Goal: Communication & Community: Connect with others

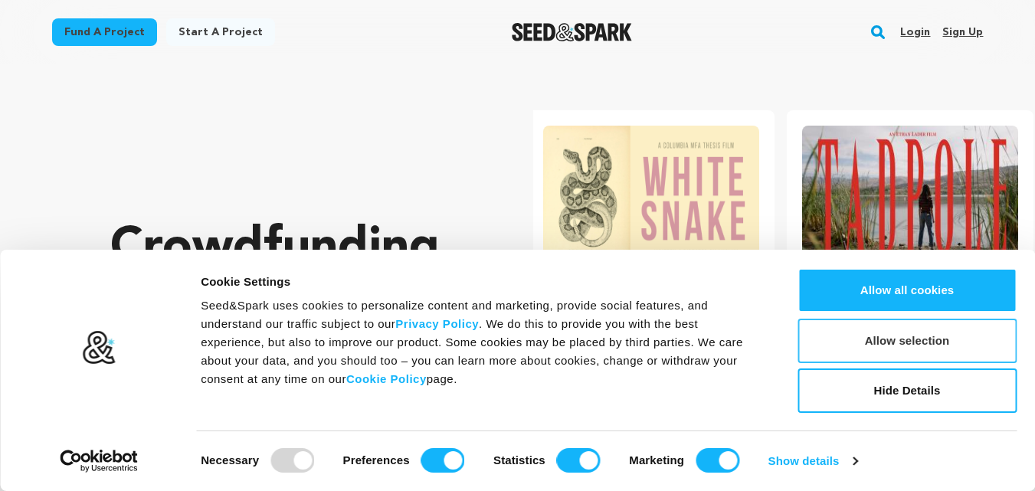
scroll to position [0, 271]
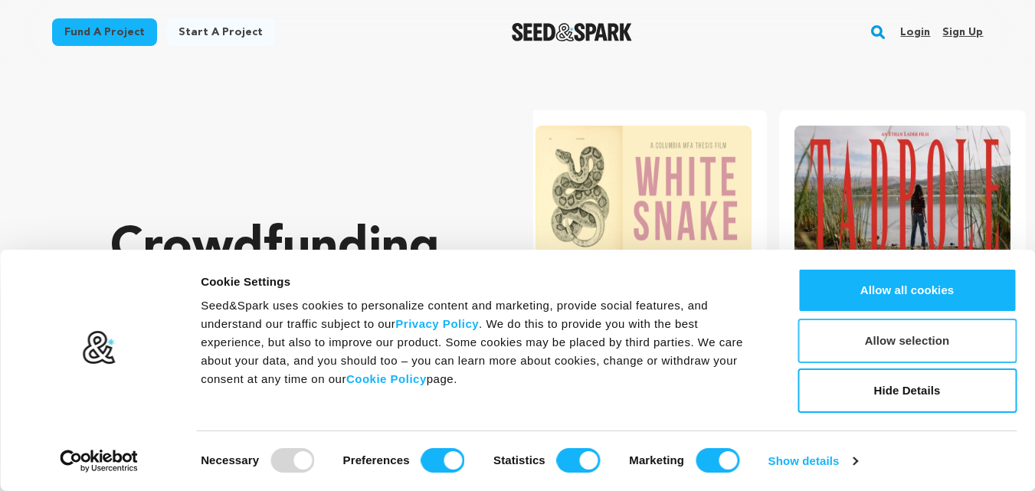
click at [878, 345] on button "Allow selection" at bounding box center [906, 341] width 219 height 44
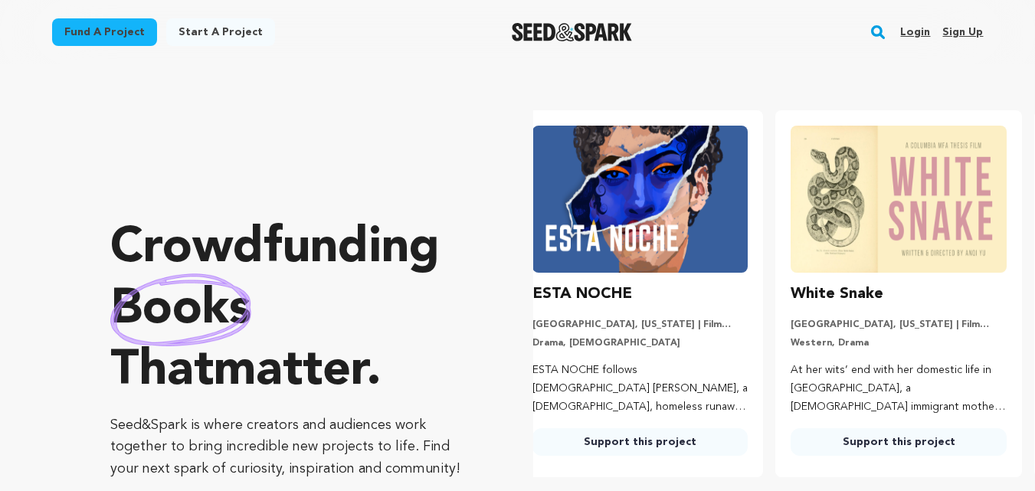
scroll to position [0, 0]
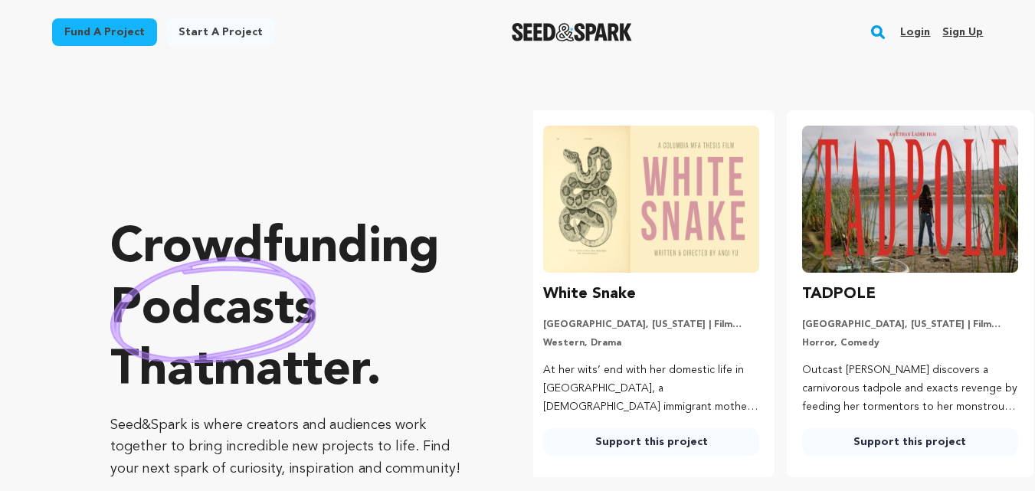
click at [959, 31] on link "Sign up" at bounding box center [962, 32] width 41 height 25
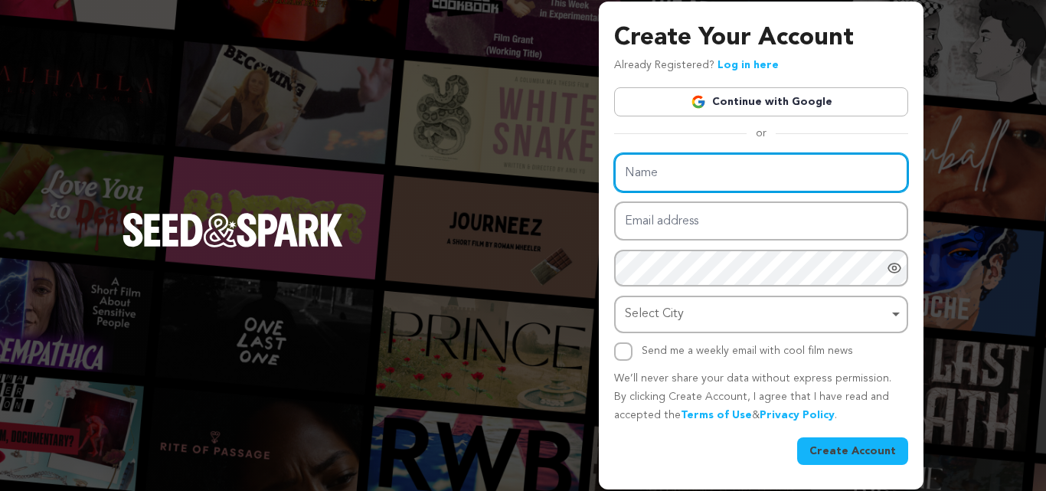
click at [696, 181] on input "Name" at bounding box center [761, 172] width 294 height 39
type input "b"
type input "Bright Path"
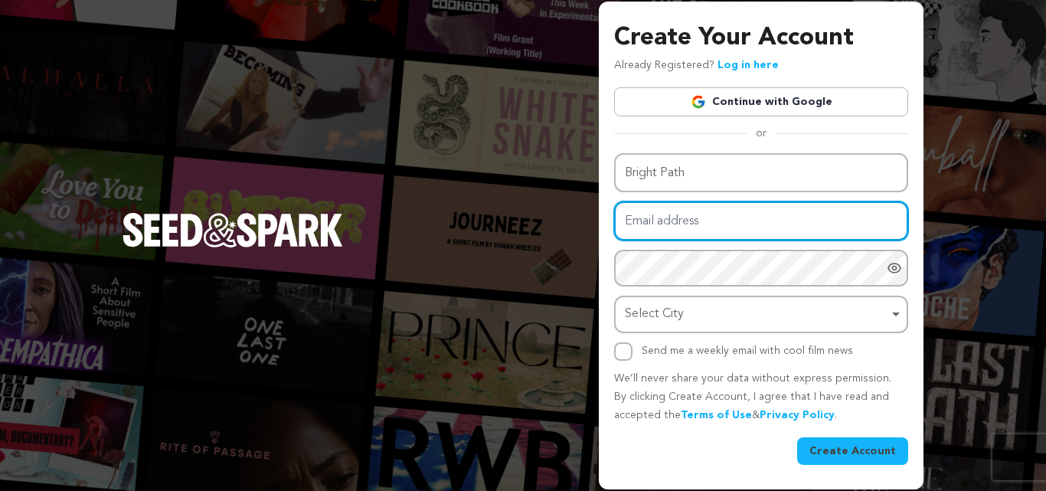
click at [699, 227] on input "Email address" at bounding box center [761, 220] width 294 height 39
paste input "boxaimour@instaddr.ch"
type input "boxaimour@instaddr.ch"
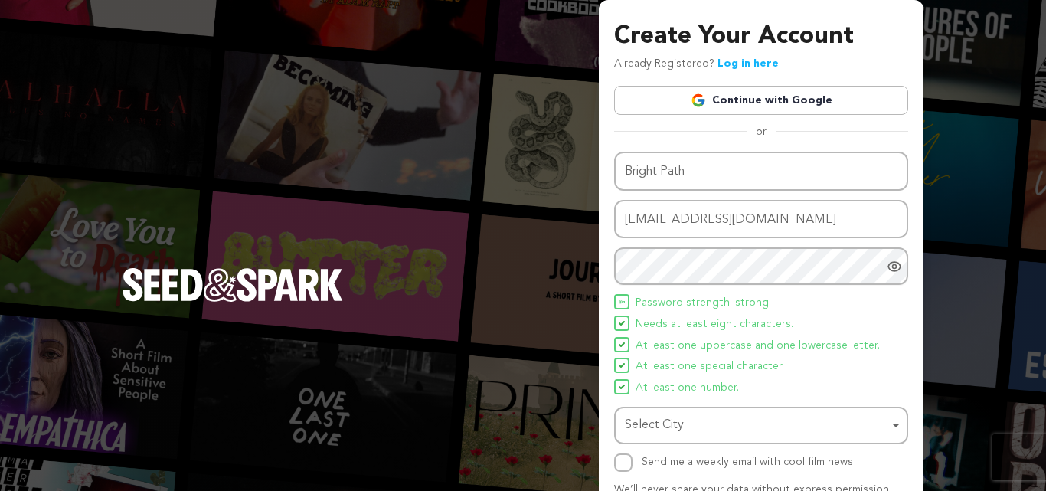
click at [895, 273] on div at bounding box center [897, 266] width 21 height 38
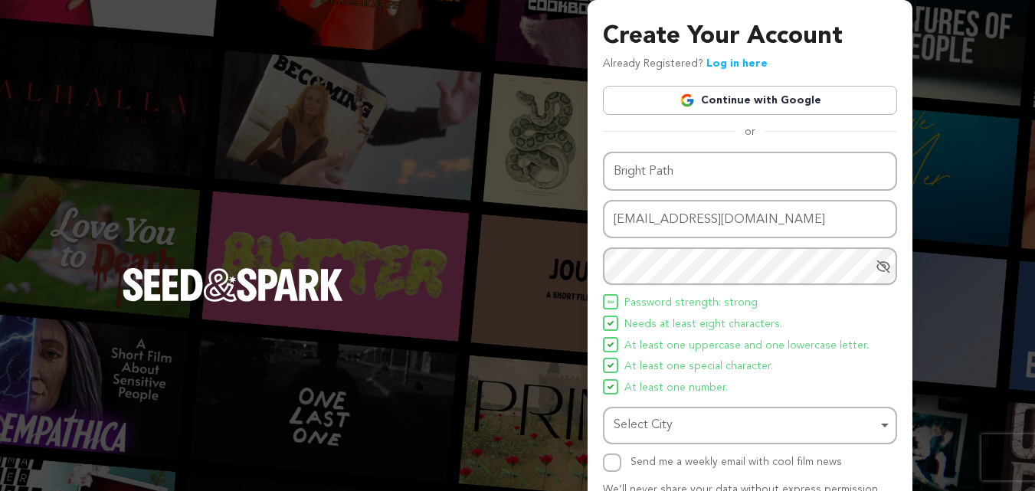
click at [881, 268] on icon "Hide Password" at bounding box center [882, 266] width 15 height 15
click at [431, 129] on div "Create Your Account Already Registered? Log in here Continue with Google or eyJ…" at bounding box center [517, 300] width 1035 height 600
click at [672, 422] on div "Select City Remove item" at bounding box center [744, 425] width 263 height 22
click at [821, 416] on div "Select City Remove item" at bounding box center [744, 425] width 263 height 22
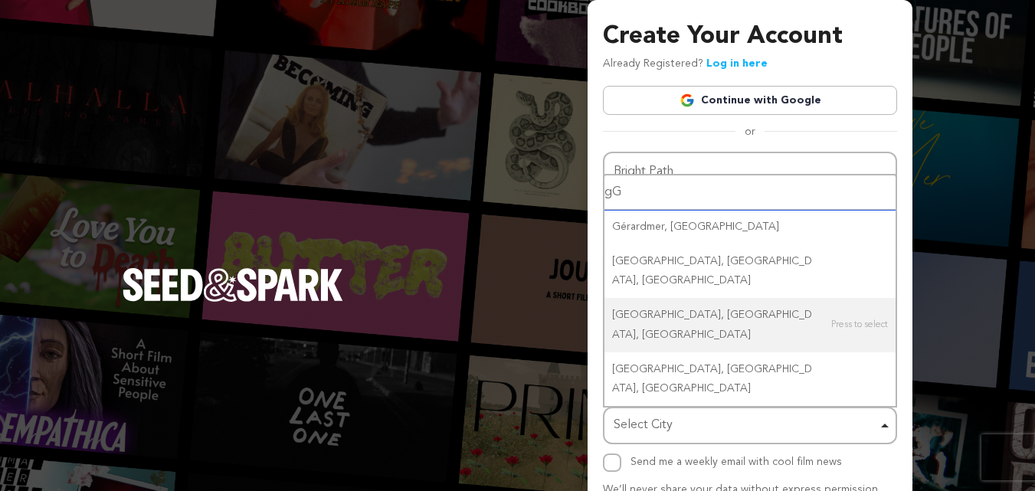
type input "g"
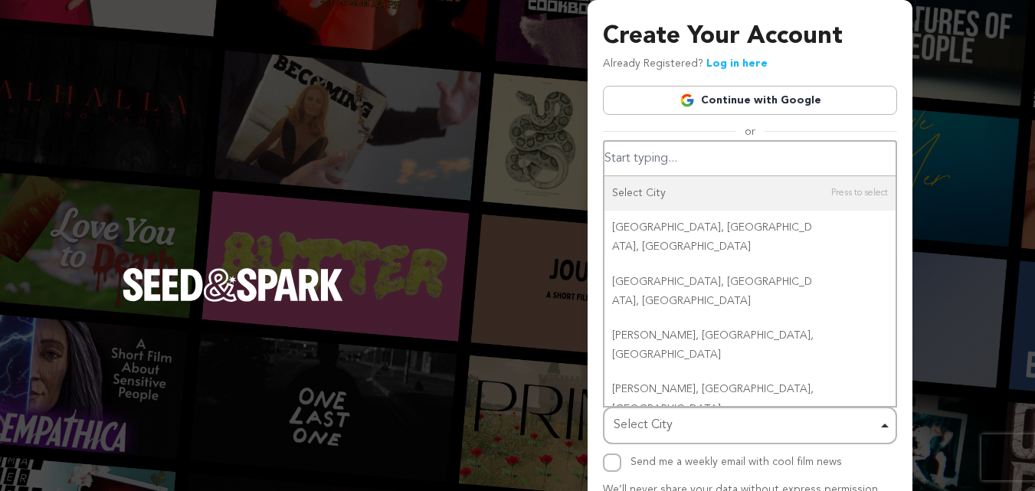
click at [689, 159] on input "Select City" at bounding box center [749, 159] width 291 height 34
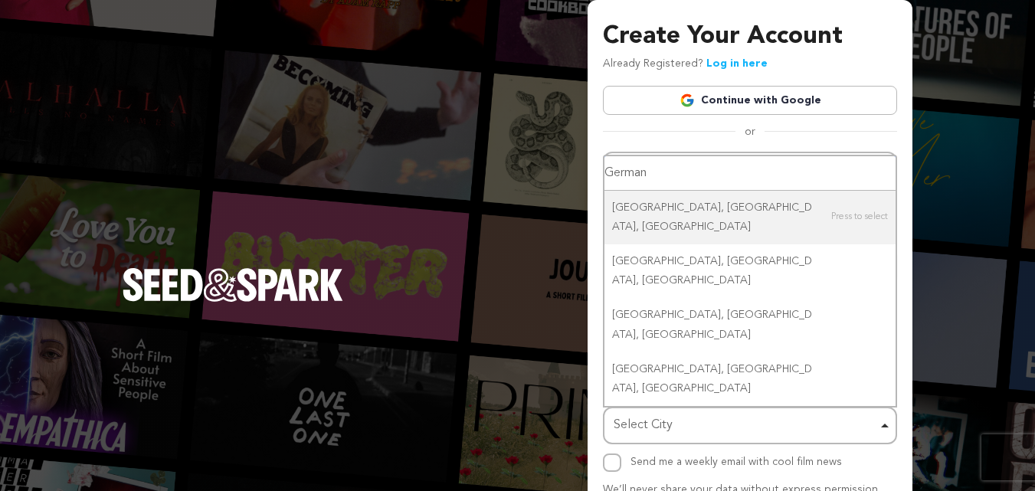
type input "Germany"
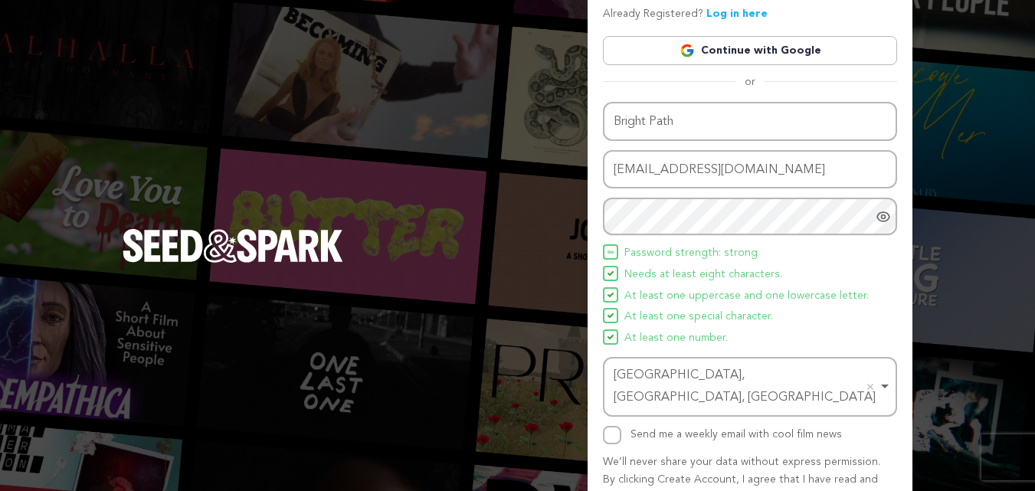
scroll to position [109, 0]
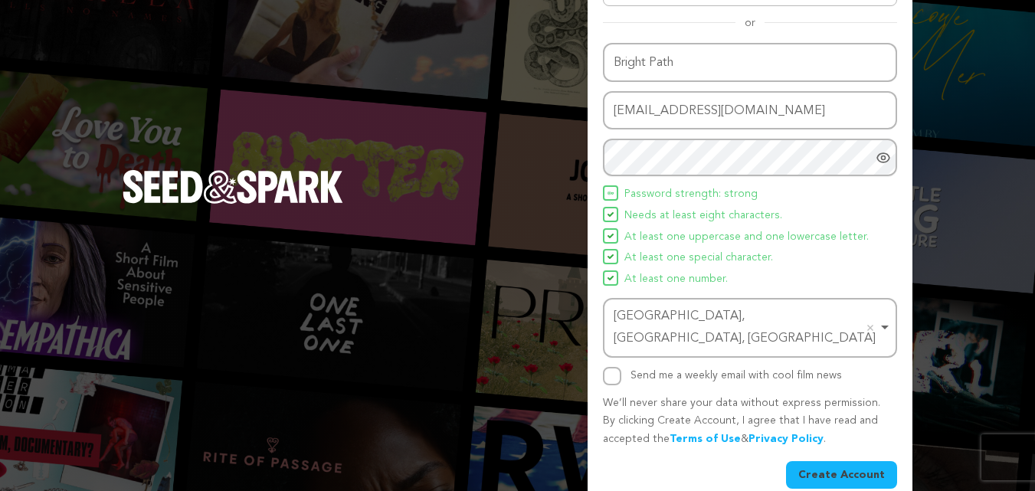
click at [838, 461] on button "Create Account" at bounding box center [841, 475] width 111 height 28
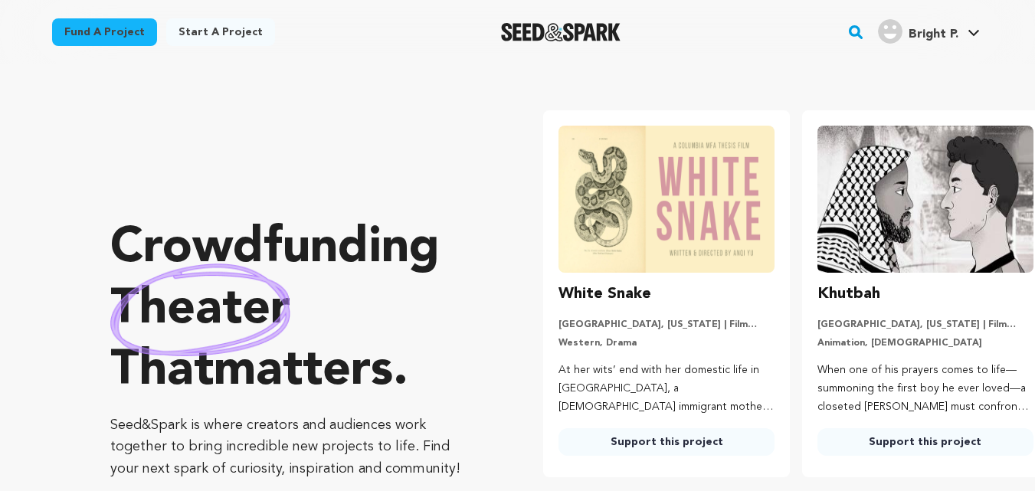
scroll to position [0, 271]
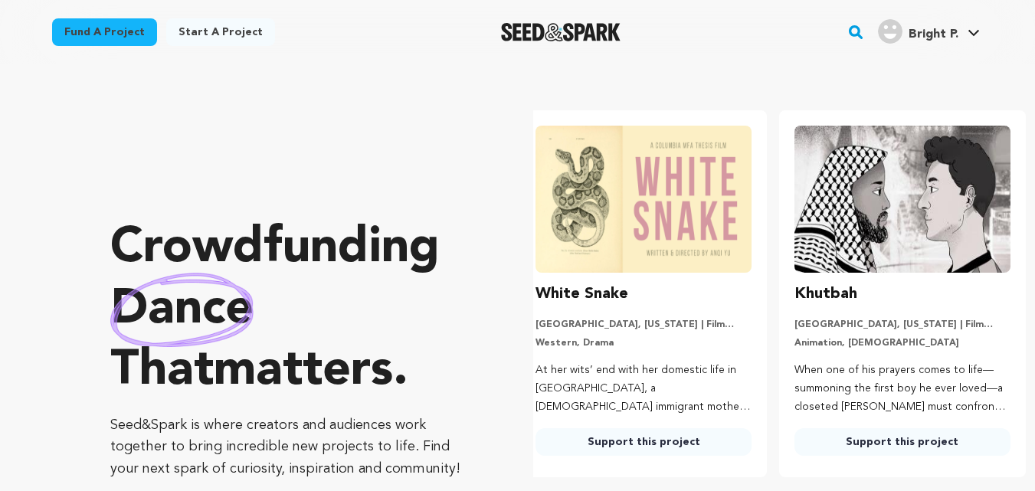
click at [969, 30] on icon at bounding box center [973, 33] width 12 height 8
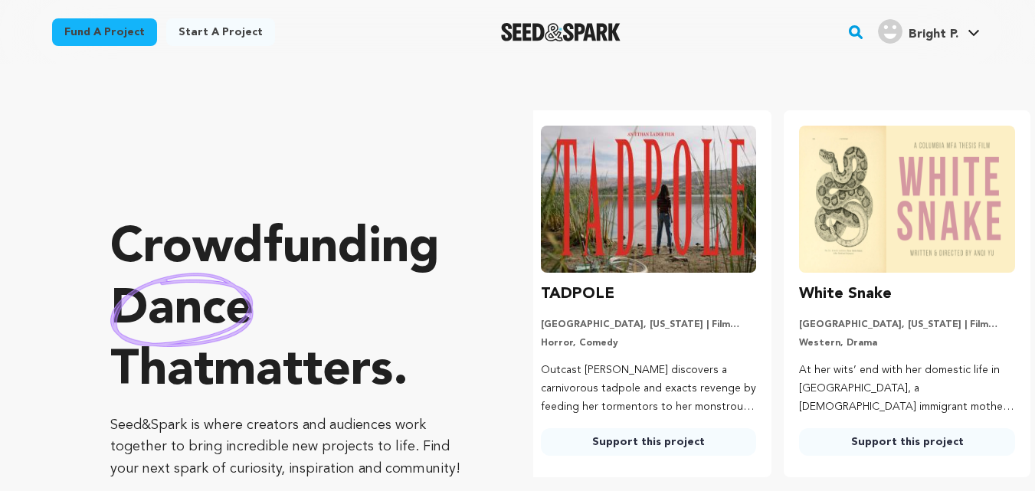
scroll to position [0, 0]
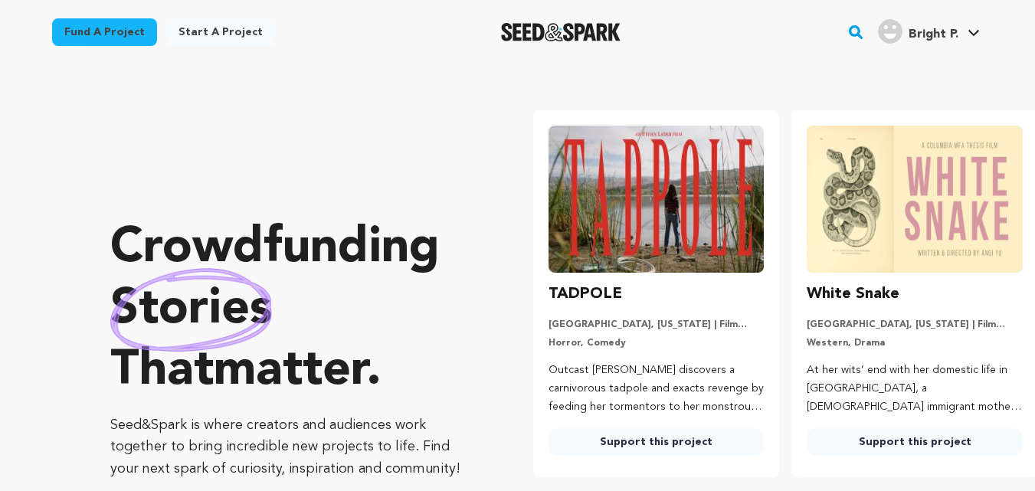
click at [975, 30] on icon at bounding box center [973, 33] width 12 height 8
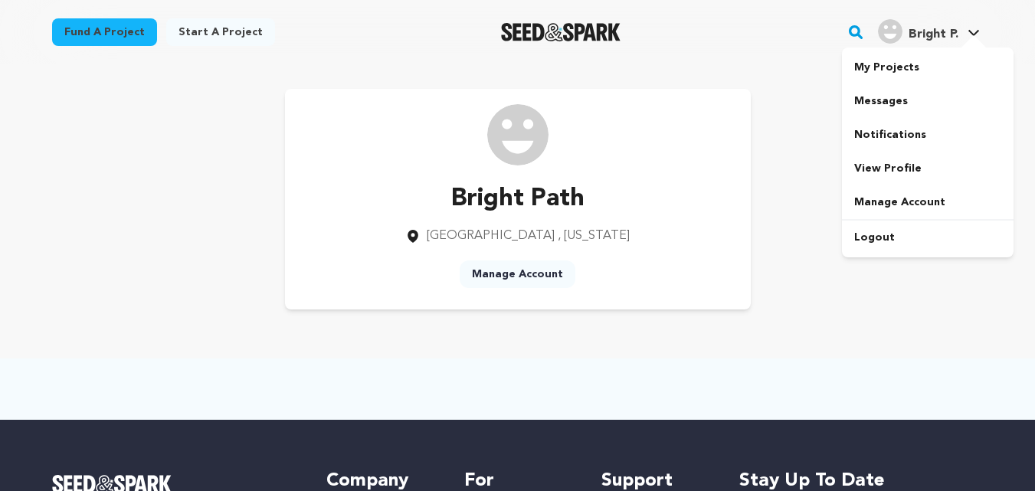
click at [870, 321] on div "Bright Path [GEOGRAPHIC_DATA] , [US_STATE] Manage Account" at bounding box center [518, 199] width 980 height 270
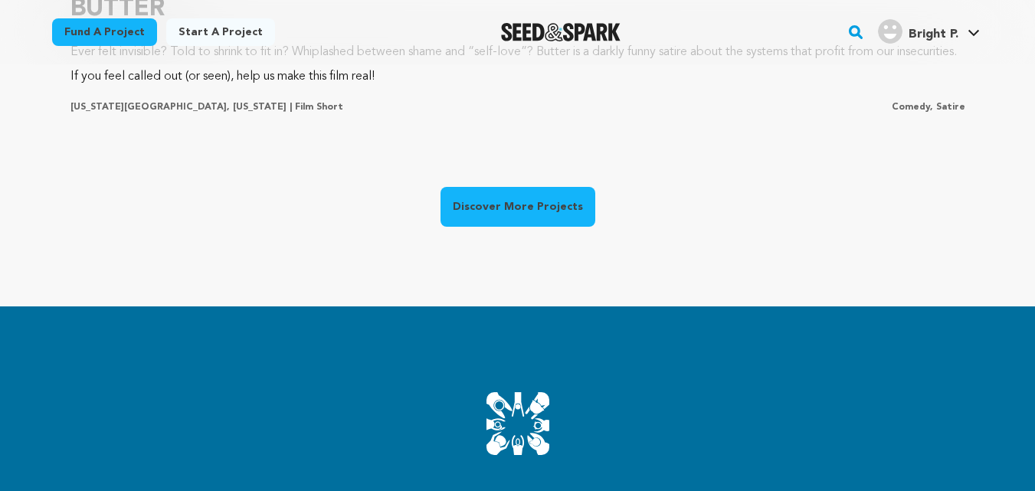
scroll to position [1425, 0]
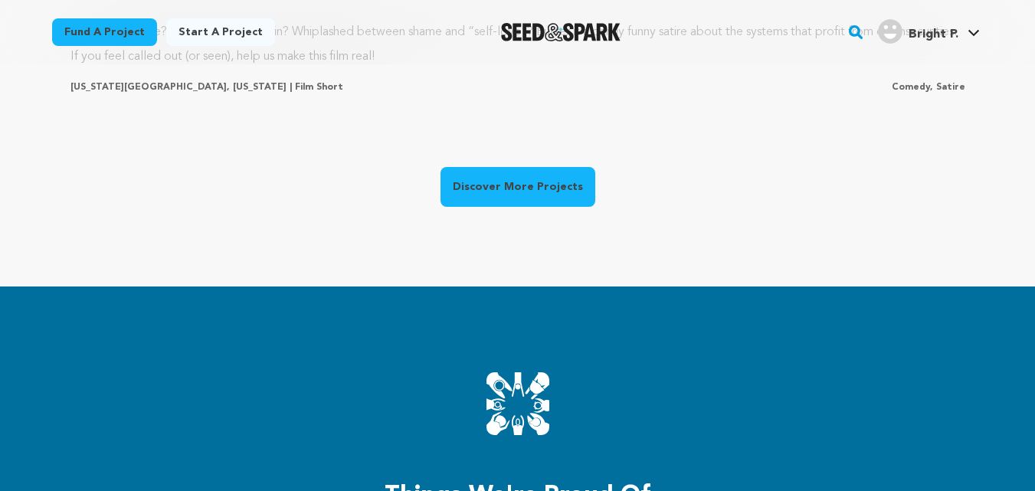
click at [511, 174] on link "Discover More Projects" at bounding box center [517, 187] width 155 height 40
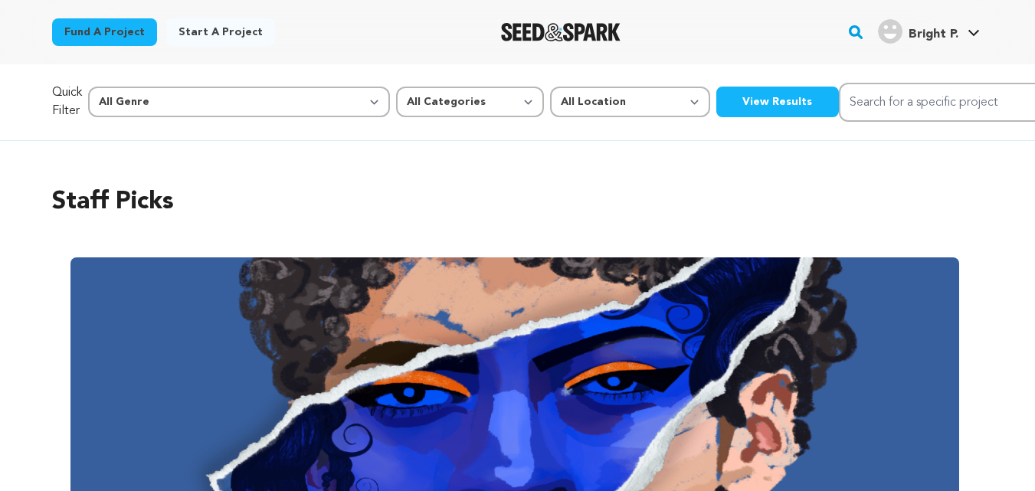
click at [976, 25] on link "Bright P. Bright P." at bounding box center [928, 30] width 108 height 28
click at [975, 33] on icon at bounding box center [973, 33] width 11 height 6
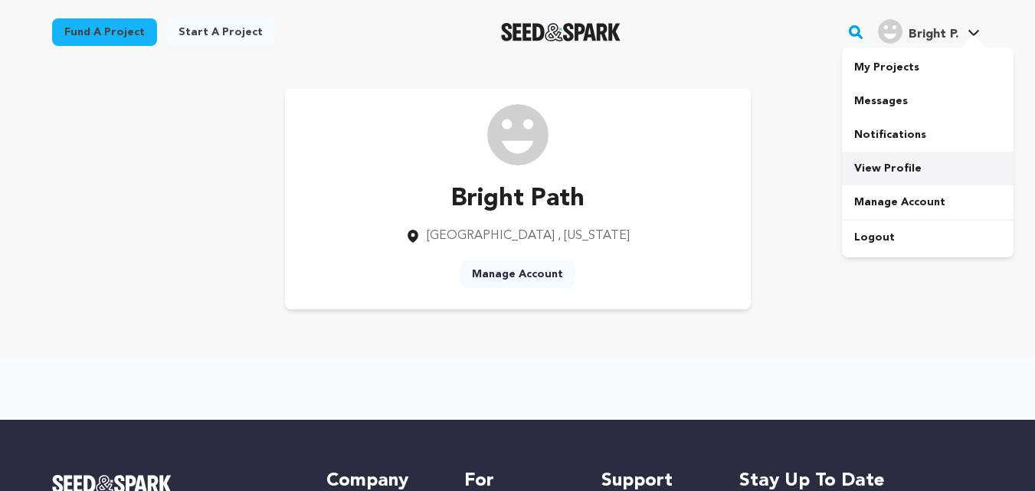
click at [910, 168] on link "View Profile" at bounding box center [928, 169] width 172 height 34
click at [543, 271] on link "Manage Account" at bounding box center [517, 274] width 116 height 28
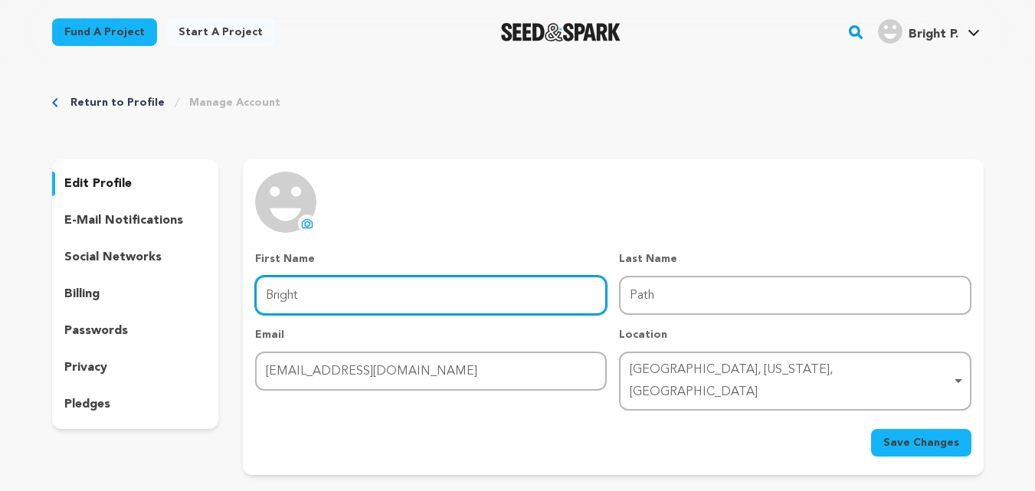
click at [518, 297] on input "Bright" at bounding box center [430, 295] width 351 height 39
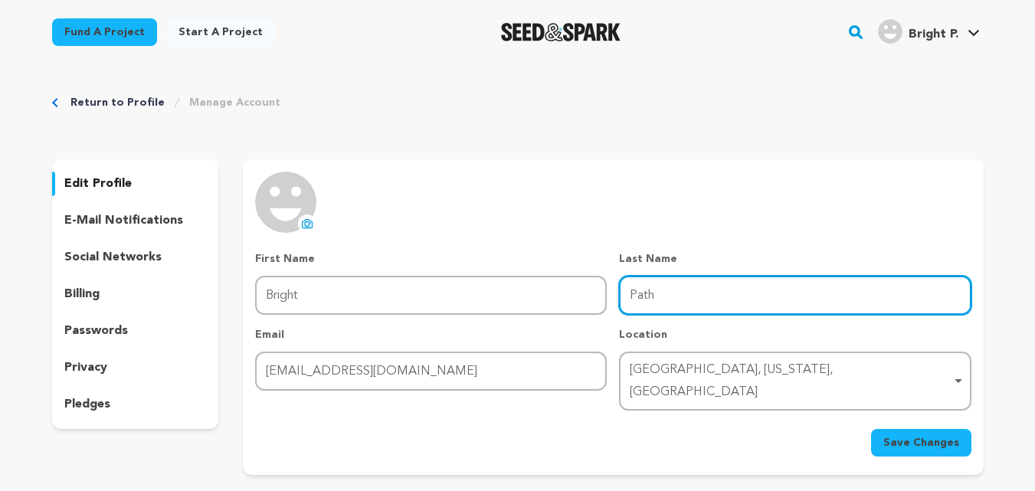
click at [654, 289] on input "Path" at bounding box center [794, 295] width 351 height 39
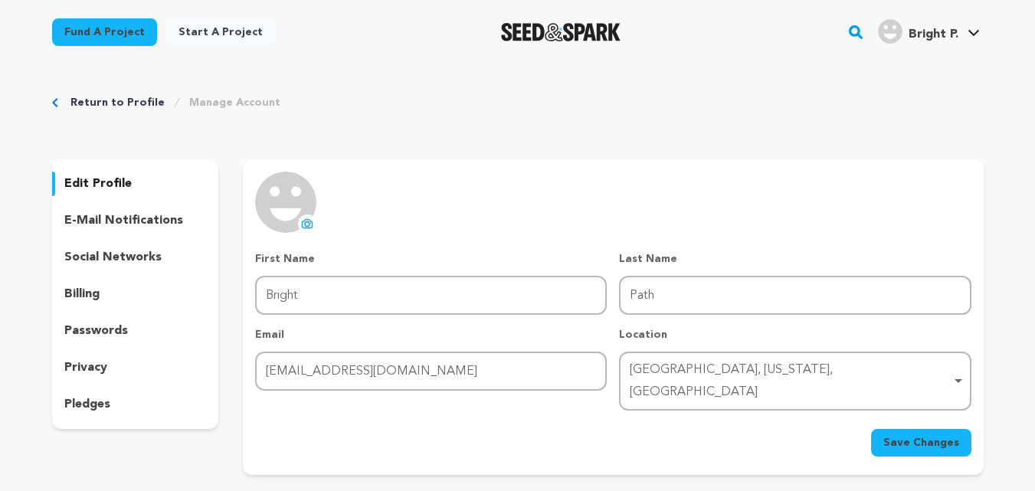
click at [463, 128] on div "Return to Profile Manage Account edit profile e-mail notifications social netwo…" at bounding box center [518, 287] width 980 height 447
click at [927, 435] on span "Save Changes" at bounding box center [921, 442] width 76 height 15
click at [57, 103] on icon "Breadcrumb" at bounding box center [55, 102] width 6 height 9
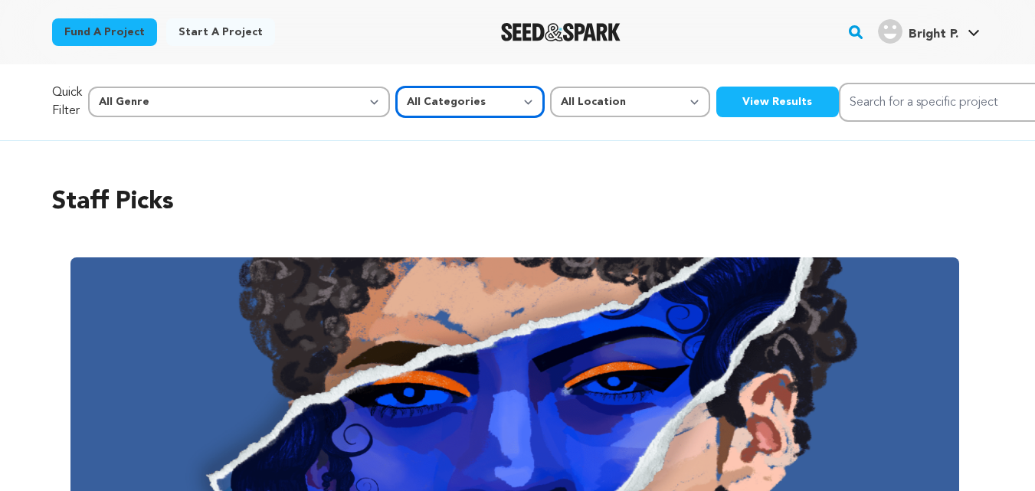
click at [404, 112] on select "All Categories Film Feature Film Short Series Music Video Comics Artist Residen…" at bounding box center [470, 102] width 148 height 31
select select "10891"
click at [396, 87] on select "All Categories Film Feature Film Short Series Music Video Comics Artist Residen…" at bounding box center [470, 102] width 148 height 31
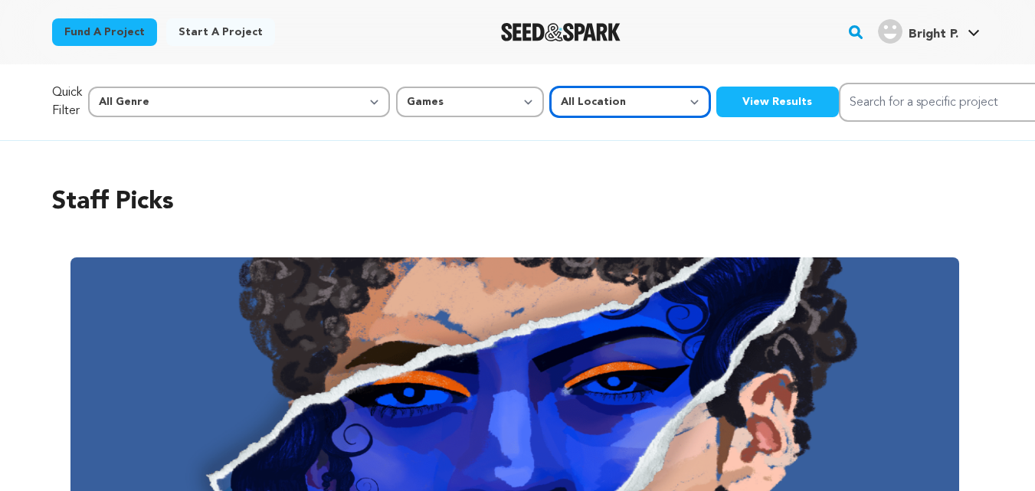
click at [550, 100] on select "All Location Everywhere United States Canada" at bounding box center [630, 102] width 160 height 31
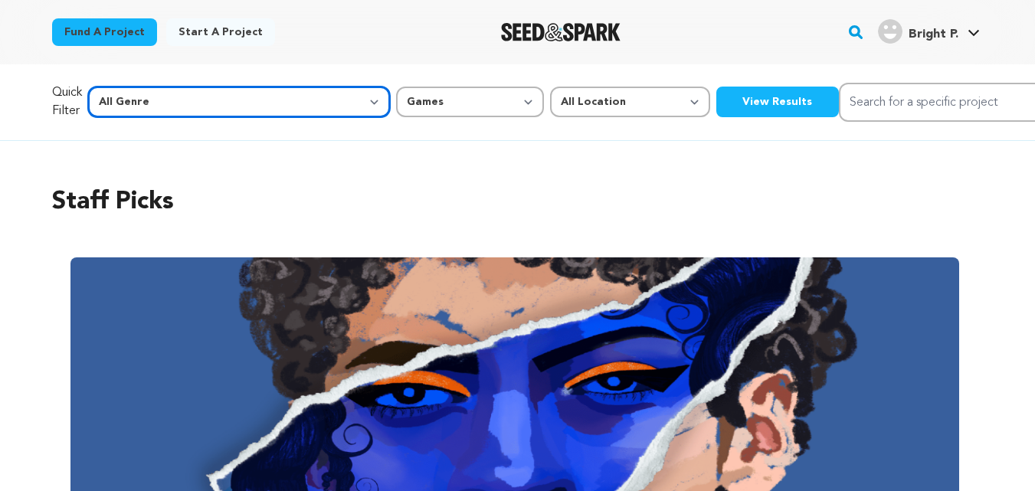
click at [256, 97] on select "All Genre Action Adventure Afrobeat Alternative Ambient Animation Bebop Big Ban…" at bounding box center [239, 102] width 302 height 31
select select "5"
click at [120, 87] on select "All Genre Action Adventure Afrobeat Alternative Ambient Animation Bebop Big Ban…" at bounding box center [239, 102] width 302 height 31
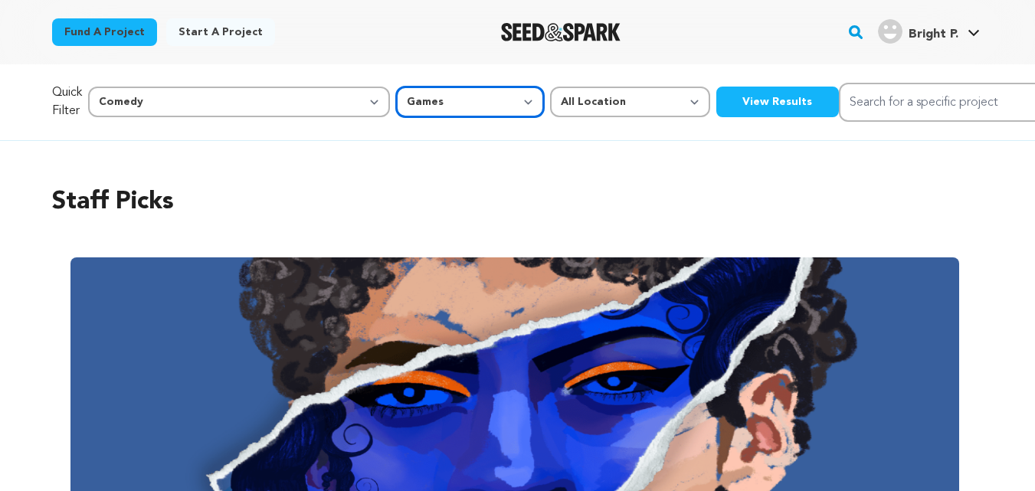
click at [401, 94] on select "All Categories Film Feature Film Short Series Music Video Comics Artist Residen…" at bounding box center [470, 102] width 148 height 31
select select "382"
click at [396, 87] on select "All Categories Film Feature Film Short Series Music Video Comics Artist Residen…" at bounding box center [470, 102] width 148 height 31
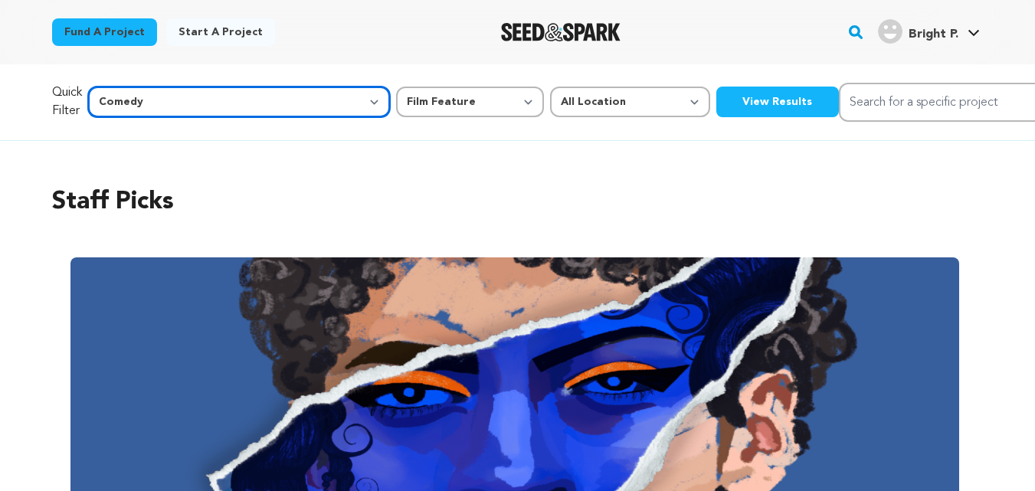
click at [257, 100] on select "All Genre Action Adventure Afrobeat Alternative Ambient Animation Bebop Big Ban…" at bounding box center [239, 102] width 302 height 31
select select "2"
click at [120, 87] on select "All Genre Action Adventure Afrobeat Alternative Ambient Animation Bebop Big Ban…" at bounding box center [239, 102] width 302 height 31
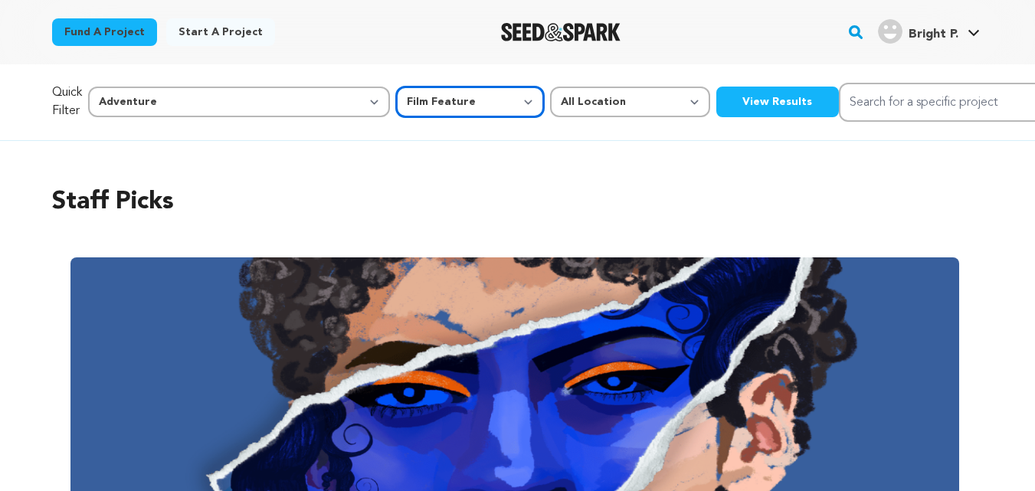
click at [404, 103] on select "All Categories Film Feature Film Short Series Music Video Comics Artist Residen…" at bounding box center [470, 102] width 148 height 31
select select
click at [396, 87] on select "All Categories Film Feature Film Short Series Music Video Comics Artist Residen…" at bounding box center [470, 102] width 148 height 31
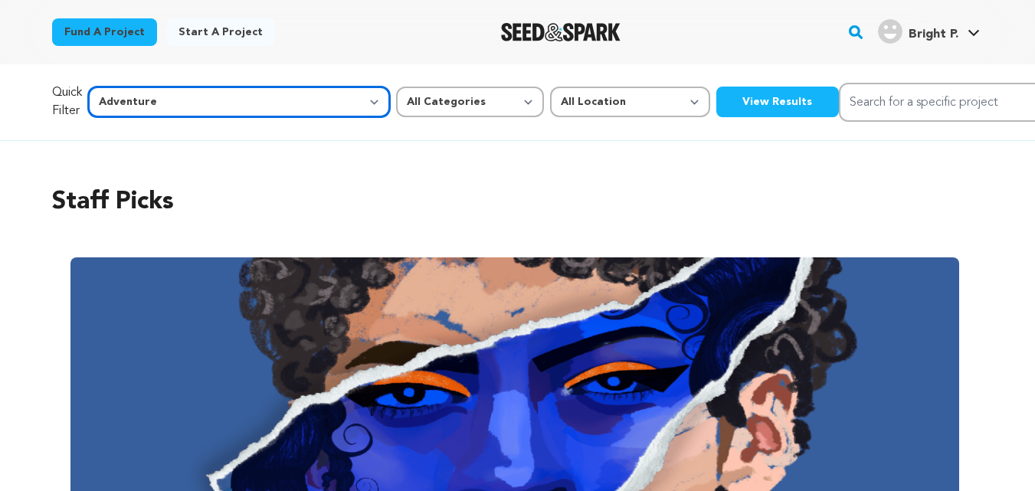
click at [259, 97] on select "All Genre Action Adventure Afrobeat Alternative Ambient Animation Bebop Big Ban…" at bounding box center [239, 102] width 302 height 31
select select
click at [120, 87] on select "All Genre Action Adventure Afrobeat Alternative Ambient Animation Bebop Big Ban…" at bounding box center [239, 102] width 302 height 31
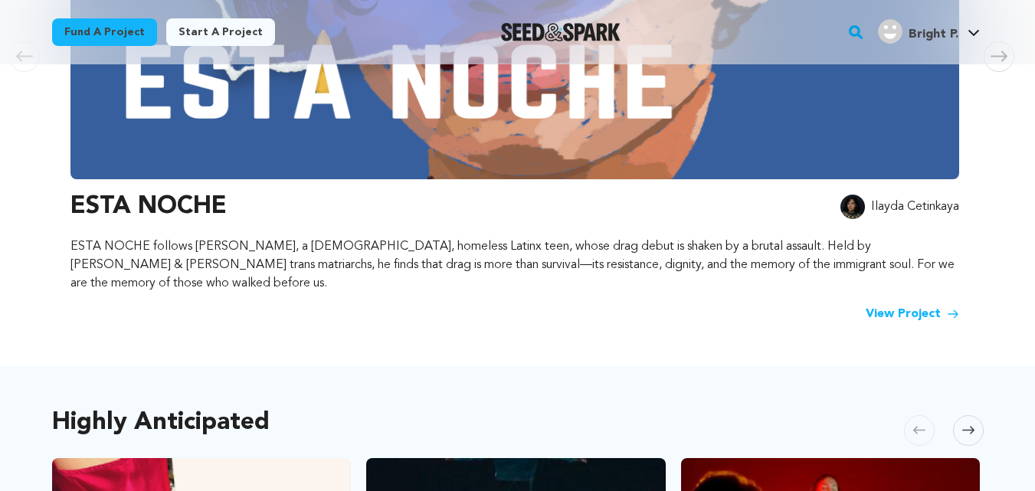
scroll to position [479, 0]
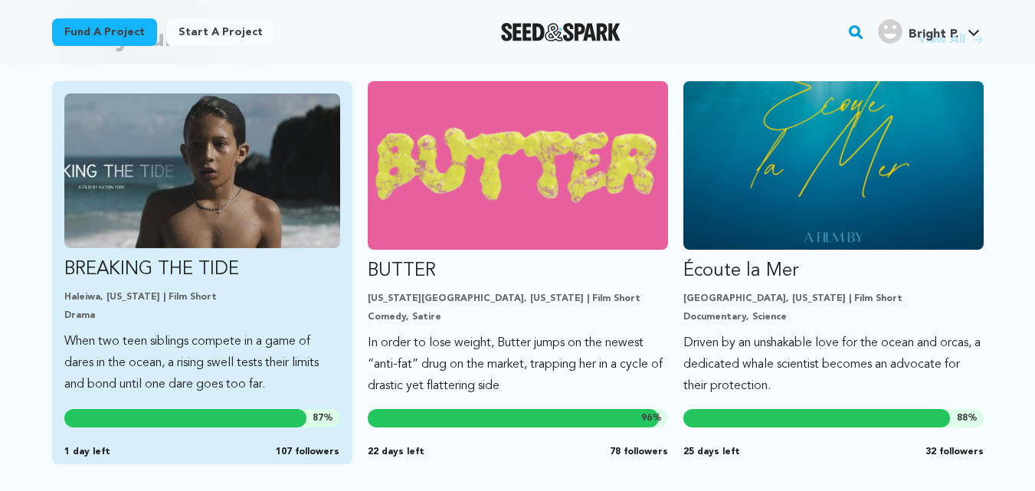
scroll to position [1383, 0]
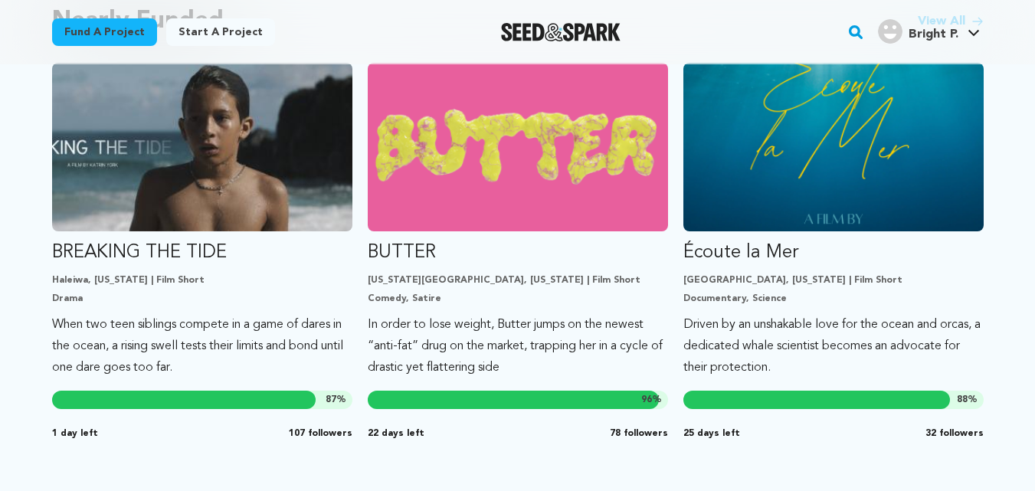
click at [890, 28] on img "Bright P.'s Profile" at bounding box center [890, 31] width 25 height 25
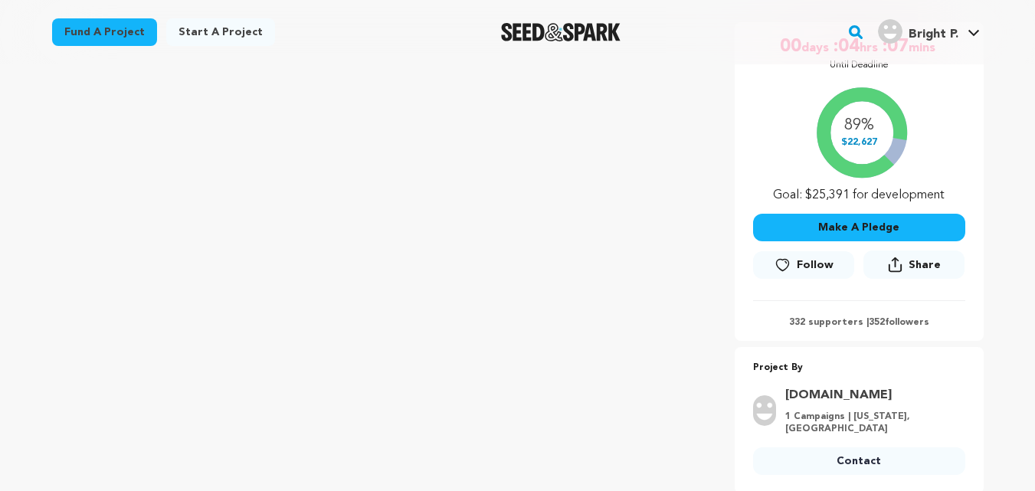
scroll to position [468, 0]
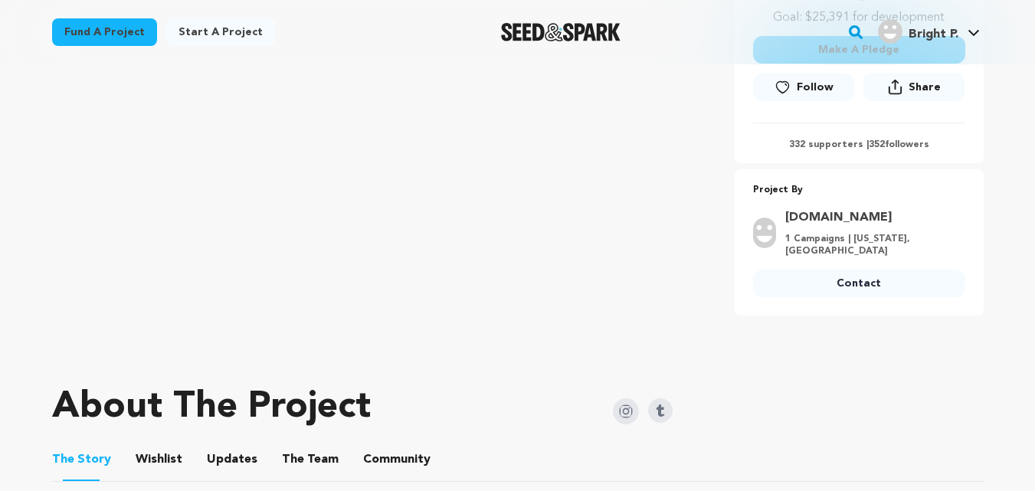
click at [884, 283] on link "Contact" at bounding box center [859, 284] width 212 height 28
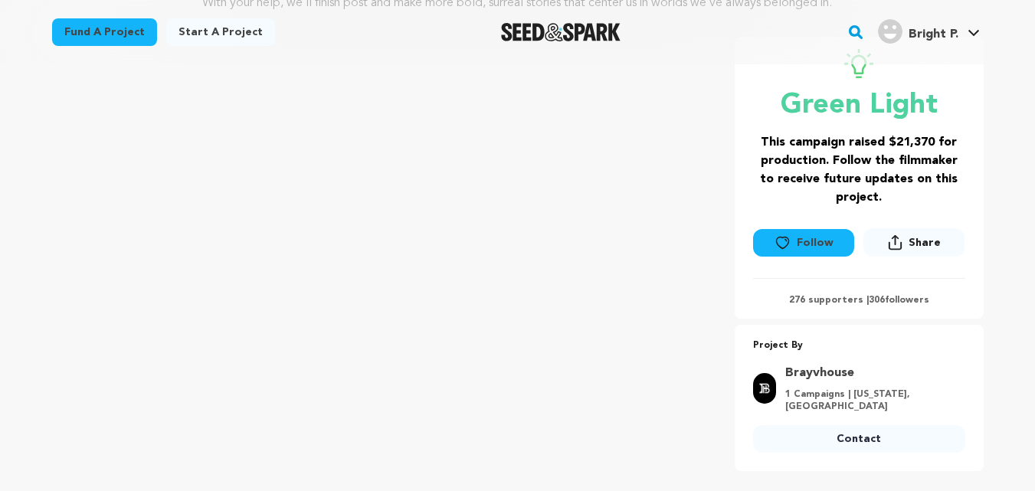
scroll to position [255, 0]
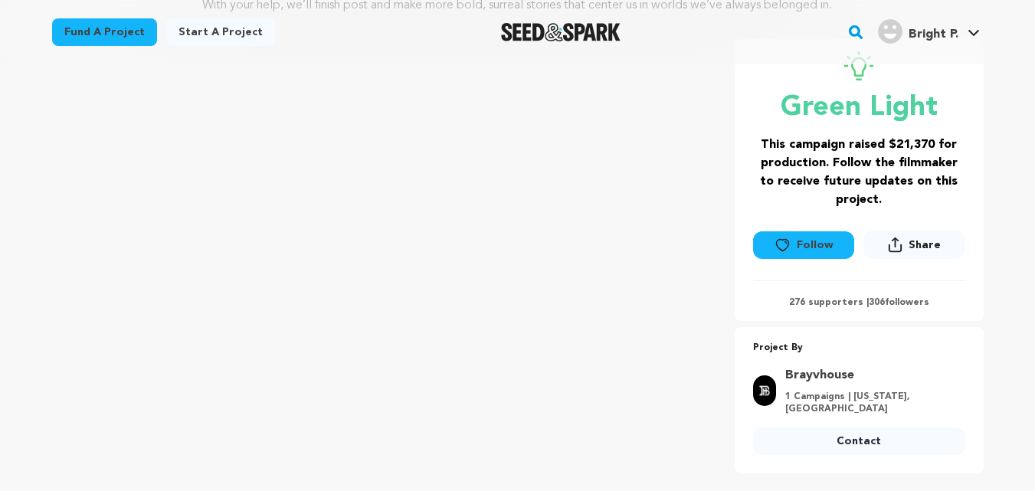
click at [900, 427] on link "Contact" at bounding box center [859, 441] width 212 height 28
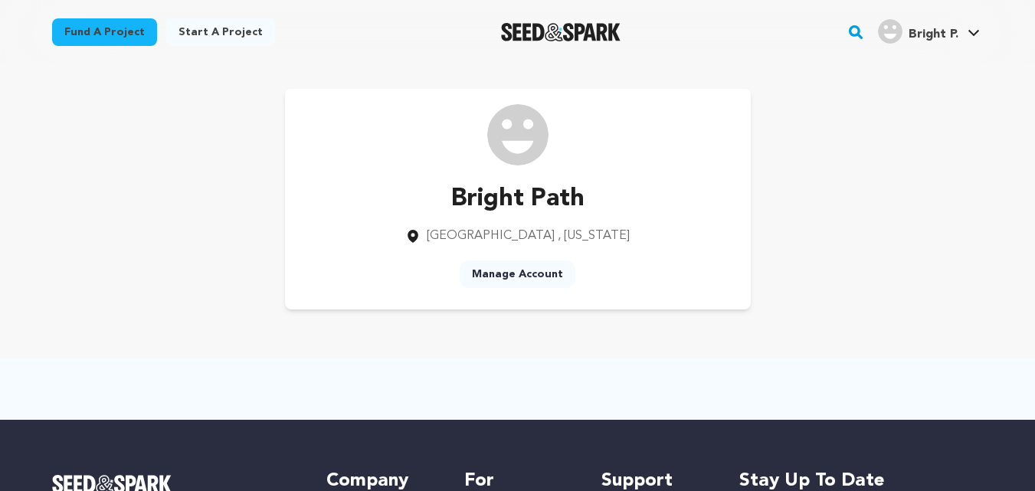
click at [525, 276] on link "Manage Account" at bounding box center [517, 274] width 116 height 28
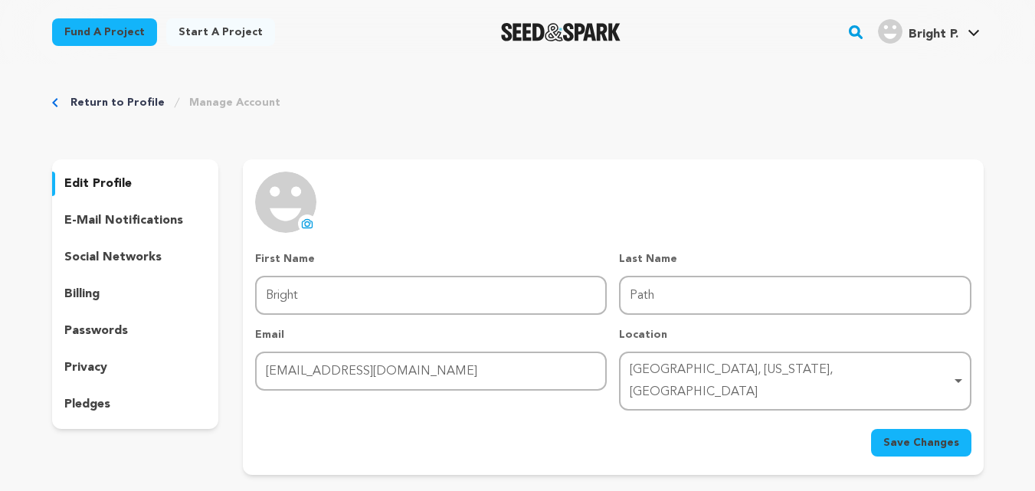
click at [305, 222] on icon at bounding box center [307, 223] width 12 height 12
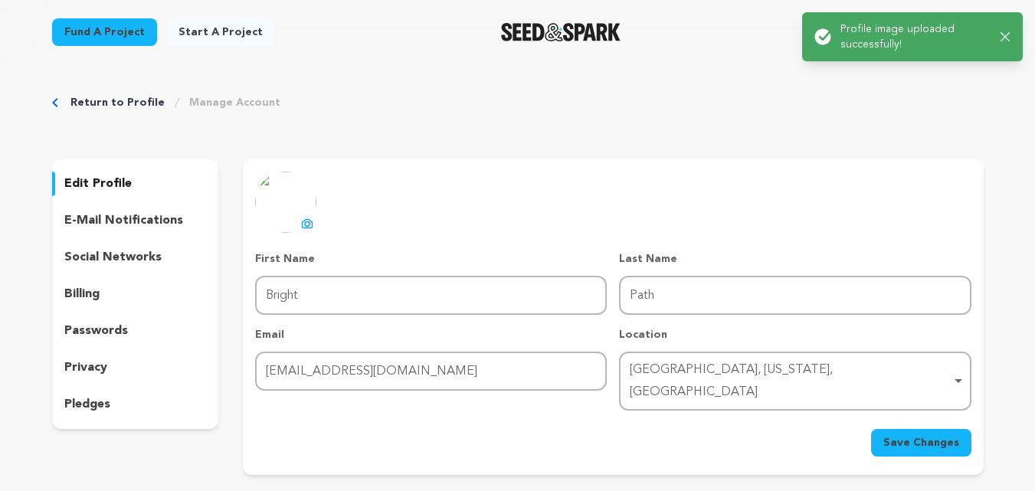
click at [842, 76] on div "Return to Profile Manage Account edit profile e-mail notifications social netwo…" at bounding box center [518, 287] width 980 height 447
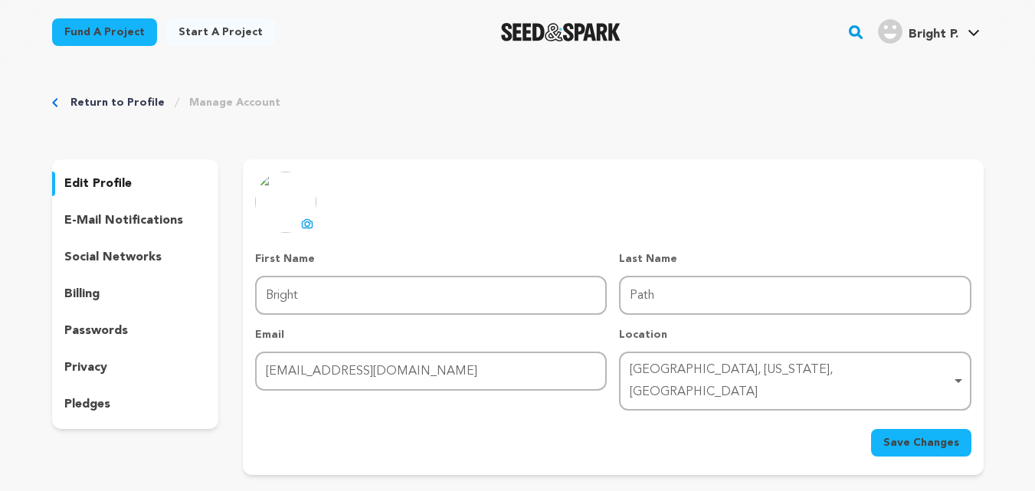
click at [913, 435] on span "Save Changes" at bounding box center [921, 442] width 76 height 15
click at [733, 333] on p "Location" at bounding box center [794, 334] width 351 height 15
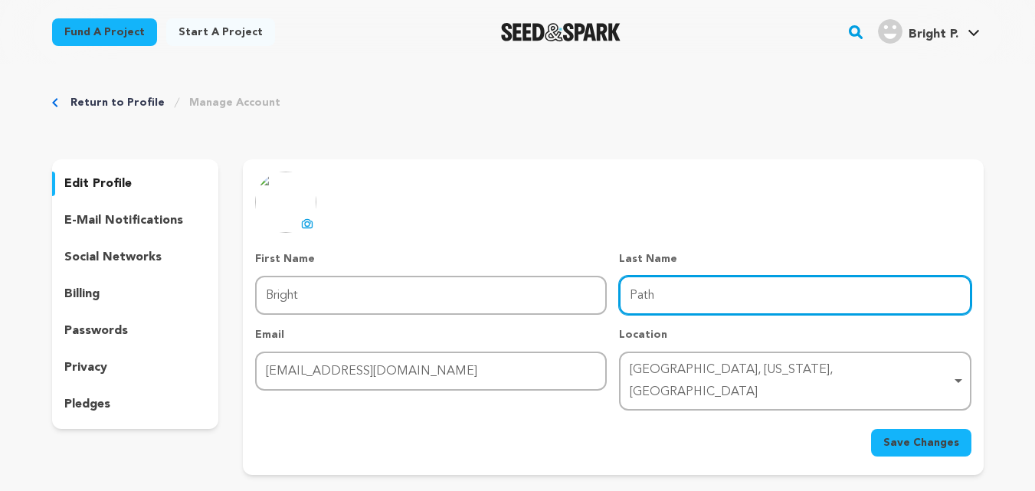
click at [677, 302] on input "Path" at bounding box center [794, 295] width 351 height 39
type input "P"
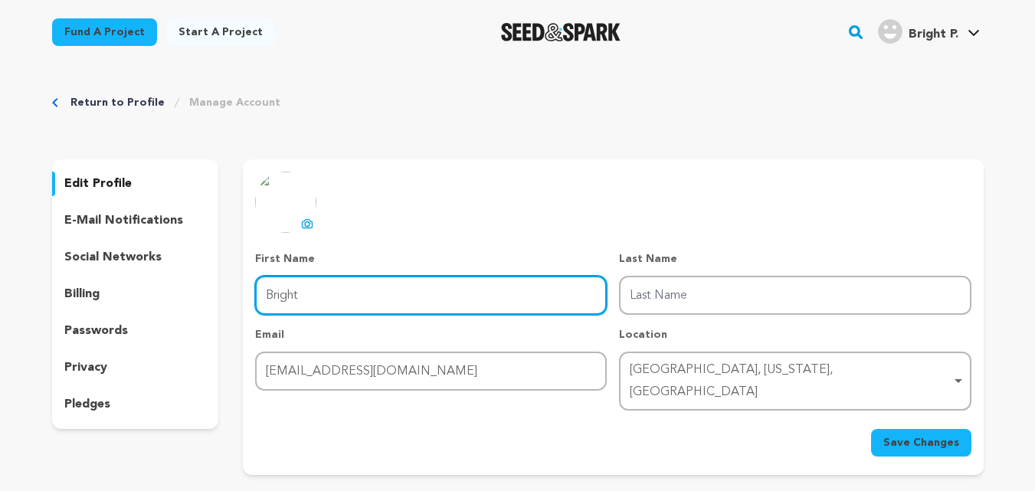
click at [322, 302] on input "Bright" at bounding box center [430, 295] width 351 height 39
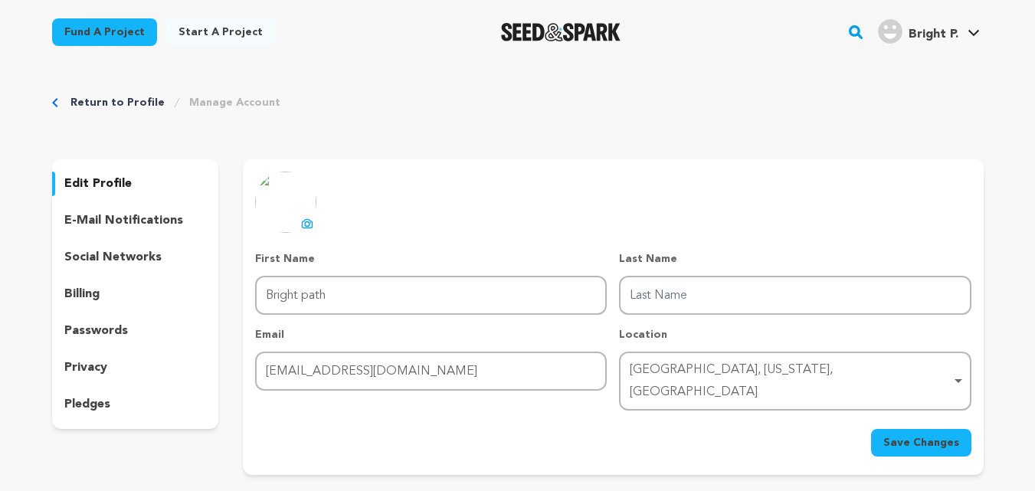
click at [900, 435] on span "Save Changes" at bounding box center [921, 442] width 76 height 15
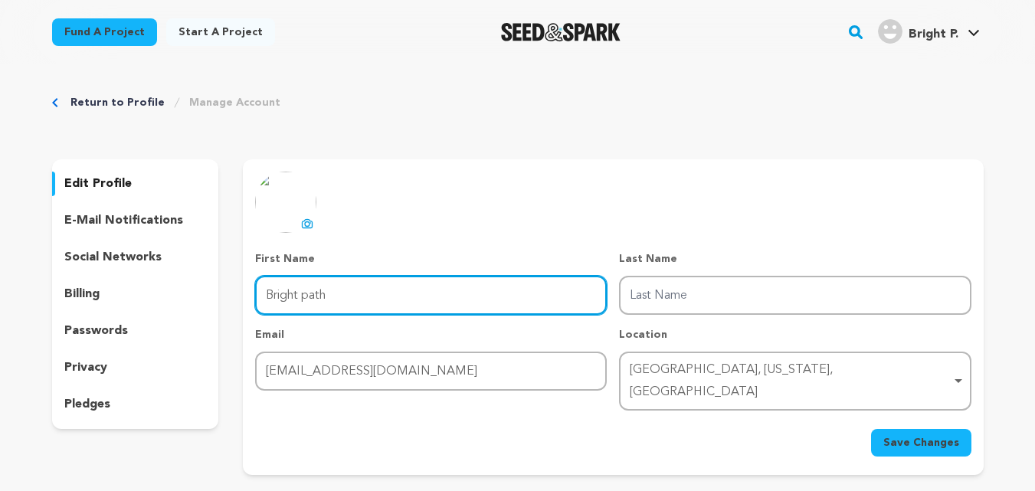
click at [360, 303] on input "Bright path" at bounding box center [430, 295] width 351 height 39
type input "Bright"
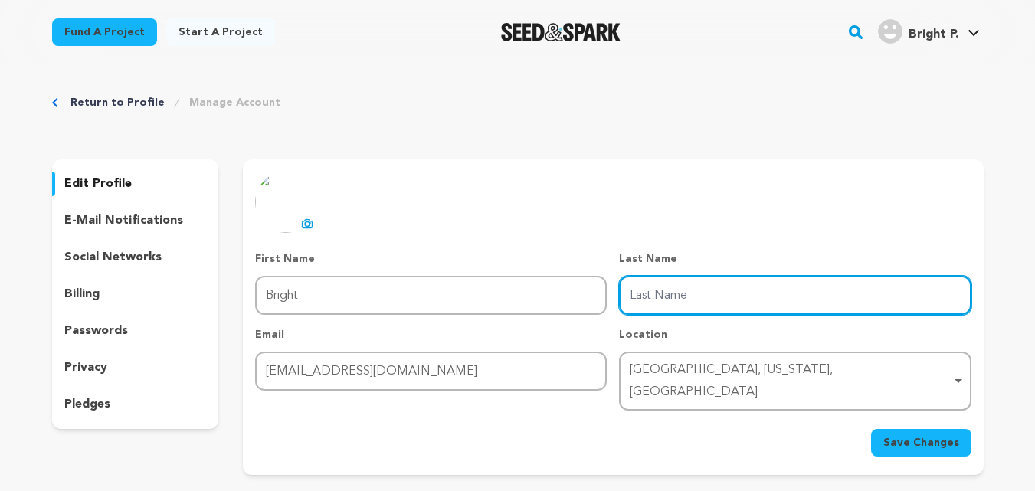
click at [639, 305] on input "Last Name" at bounding box center [794, 295] width 351 height 39
type input "PATH"
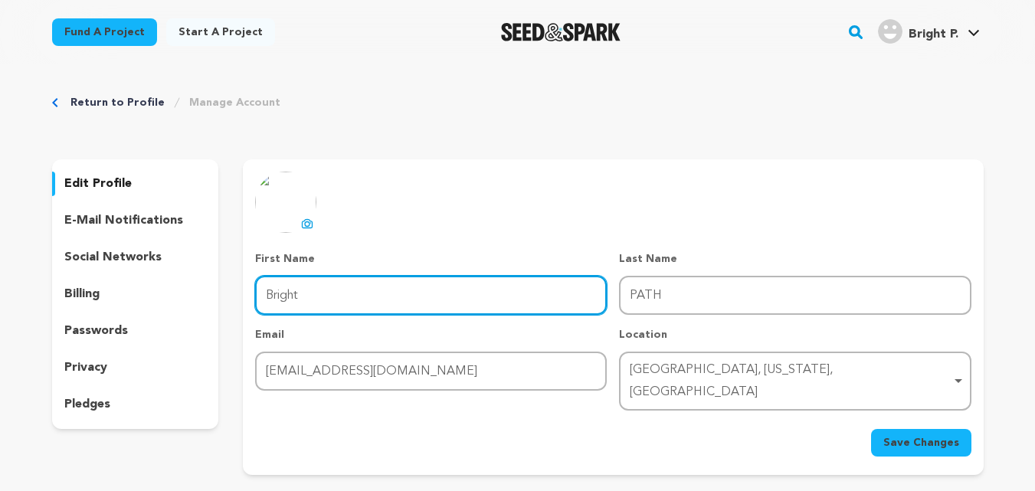
click at [361, 292] on input "Bright" at bounding box center [430, 295] width 351 height 39
type input "BRIGHT"
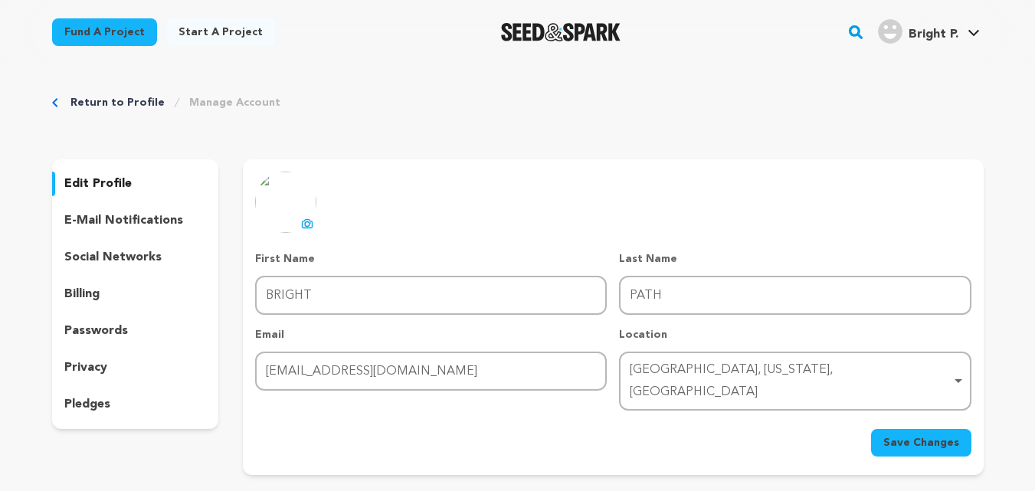
click at [902, 435] on span "Save Changes" at bounding box center [921, 442] width 76 height 15
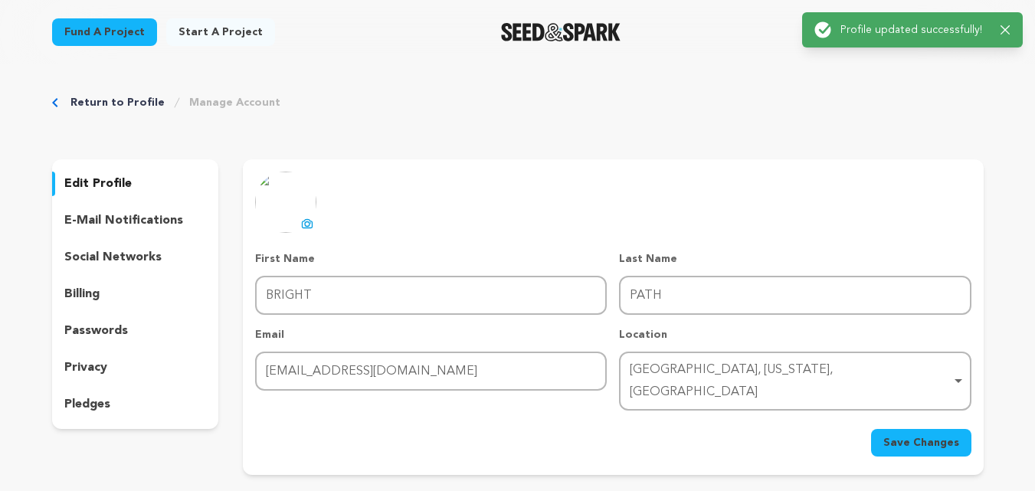
click at [54, 102] on icon "Breadcrumb" at bounding box center [54, 102] width 5 height 9
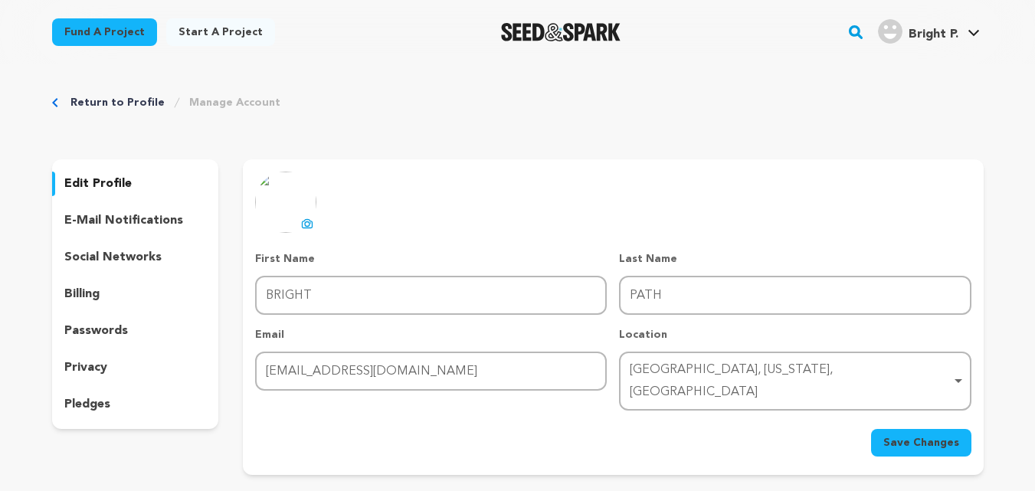
click at [54, 102] on icon "Breadcrumb" at bounding box center [54, 102] width 5 height 9
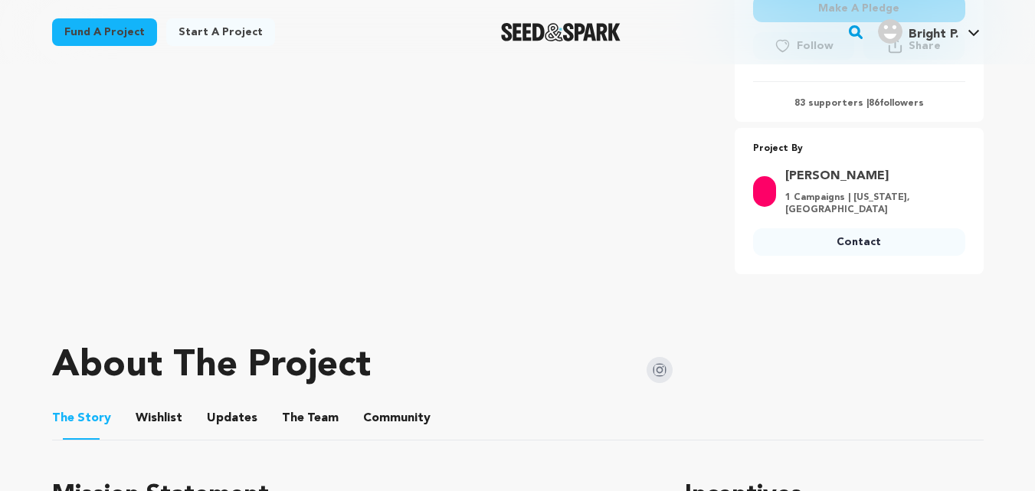
scroll to position [511, 0]
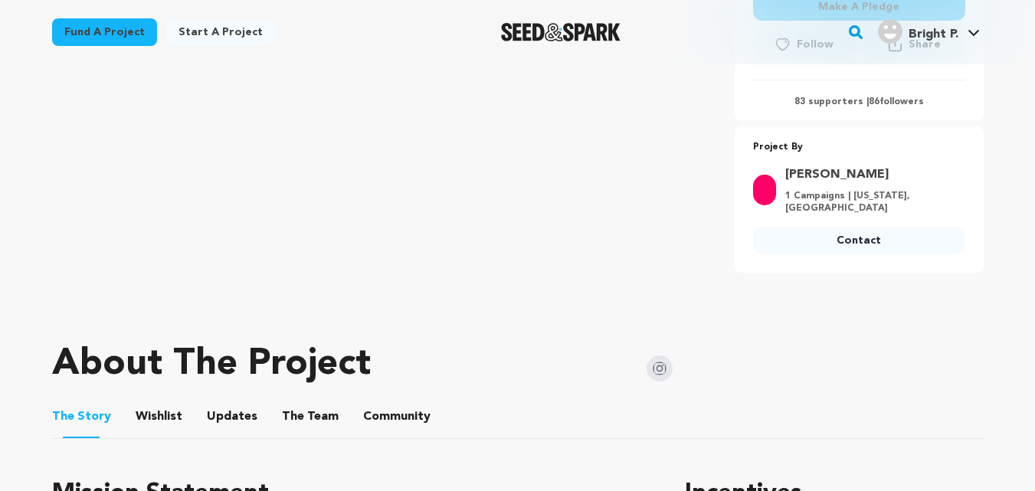
click at [818, 227] on link "Contact" at bounding box center [859, 241] width 212 height 28
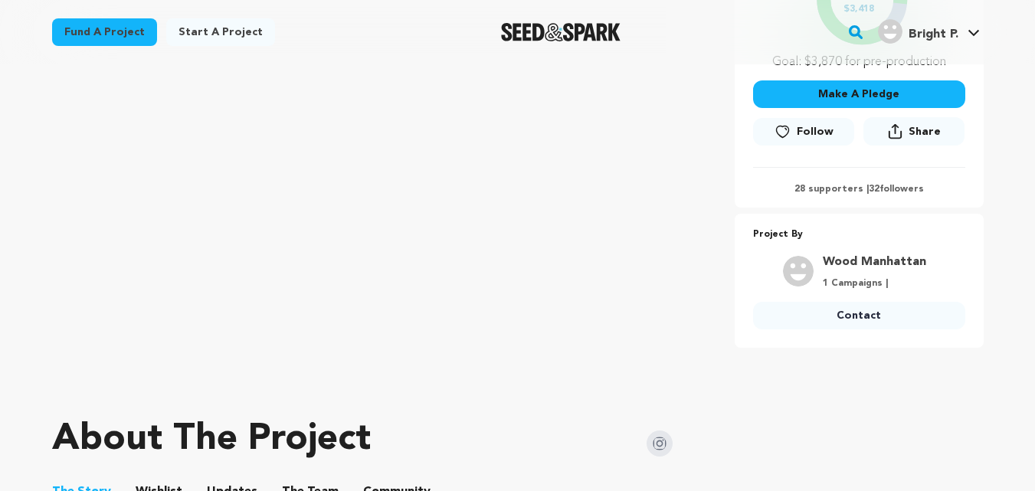
scroll to position [426, 0]
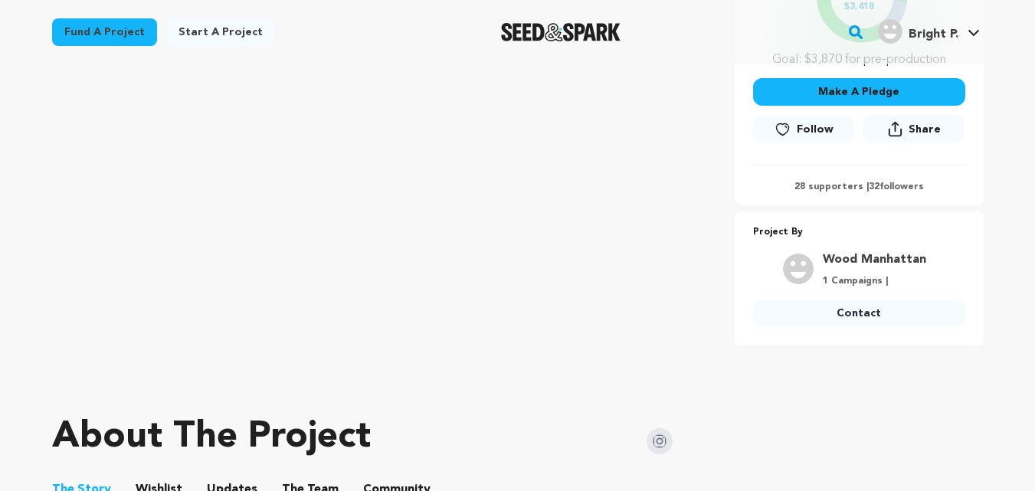
click at [849, 312] on link "Contact" at bounding box center [859, 313] width 212 height 28
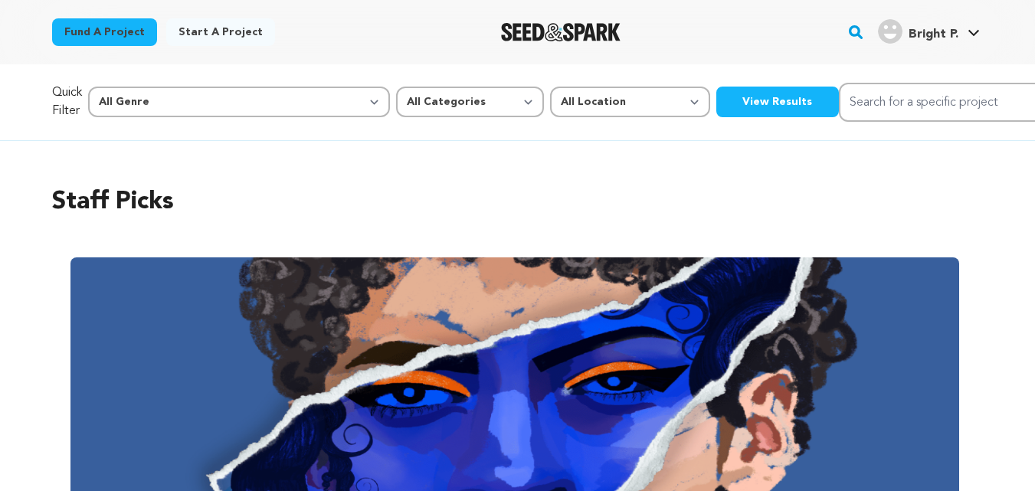
scroll to position [1383, 0]
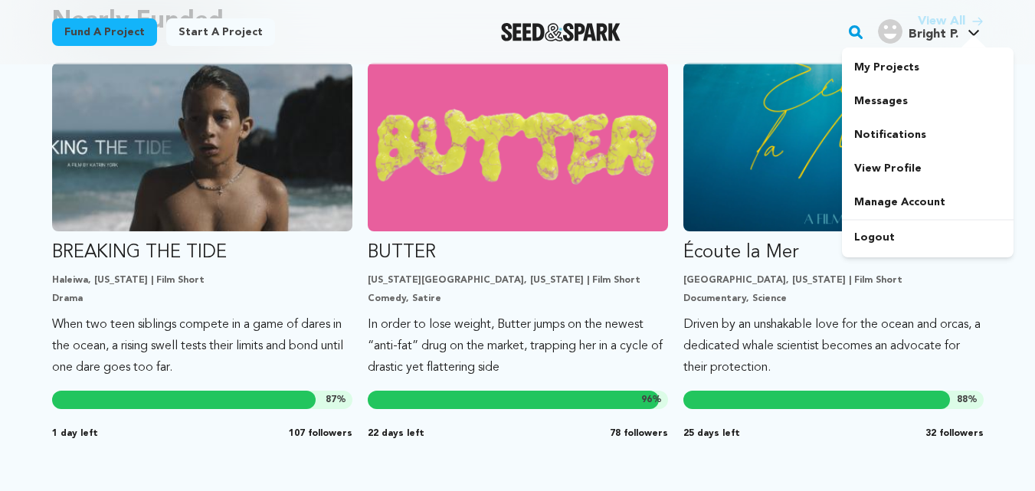
click at [974, 29] on icon at bounding box center [973, 33] width 12 height 8
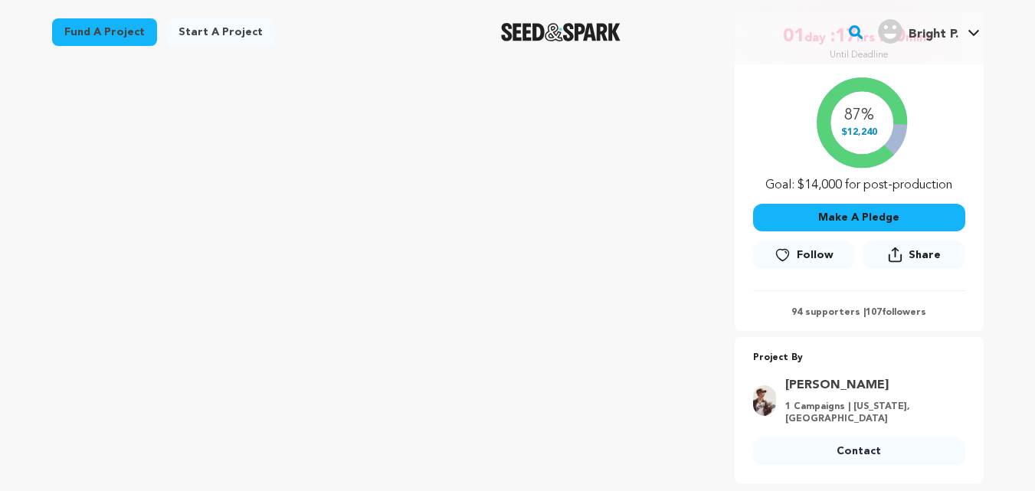
scroll to position [319, 0]
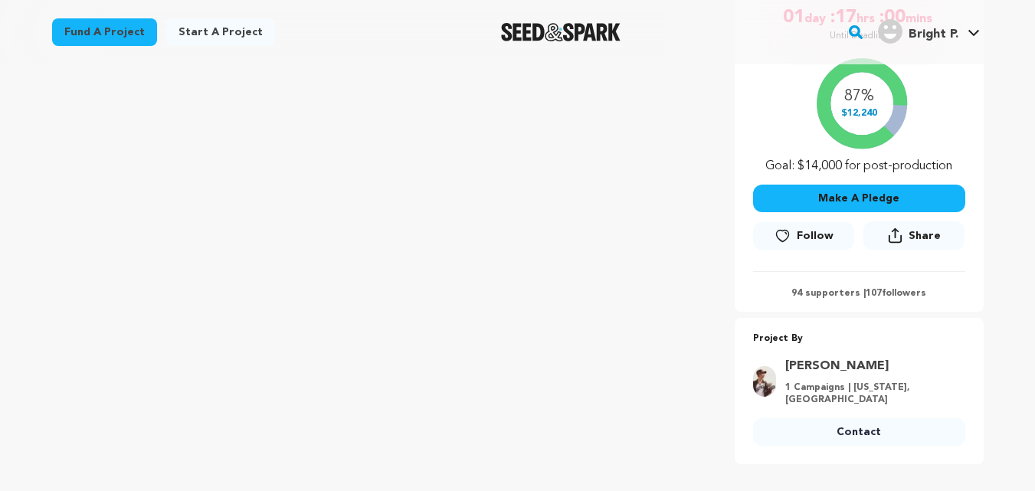
click at [861, 418] on link "Contact" at bounding box center [859, 432] width 212 height 28
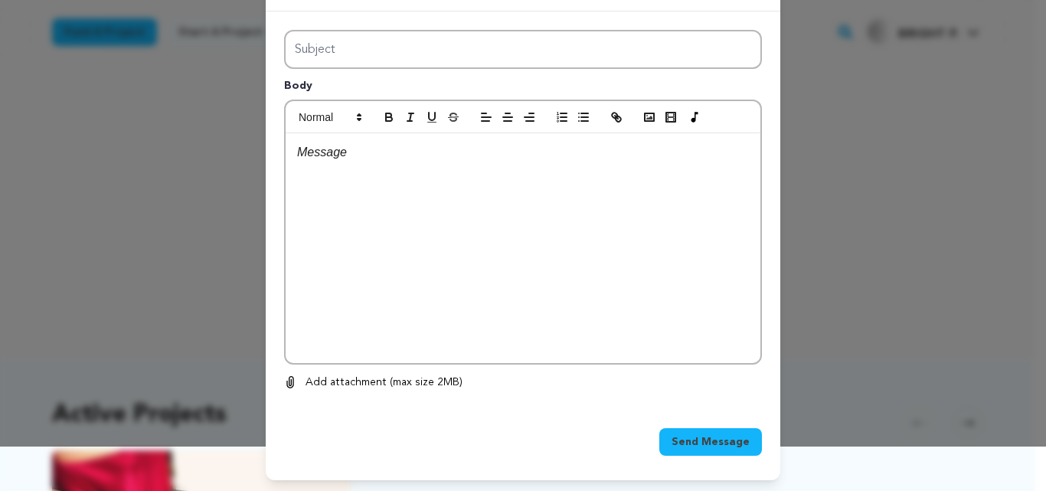
scroll to position [46, 0]
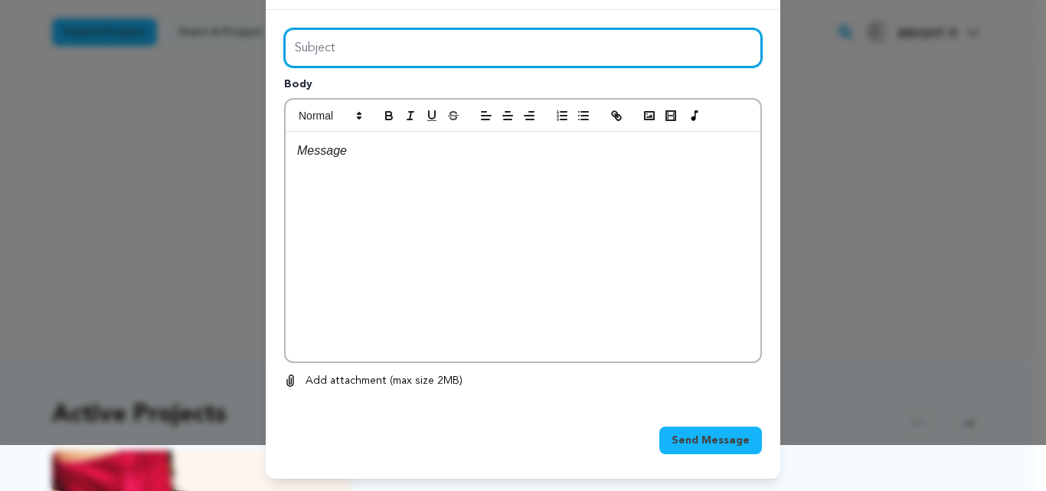
click at [352, 44] on input "Subject" at bounding box center [523, 47] width 478 height 39
click at [397, 48] on input "Maximize your Seed&Spark Project" at bounding box center [523, 47] width 478 height 39
click at [404, 47] on input "Maximize your Seed Spark Project" at bounding box center [523, 47] width 478 height 39
click at [403, 47] on input "Maximize your Seed &Spark Project" at bounding box center [523, 47] width 478 height 39
click at [485, 51] on input "Maximize your Seed&Spark Project" at bounding box center [523, 47] width 478 height 39
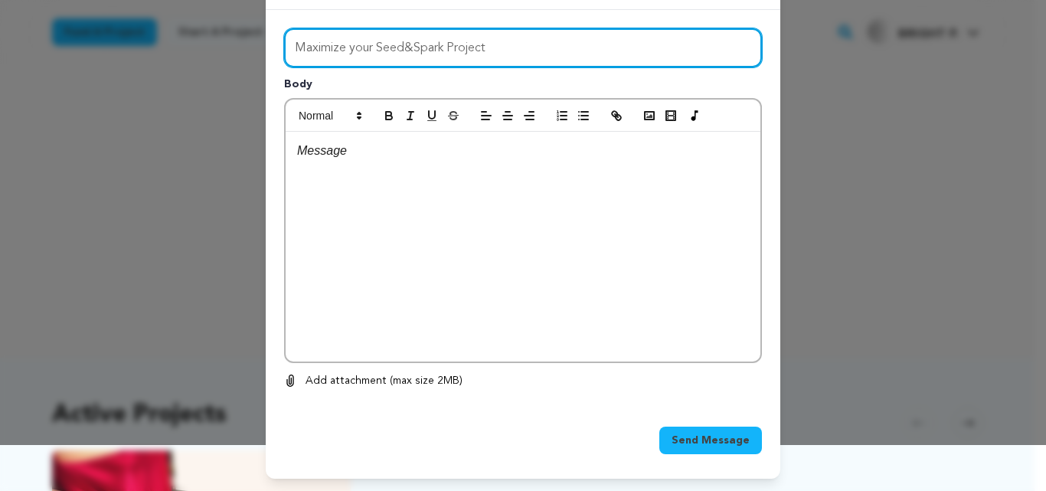
type input "Maximize your Seed&Spark Project"
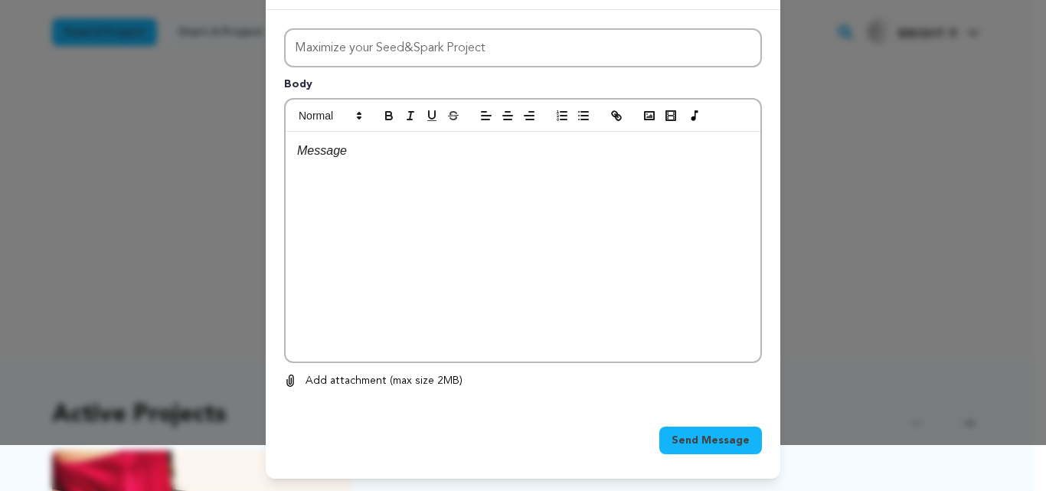
click at [381, 146] on p at bounding box center [523, 151] width 452 height 20
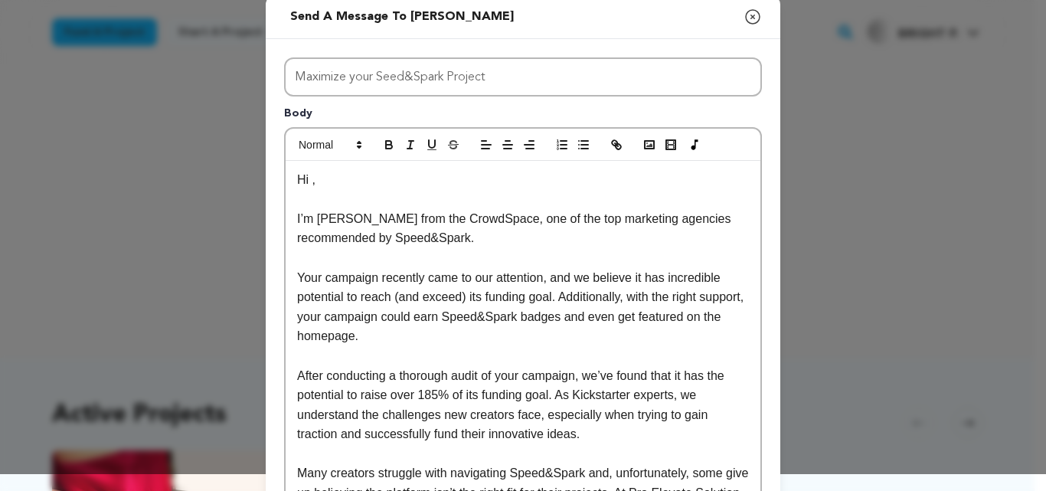
scroll to position [15, 0]
click at [329, 188] on p "Hi ," at bounding box center [523, 182] width 452 height 20
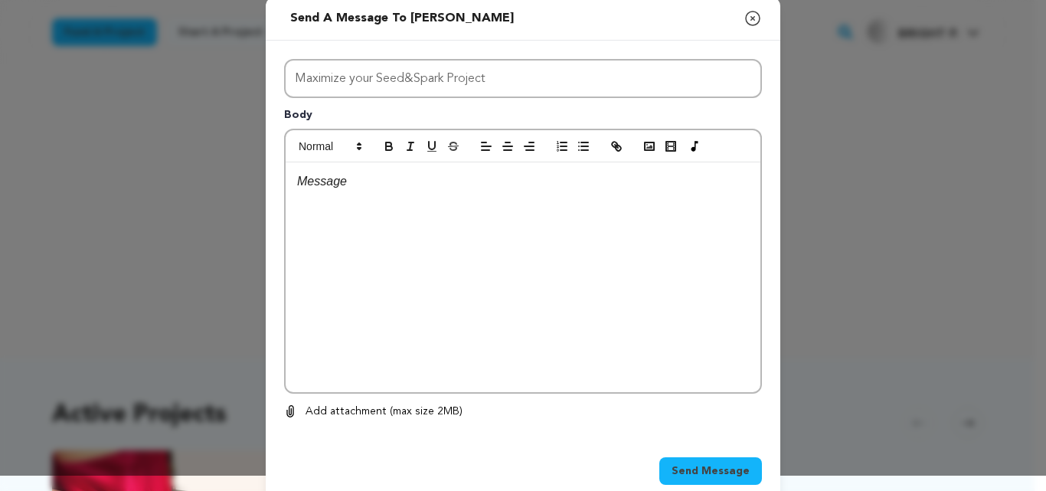
click at [145, 191] on div "Send a message to Sophie Hamilton Close modal Subject Maximize your Seed&Spark …" at bounding box center [523, 253] width 1046 height 537
click at [910, 311] on div "Send a message to Sophie Hamilton Close modal Subject Maximize your Seed&Spark …" at bounding box center [523, 253] width 1046 height 537
click at [747, 14] on icon "button" at bounding box center [753, 18] width 18 height 18
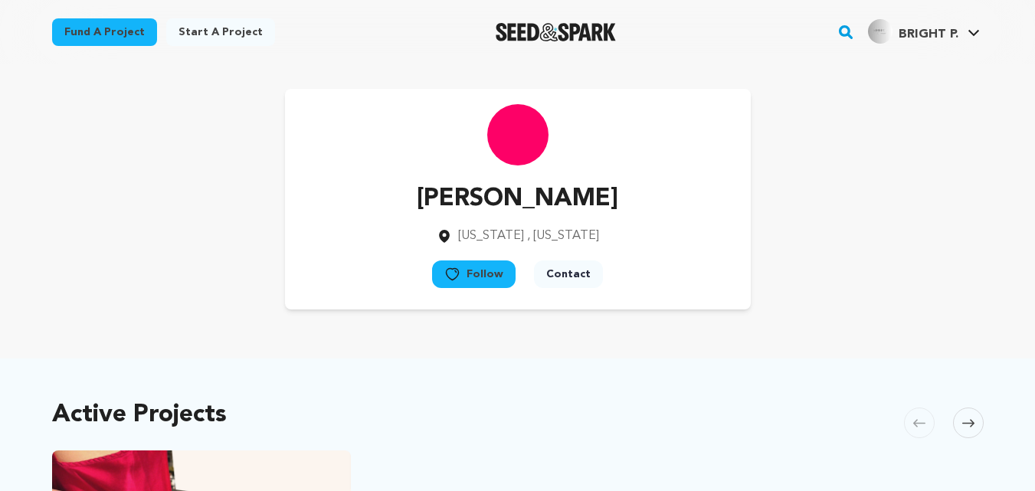
click at [563, 274] on button "Contact" at bounding box center [568, 274] width 69 height 28
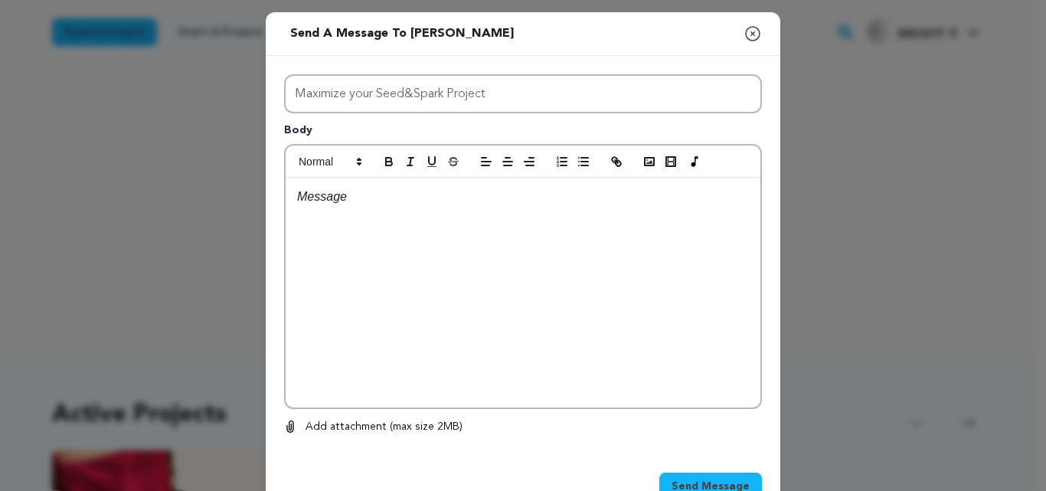
click at [369, 195] on p at bounding box center [523, 197] width 452 height 20
click at [602, 338] on div at bounding box center [523, 293] width 475 height 230
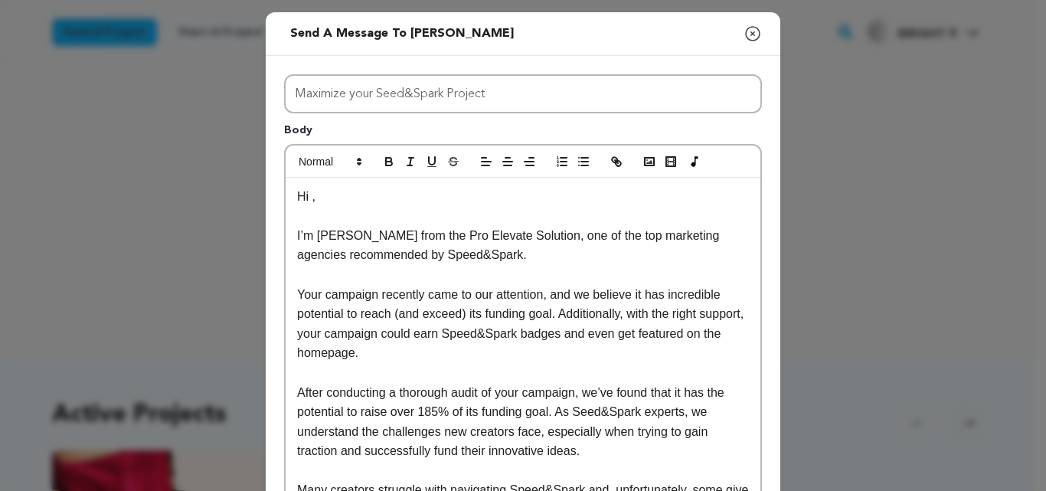
click at [302, 198] on p "Hi ," at bounding box center [523, 197] width 452 height 20
click at [305, 200] on p "Hi ," at bounding box center [523, 197] width 452 height 20
click at [337, 238] on p "I’m Micheal Thomas from the Pro Elevate Solution, one of the top marketing agen…" at bounding box center [523, 245] width 452 height 39
click at [464, 259] on p "I’m Michael Thomas from the Pro Elevate Solution, one of the top marketing agen…" at bounding box center [523, 245] width 452 height 39
drag, startPoint x: 464, startPoint y: 259, endPoint x: 554, endPoint y: 266, distance: 90.7
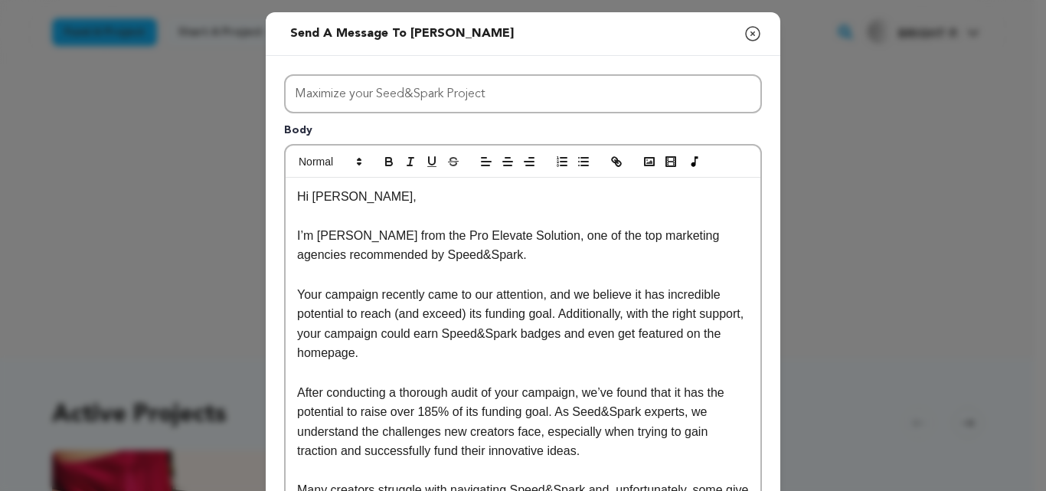
click at [554, 266] on p at bounding box center [523, 275] width 452 height 20
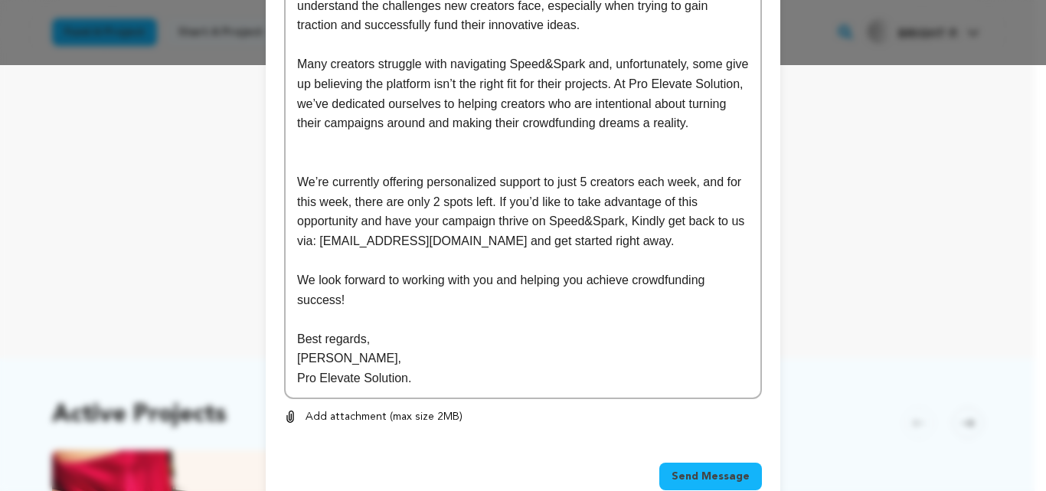
scroll to position [446, 0]
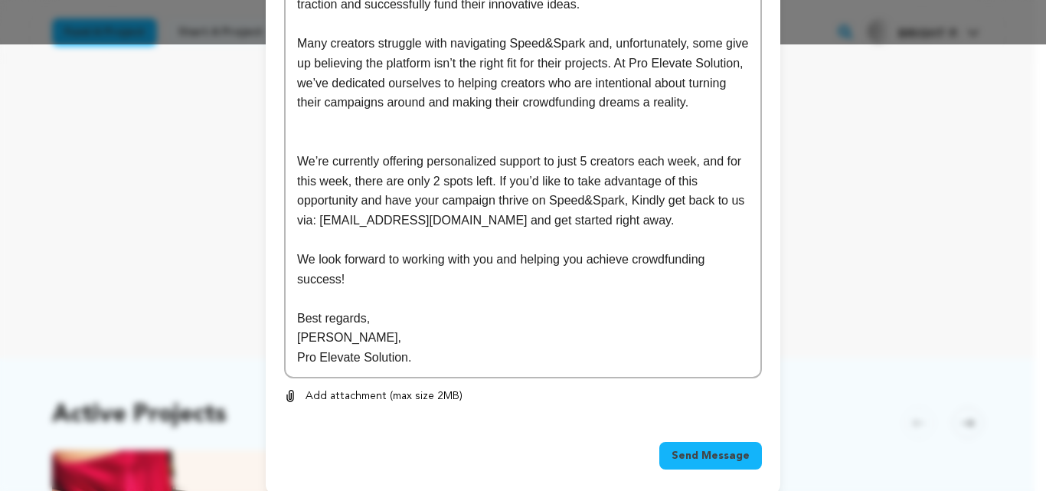
click at [315, 340] on p "Micheal Thomas," at bounding box center [523, 338] width 452 height 20
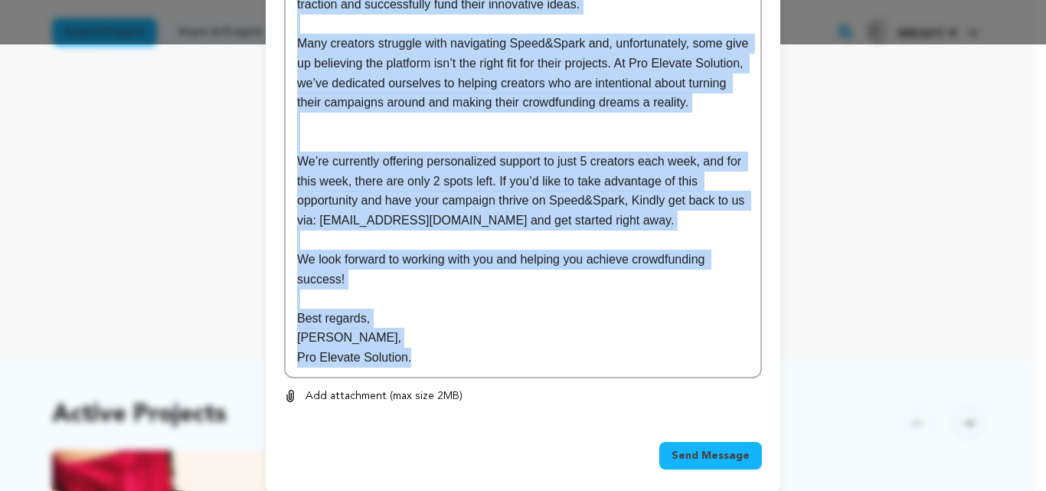
copy div "Hi Sophie, I’m Michael Thomas from the Pro Elevate Solution, one of the top mar…"
click at [610, 332] on p "Michael Thomas," at bounding box center [523, 338] width 452 height 20
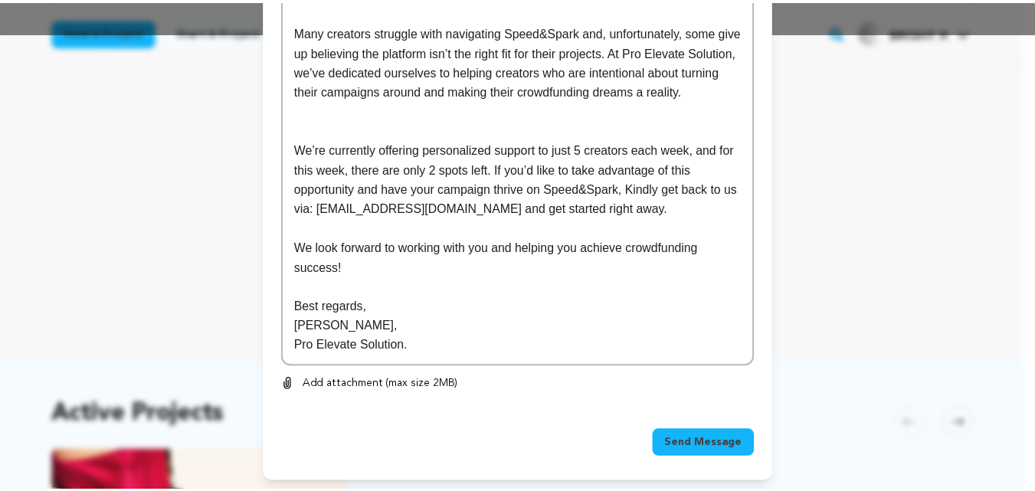
scroll to position [462, 0]
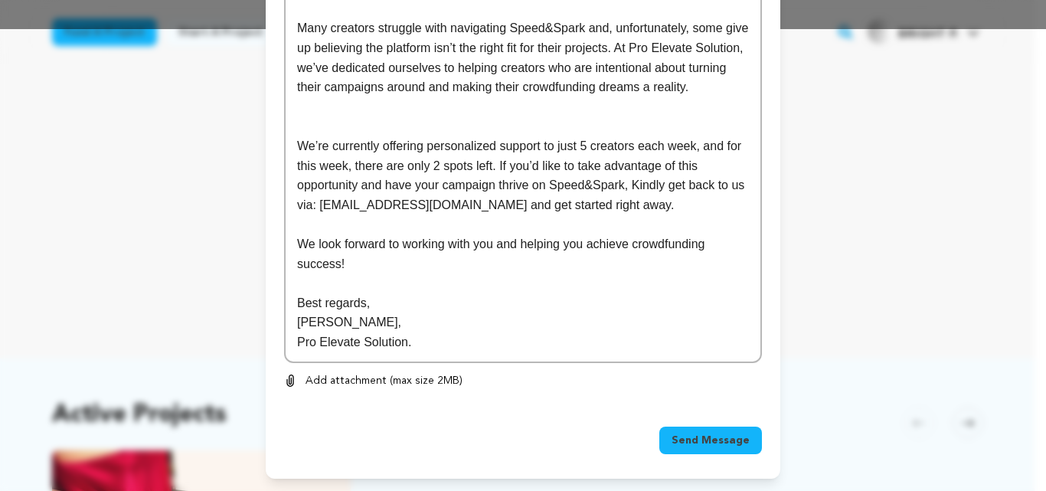
click at [701, 431] on button "Send Message" at bounding box center [710, 441] width 103 height 28
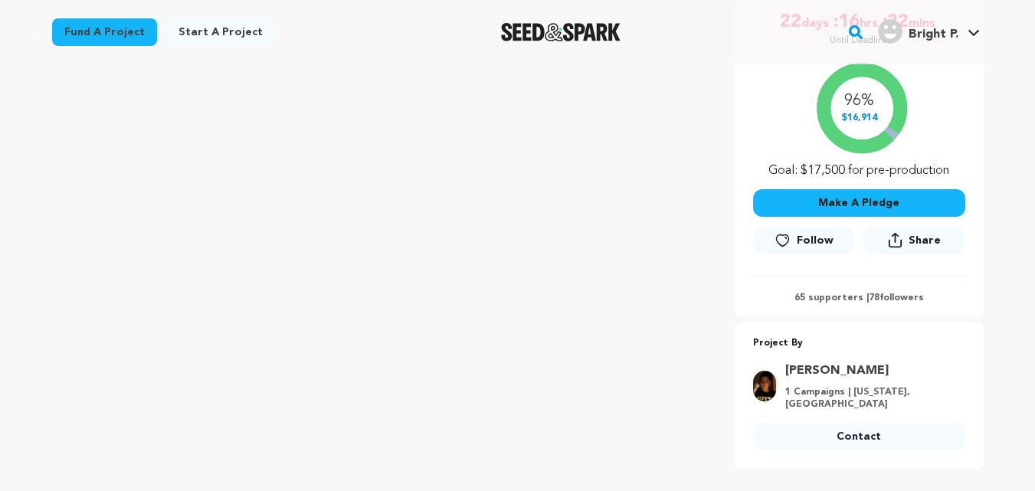
scroll to position [383, 0]
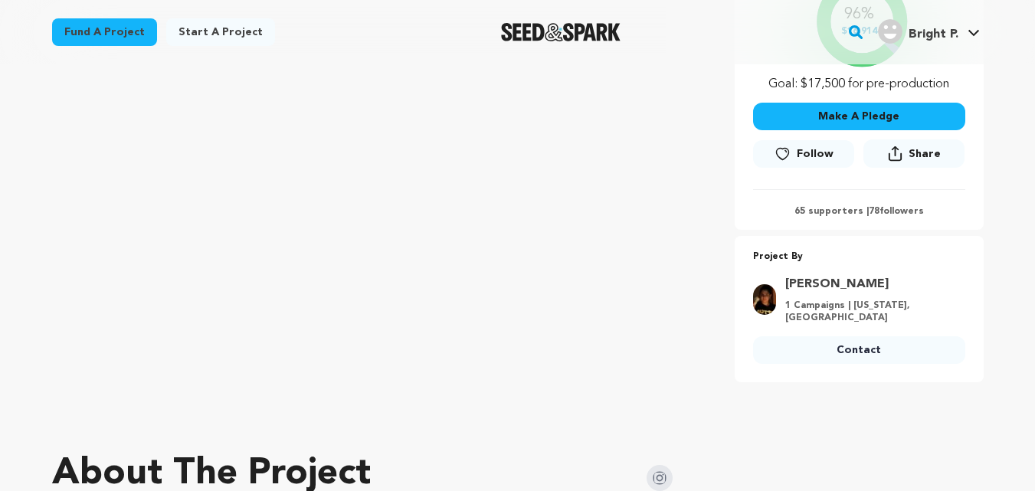
click at [858, 351] on link "Contact" at bounding box center [859, 350] width 212 height 28
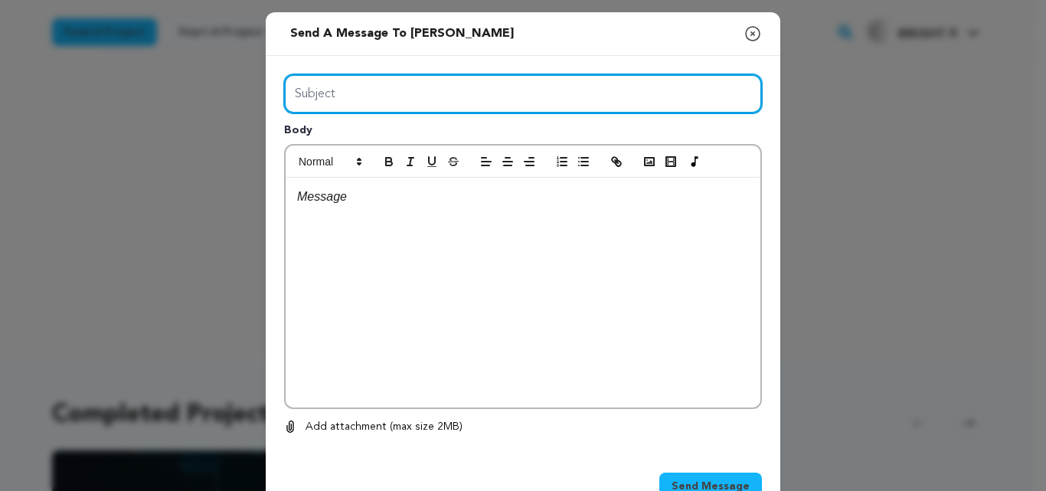
click at [469, 82] on input "Subject" at bounding box center [523, 93] width 478 height 39
type input "Maximize your Seed&Spark Project"
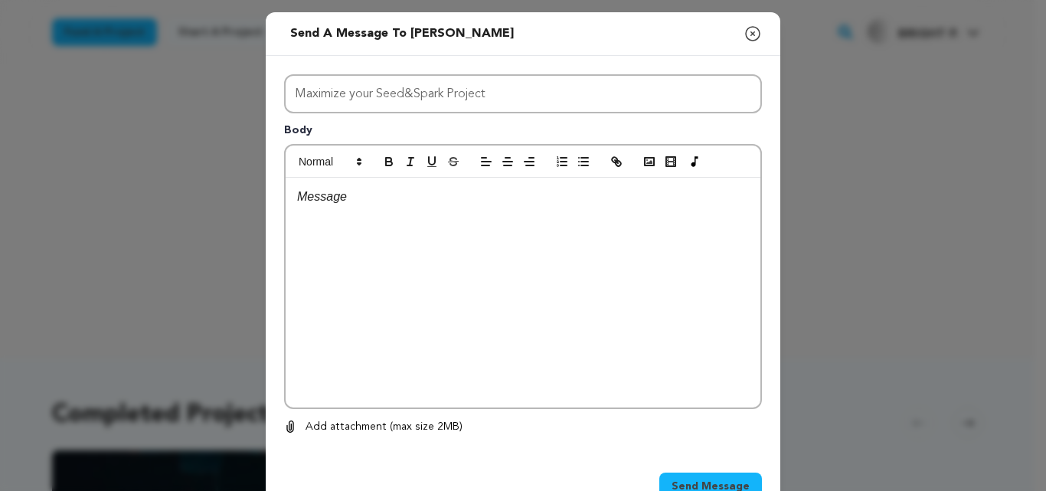
click at [394, 198] on p at bounding box center [523, 197] width 452 height 20
click at [195, 191] on div "Send a message to Brayvhouse Close modal Subject Maximize your Seed&Spark Proje…" at bounding box center [523, 268] width 1046 height 537
click at [744, 38] on icon "button" at bounding box center [753, 34] width 18 height 18
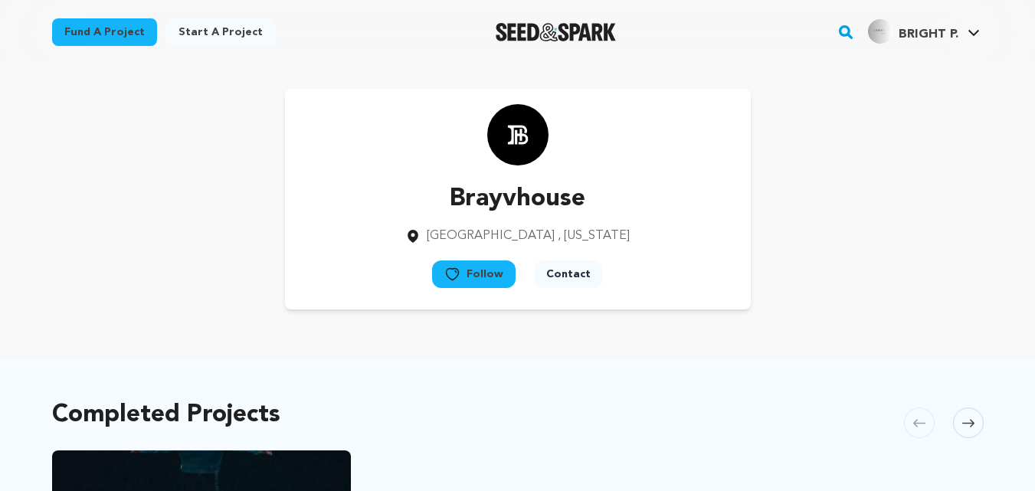
click at [551, 268] on button "Contact" at bounding box center [568, 274] width 69 height 28
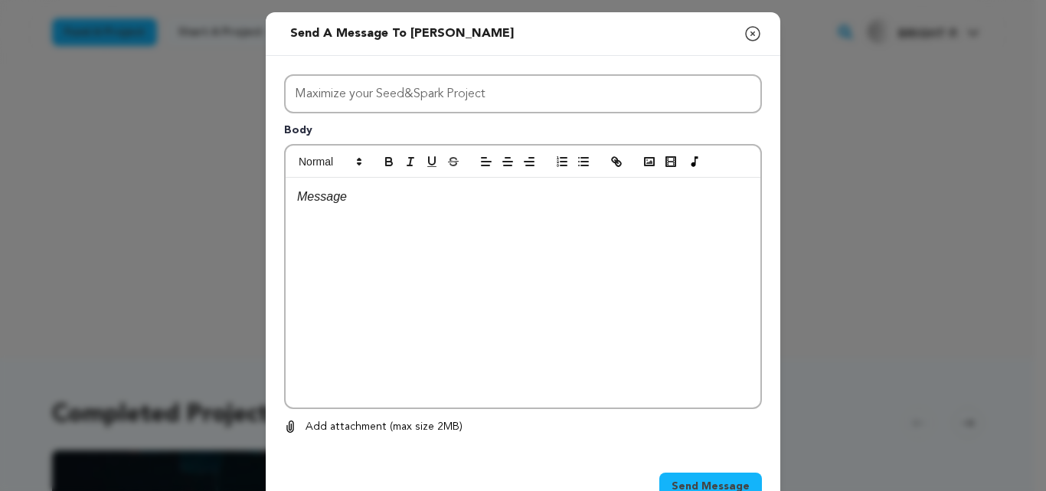
click at [378, 208] on div at bounding box center [523, 293] width 475 height 230
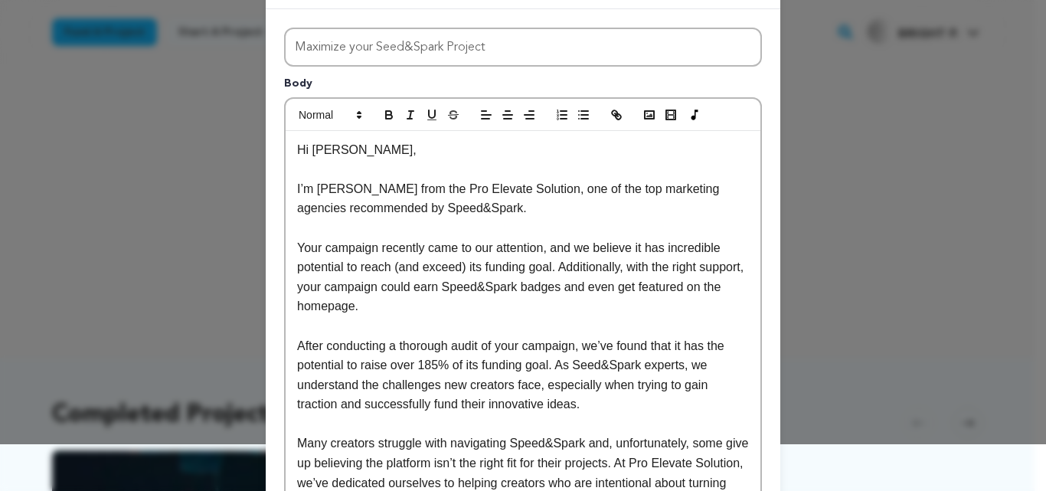
scroll to position [43, 0]
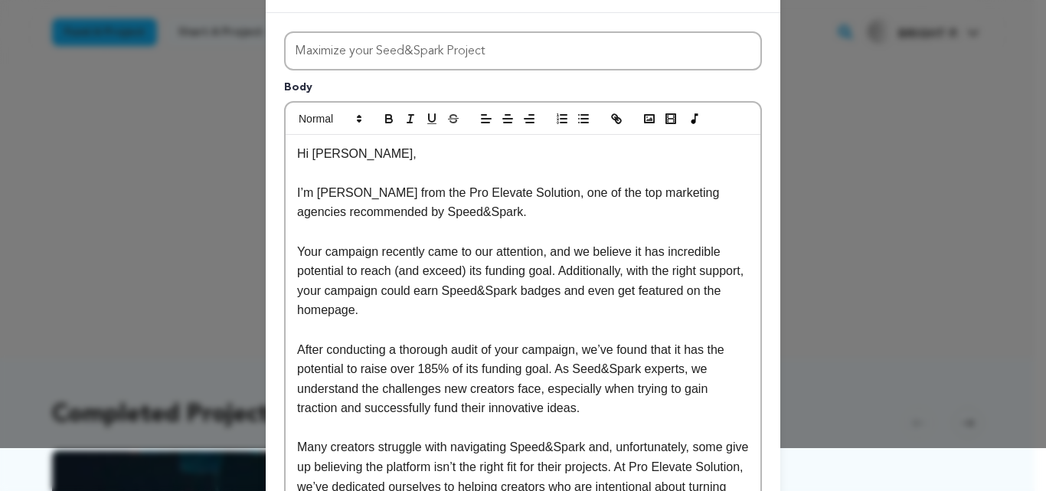
click at [342, 157] on p "Hi Sophie," at bounding box center [523, 154] width 452 height 20
click at [312, 159] on p "Hi Bravy," at bounding box center [523, 154] width 452 height 20
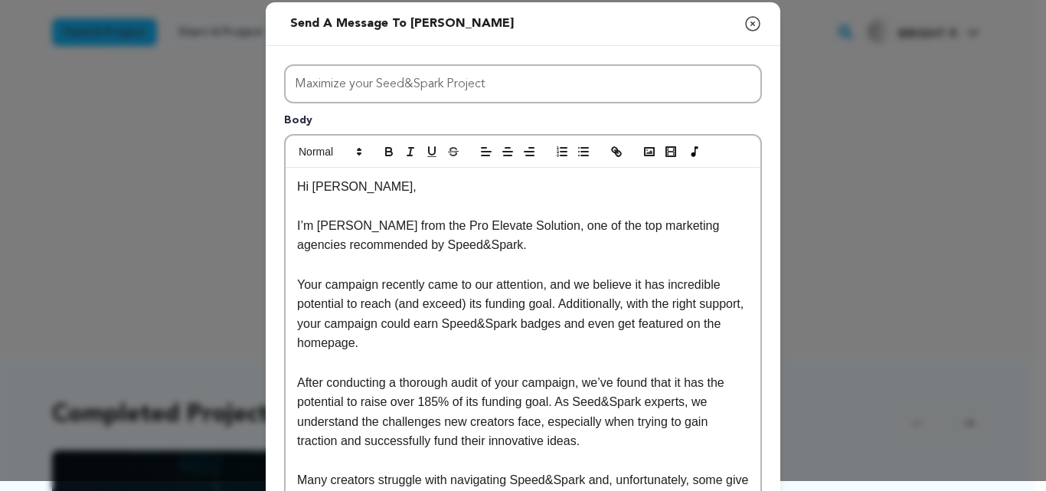
scroll to position [0, 0]
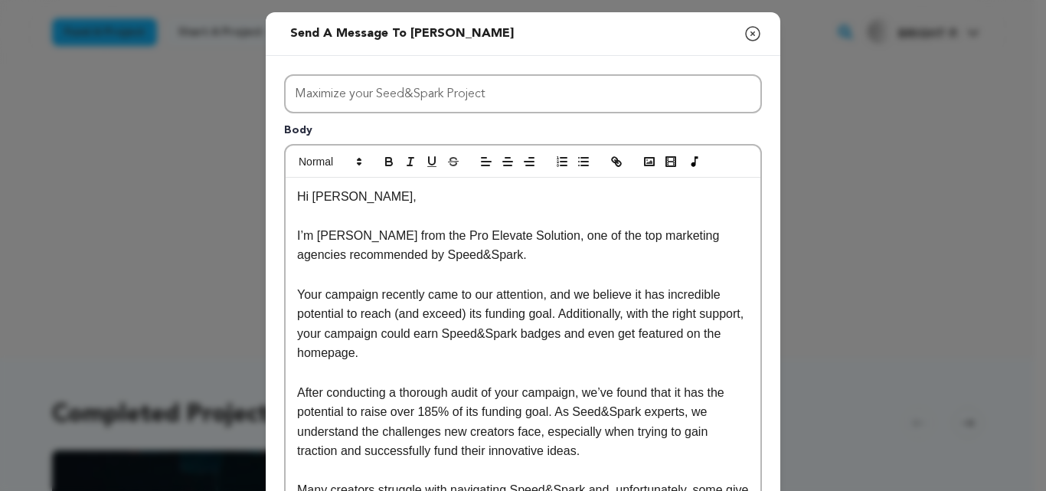
click at [749, 38] on icon "button" at bounding box center [753, 34] width 18 height 18
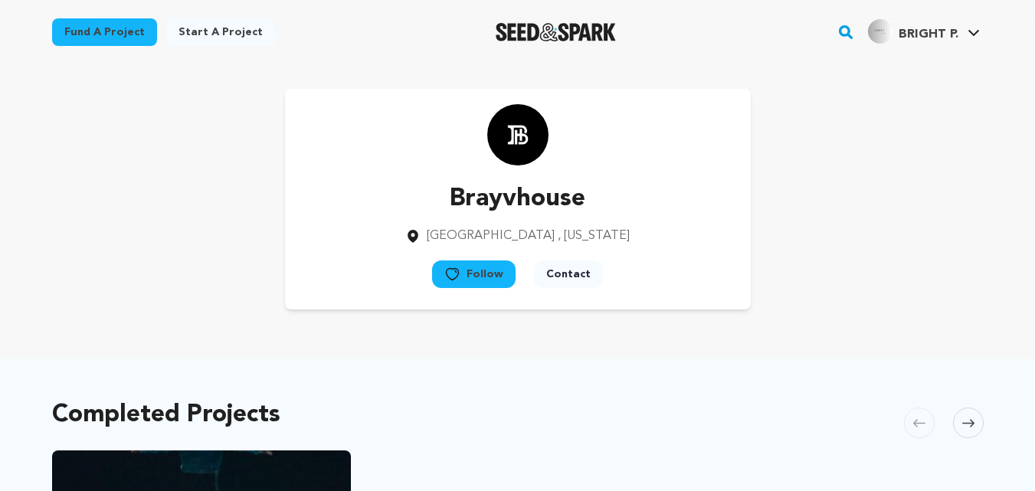
click at [565, 283] on button "Contact" at bounding box center [568, 274] width 69 height 28
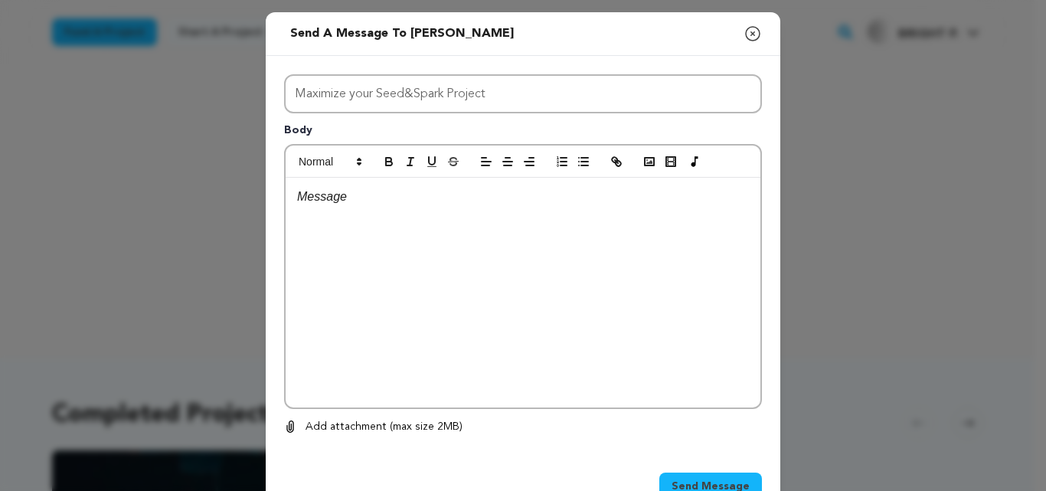
click at [346, 225] on div at bounding box center [523, 293] width 475 height 230
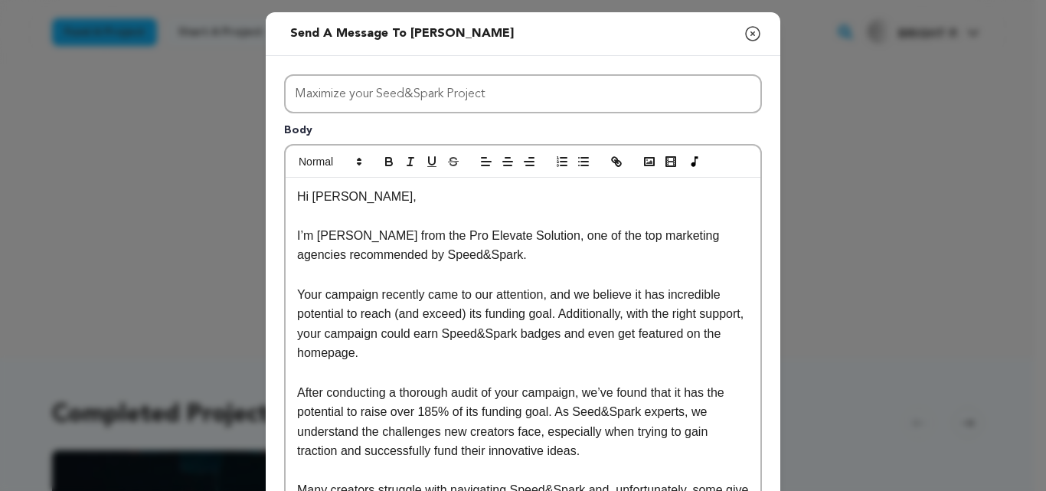
click at [343, 208] on p at bounding box center [523, 216] width 452 height 20
click at [343, 204] on p "Hi [PERSON_NAME]," at bounding box center [523, 197] width 452 height 20
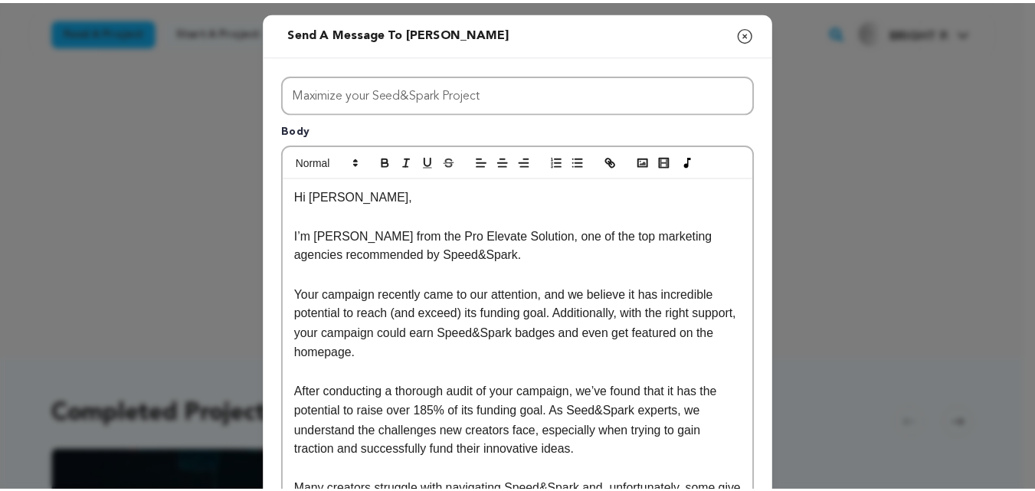
scroll to position [462, 0]
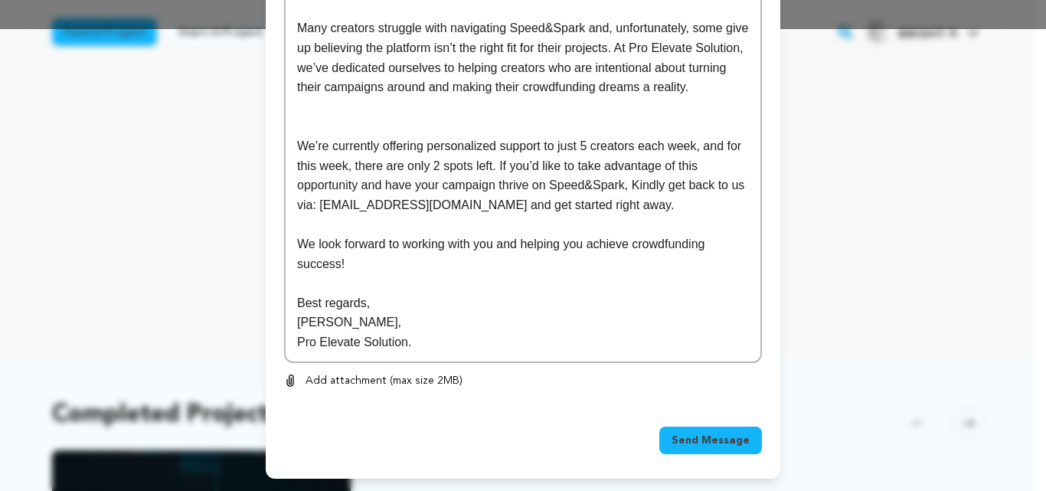
click at [719, 443] on span "Send Message" at bounding box center [711, 440] width 78 height 15
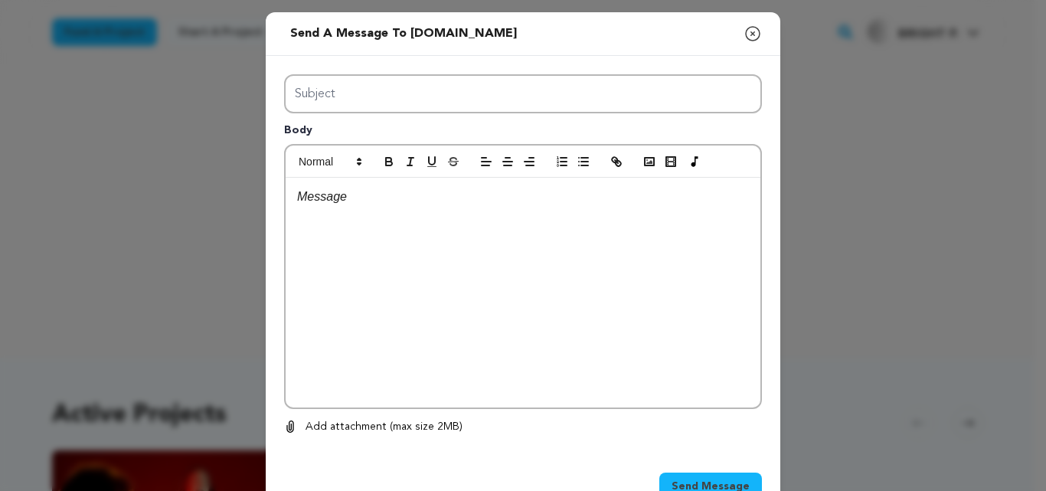
click at [744, 36] on icon "button" at bounding box center [753, 34] width 18 height 18
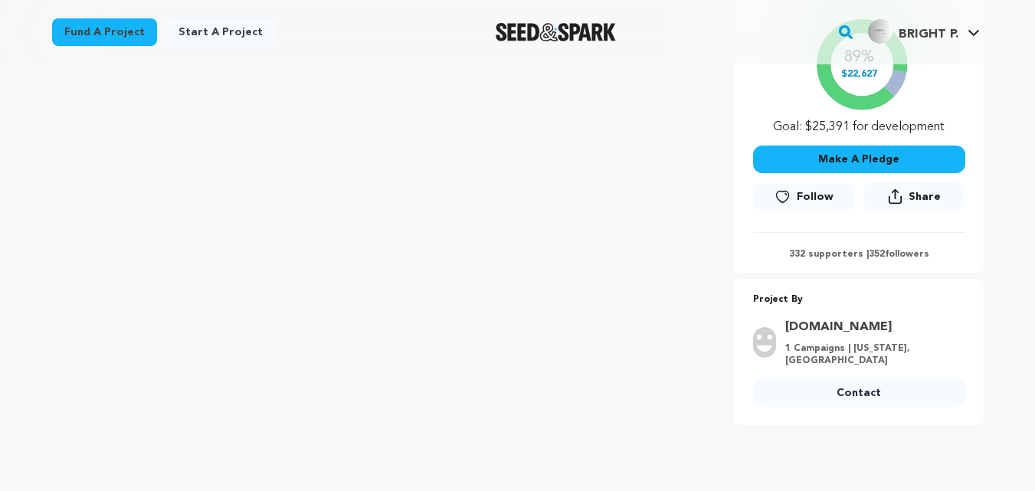
scroll to position [361, 0]
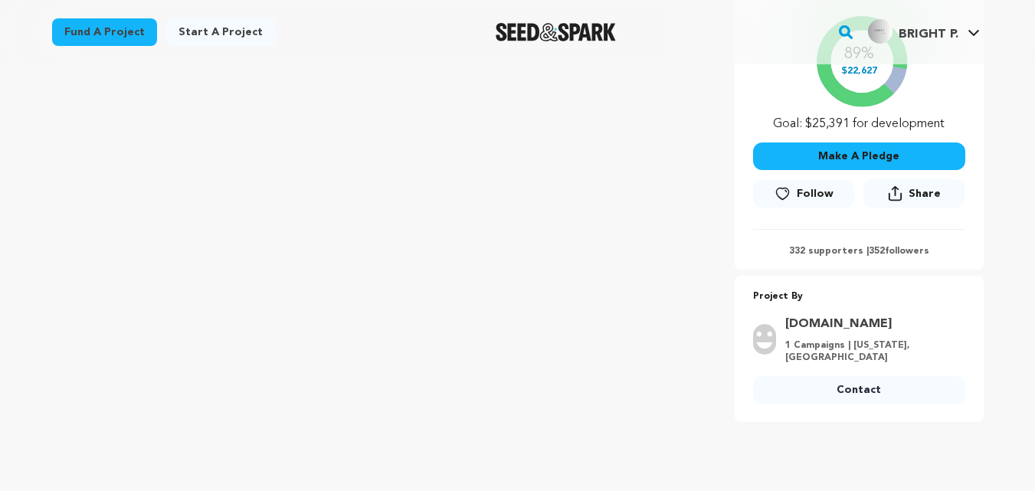
click at [818, 395] on link "Contact" at bounding box center [859, 390] width 212 height 28
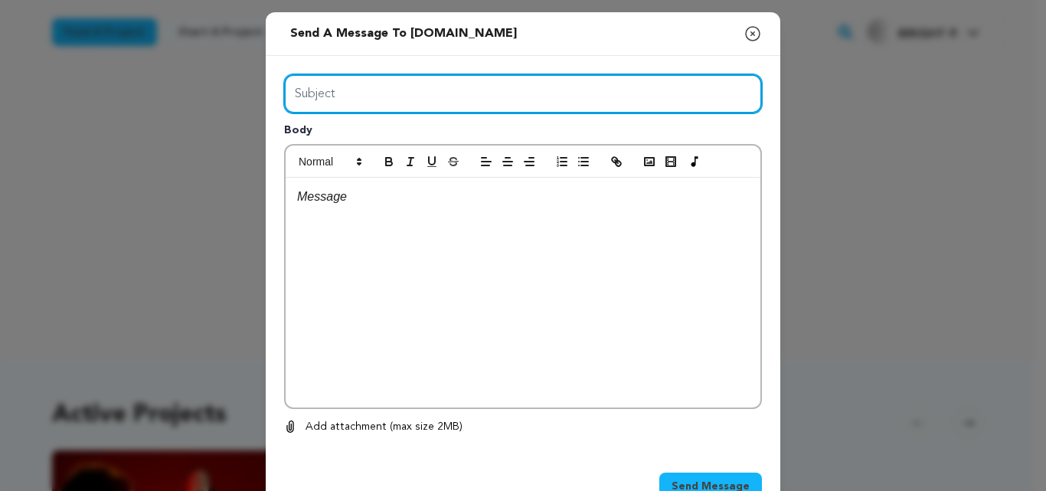
click at [385, 96] on input "Subject" at bounding box center [523, 93] width 478 height 39
type input "Maximize your Seed&Spark Project"
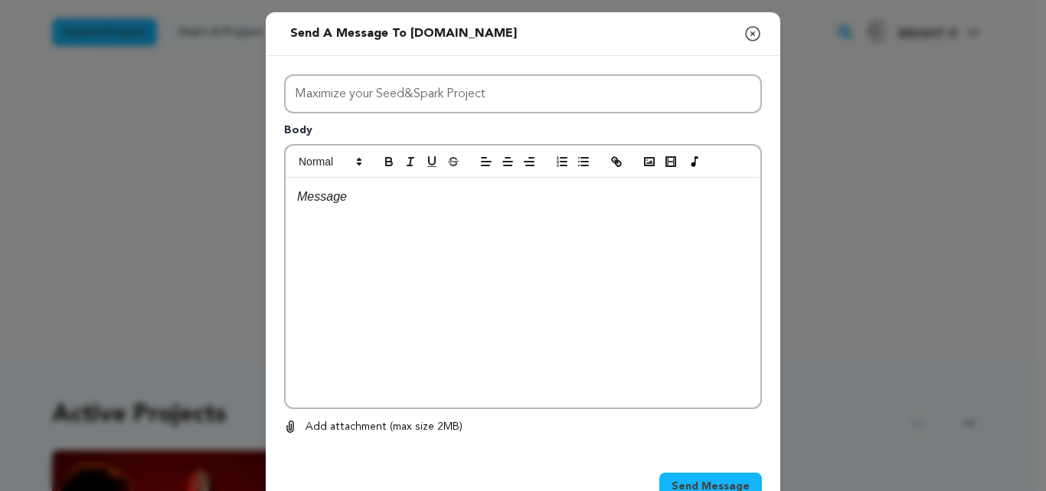
click at [391, 195] on p at bounding box center [523, 197] width 452 height 20
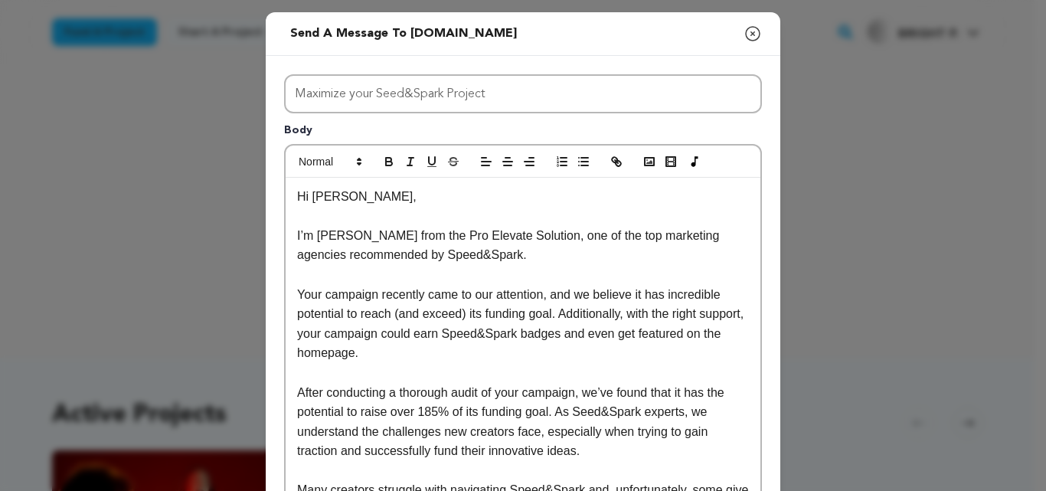
click at [344, 197] on p "Hi [PERSON_NAME]," at bounding box center [523, 197] width 452 height 20
click at [319, 202] on p "Hi ," at bounding box center [523, 197] width 452 height 20
click at [305, 201] on p "Hi !" at bounding box center [523, 197] width 452 height 20
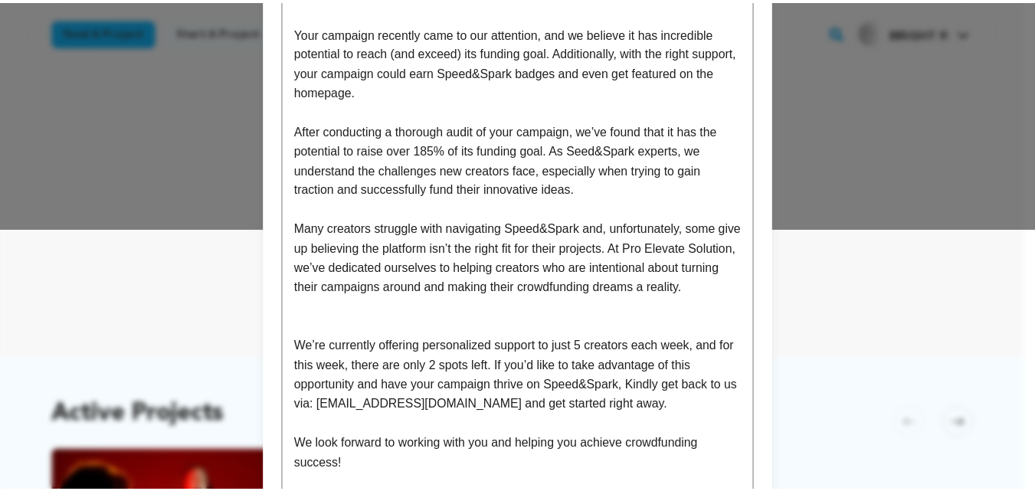
scroll to position [462, 0]
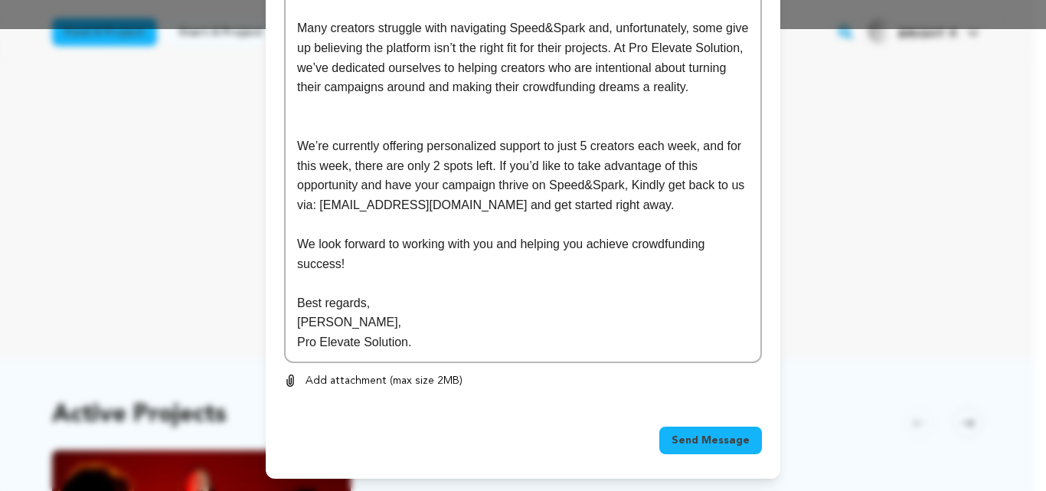
click at [705, 437] on span "Send Message" at bounding box center [711, 440] width 78 height 15
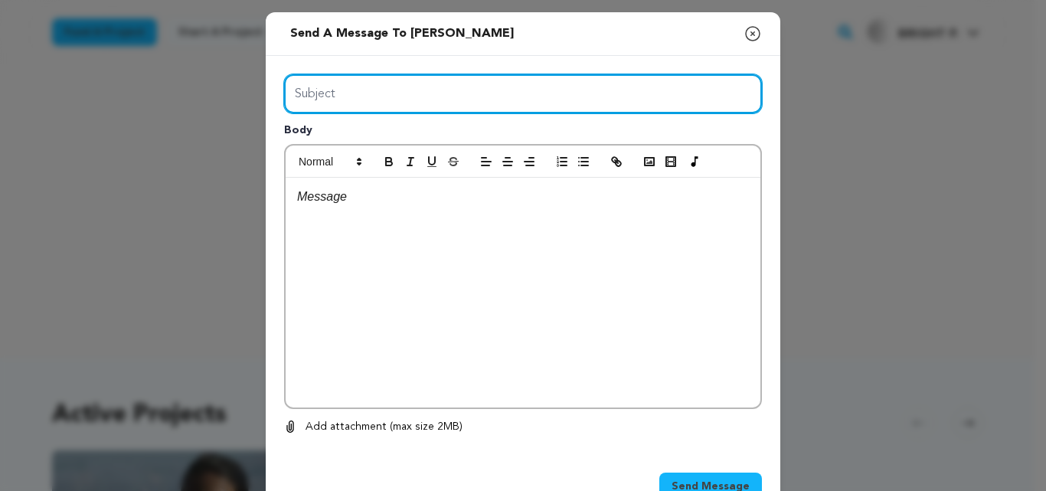
drag, startPoint x: 0, startPoint y: 0, endPoint x: 443, endPoint y: 103, distance: 454.5
click at [443, 103] on input "Subject" at bounding box center [523, 93] width 478 height 39
type input "Maximize your Seed&Spark Project"
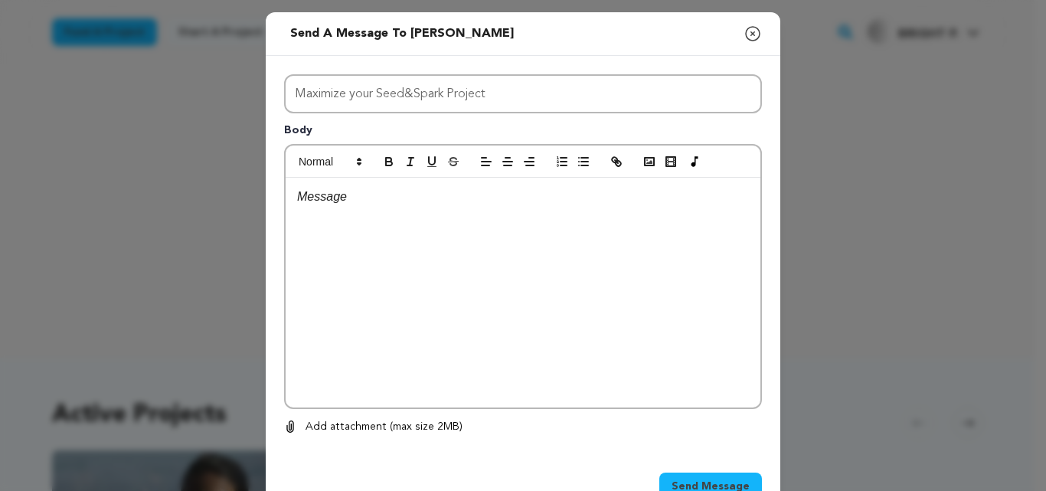
click at [439, 198] on p at bounding box center [523, 197] width 452 height 20
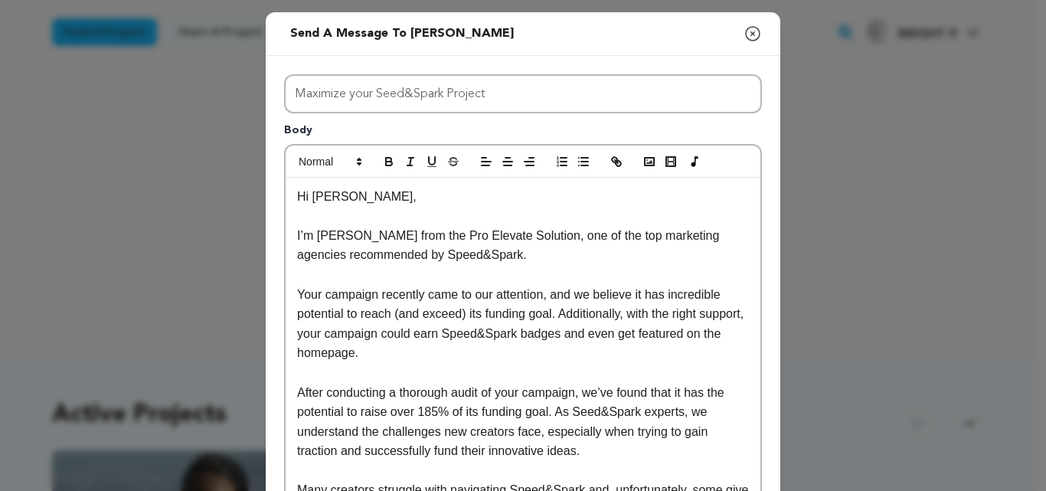
click at [341, 201] on p "Hi [PERSON_NAME]," at bounding box center [523, 197] width 452 height 20
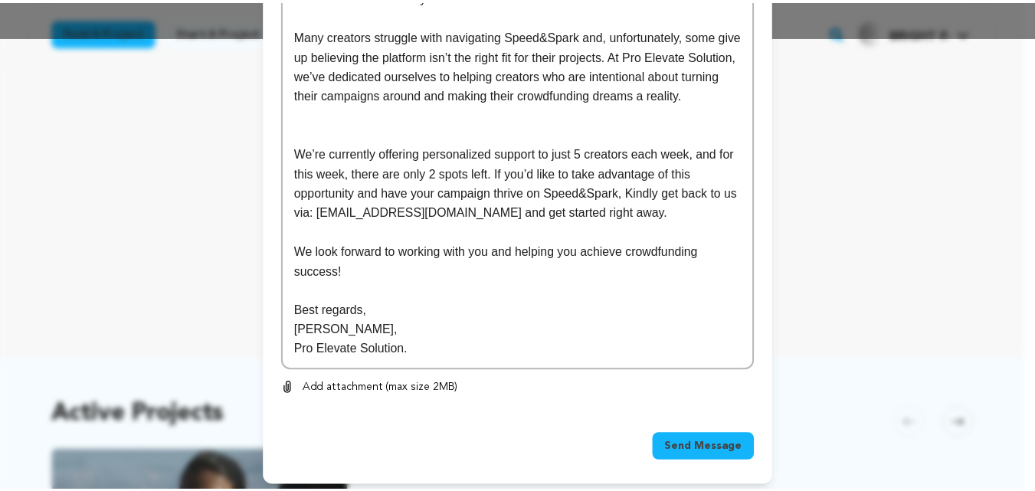
scroll to position [462, 0]
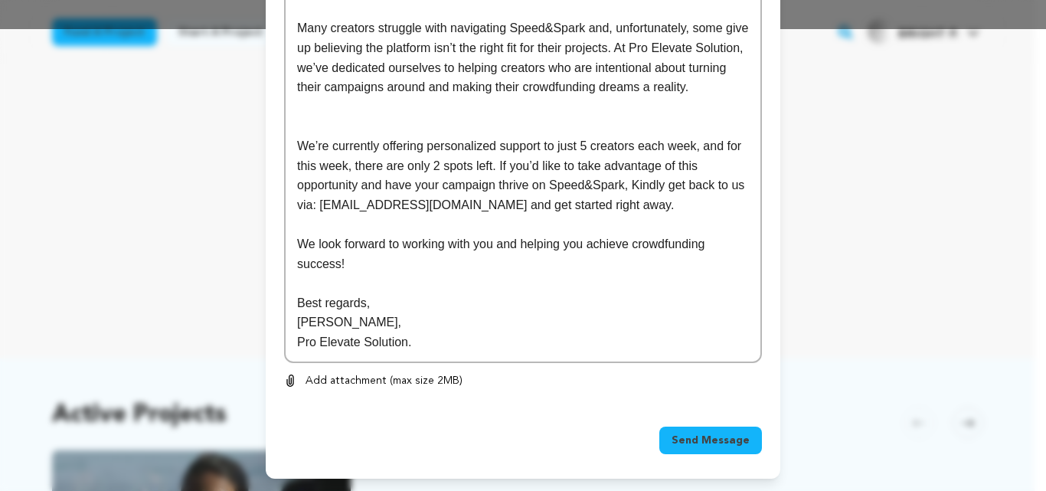
click at [698, 441] on span "Send Message" at bounding box center [711, 440] width 78 height 15
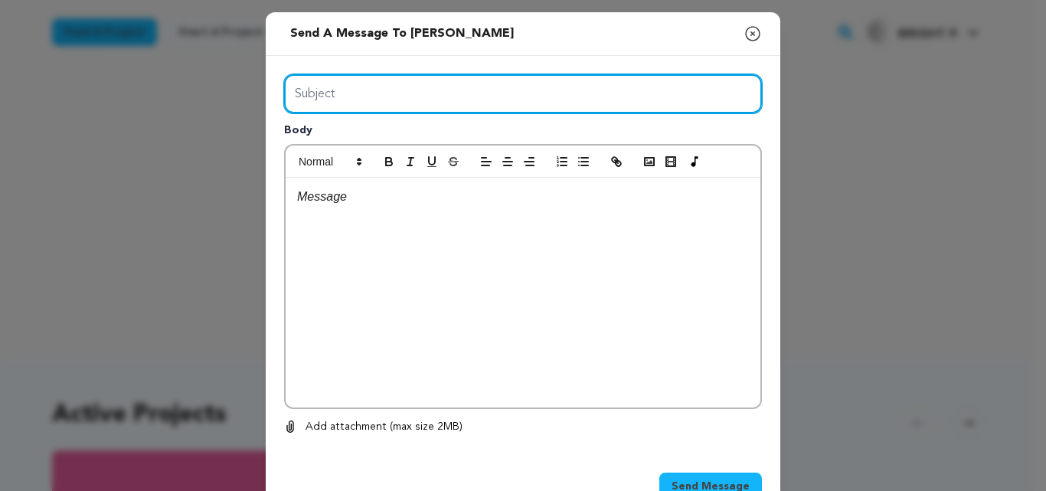
click at [449, 90] on input "Subject" at bounding box center [523, 93] width 478 height 39
type input "Maximize your Seed&Spark Project"
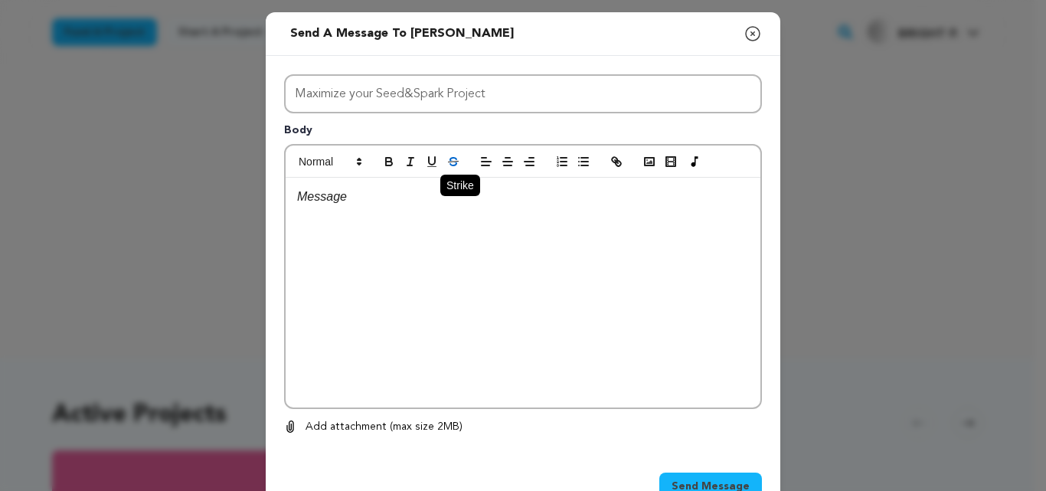
click at [452, 171] on button "button" at bounding box center [453, 161] width 21 height 18
click at [446, 164] on icon "button" at bounding box center [453, 162] width 14 height 14
click at [422, 208] on div "﻿" at bounding box center [523, 293] width 475 height 230
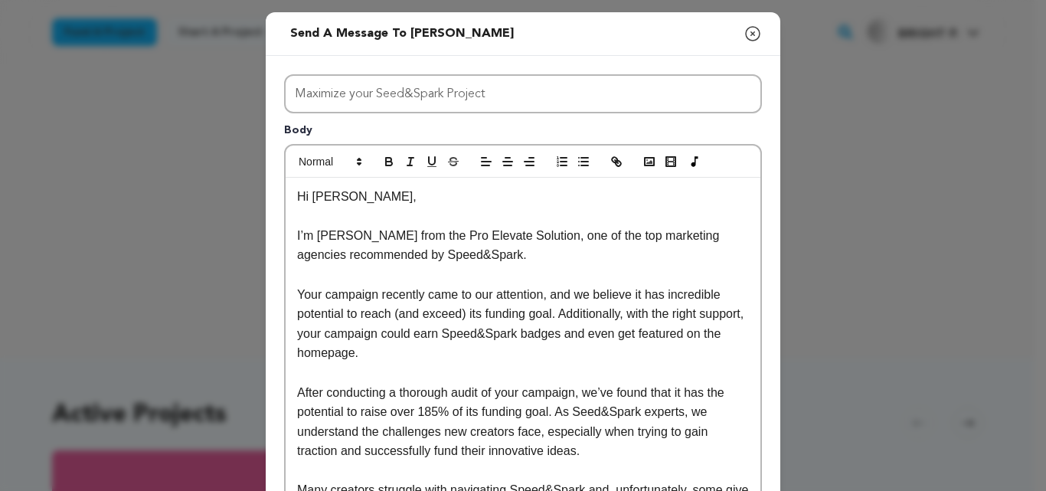
click at [342, 198] on p "Hi [PERSON_NAME]," at bounding box center [523, 197] width 452 height 20
click at [747, 38] on icon "button" at bounding box center [753, 34] width 18 height 18
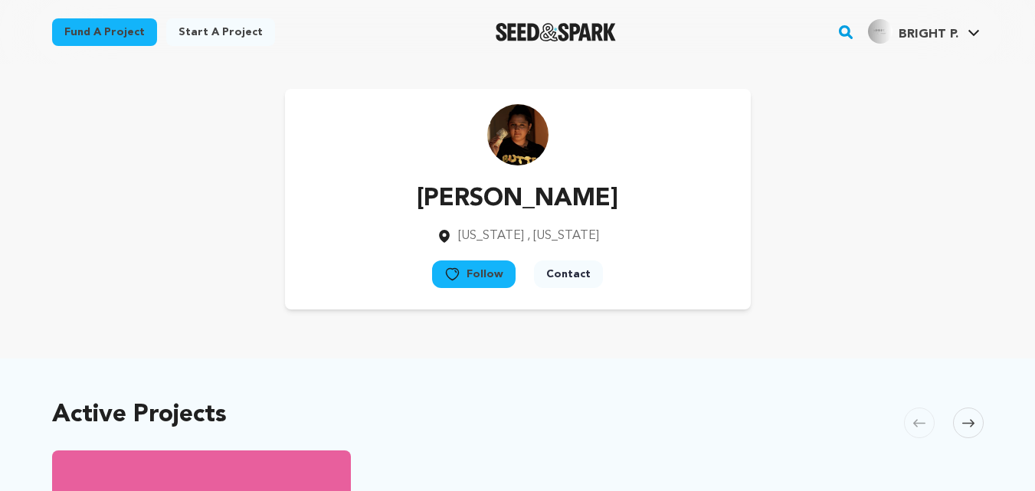
click at [564, 277] on button "Contact" at bounding box center [568, 274] width 69 height 28
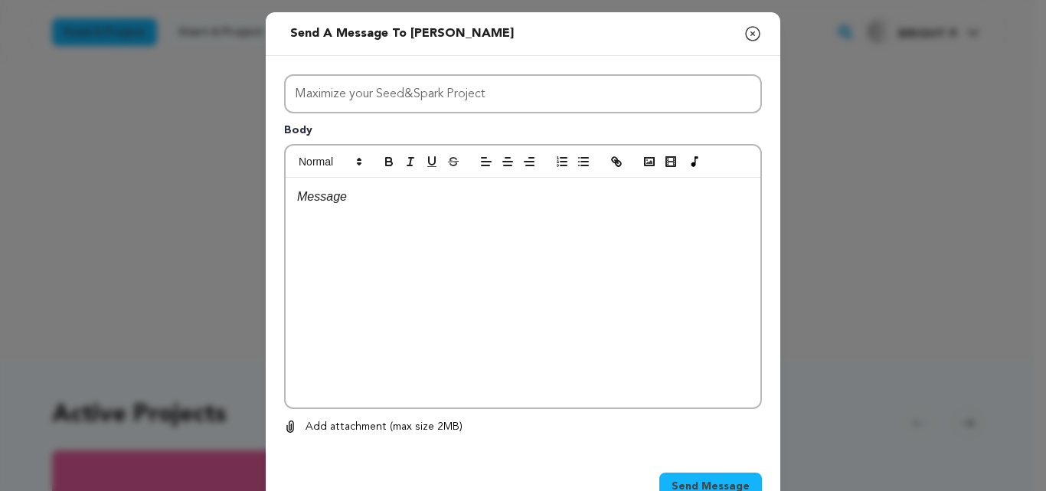
click at [342, 218] on div at bounding box center [523, 293] width 475 height 230
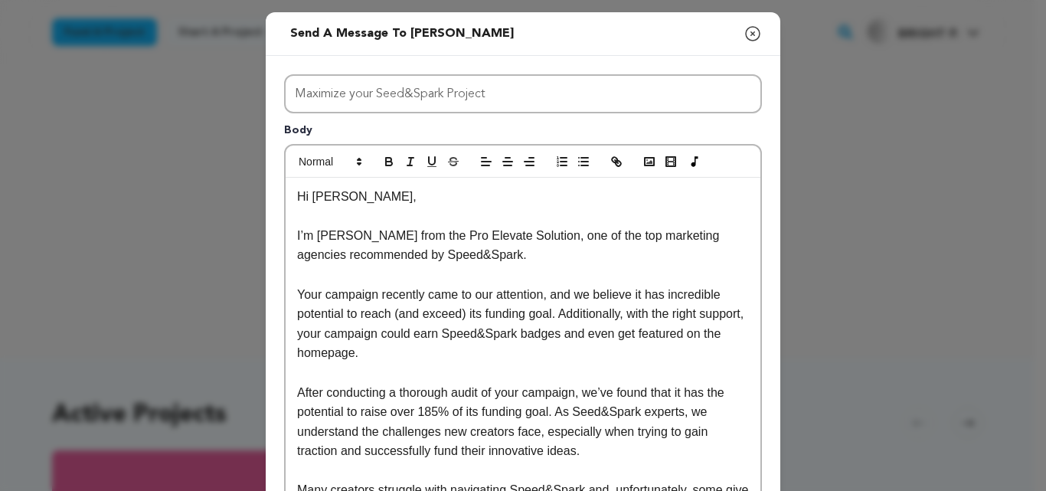
click at [341, 201] on p "Hi [PERSON_NAME]," at bounding box center [523, 197] width 452 height 20
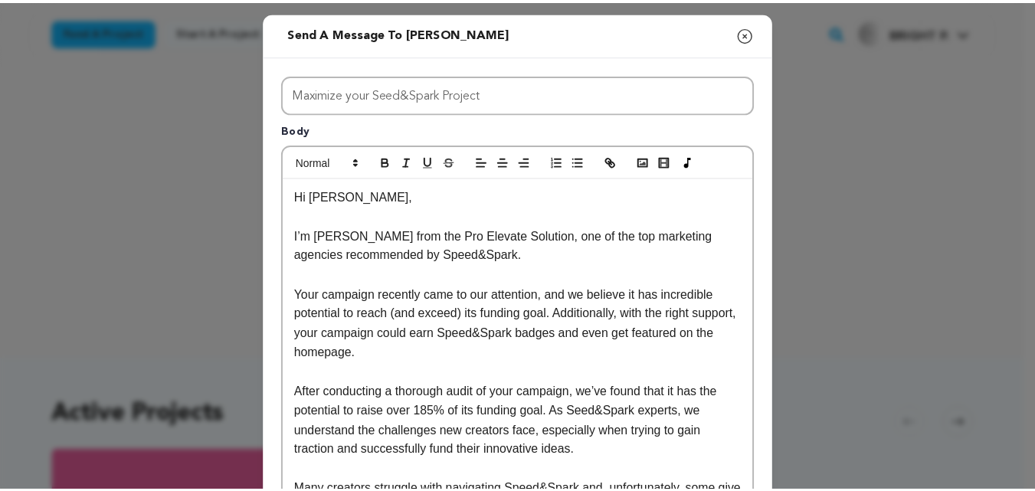
scroll to position [462, 0]
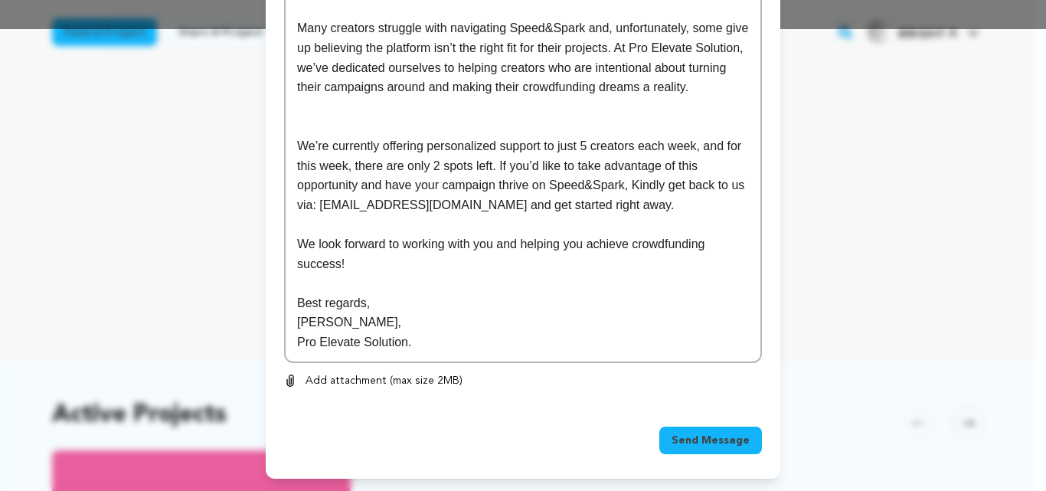
click at [705, 438] on span "Send Message" at bounding box center [711, 440] width 78 height 15
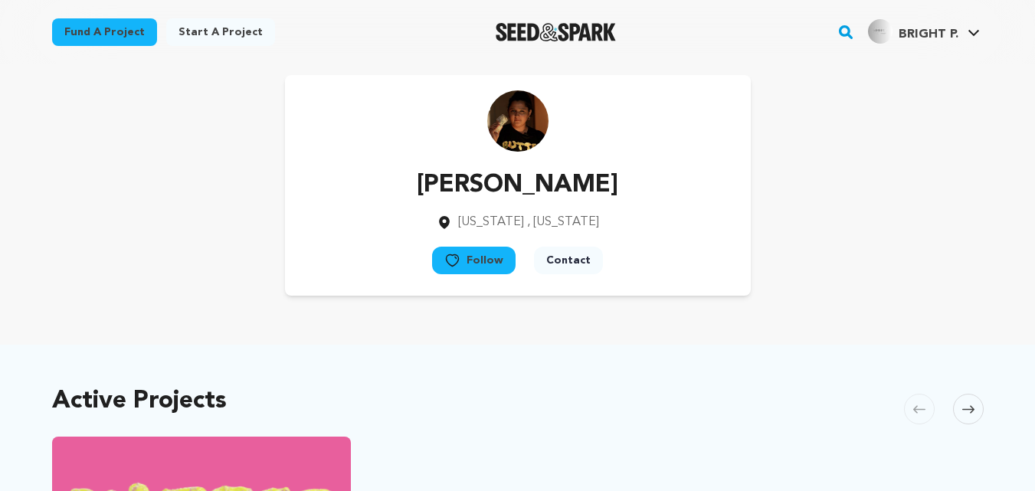
scroll to position [0, 0]
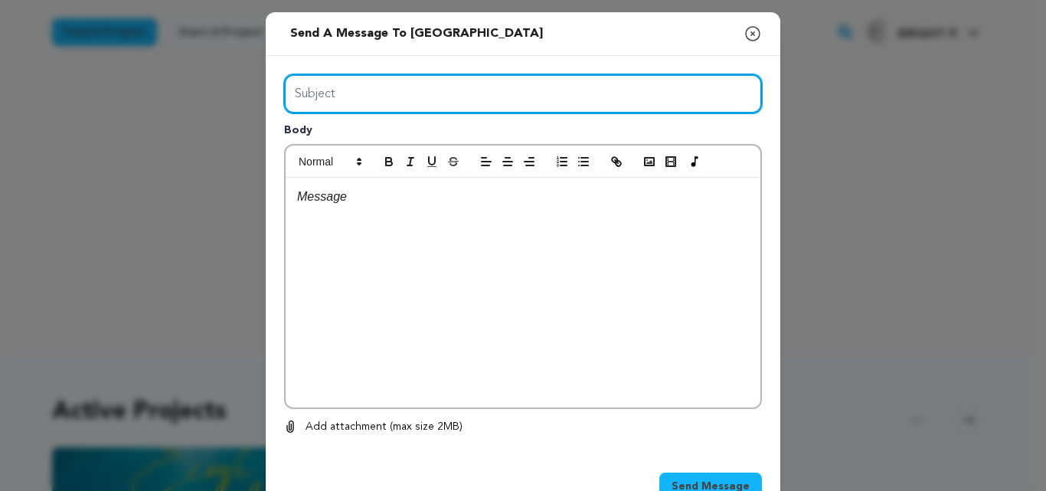
click at [431, 103] on input "Subject" at bounding box center [523, 93] width 478 height 39
type input "Maximize your Seed&Spark Project"
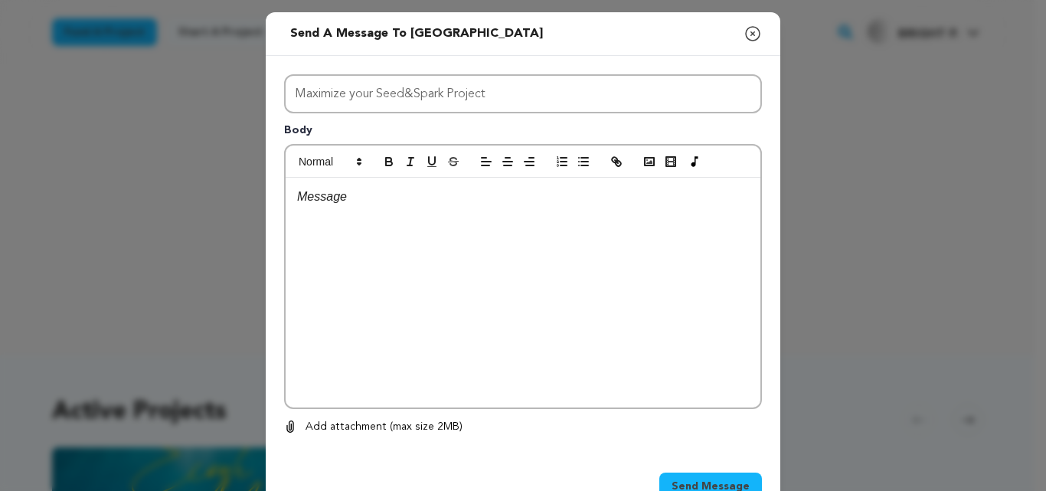
click at [422, 229] on div at bounding box center [523, 293] width 475 height 230
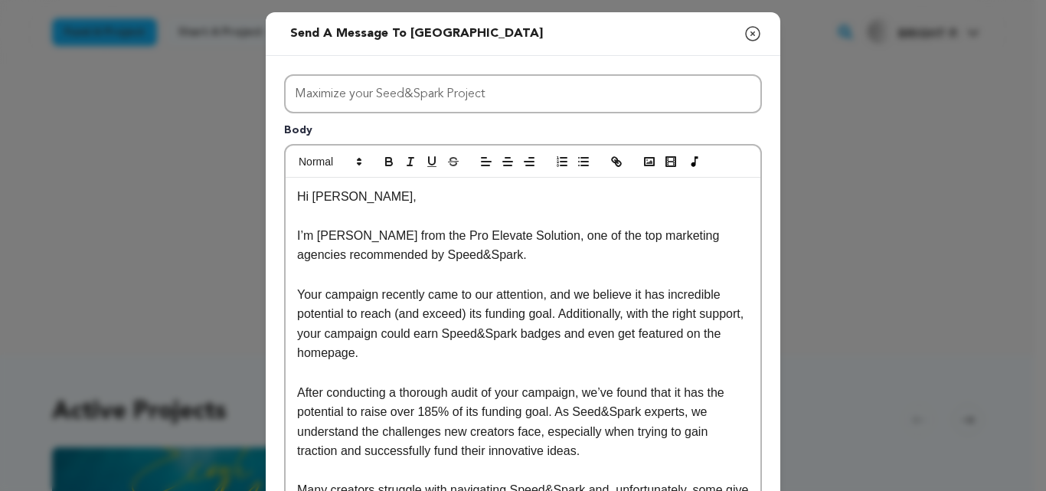
click at [343, 202] on p "Hi Sophie," at bounding box center [523, 197] width 452 height 20
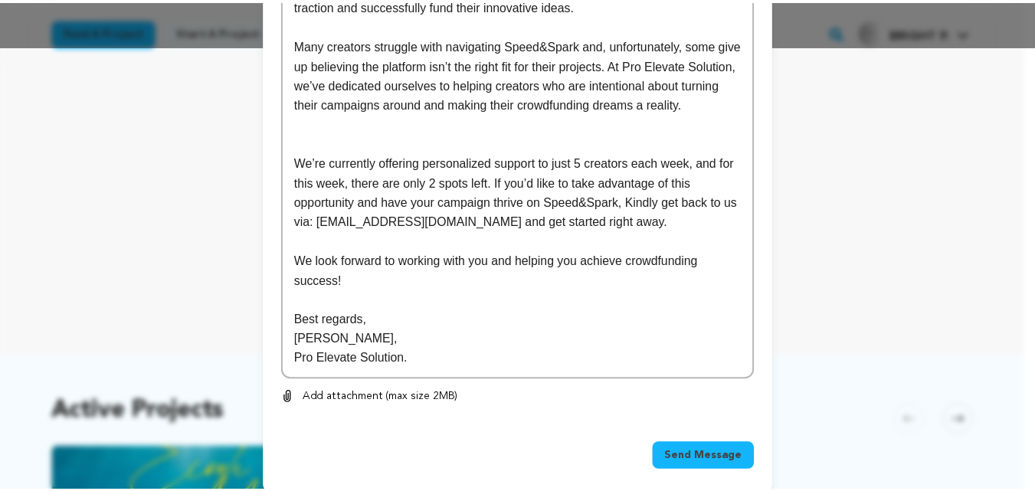
scroll to position [462, 0]
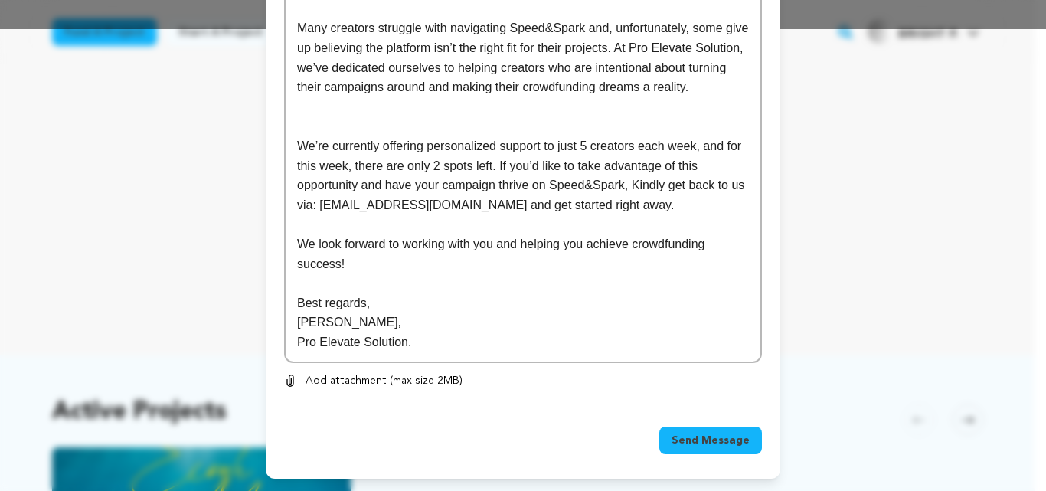
click at [694, 438] on span "Send Message" at bounding box center [711, 440] width 78 height 15
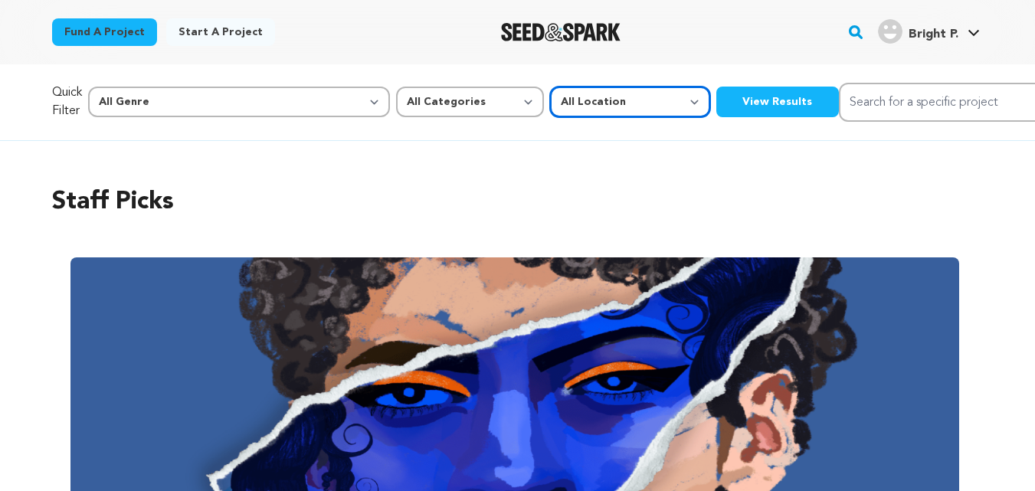
click at [550, 105] on select "All Location Everywhere [GEOGRAPHIC_DATA] [GEOGRAPHIC_DATA]" at bounding box center [630, 102] width 160 height 31
select select "2661"
click at [550, 87] on select "All Location Everywhere United States Canada" at bounding box center [630, 102] width 160 height 31
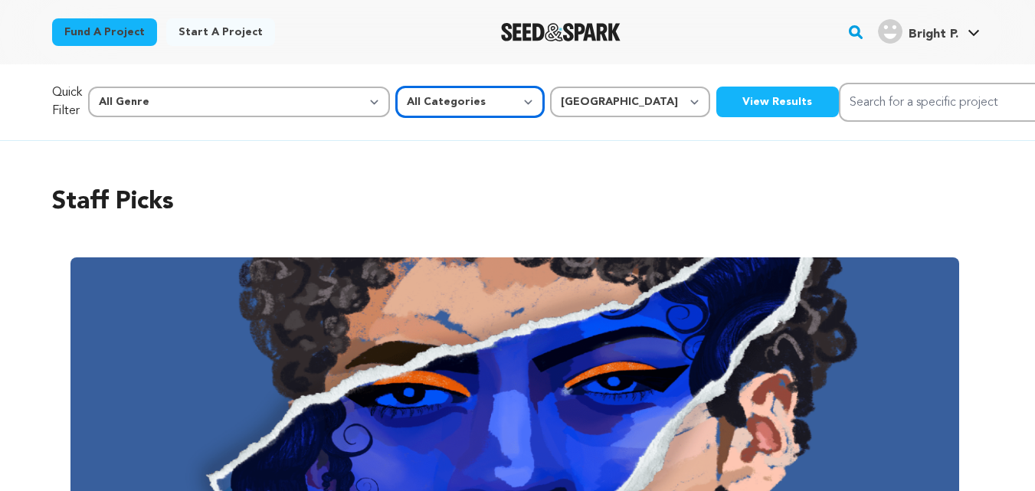
click at [402, 96] on select "All Categories Film Feature Film Short Series Music Video Comics Artist Residen…" at bounding box center [470, 102] width 148 height 31
select select "10891"
click at [396, 87] on select "All Categories Film Feature Film Short Series Music Video Comics Artist Residen…" at bounding box center [470, 102] width 148 height 31
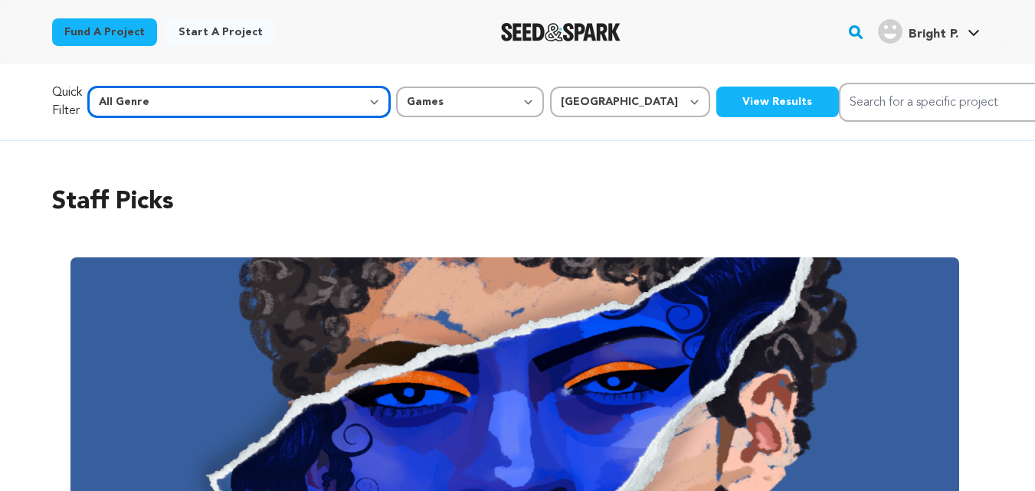
click at [256, 98] on select "All Genre Action Adventure Afrobeat Alternative Ambient Animation Bebop Big Ban…" at bounding box center [239, 102] width 302 height 31
select select "25"
click at [120, 87] on select "All Genre Action Adventure Afrobeat Alternative Ambient Animation Bebop Big Ban…" at bounding box center [239, 102] width 302 height 31
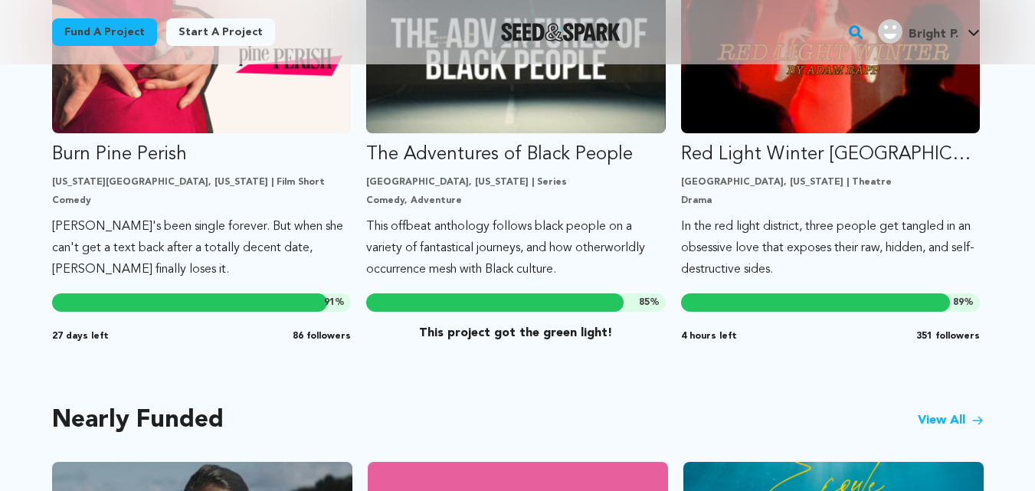
scroll to position [1000, 0]
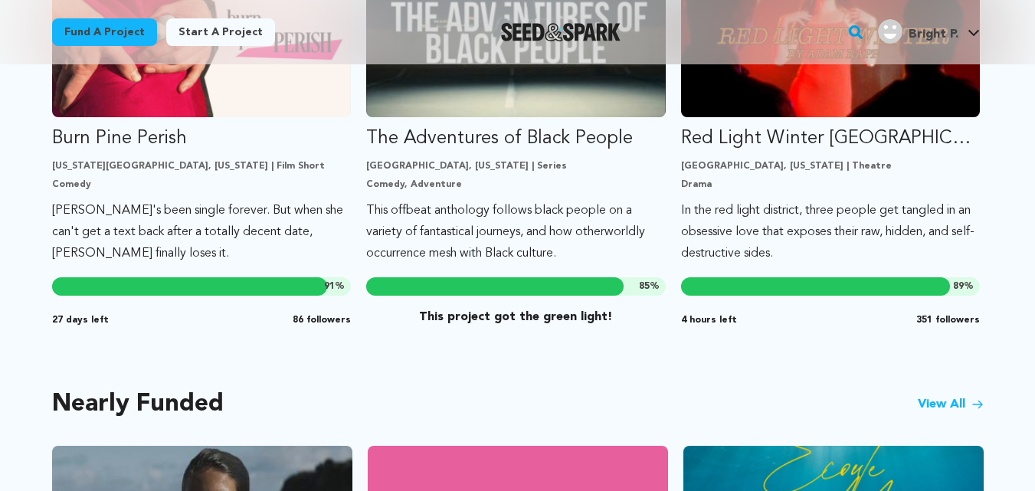
click at [932, 395] on link "View All" at bounding box center [950, 404] width 66 height 18
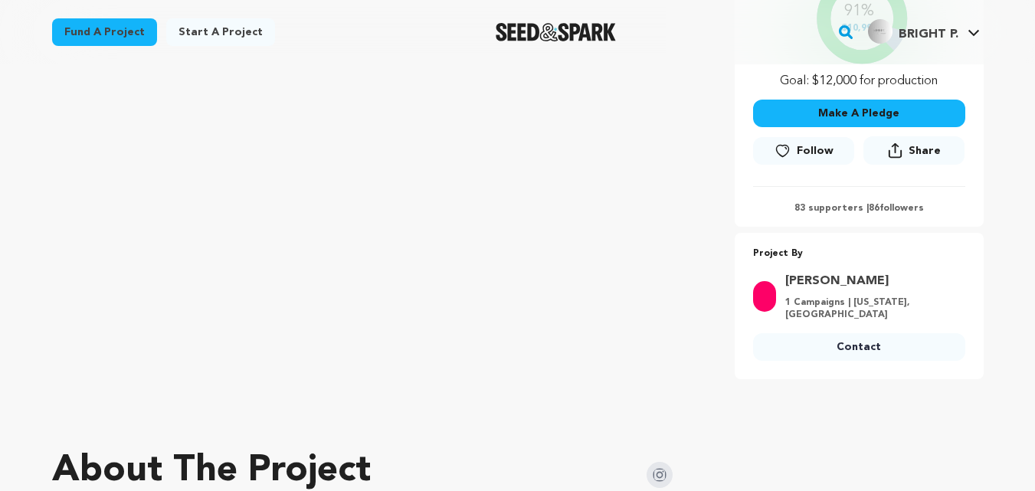
scroll to position [383, 0]
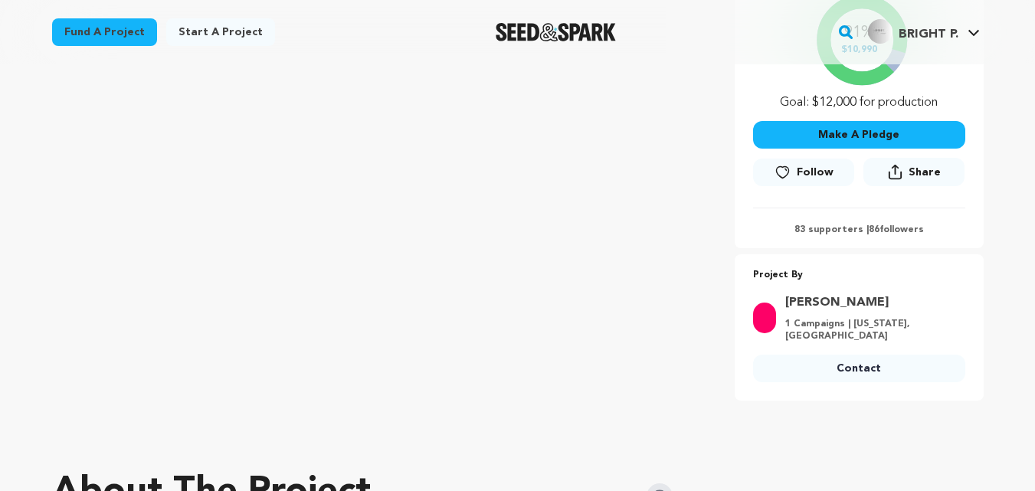
click at [869, 355] on link "Contact" at bounding box center [859, 369] width 212 height 28
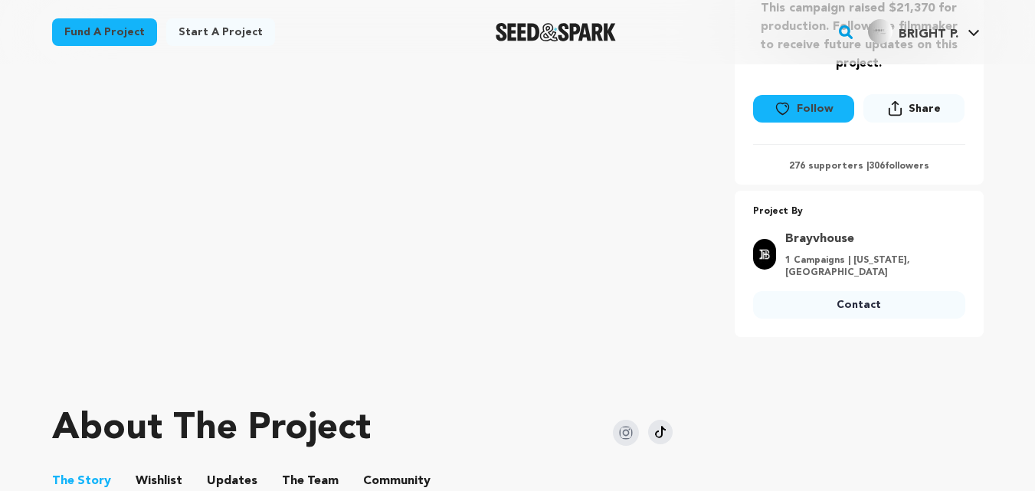
scroll to position [404, 0]
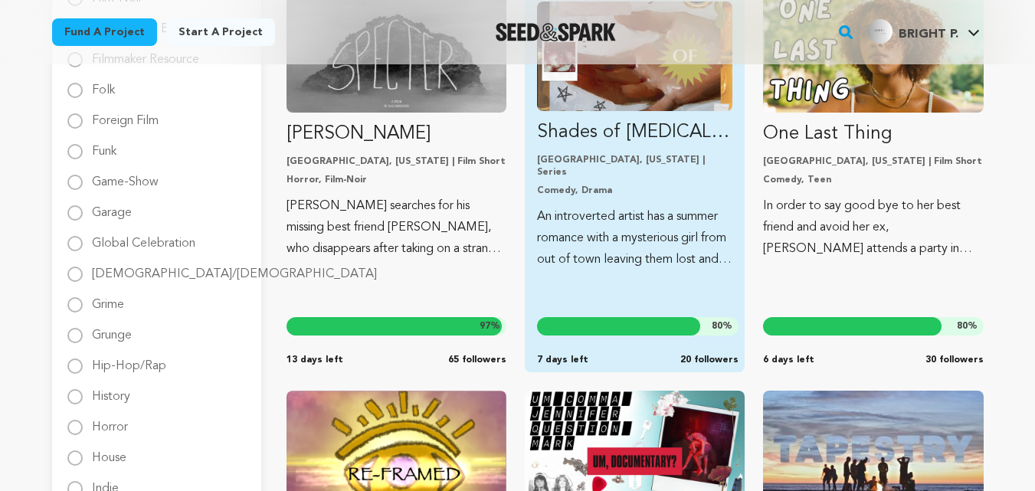
scroll to position [1085, 0]
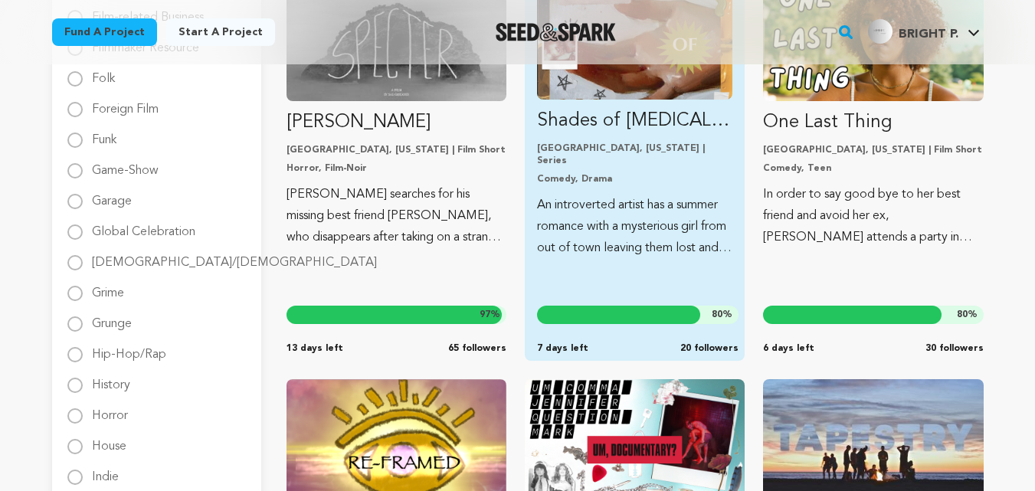
drag, startPoint x: 636, startPoint y: 291, endPoint x: 567, endPoint y: 146, distance: 160.0
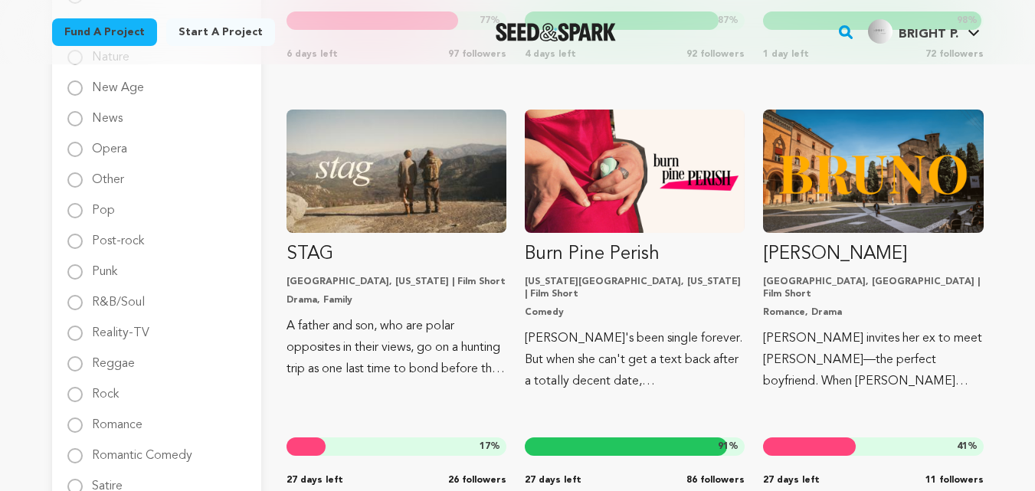
scroll to position [1786, 0]
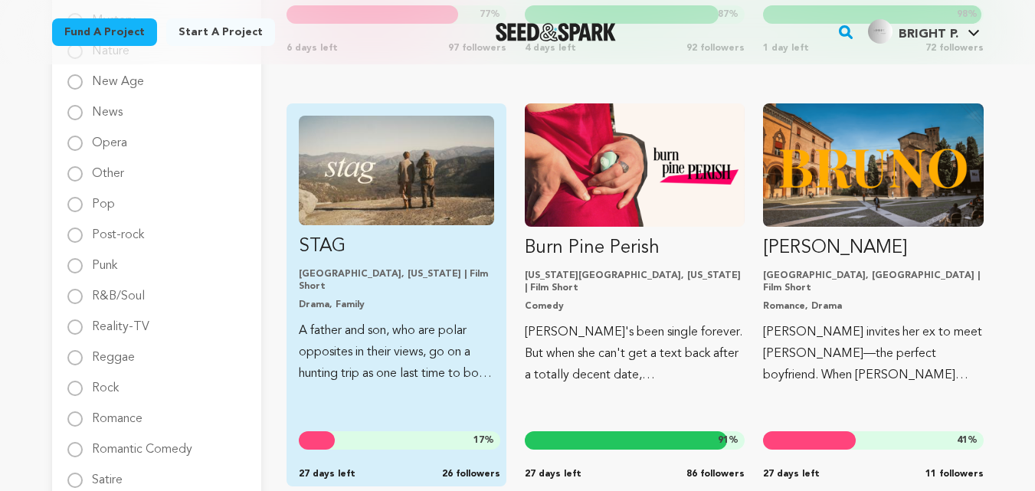
drag, startPoint x: 342, startPoint y: 279, endPoint x: 361, endPoint y: 288, distance: 20.2
click at [361, 299] on p "Drama, Family" at bounding box center [396, 305] width 195 height 12
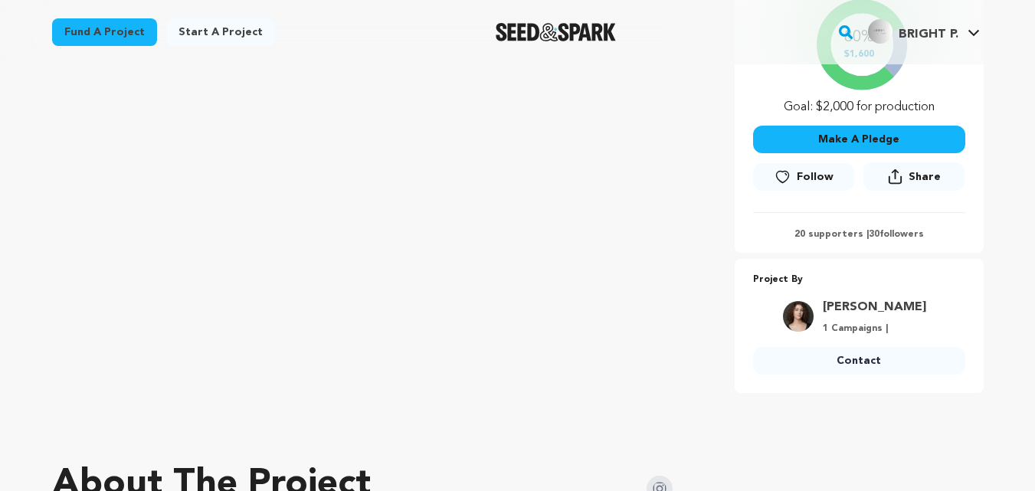
scroll to position [319, 0]
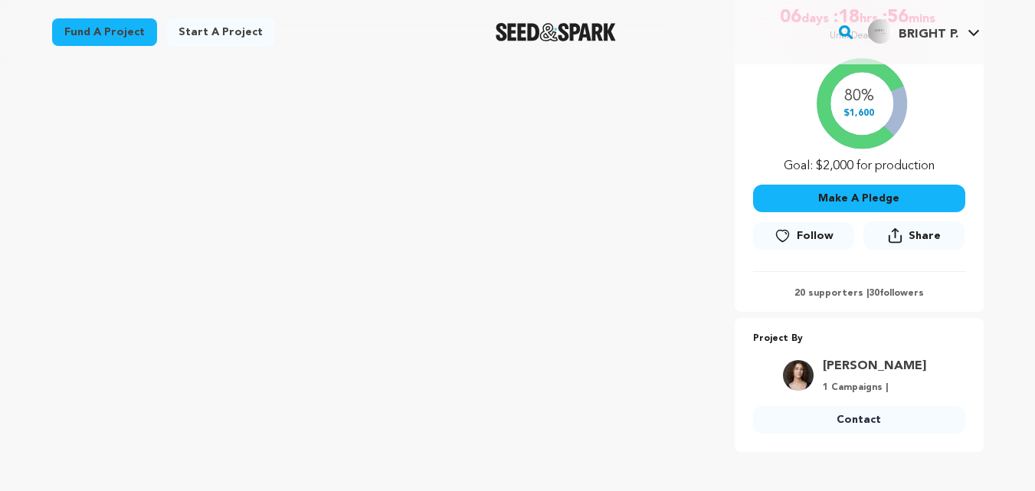
click at [823, 417] on link "Contact" at bounding box center [859, 420] width 212 height 28
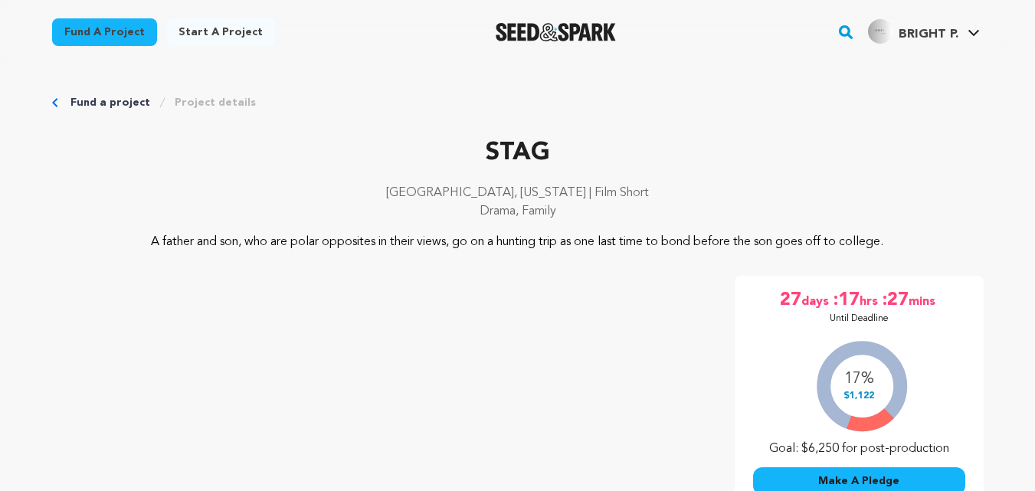
scroll to position [298, 0]
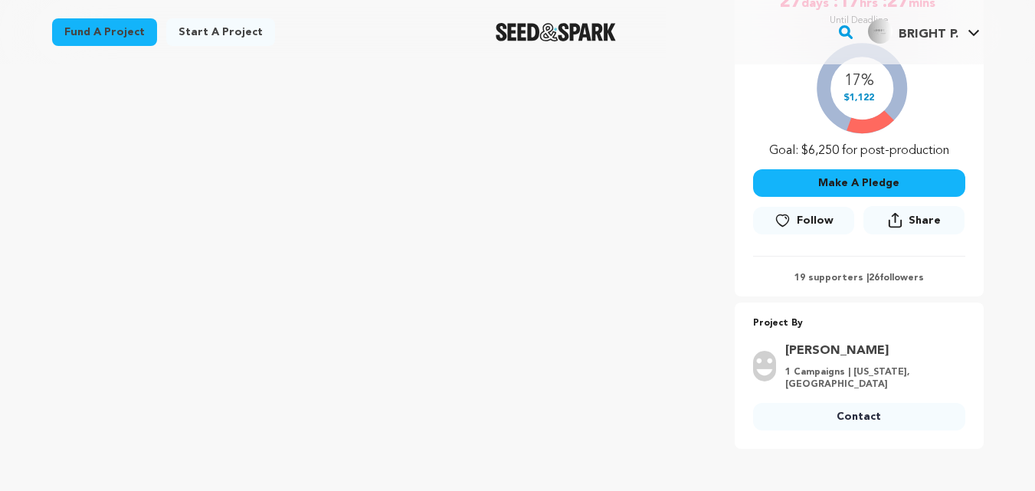
click at [852, 430] on link "Contact" at bounding box center [859, 417] width 212 height 28
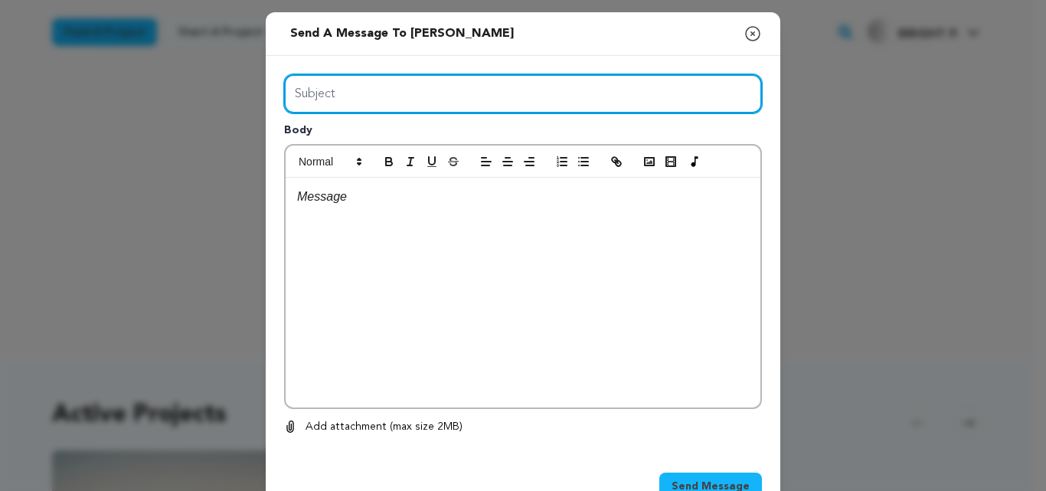
click at [347, 102] on input "Subject" at bounding box center [523, 93] width 478 height 39
type input "Maximize your Seed&Spark Project"
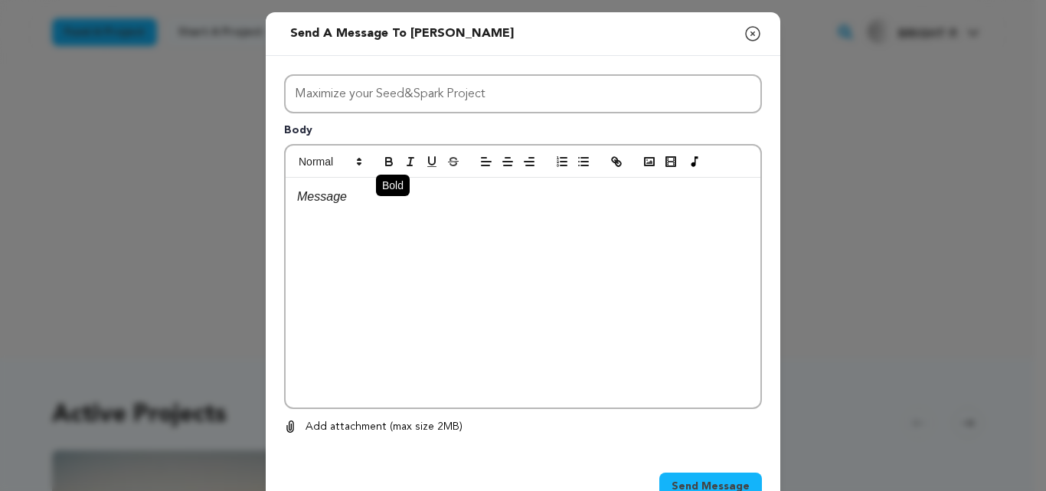
click at [387, 171] on button "button" at bounding box center [388, 161] width 21 height 18
click at [385, 208] on div "﻿" at bounding box center [523, 293] width 475 height 230
click at [370, 243] on div "﻿" at bounding box center [523, 293] width 475 height 230
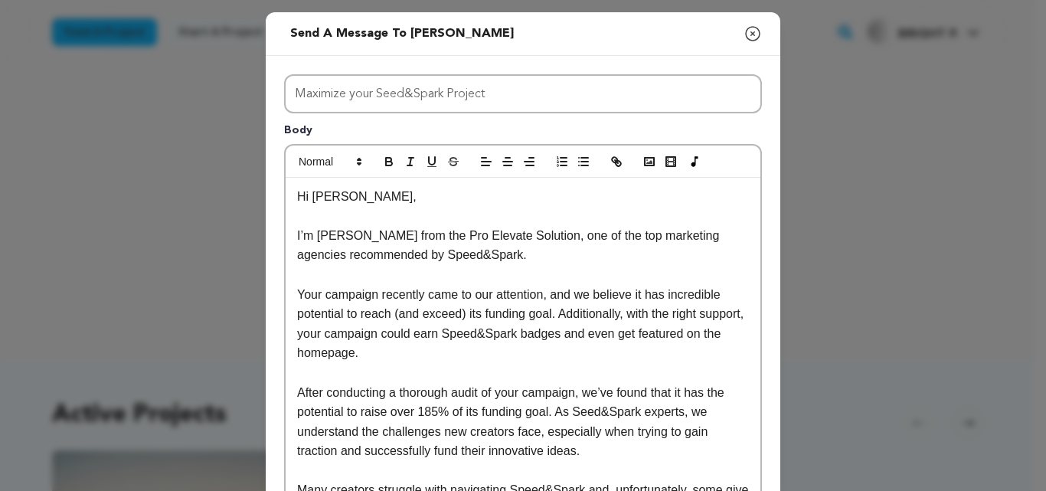
click at [344, 204] on p "Hi [PERSON_NAME]," at bounding box center [523, 197] width 452 height 20
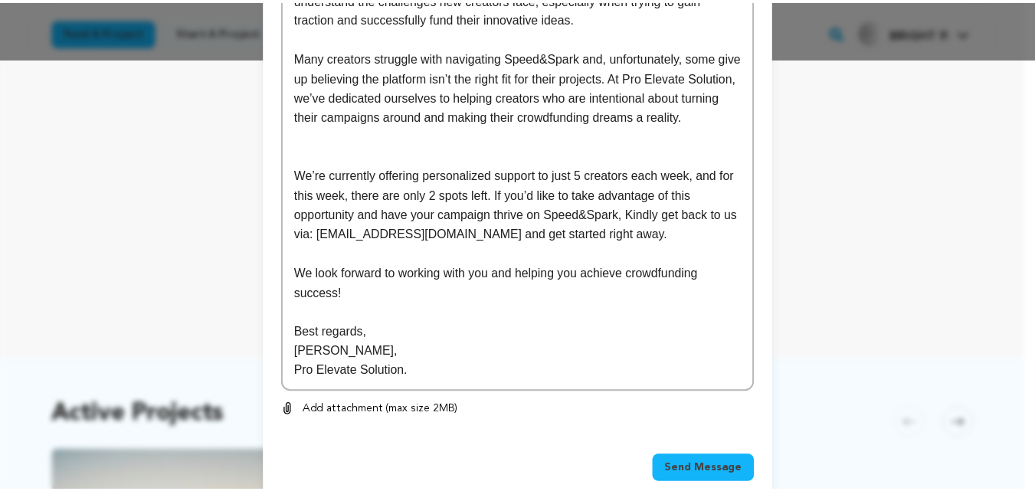
scroll to position [462, 0]
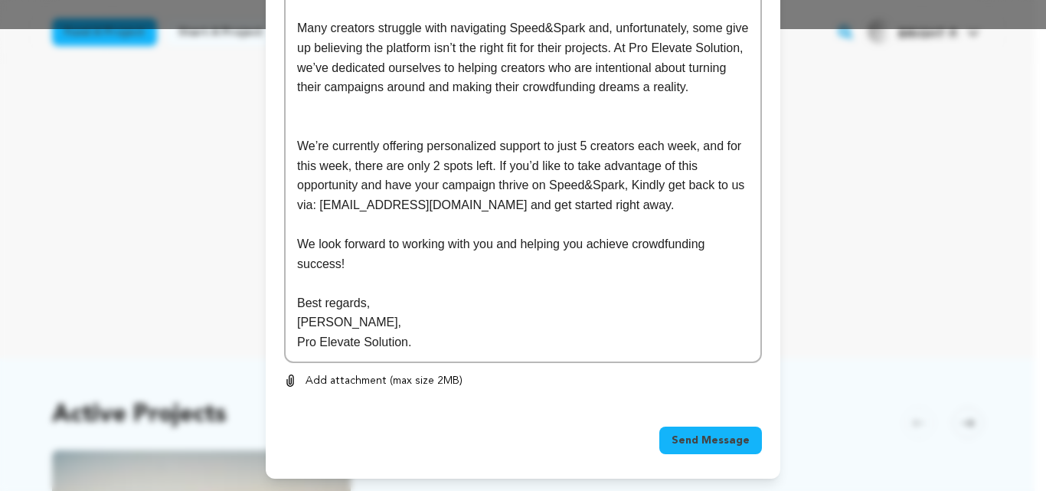
click at [726, 438] on span "Send Message" at bounding box center [711, 440] width 78 height 15
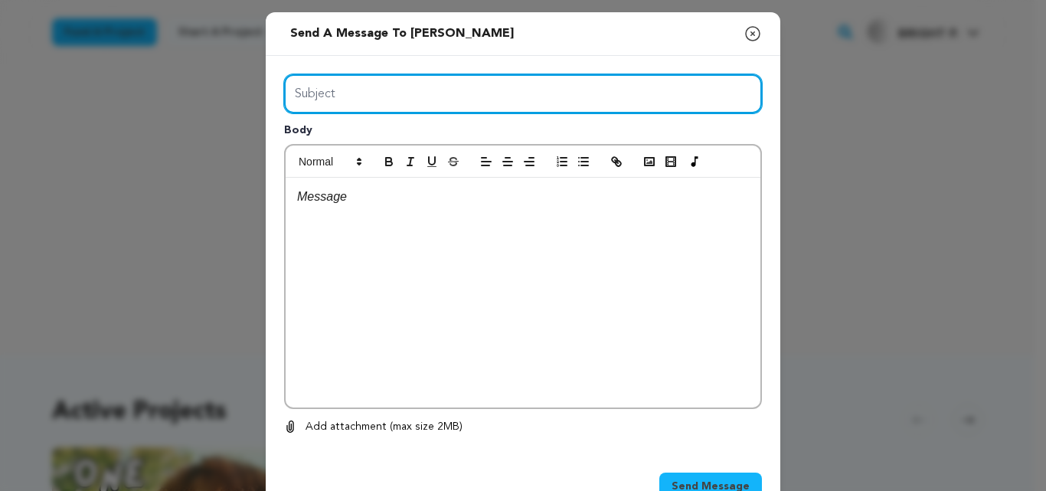
drag, startPoint x: 0, startPoint y: 0, endPoint x: 424, endPoint y: 90, distance: 433.7
click at [424, 90] on input "Subject" at bounding box center [523, 93] width 478 height 39
type input "Maximize your Seed&Spark Project"
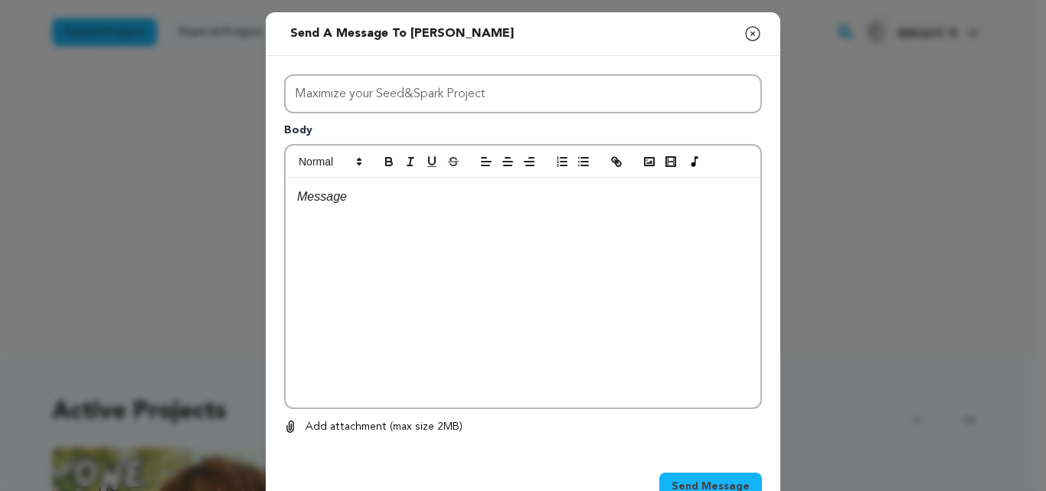
click at [388, 215] on div at bounding box center [523, 293] width 475 height 230
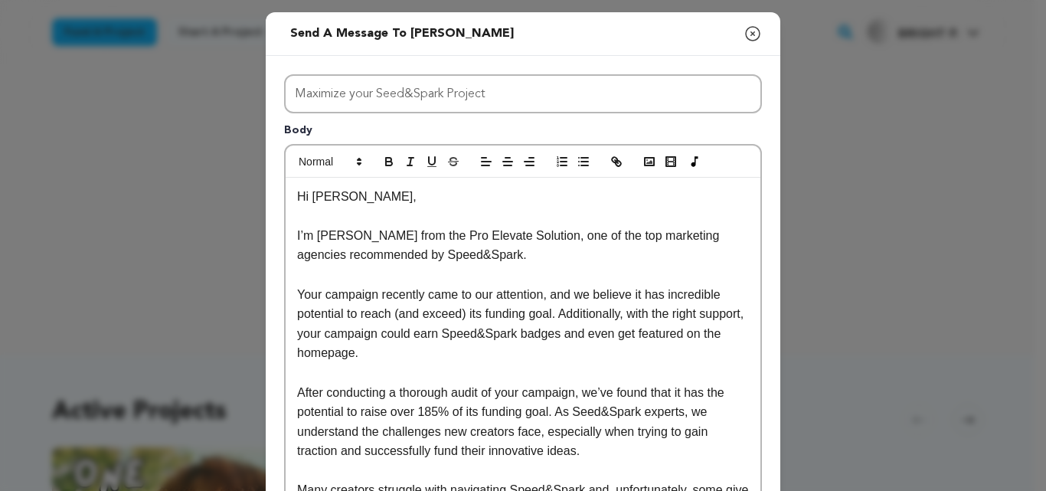
click at [342, 203] on p "Hi Sophie," at bounding box center [523, 197] width 452 height 20
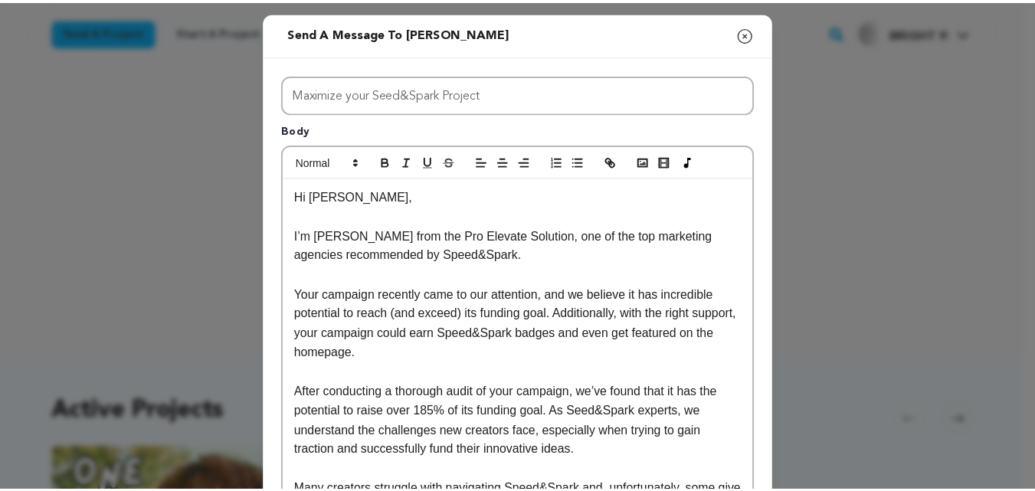
scroll to position [462, 0]
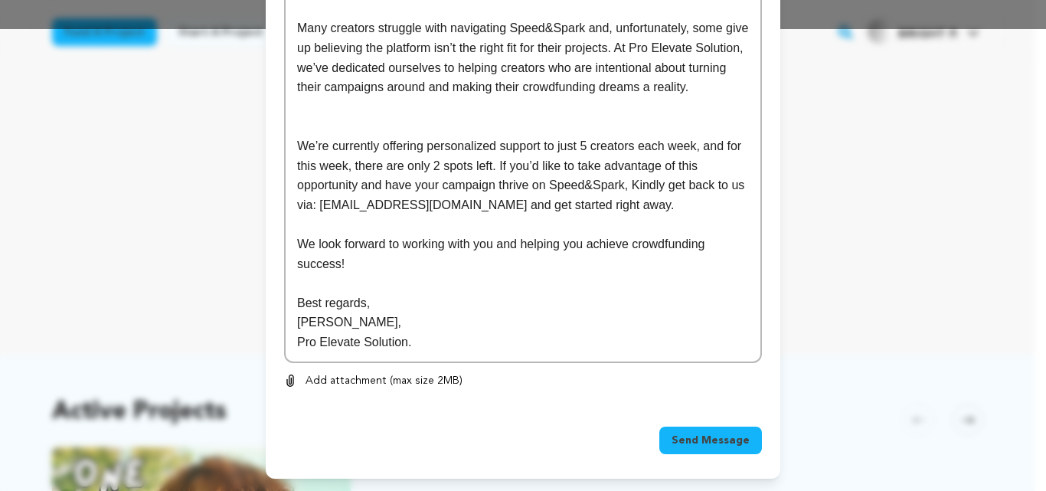
click at [723, 431] on button "Send Message" at bounding box center [710, 441] width 103 height 28
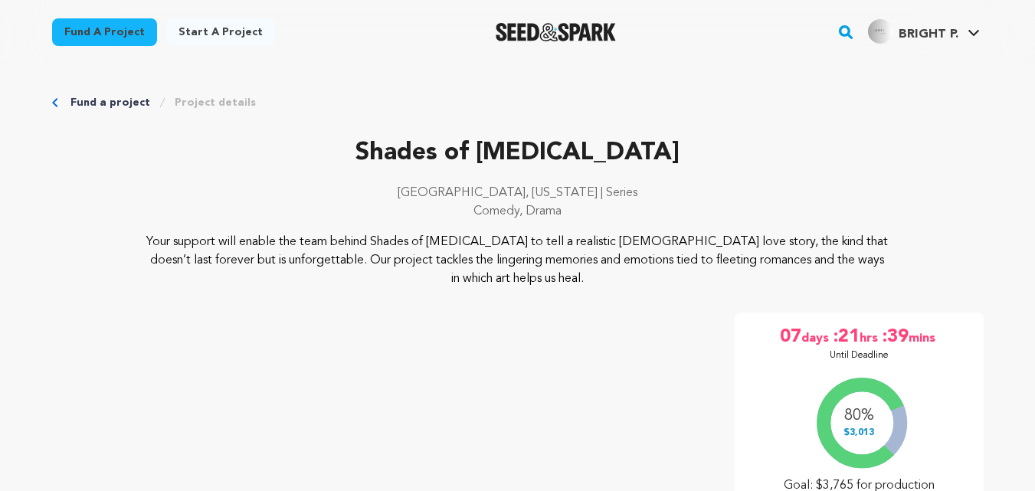
scroll to position [340, 0]
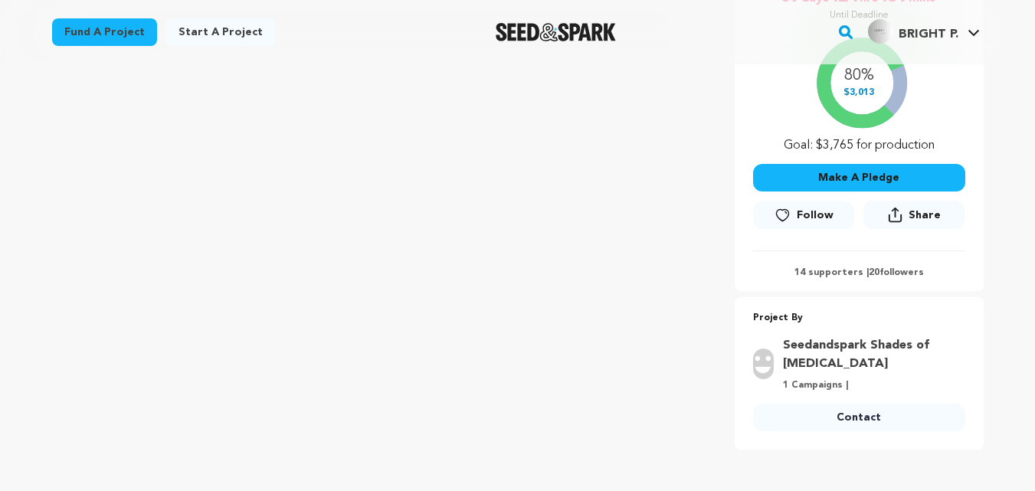
click at [829, 419] on link "Contact" at bounding box center [859, 418] width 212 height 28
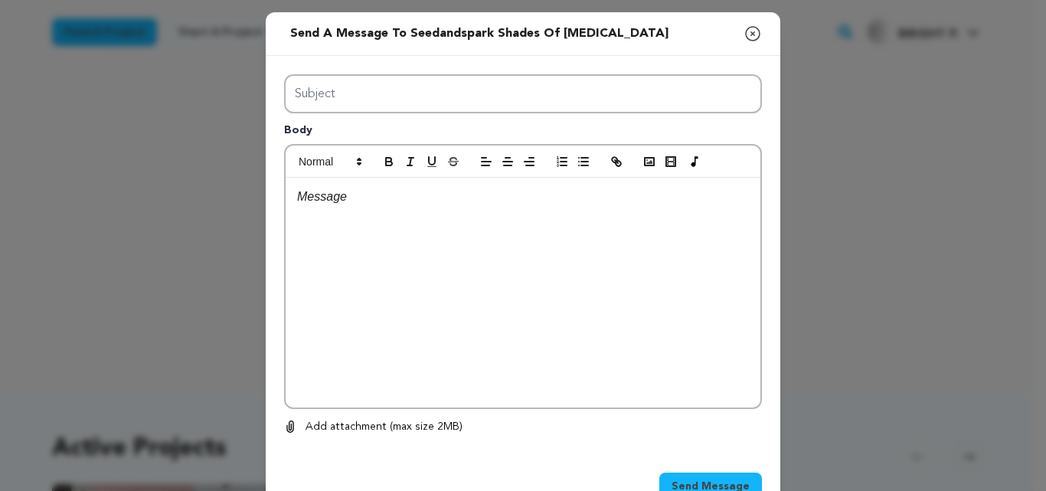
click at [752, 31] on icon "button" at bounding box center [753, 34] width 18 height 18
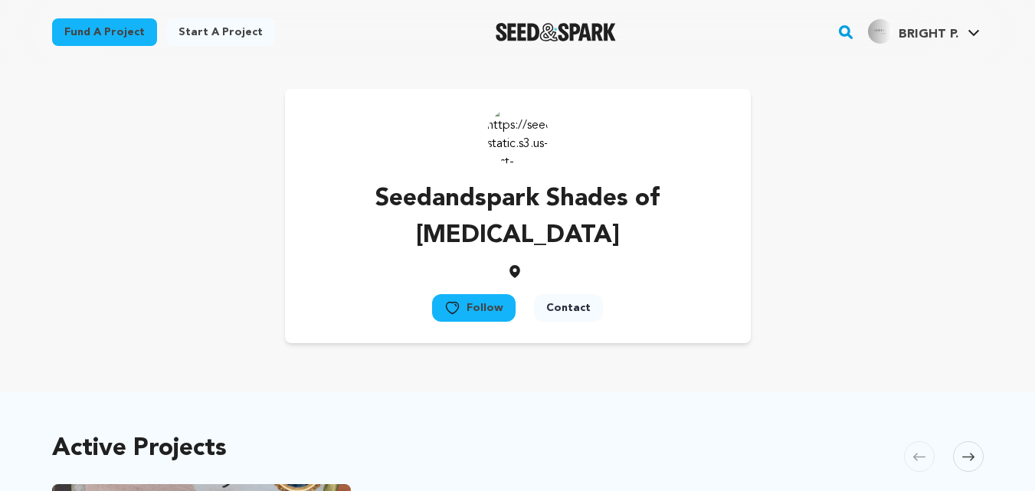
click at [570, 294] on button "Contact" at bounding box center [568, 308] width 69 height 28
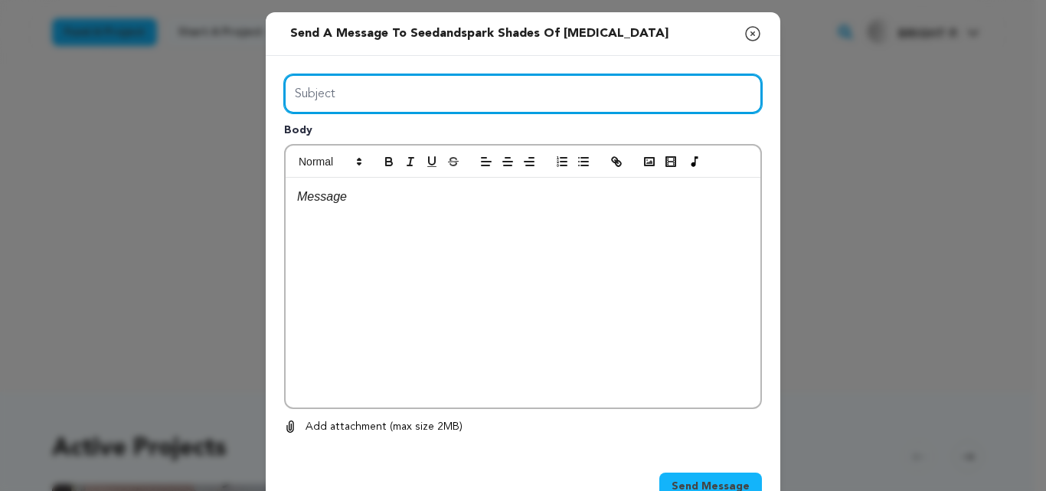
click at [374, 95] on input "Subject" at bounding box center [523, 93] width 478 height 39
type input "Maximize your Seed&Spark Project"
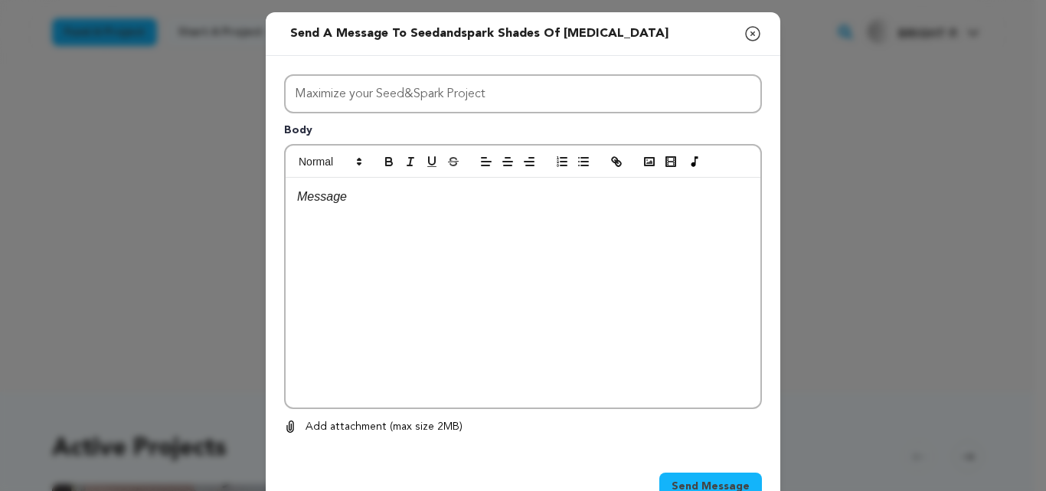
click at [380, 210] on div at bounding box center [523, 293] width 475 height 230
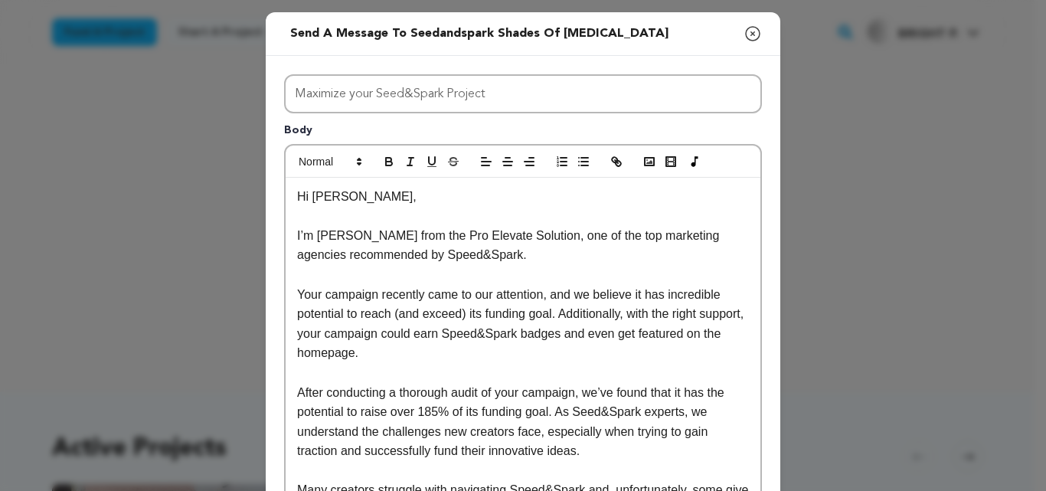
click at [342, 201] on p "Hi [PERSON_NAME]," at bounding box center [523, 197] width 452 height 20
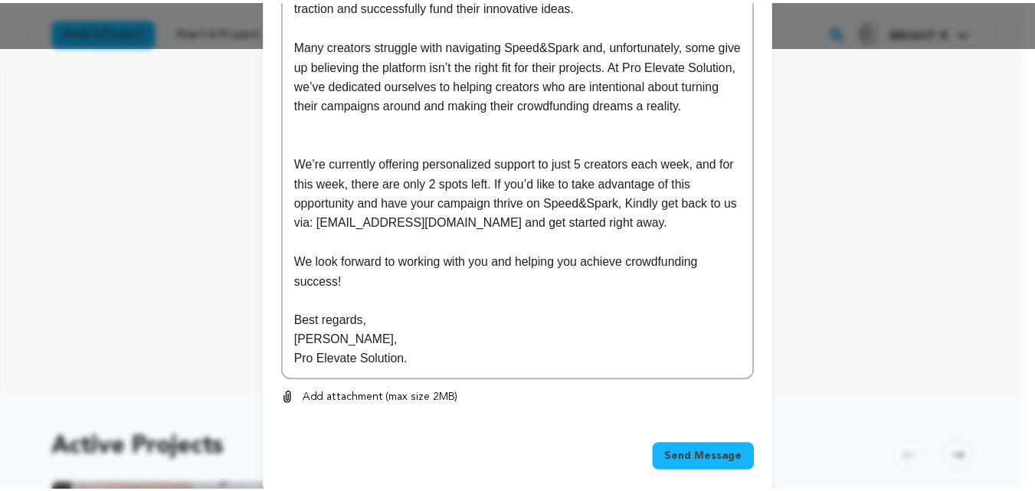
scroll to position [446, 0]
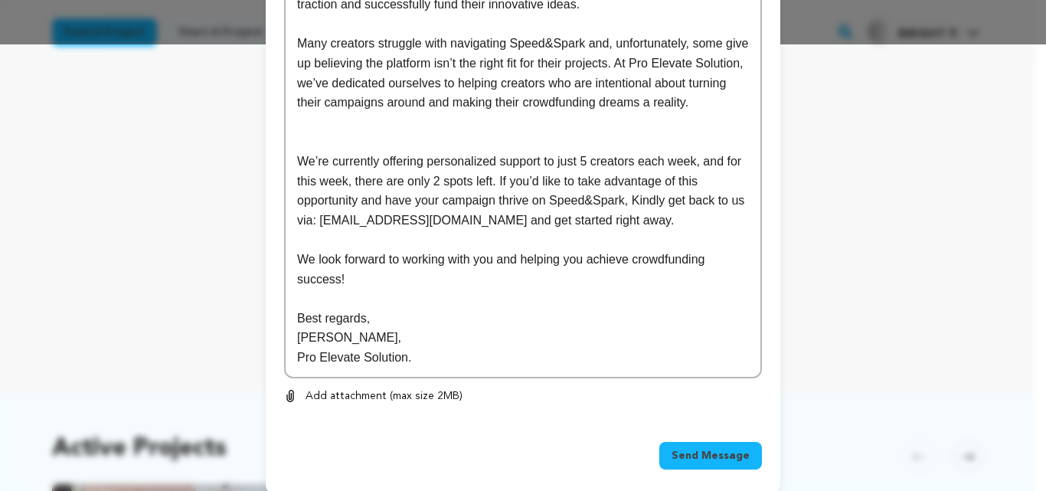
click at [693, 459] on span "Send Message" at bounding box center [711, 455] width 78 height 15
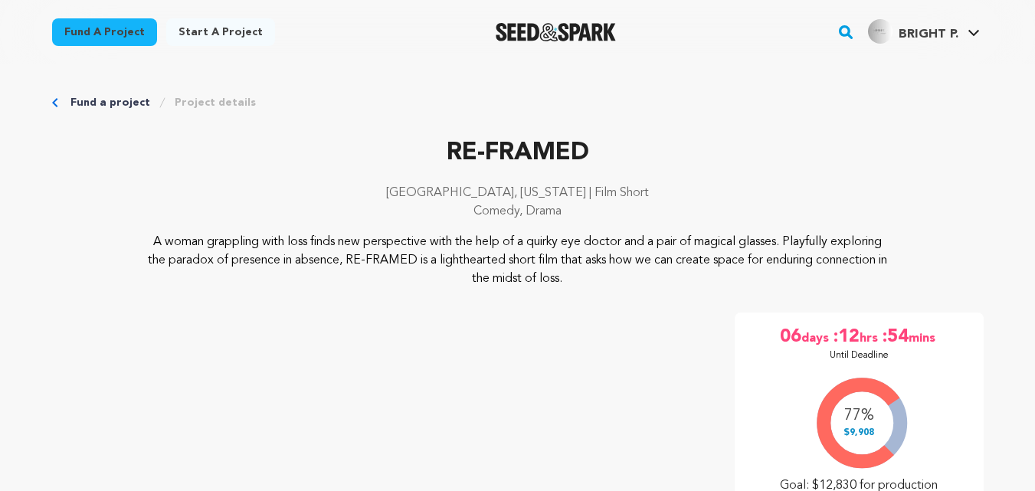
click at [743, 283] on div "RE-FRAMED [GEOGRAPHIC_DATA], [US_STATE] | Film Short Comedy, Drama RE-FRAMED" at bounding box center [517, 459] width 931 height 649
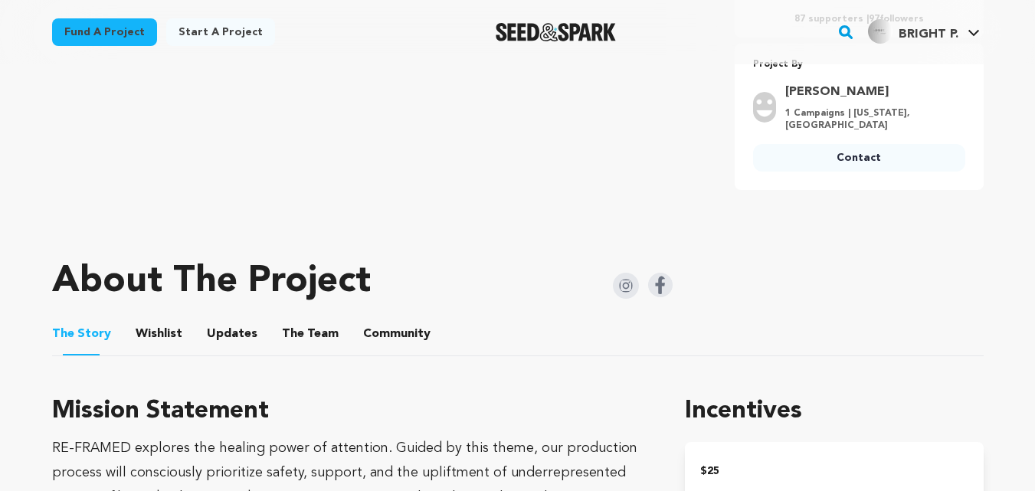
scroll to position [596, 0]
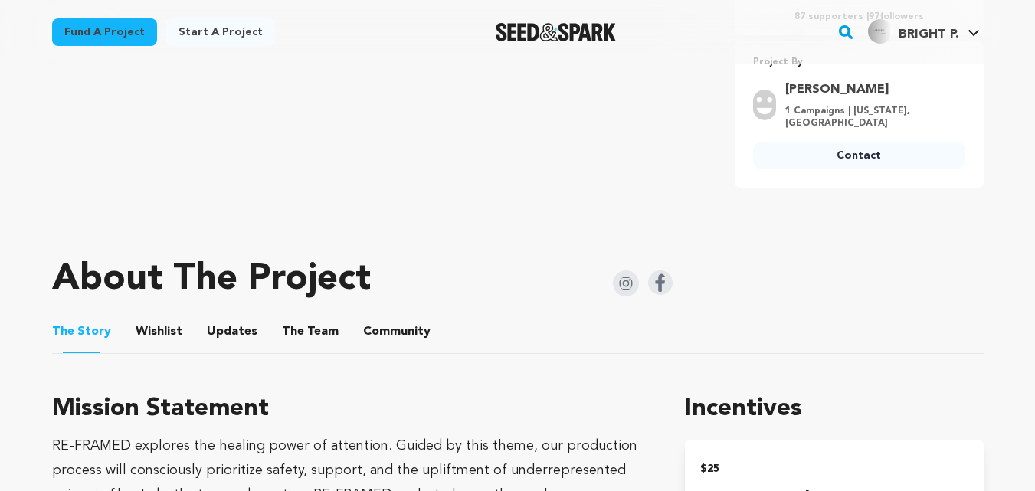
click at [849, 148] on link "Contact" at bounding box center [859, 156] width 212 height 28
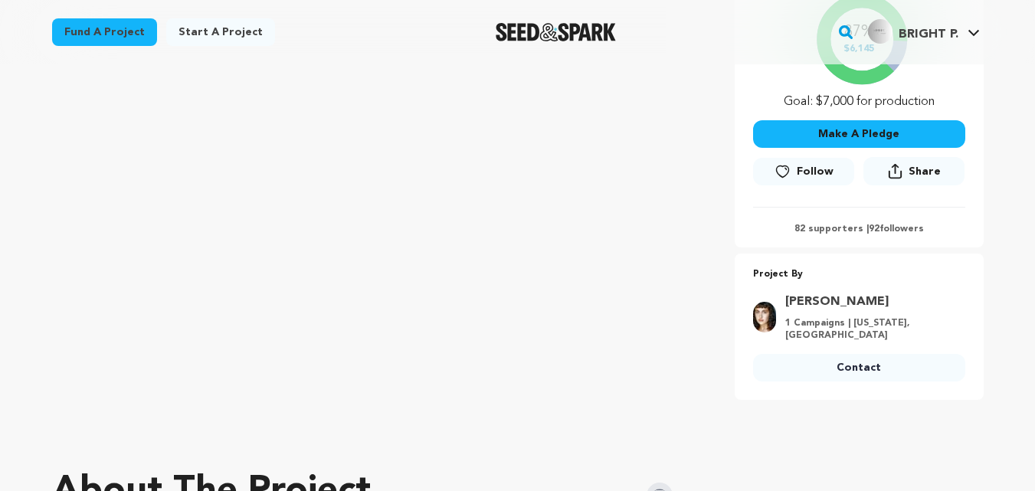
scroll to position [383, 0]
click at [837, 369] on link "Contact" at bounding box center [859, 369] width 212 height 28
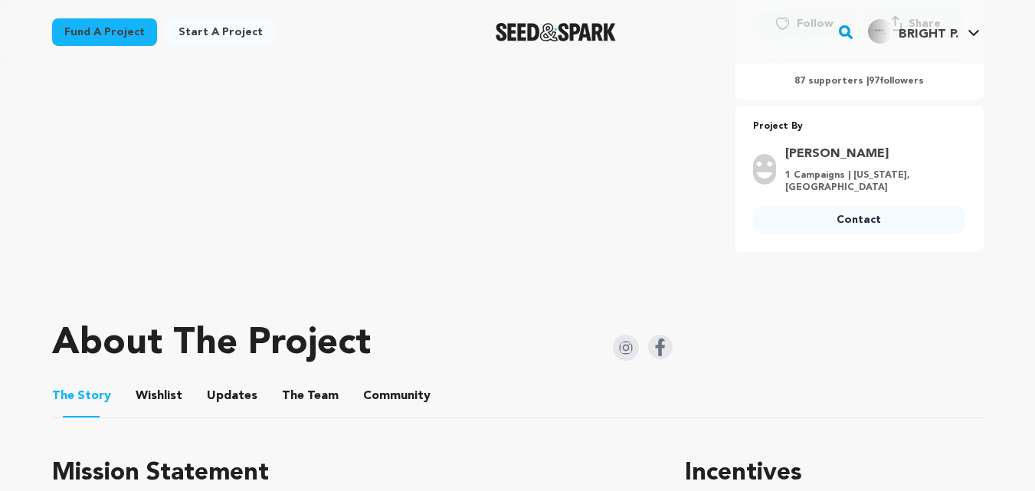
scroll to position [596, 0]
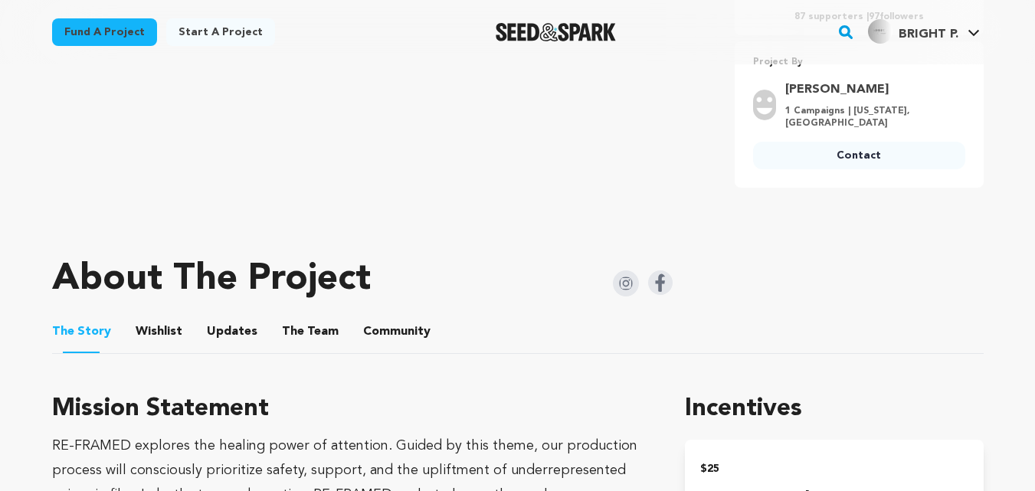
click at [821, 149] on link "Contact" at bounding box center [859, 156] width 212 height 28
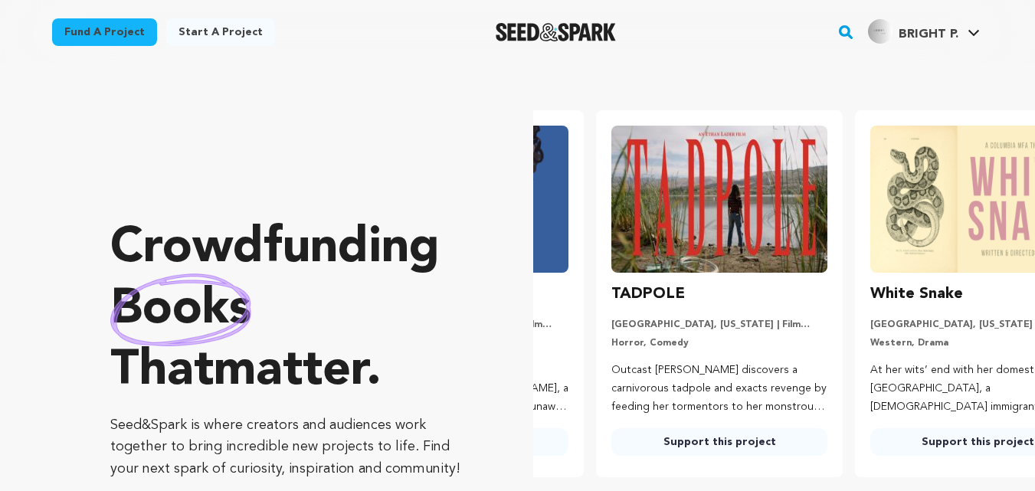
scroll to position [0, 271]
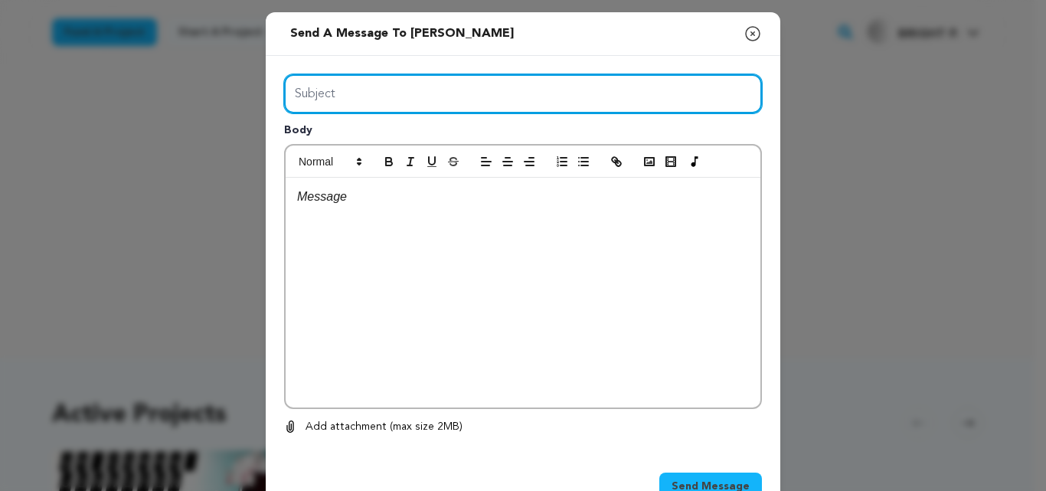
click at [449, 87] on input "Subject" at bounding box center [523, 93] width 478 height 39
type input "Maximize your Seed&Spark Project"
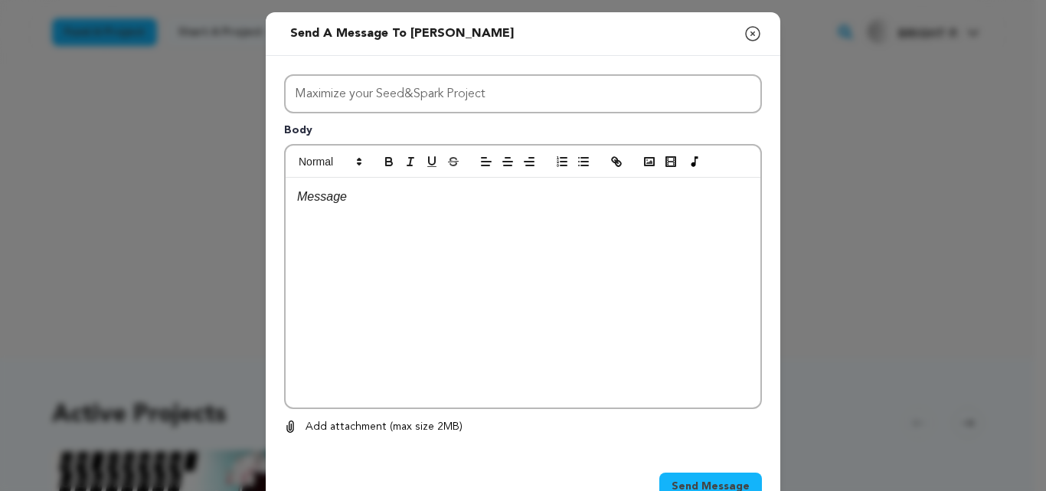
drag, startPoint x: 433, startPoint y: 184, endPoint x: 433, endPoint y: 195, distance: 11.5
click at [433, 195] on div at bounding box center [523, 293] width 475 height 230
click at [433, 195] on p at bounding box center [523, 197] width 452 height 20
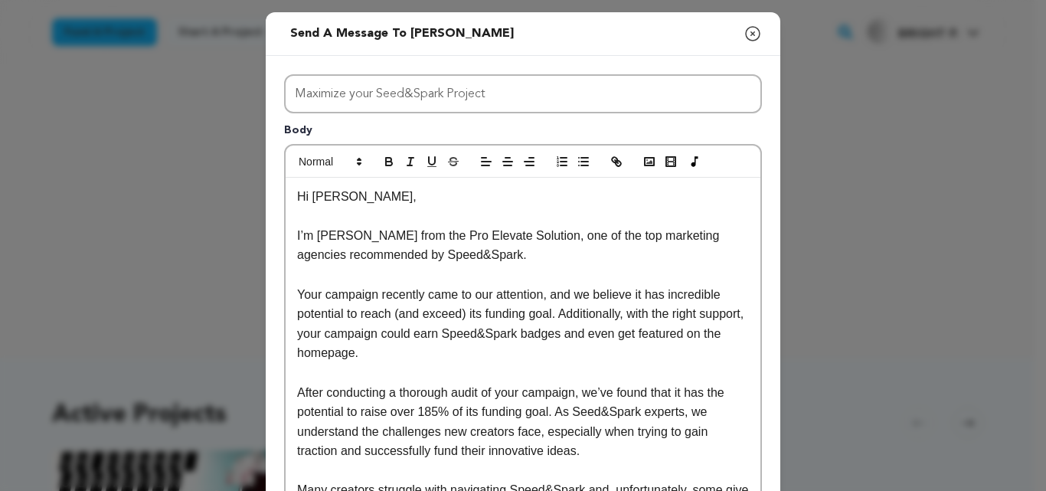
click at [343, 203] on p "Hi [PERSON_NAME]," at bounding box center [523, 197] width 452 height 20
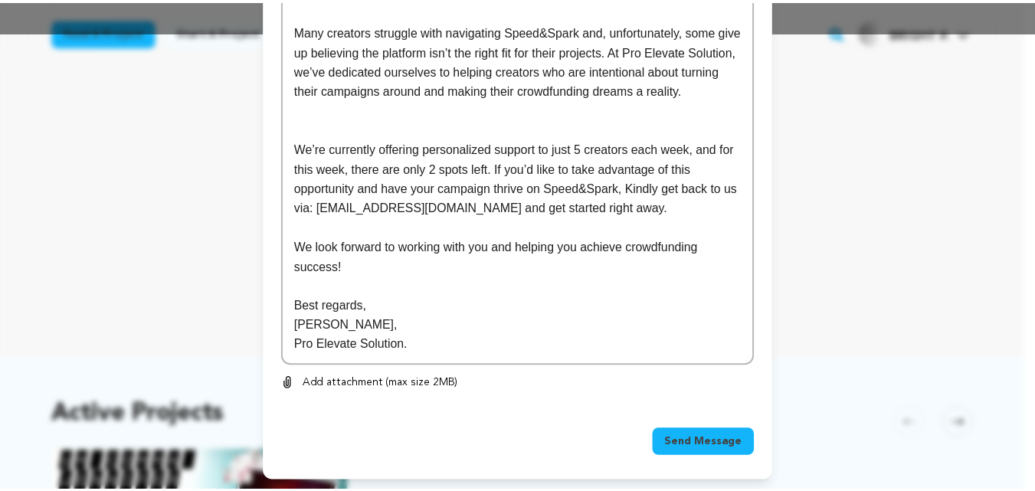
scroll to position [462, 0]
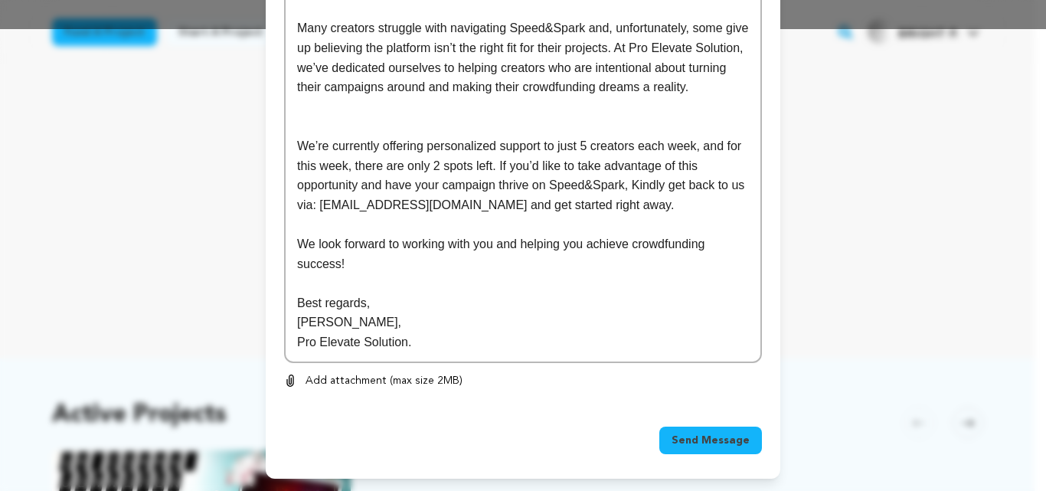
click at [701, 432] on button "Send Message" at bounding box center [710, 441] width 103 height 28
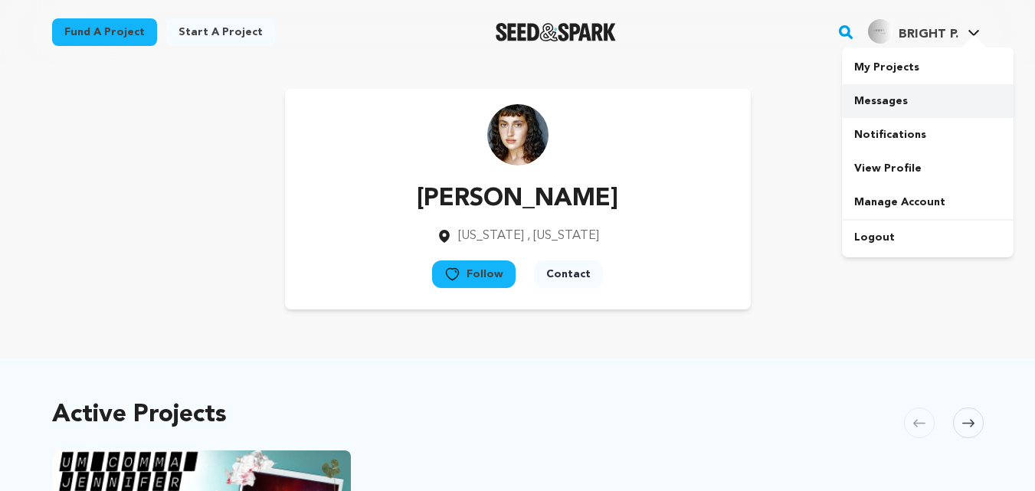
click at [911, 98] on link "Messages" at bounding box center [928, 101] width 172 height 34
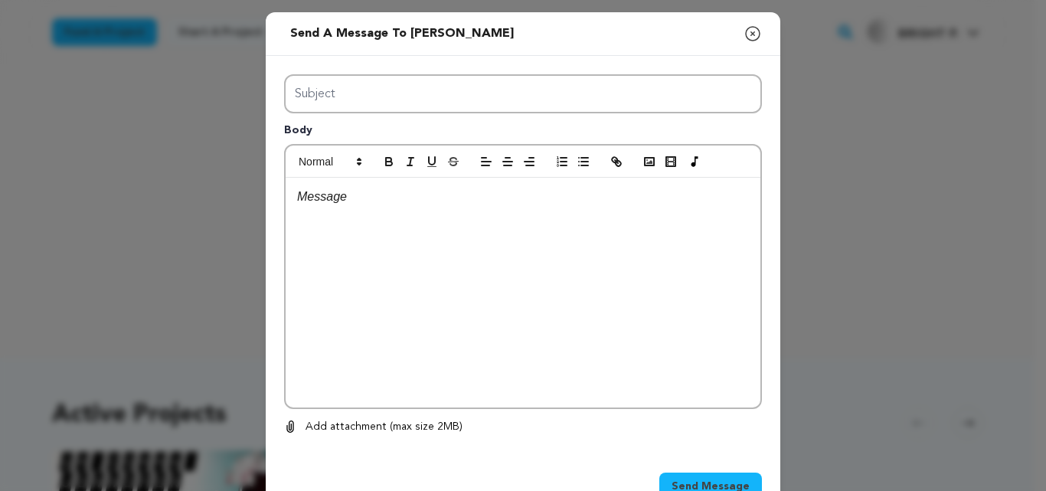
click at [744, 41] on icon "button" at bounding box center [753, 34] width 18 height 18
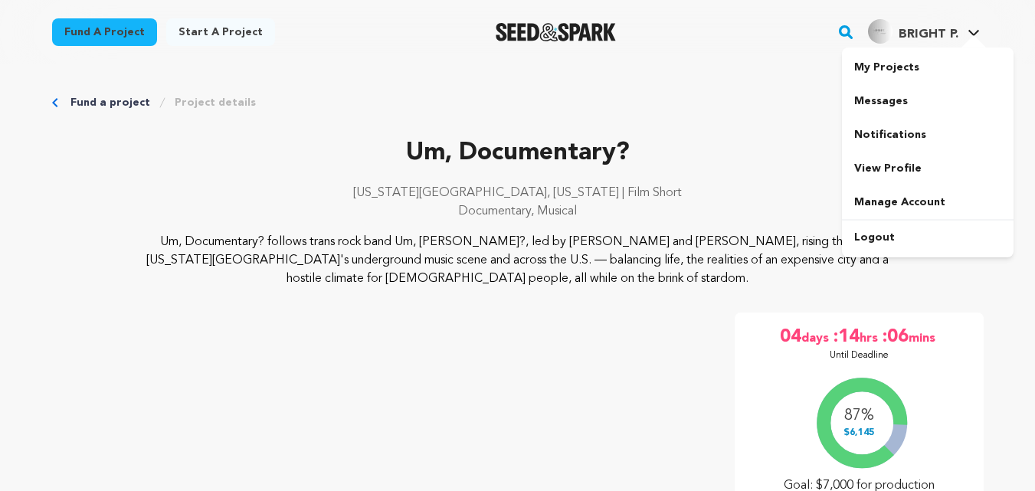
scroll to position [330, 0]
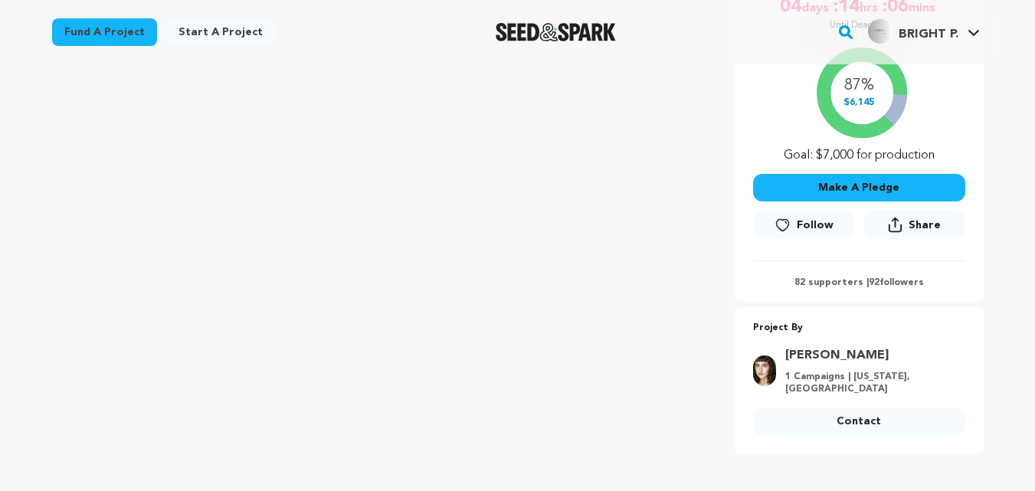
click at [95, 40] on link "Fund a project" at bounding box center [104, 32] width 105 height 28
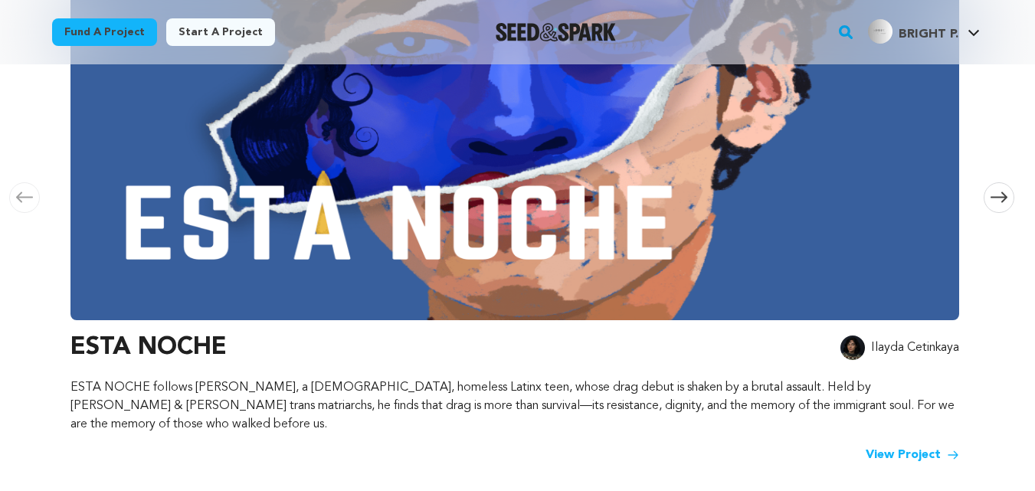
scroll to position [340, 0]
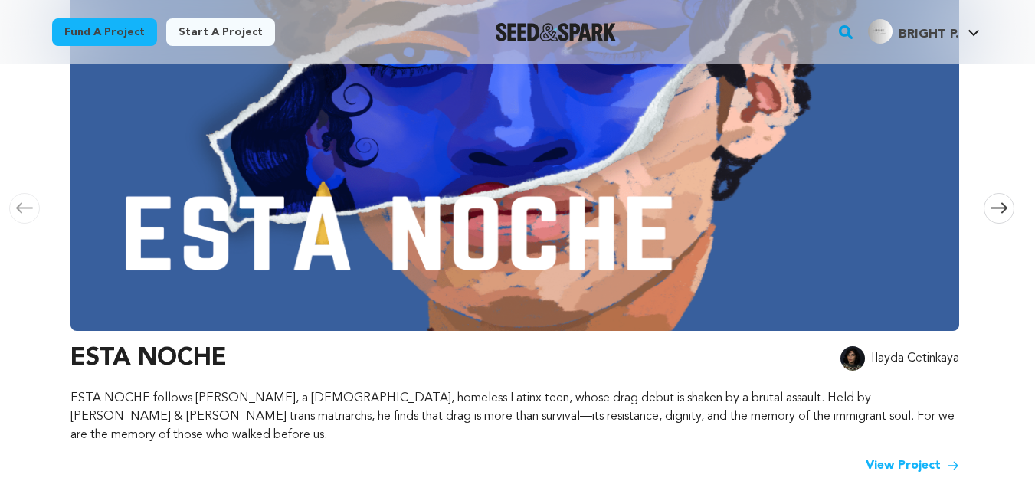
click at [999, 202] on icon at bounding box center [998, 207] width 17 height 11
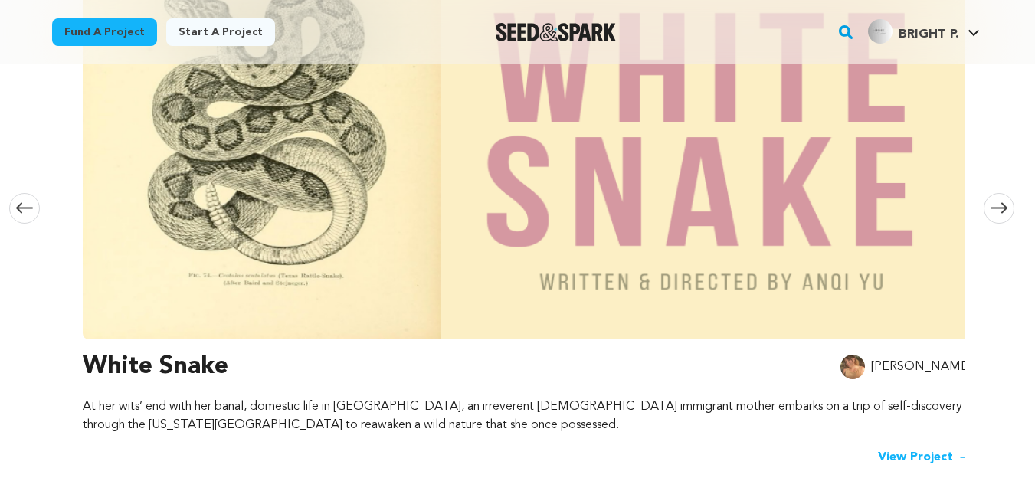
scroll to position [0, 904]
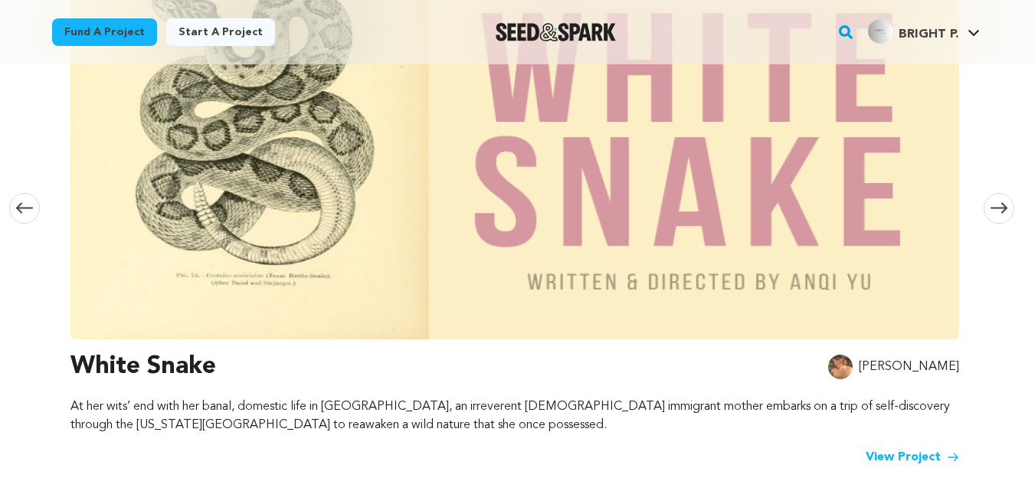
click at [22, 202] on icon at bounding box center [24, 207] width 17 height 11
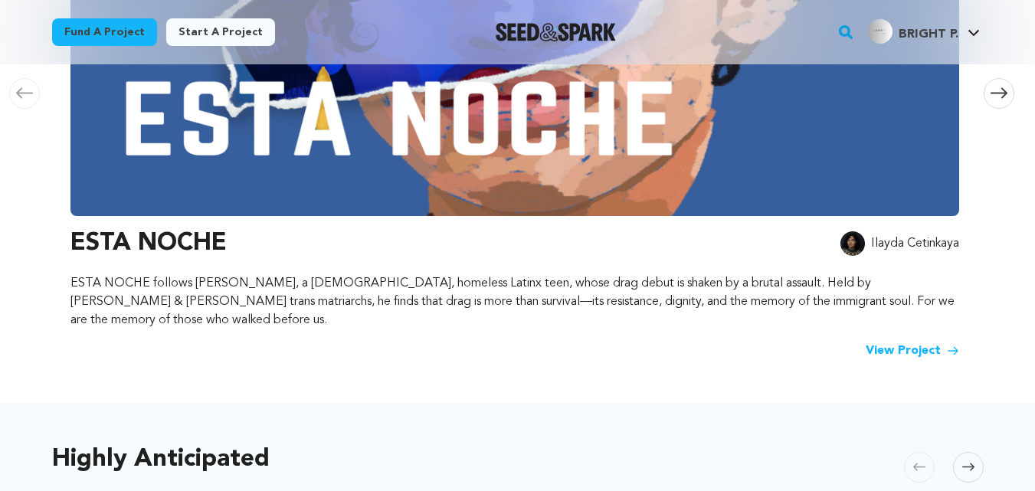
scroll to position [574, 0]
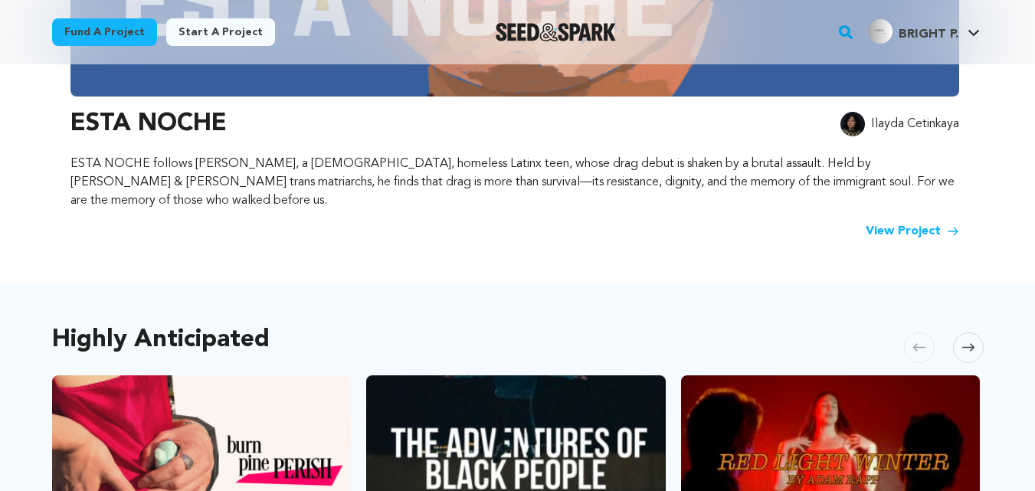
click at [917, 222] on link "View Project" at bounding box center [911, 231] width 93 height 18
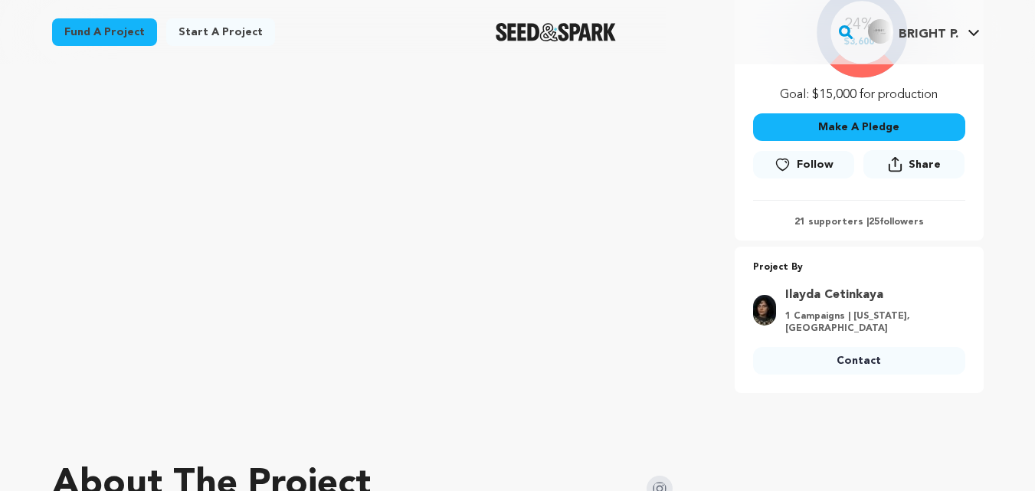
scroll to position [383, 0]
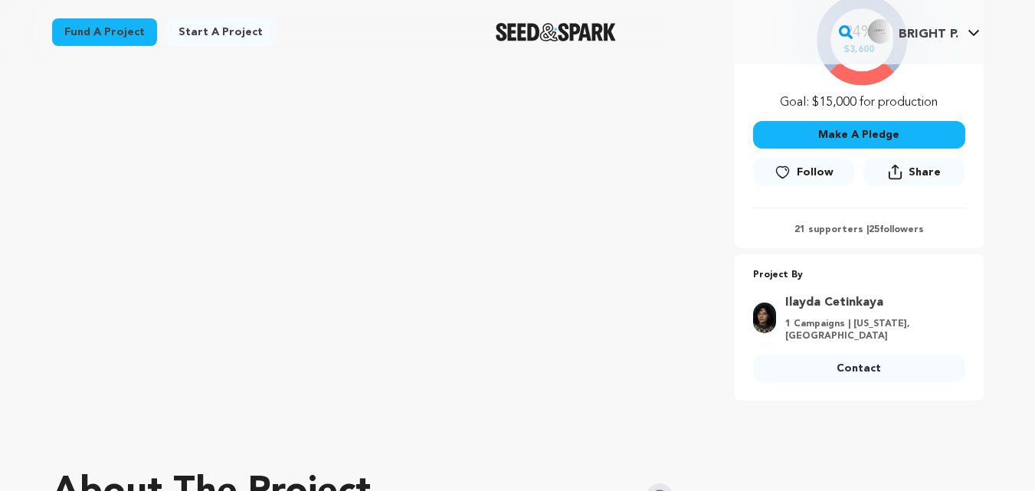
click at [846, 369] on link "Contact" at bounding box center [859, 369] width 212 height 28
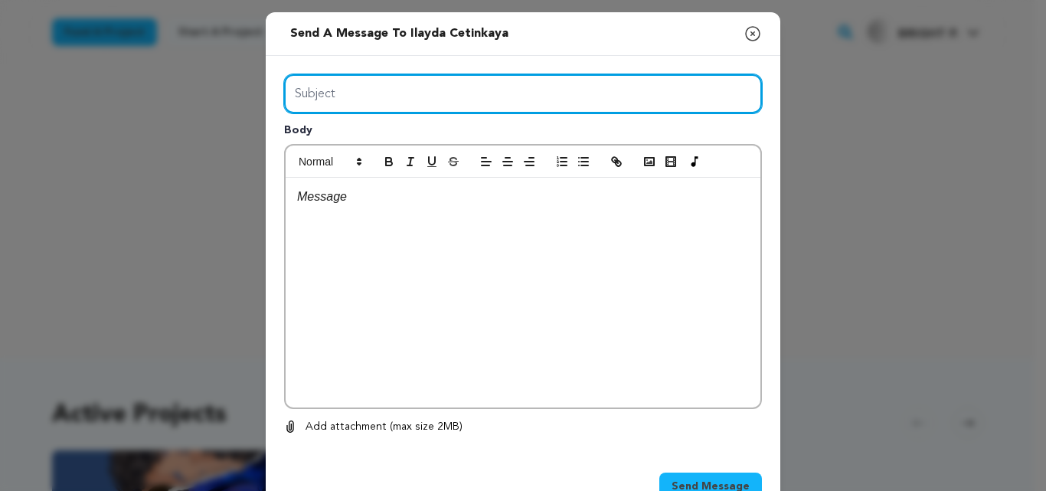
click at [409, 99] on input "Subject" at bounding box center [523, 93] width 478 height 39
type input "Maximize your Seed&Spark Project"
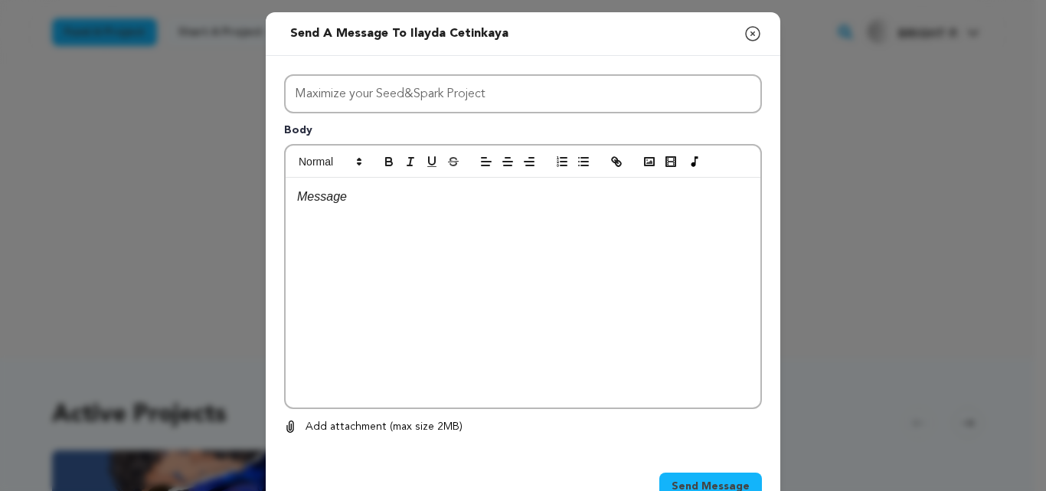
click at [394, 205] on p at bounding box center [523, 197] width 452 height 20
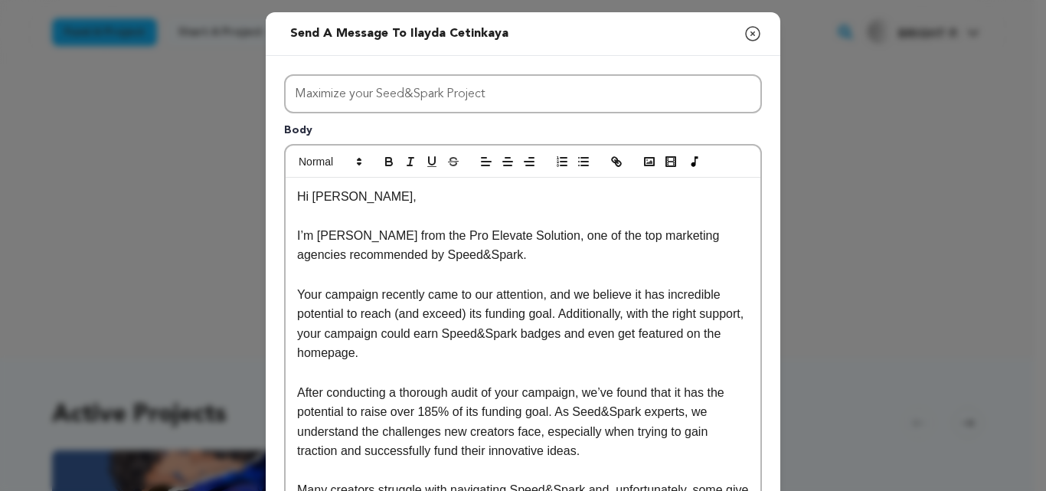
click at [345, 205] on p "Hi Sophie," at bounding box center [523, 197] width 452 height 20
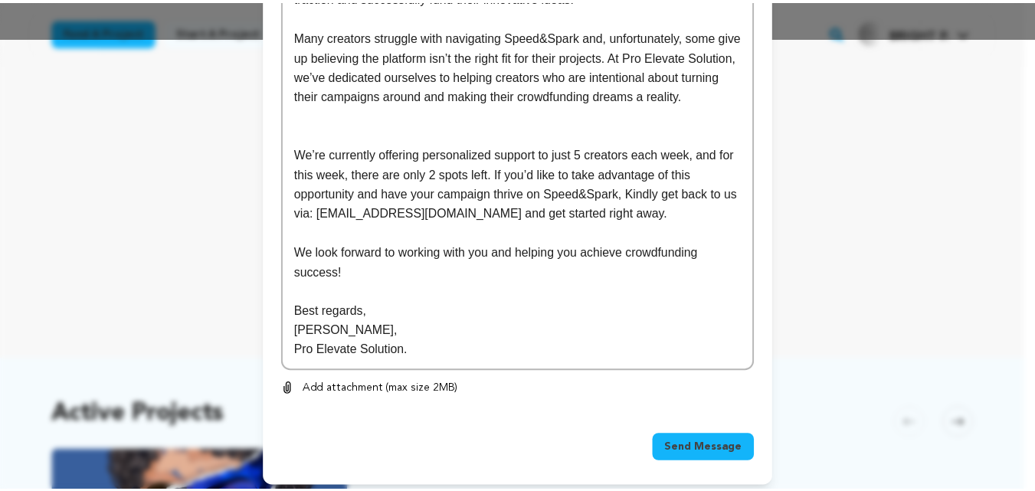
scroll to position [462, 0]
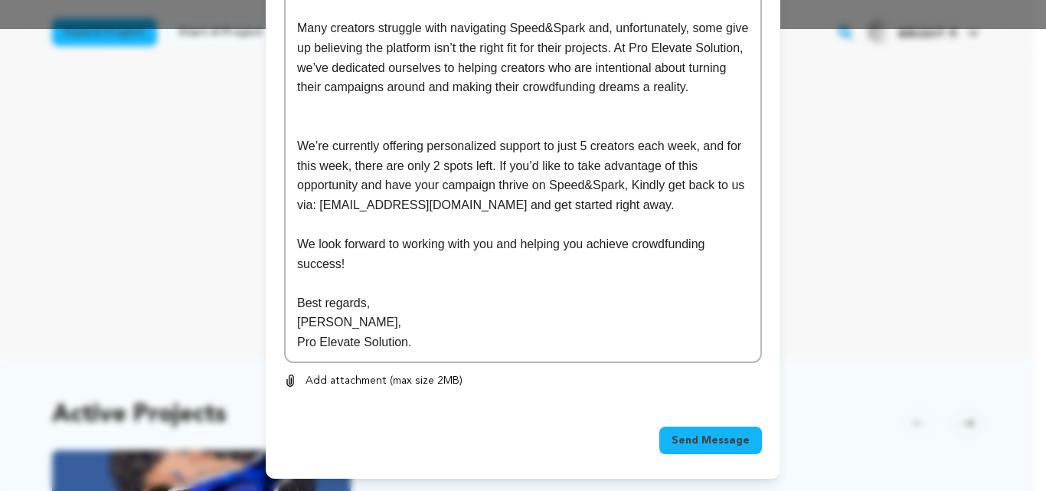
click at [702, 438] on span "Send Message" at bounding box center [711, 440] width 78 height 15
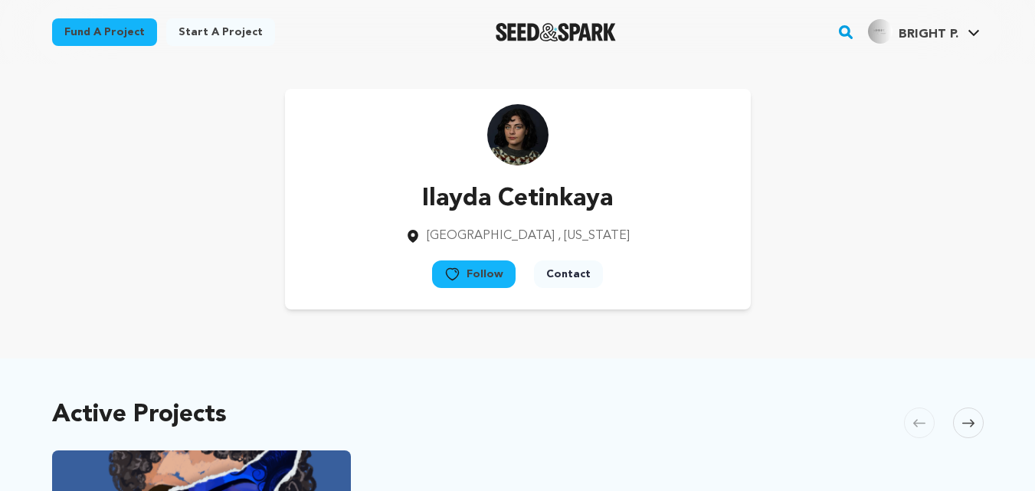
click at [120, 24] on link "Fund a project" at bounding box center [104, 32] width 105 height 28
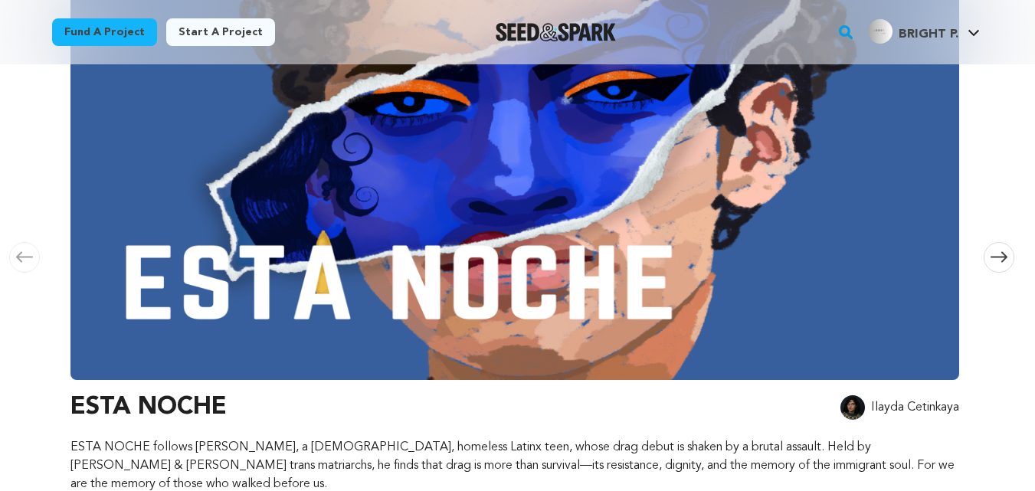
scroll to position [298, 0]
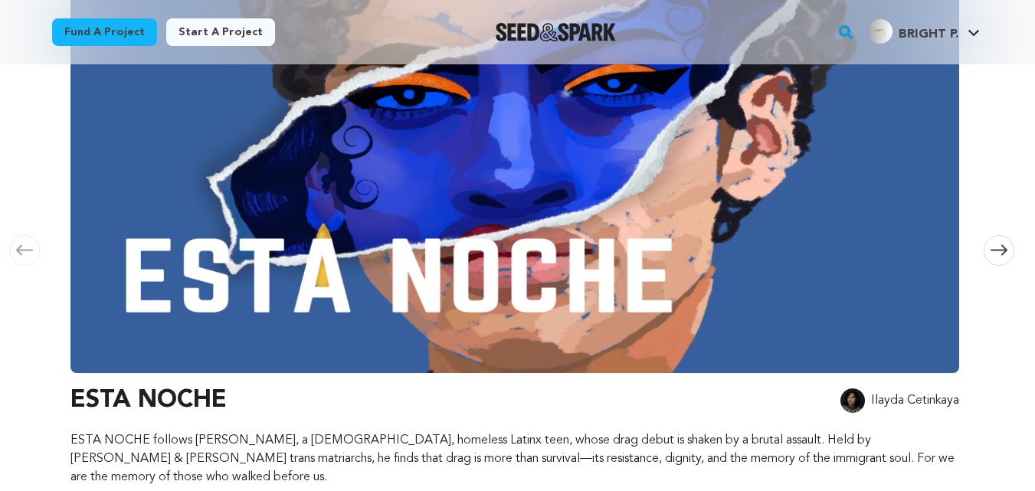
click at [1007, 240] on span at bounding box center [998, 250] width 31 height 31
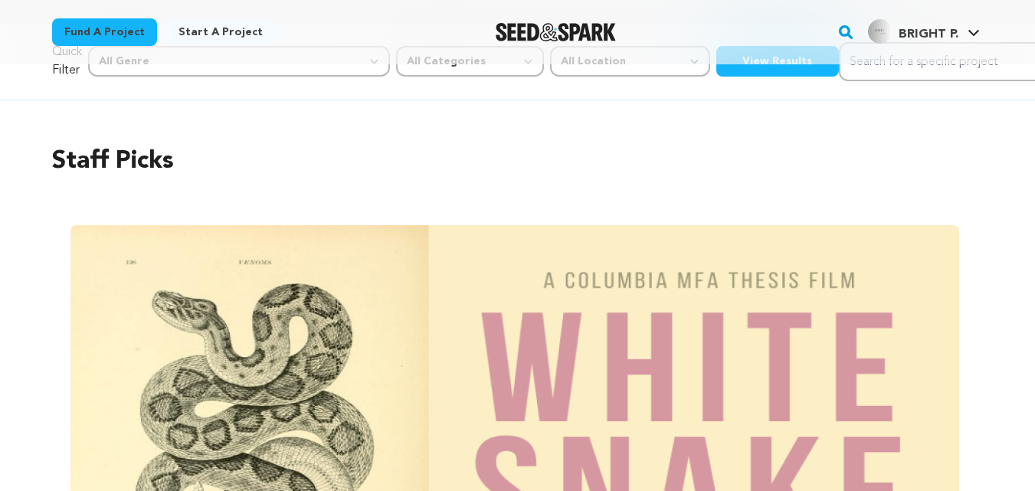
scroll to position [43, 0]
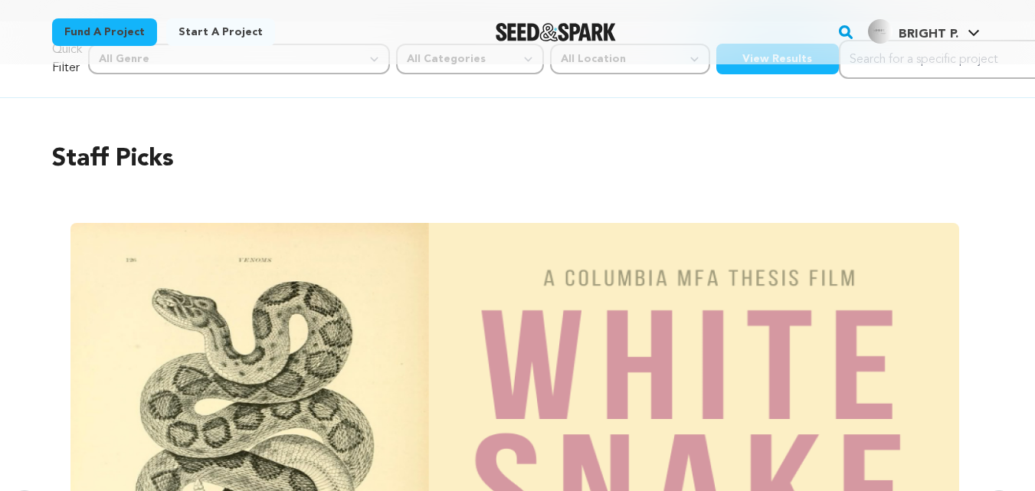
click at [724, 373] on img at bounding box center [514, 429] width 888 height 413
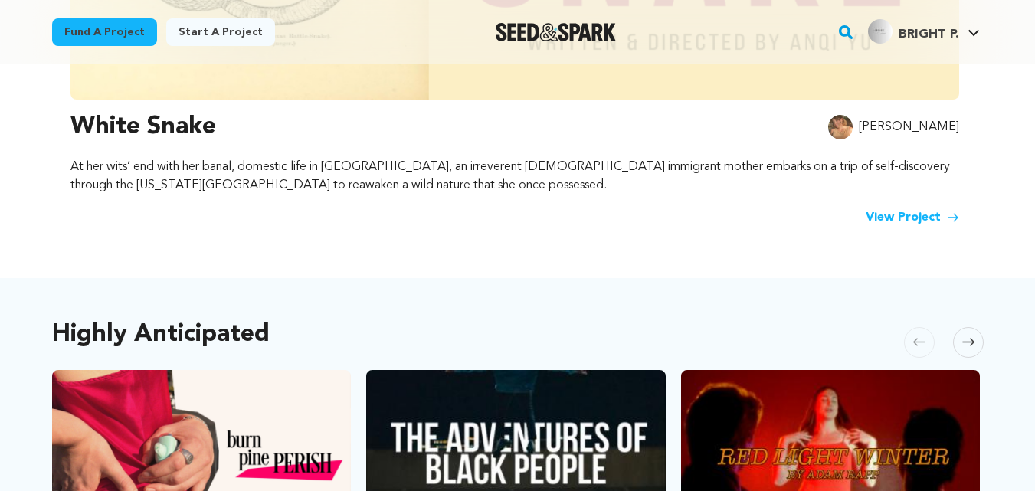
scroll to position [531, 0]
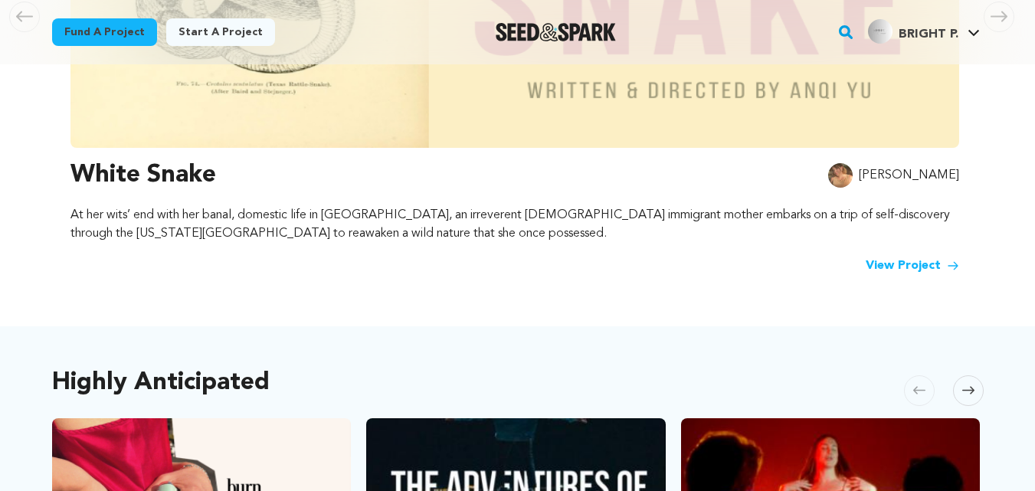
click at [852, 173] on img at bounding box center [840, 175] width 25 height 25
click at [852, 171] on img at bounding box center [840, 175] width 25 height 25
click at [901, 257] on link "View Project" at bounding box center [911, 266] width 93 height 18
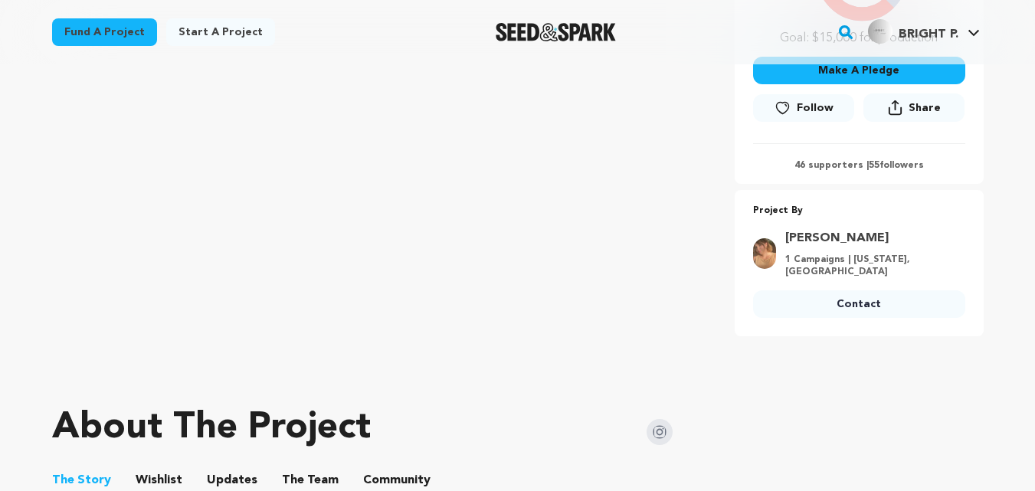
scroll to position [426, 0]
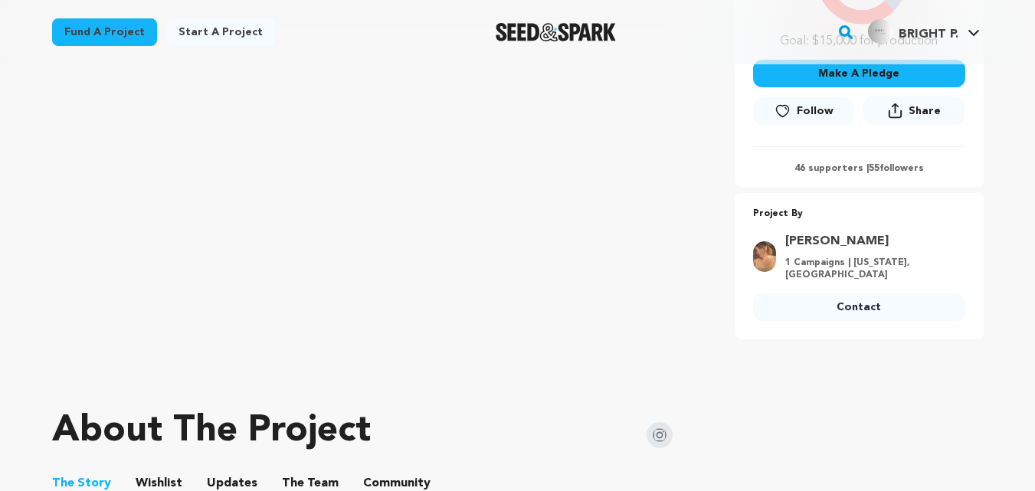
click at [818, 311] on link "Contact" at bounding box center [859, 307] width 212 height 28
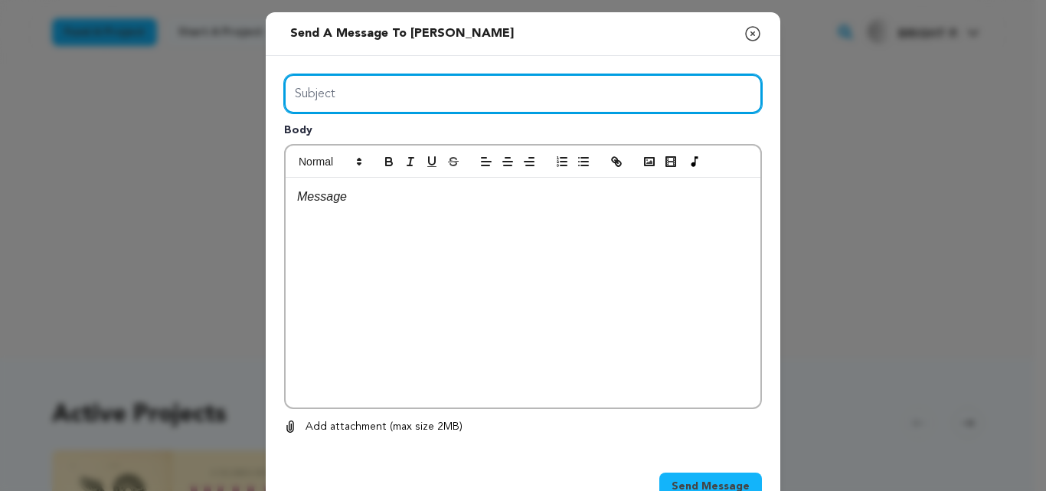
click at [397, 98] on input "Subject" at bounding box center [523, 93] width 478 height 39
type input "Maximize your Seed&Spark Project"
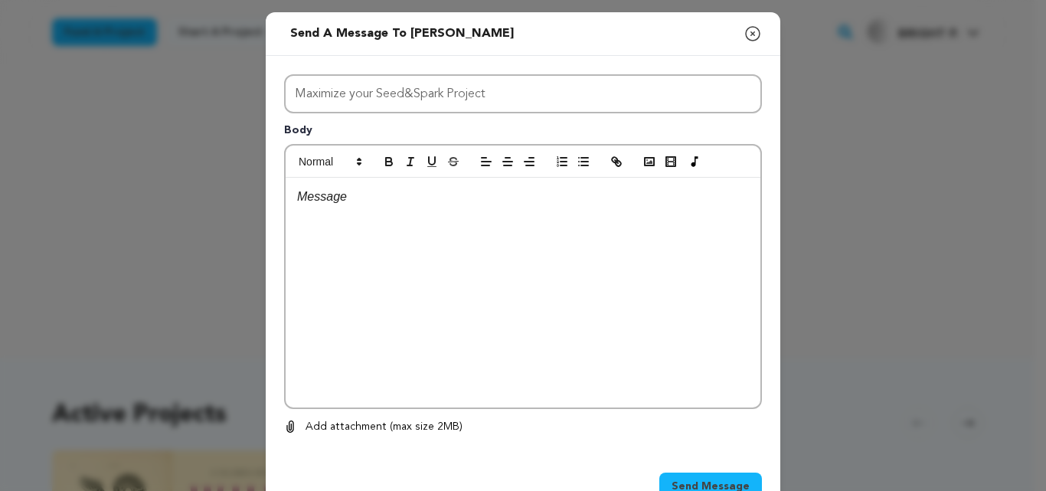
click at [404, 198] on p at bounding box center [523, 197] width 452 height 20
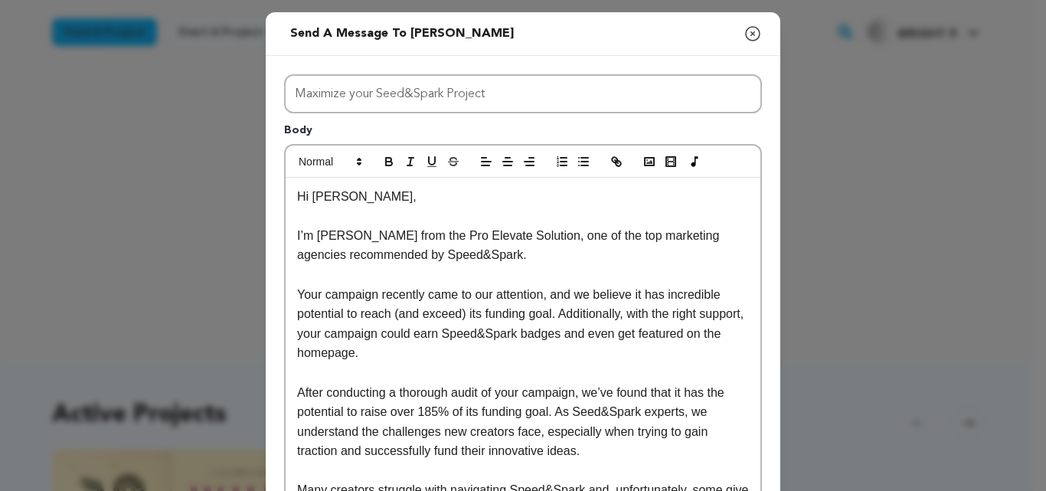
click at [342, 199] on p "Hi [PERSON_NAME]," at bounding box center [523, 197] width 452 height 20
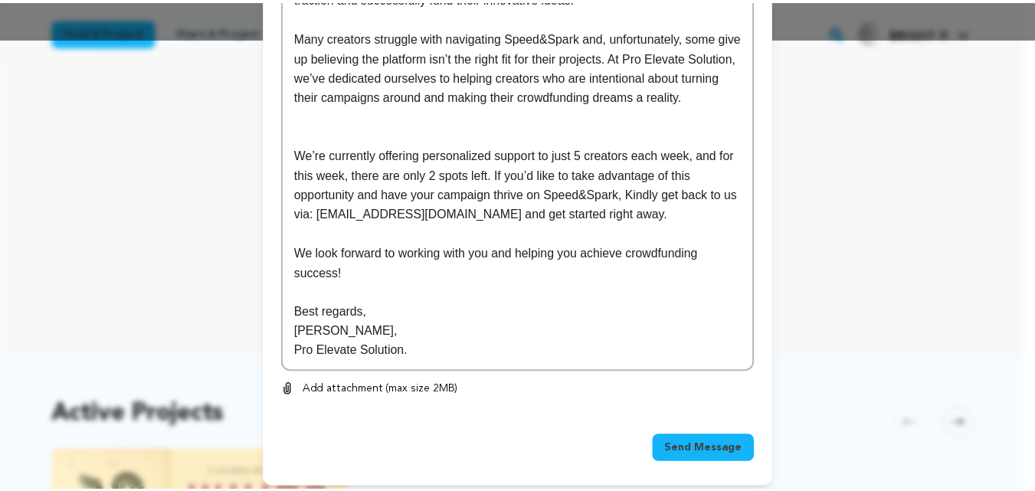
scroll to position [462, 0]
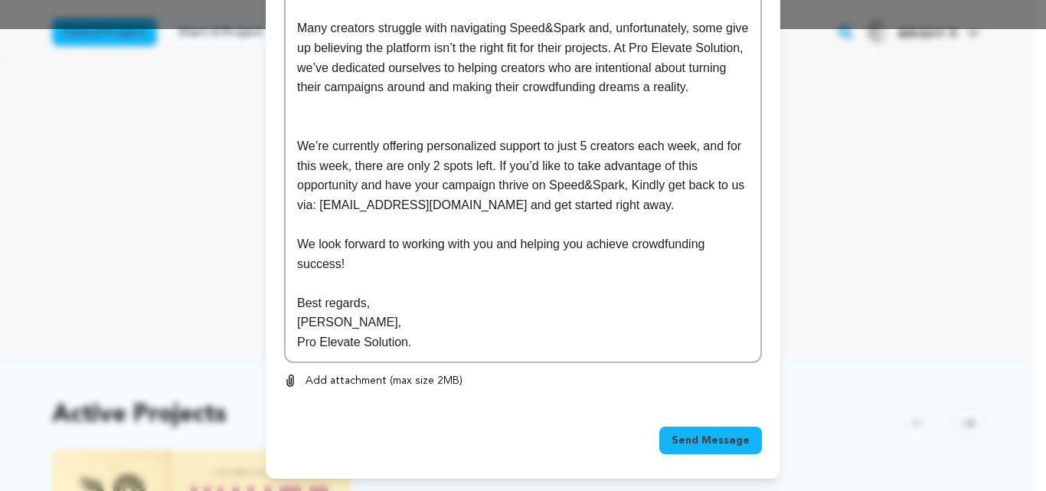
click at [682, 447] on span "Send Message" at bounding box center [711, 440] width 78 height 15
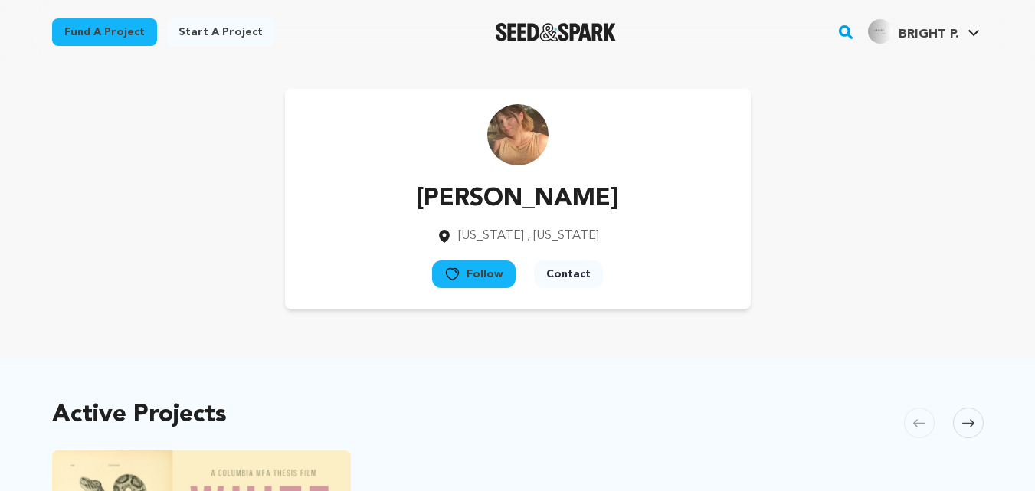
click at [82, 38] on link "Fund a project" at bounding box center [104, 32] width 105 height 28
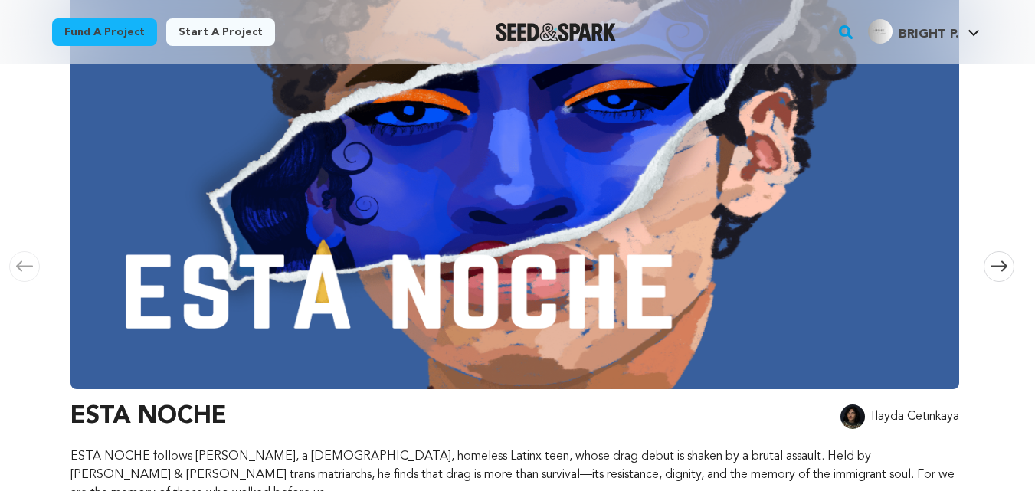
scroll to position [298, 0]
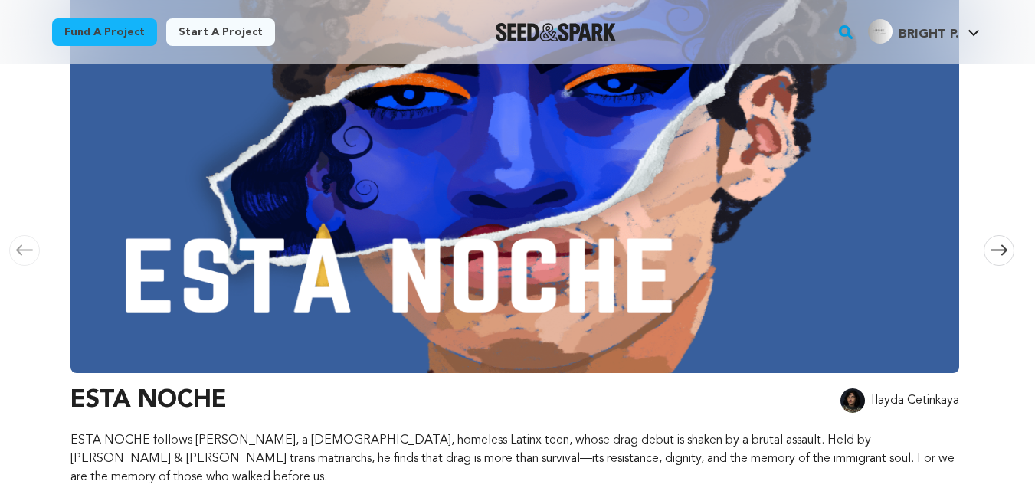
click at [1001, 245] on icon at bounding box center [998, 249] width 17 height 11
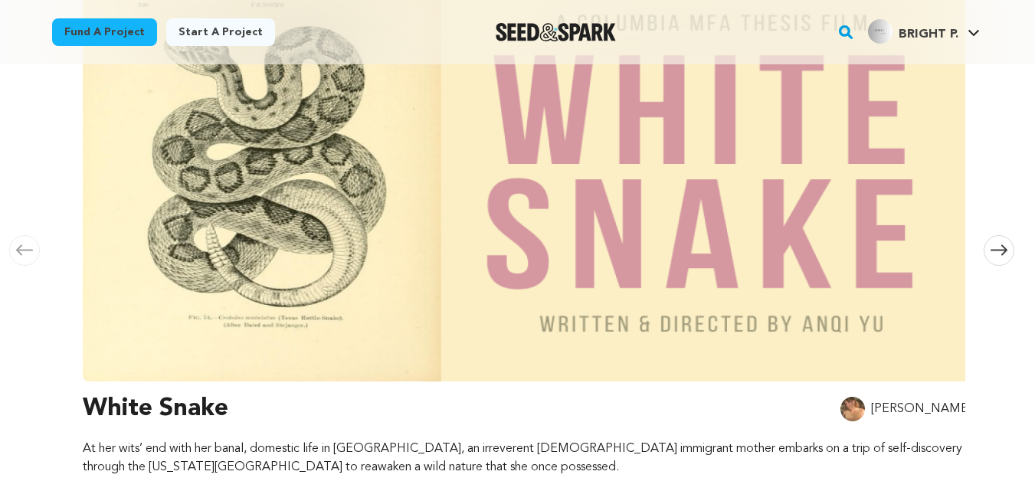
scroll to position [0, 904]
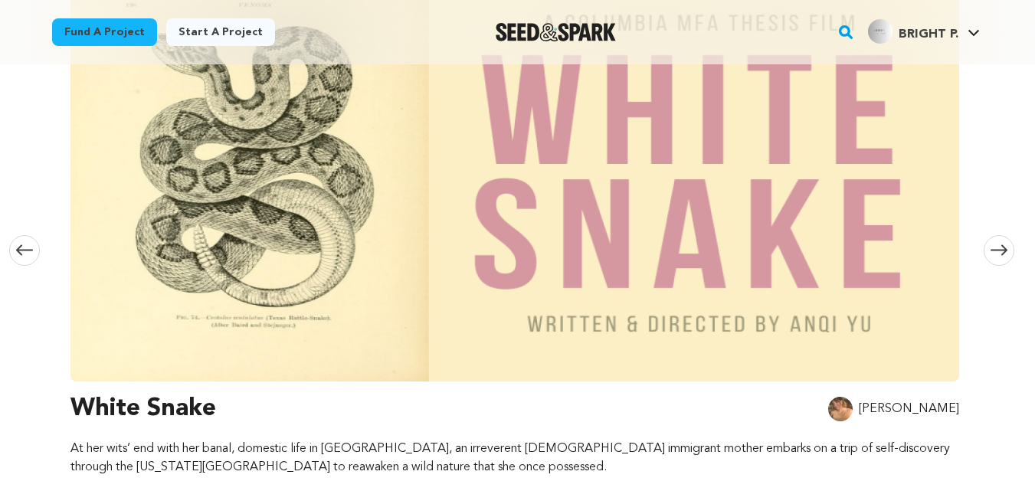
click at [1001, 245] on icon at bounding box center [998, 249] width 17 height 11
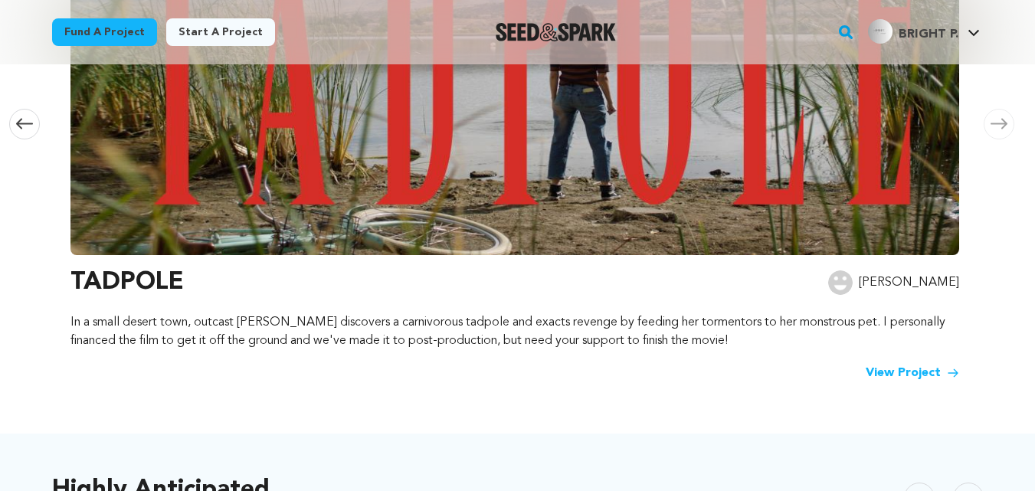
scroll to position [426, 0]
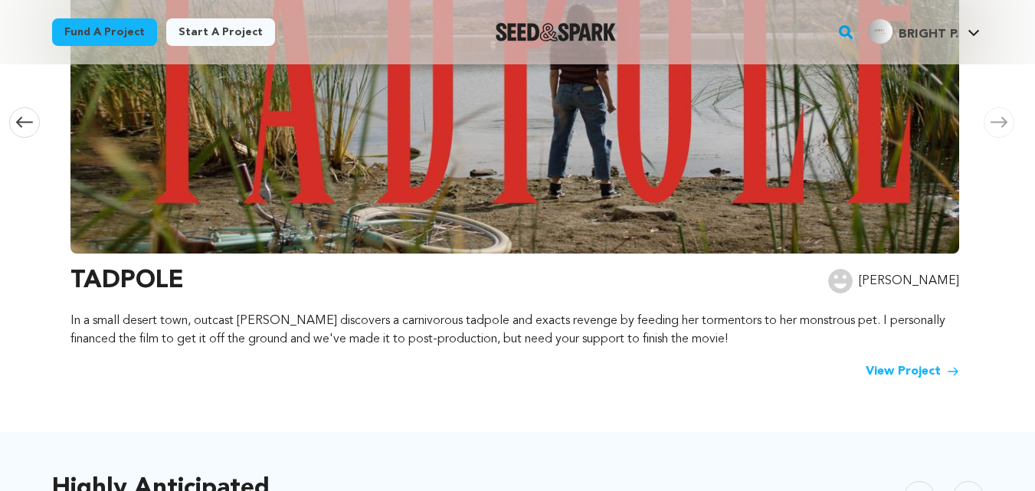
click at [890, 363] on link "View Project" at bounding box center [911, 371] width 93 height 18
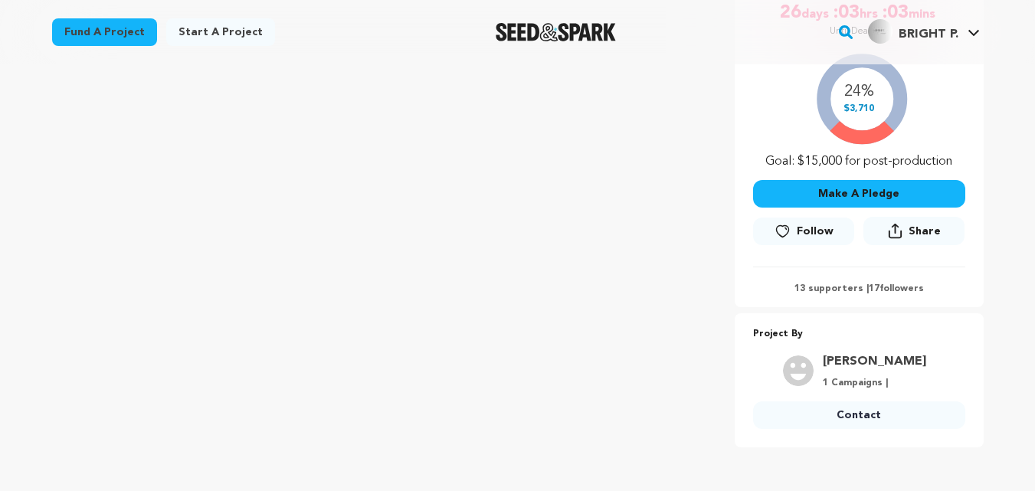
scroll to position [340, 0]
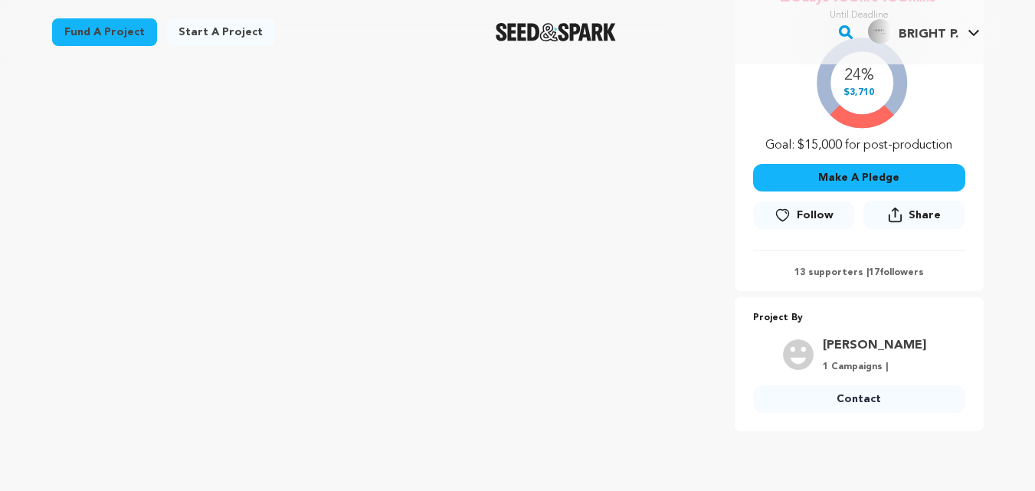
click at [858, 385] on link "Contact" at bounding box center [859, 399] width 212 height 28
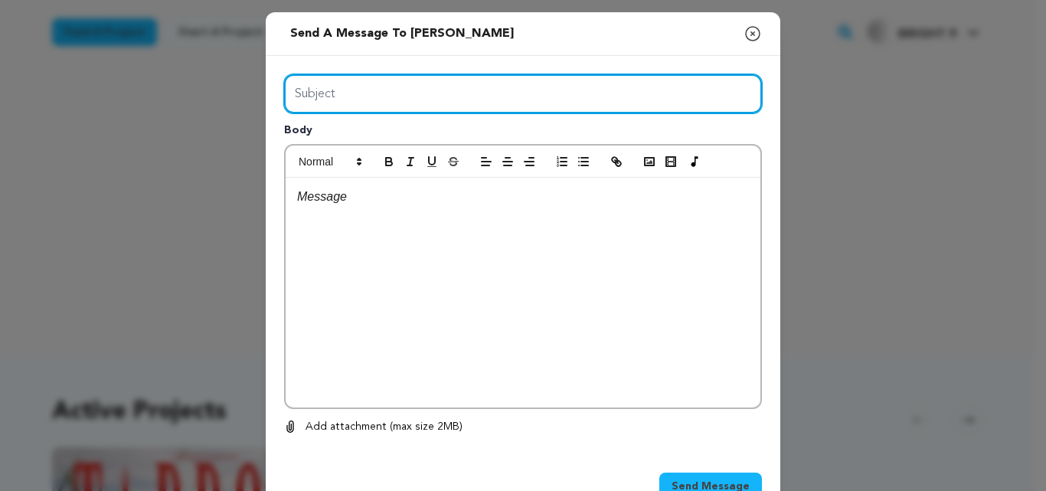
click at [373, 87] on input "Subject" at bounding box center [523, 93] width 478 height 39
type input "Maximize your Seed&Spark Project"
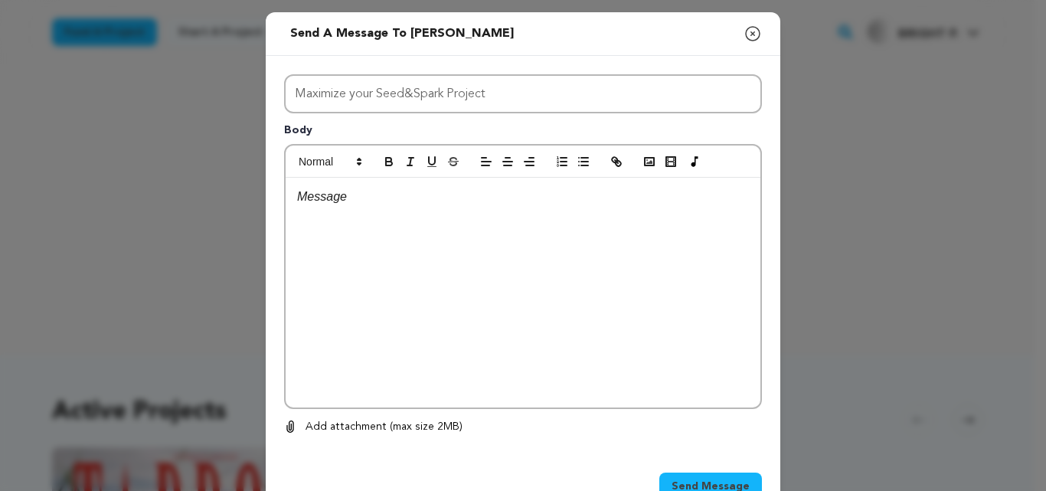
click at [371, 212] on div at bounding box center [523, 293] width 475 height 230
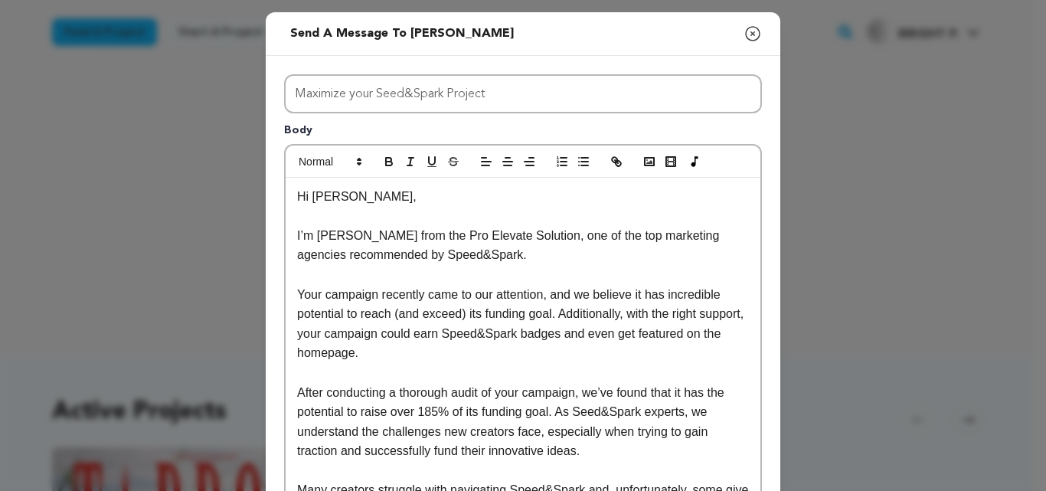
click at [345, 202] on p "Hi [PERSON_NAME]," at bounding box center [523, 197] width 452 height 20
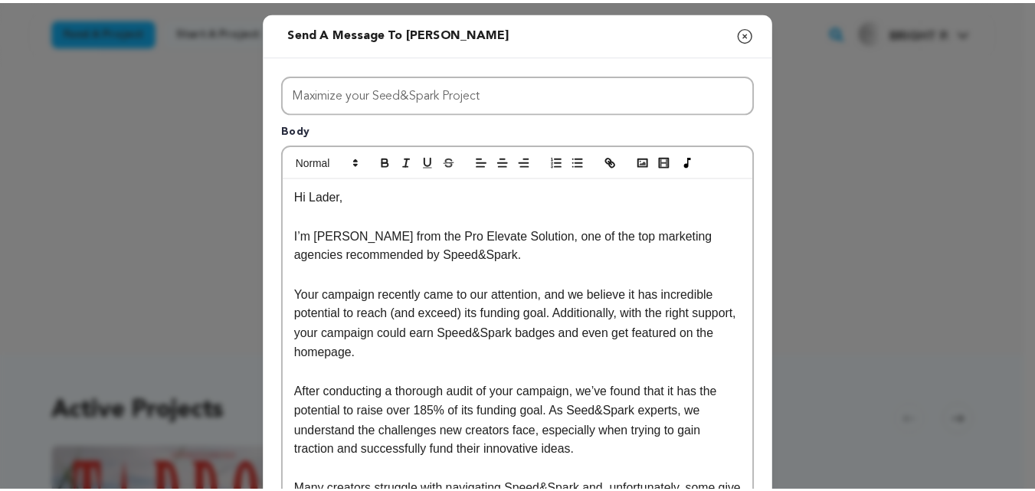
scroll to position [462, 0]
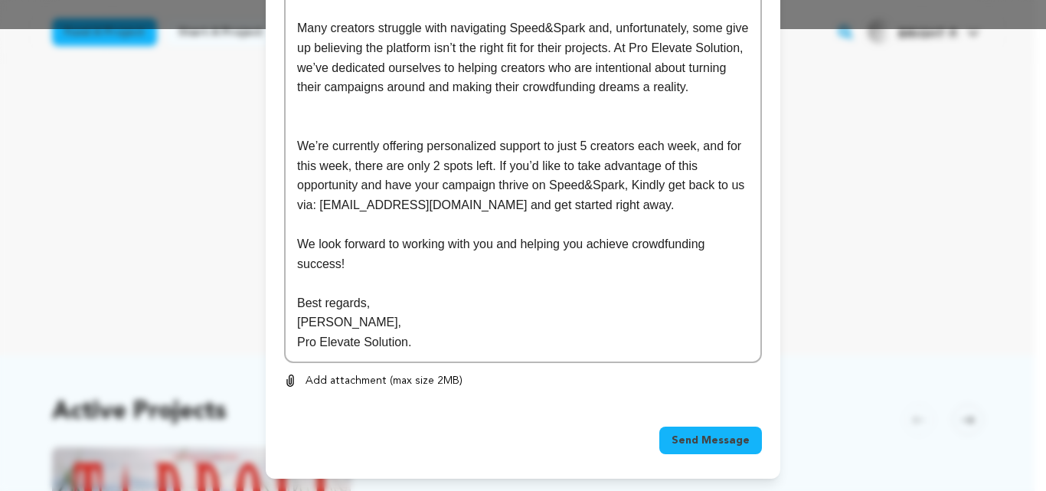
click at [684, 436] on span "Send Message" at bounding box center [711, 440] width 78 height 15
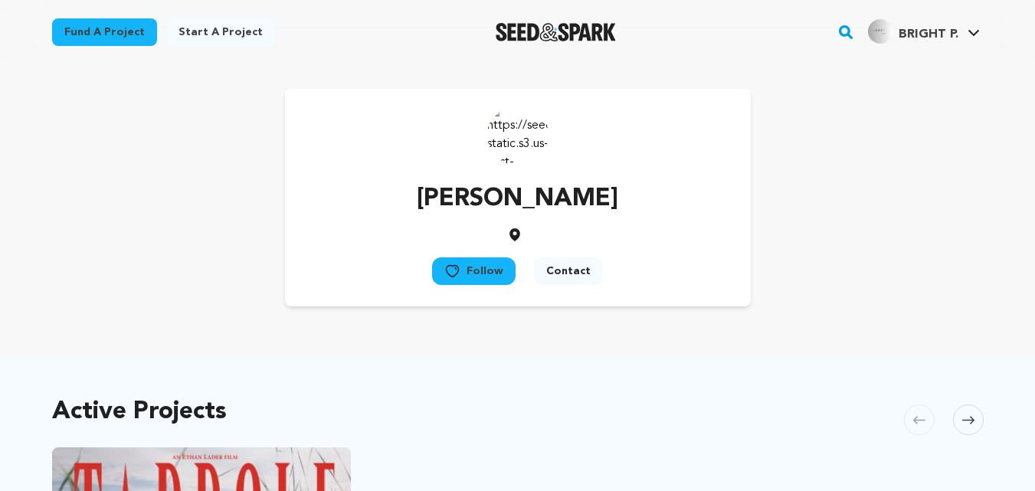
click at [130, 23] on link "Fund a project" at bounding box center [104, 32] width 105 height 28
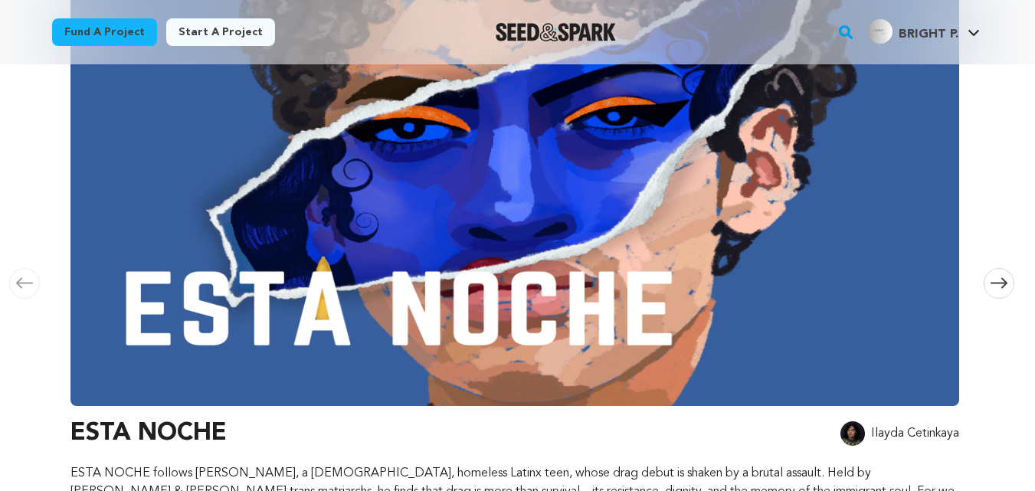
scroll to position [255, 0]
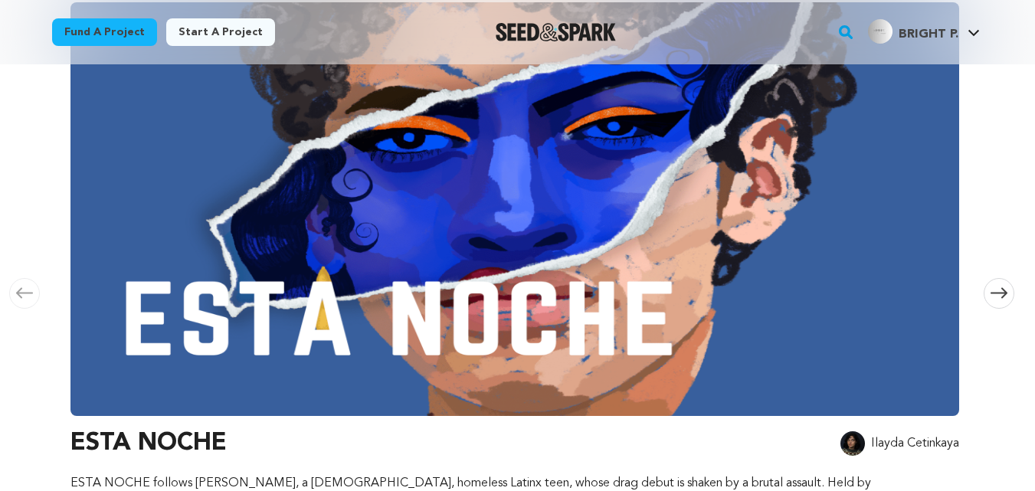
click at [999, 278] on span at bounding box center [998, 293] width 31 height 31
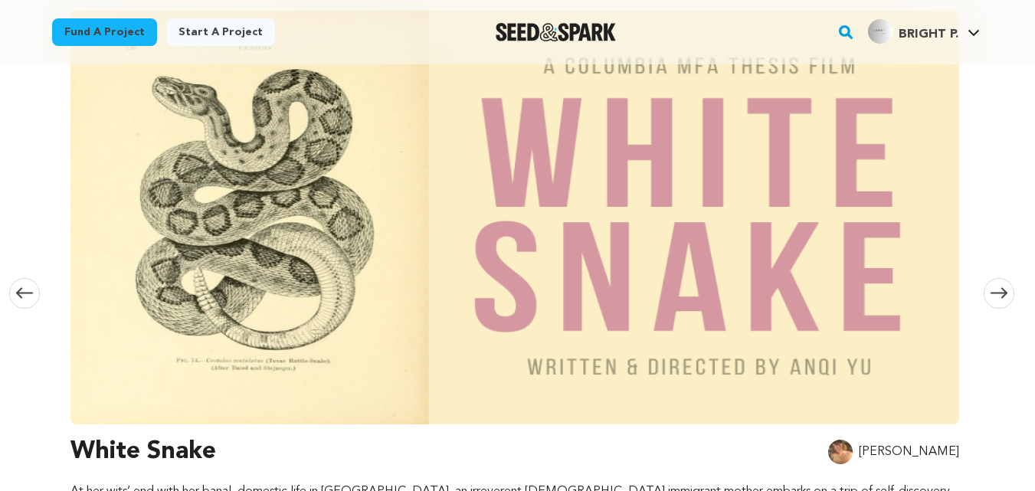
click at [999, 278] on span at bounding box center [998, 293] width 31 height 31
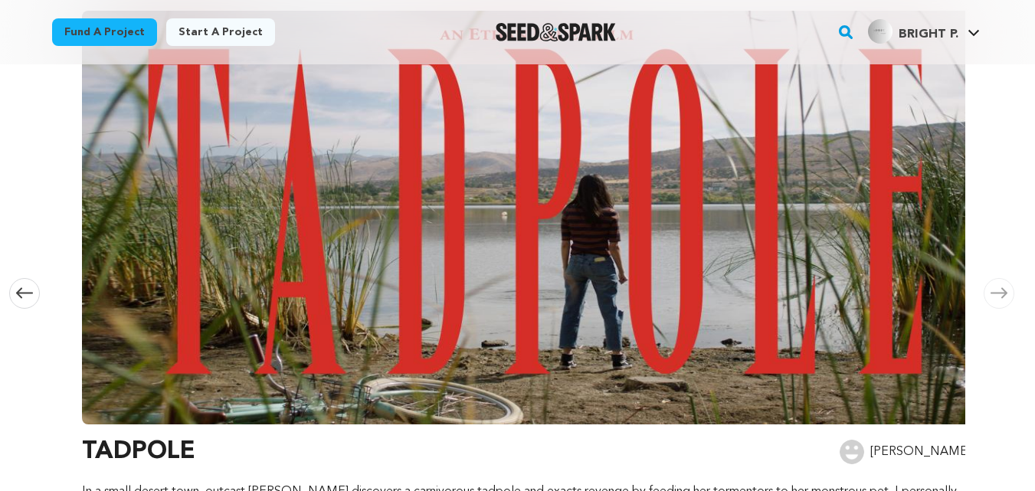
click at [999, 278] on span at bounding box center [998, 293] width 31 height 31
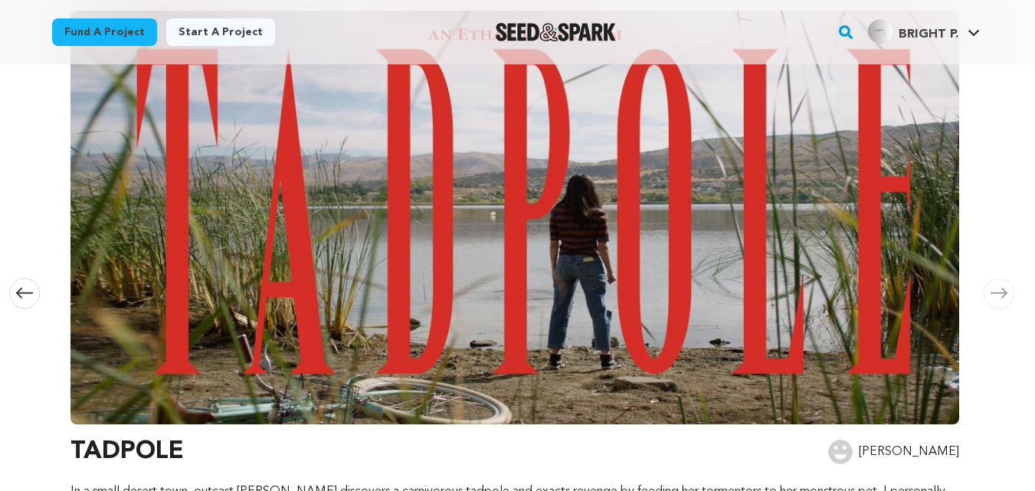
click at [999, 278] on span at bounding box center [998, 293] width 31 height 31
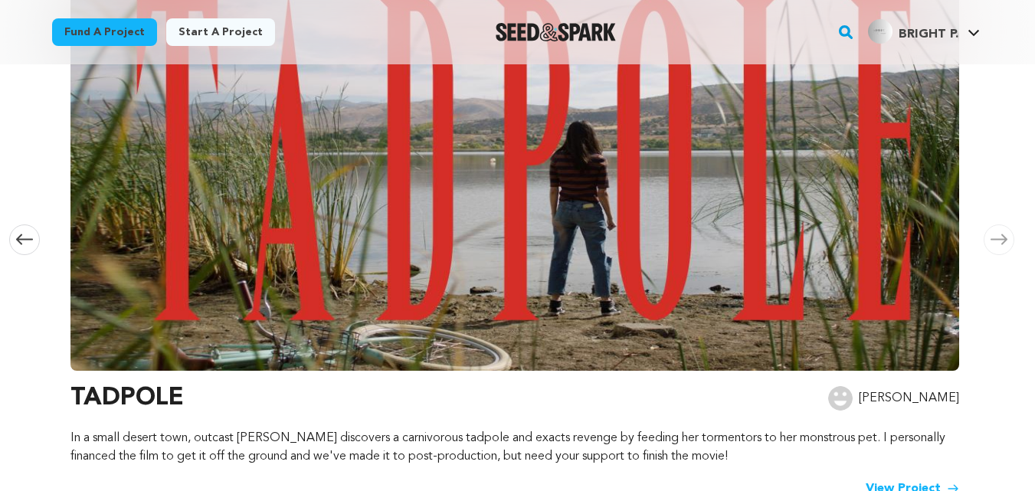
scroll to position [276, 0]
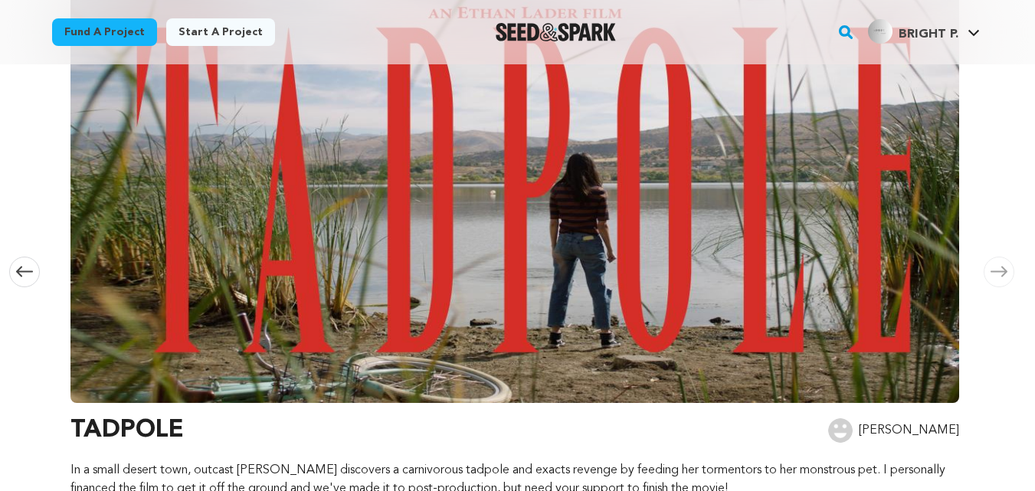
click at [998, 266] on icon at bounding box center [998, 271] width 17 height 11
click at [28, 266] on icon at bounding box center [24, 271] width 17 height 11
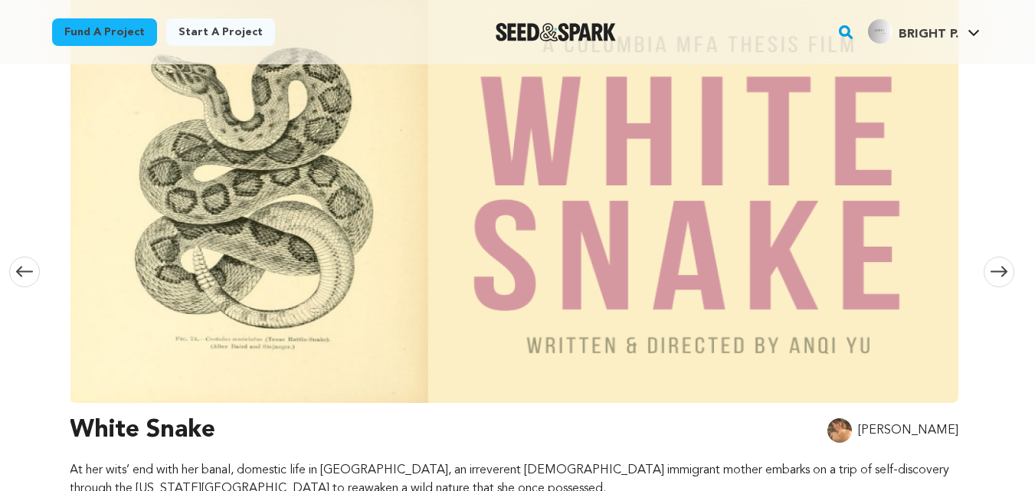
scroll to position [0, 904]
click at [999, 266] on icon at bounding box center [998, 271] width 17 height 11
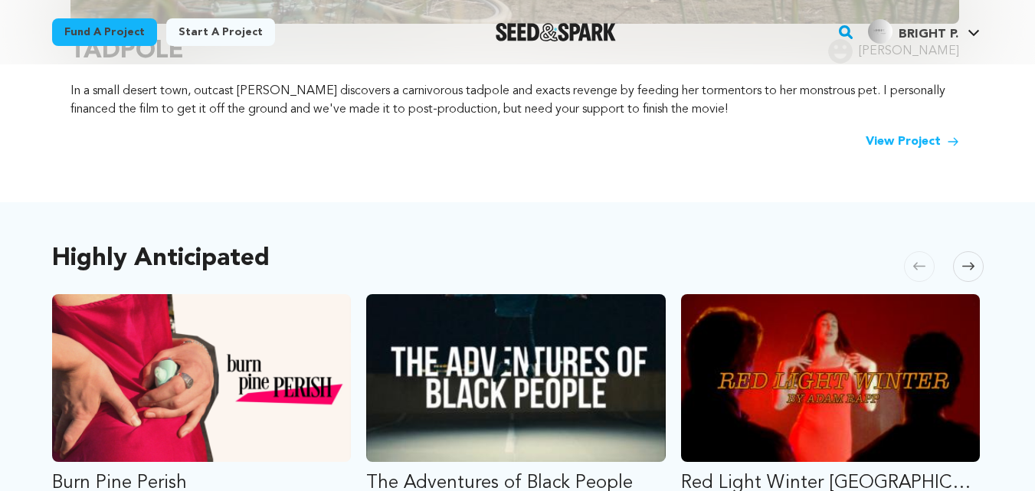
scroll to position [681, 0]
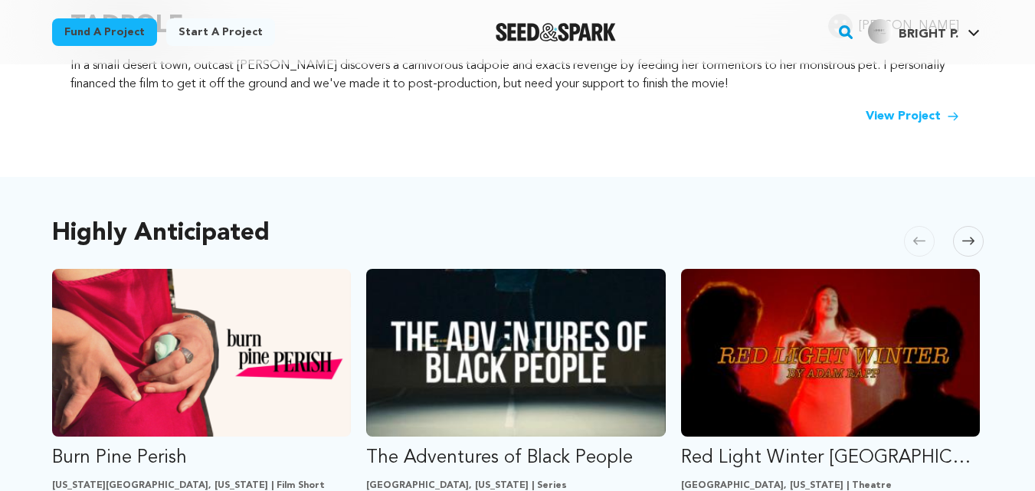
click at [969, 235] on icon at bounding box center [968, 240] width 12 height 11
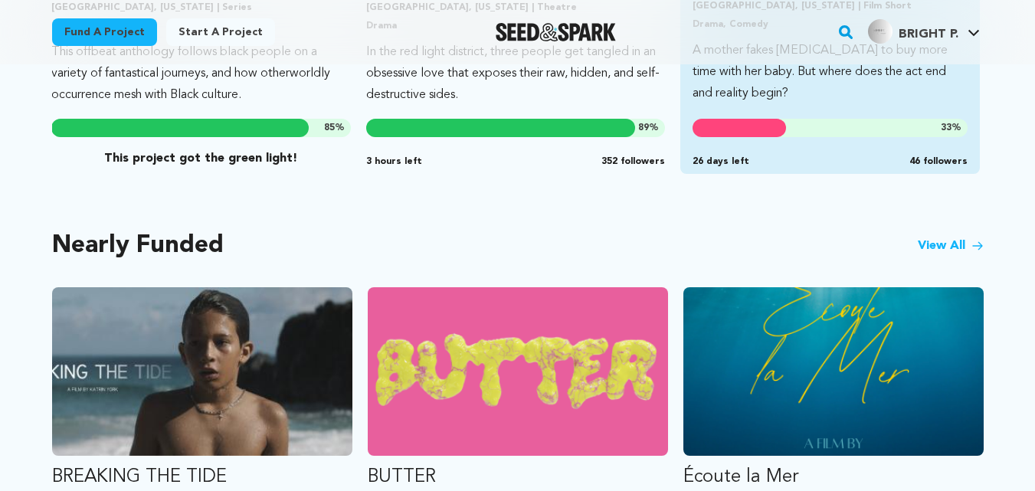
scroll to position [1170, 0]
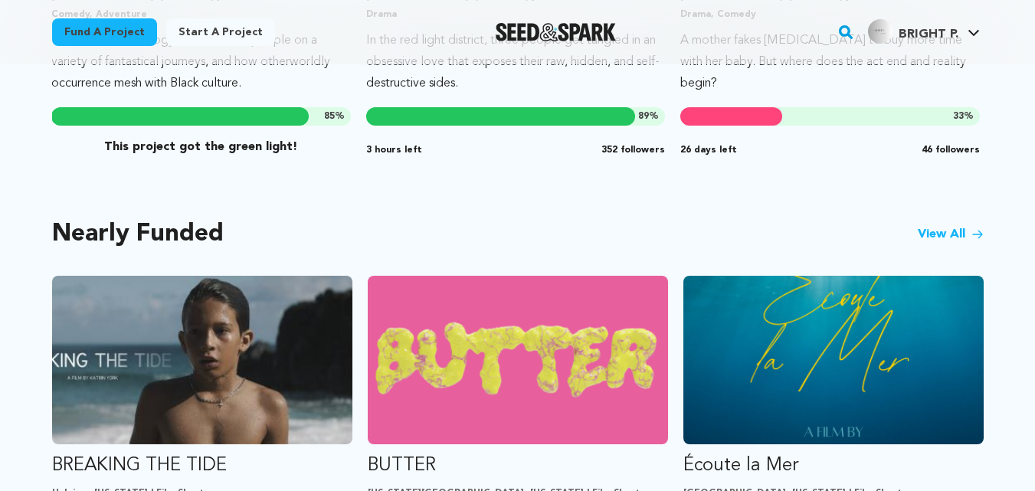
click at [945, 225] on link "View All" at bounding box center [950, 234] width 66 height 18
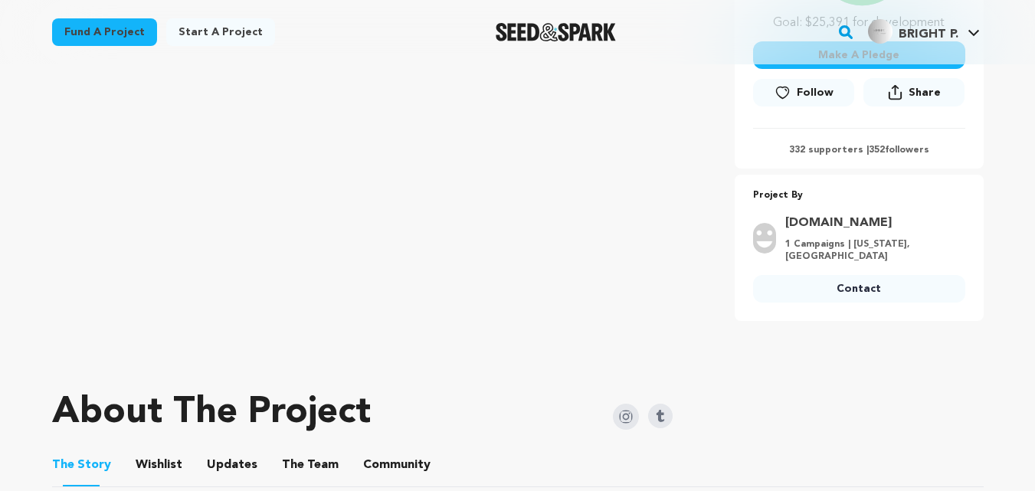
scroll to position [468, 0]
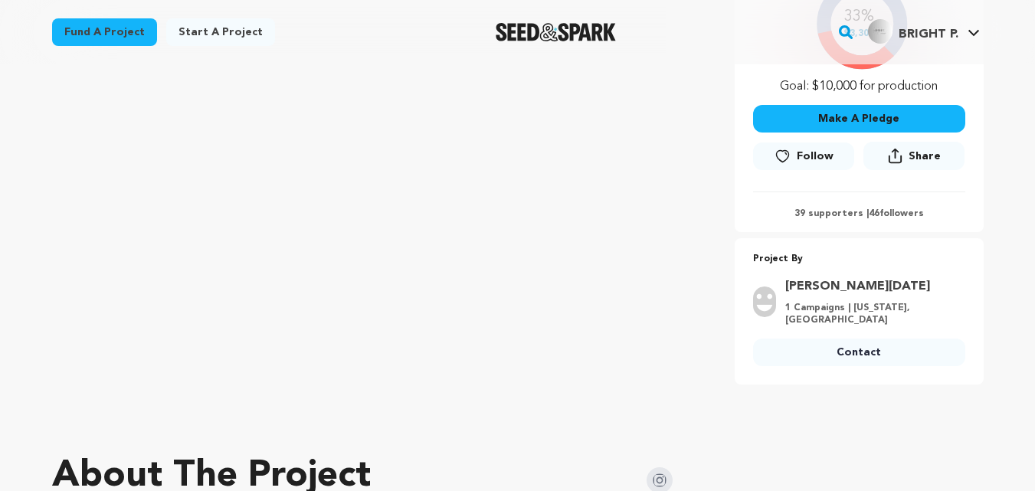
scroll to position [404, 0]
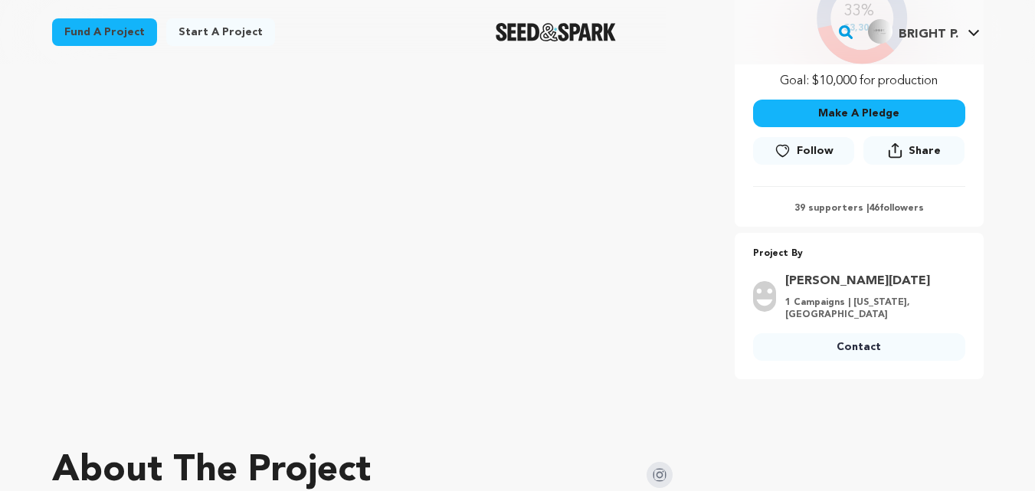
click at [851, 353] on link "Contact" at bounding box center [859, 347] width 212 height 28
click at [851, 347] on link "Contact" at bounding box center [859, 347] width 212 height 28
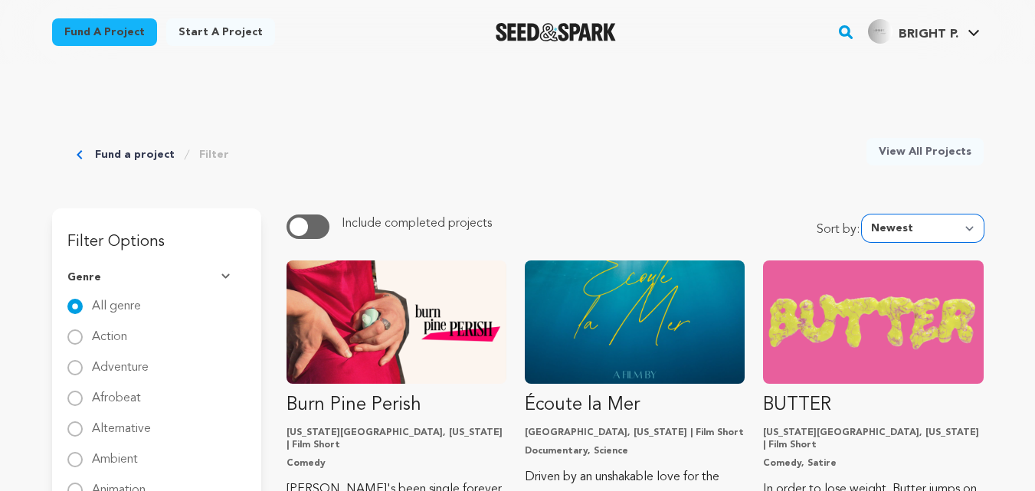
click at [966, 226] on select "Newest Most Popular Most Funded Trending Now Ending Now Amount Raised" at bounding box center [922, 228] width 122 height 28
click at [865, 214] on select "Newest Most Popular Most Funded Trending Now Ending Now Amount Raised" at bounding box center [922, 228] width 122 height 28
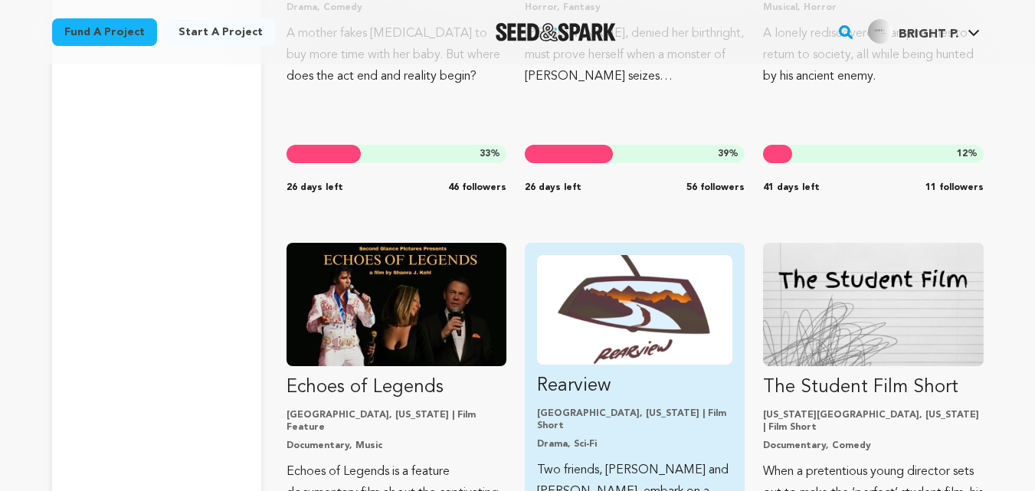
scroll to position [3276, 0]
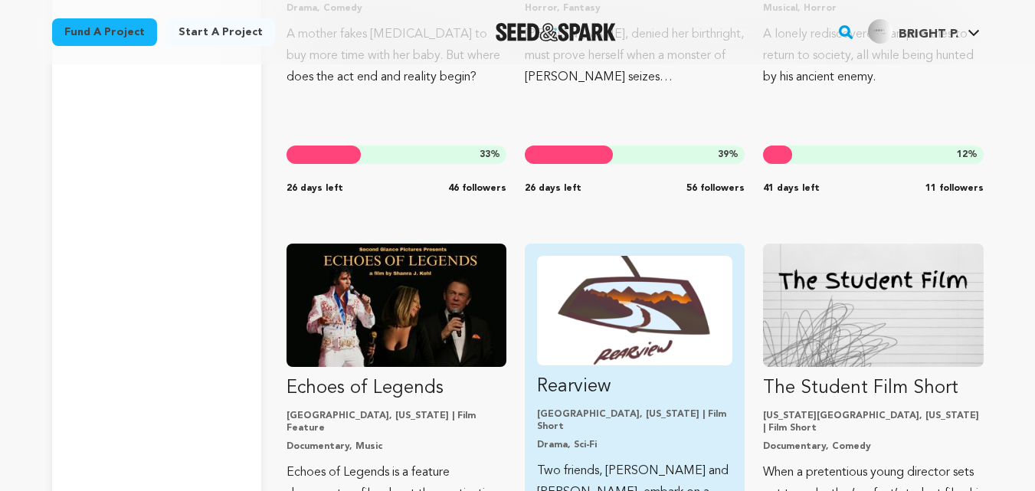
click at [591, 341] on img "Fund Rearview" at bounding box center [634, 311] width 195 height 110
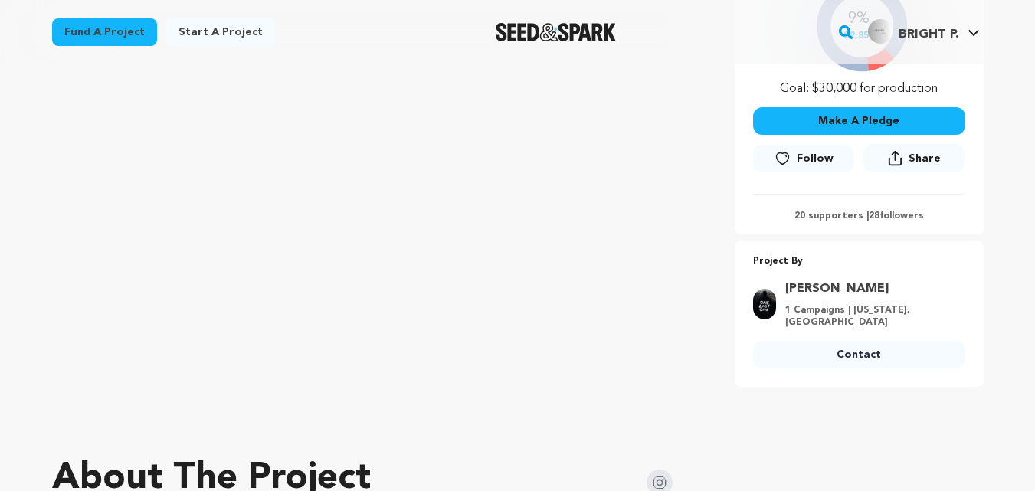
scroll to position [404, 0]
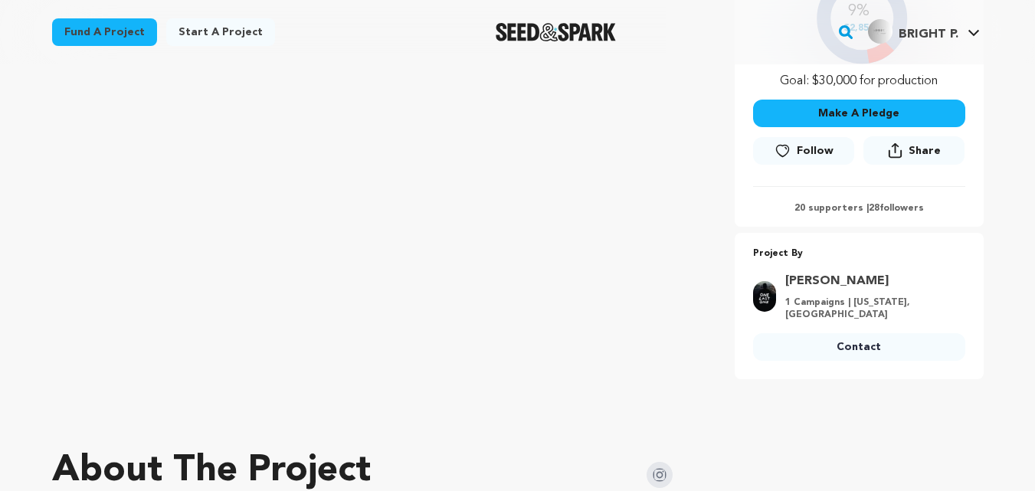
click at [815, 351] on link "Contact" at bounding box center [859, 347] width 212 height 28
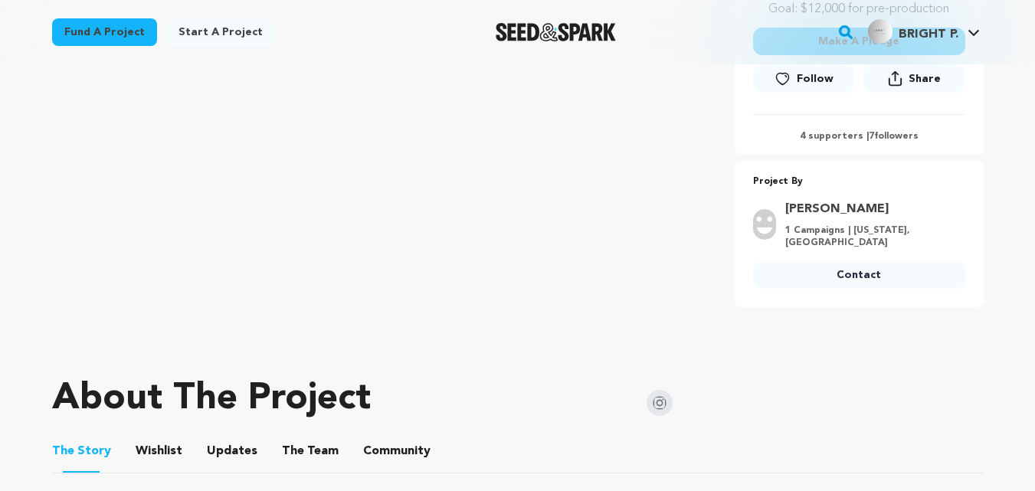
scroll to position [446, 0]
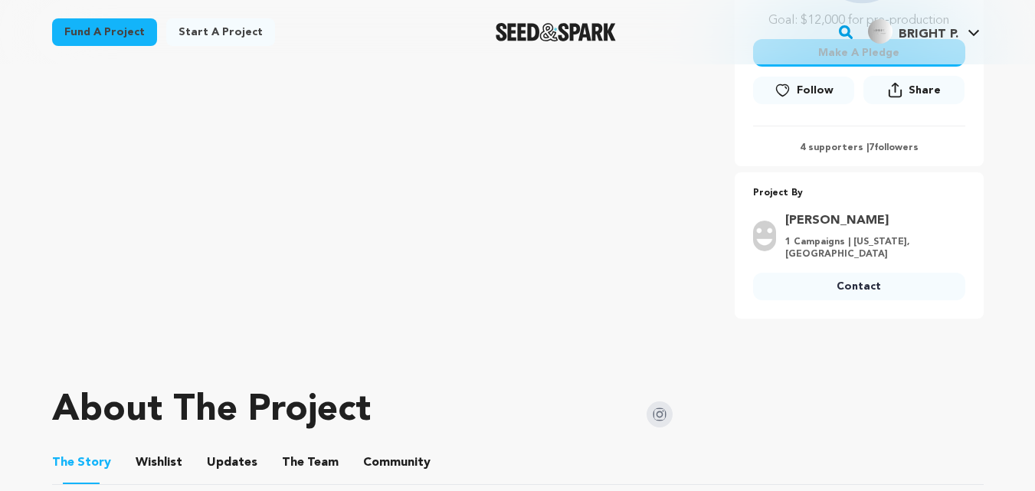
click at [854, 279] on link "Contact" at bounding box center [859, 287] width 212 height 28
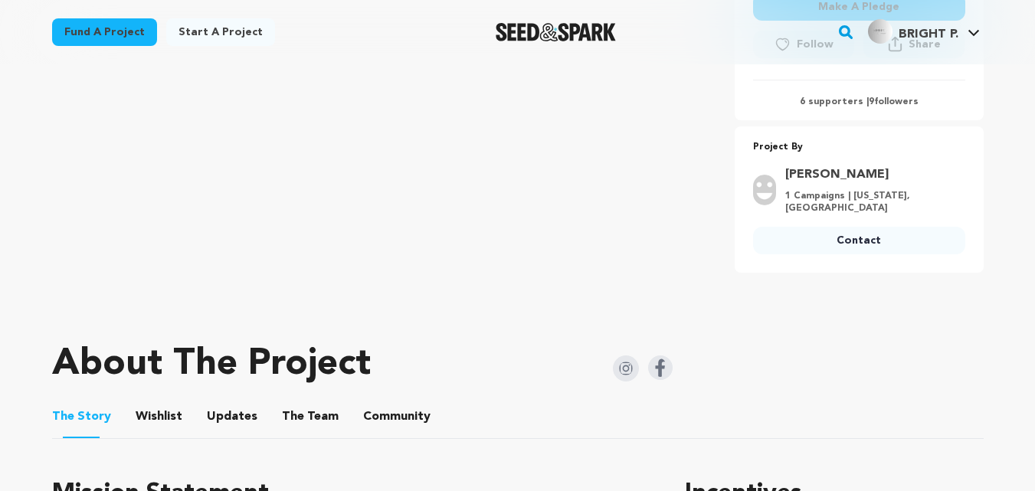
scroll to position [511, 0]
click at [833, 245] on link "Contact" at bounding box center [859, 241] width 212 height 28
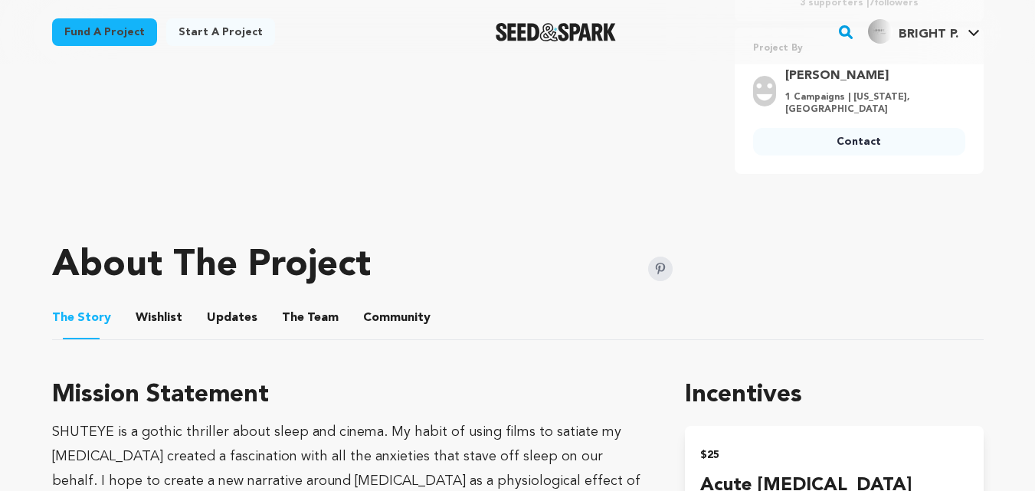
scroll to position [469, 0]
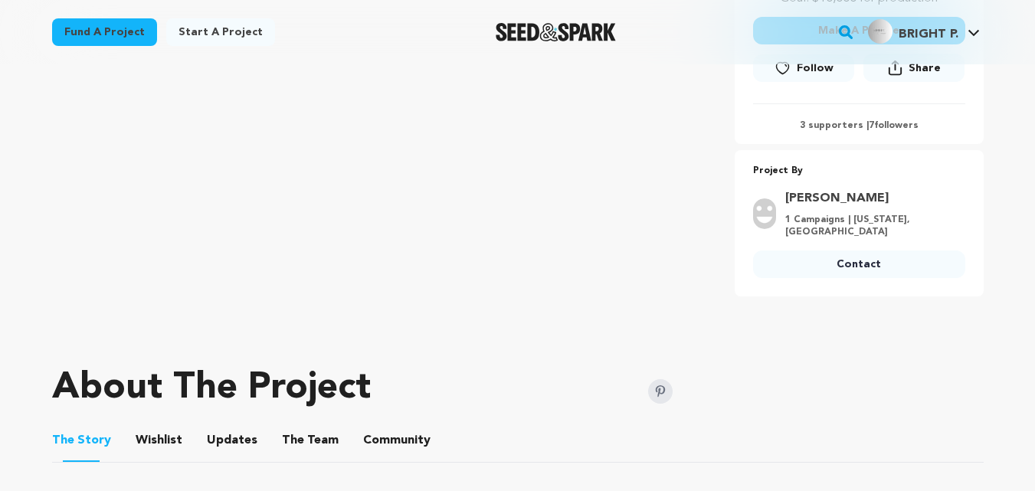
click at [881, 250] on link "Contact" at bounding box center [859, 264] width 212 height 28
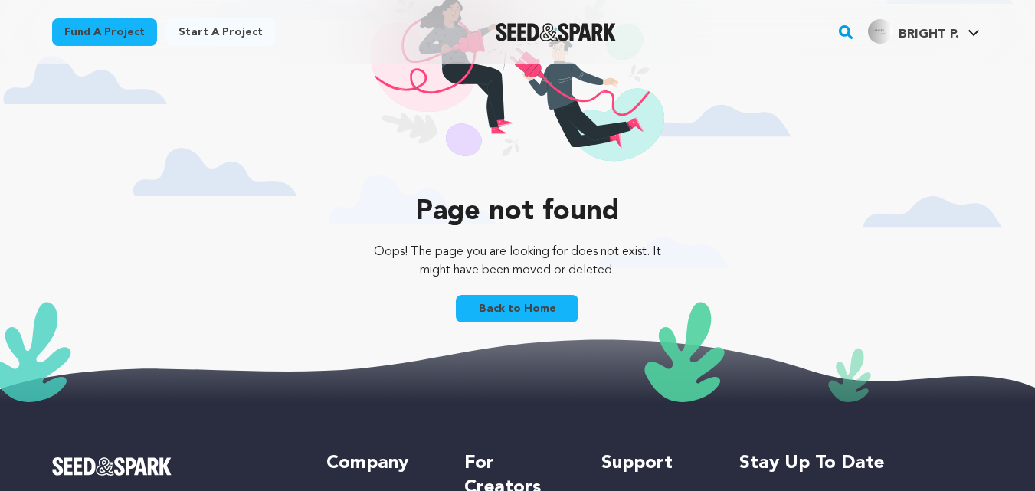
scroll to position [170, 0]
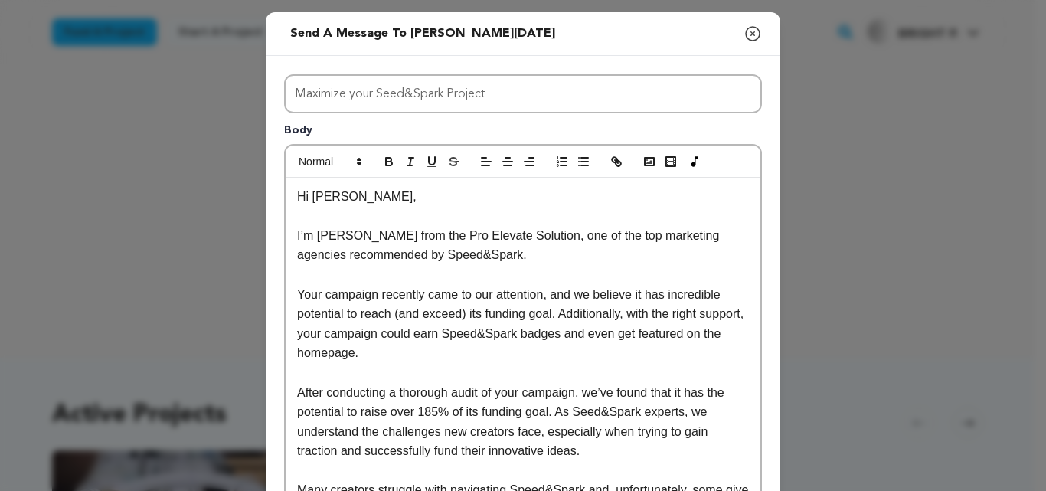
click at [343, 202] on p "Hi [PERSON_NAME]," at bounding box center [523, 197] width 452 height 20
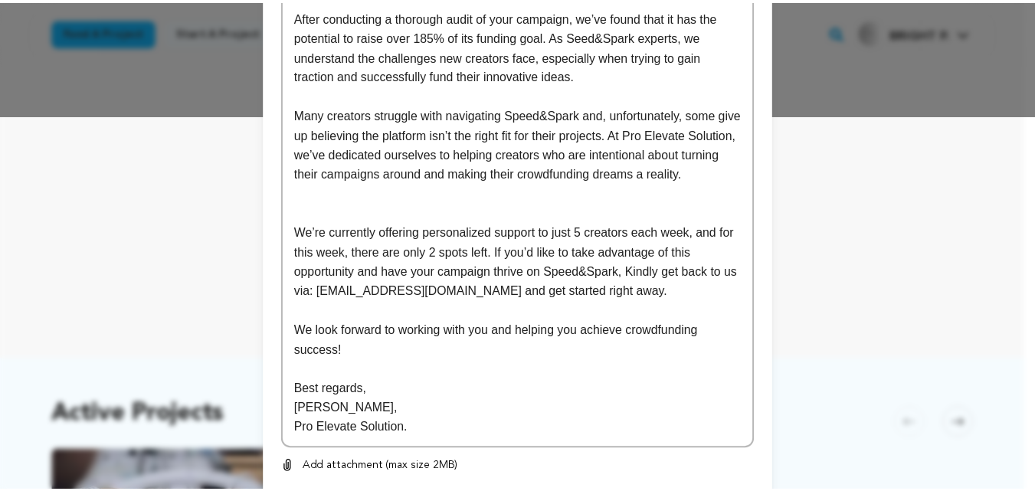
scroll to position [462, 0]
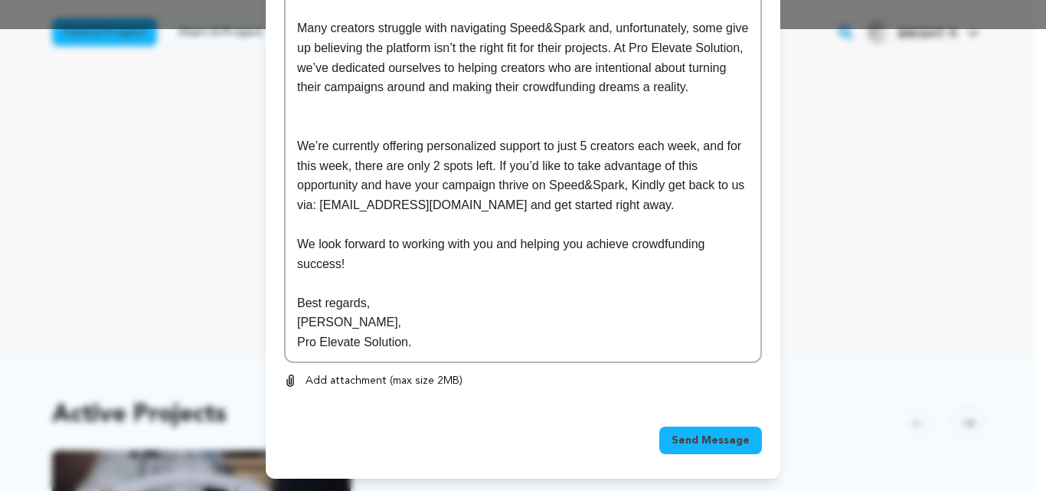
click at [699, 443] on span "Send Message" at bounding box center [711, 440] width 78 height 15
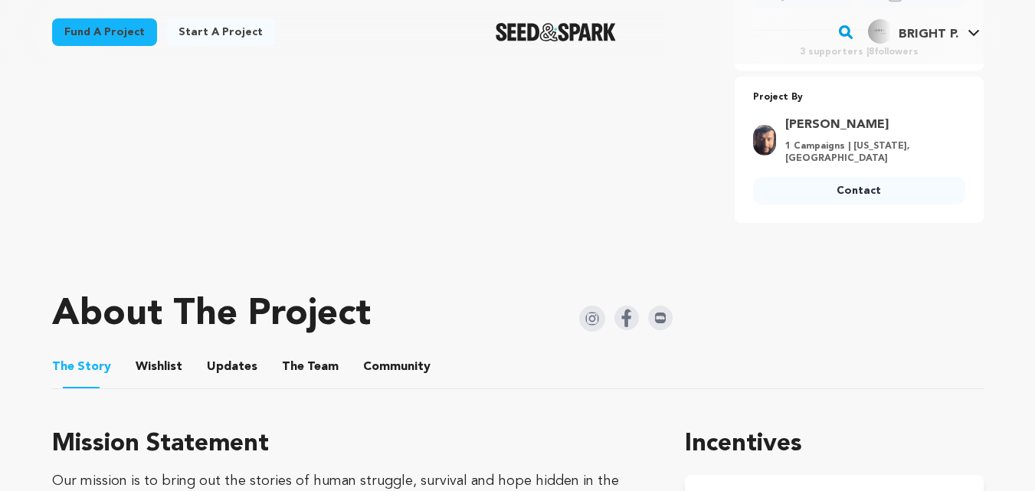
scroll to position [534, 0]
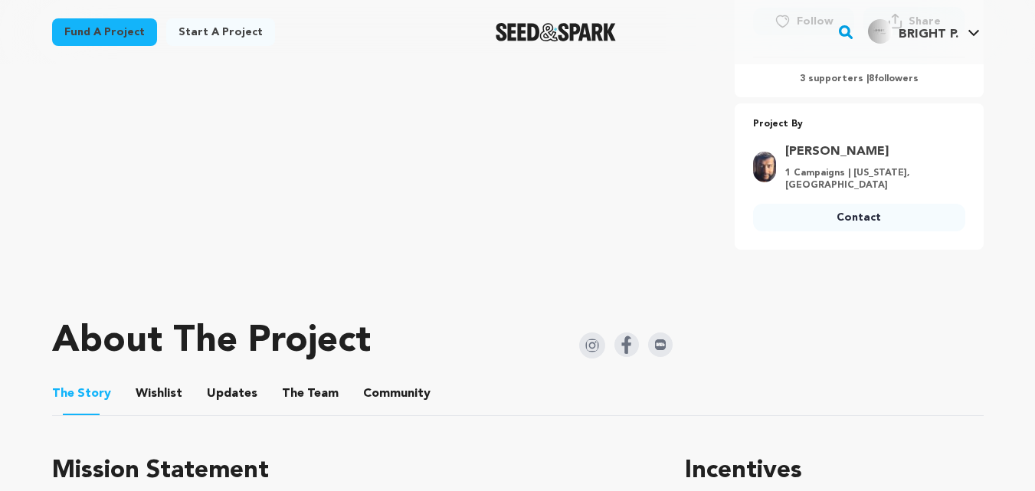
click at [878, 211] on link "Contact" at bounding box center [859, 218] width 212 height 28
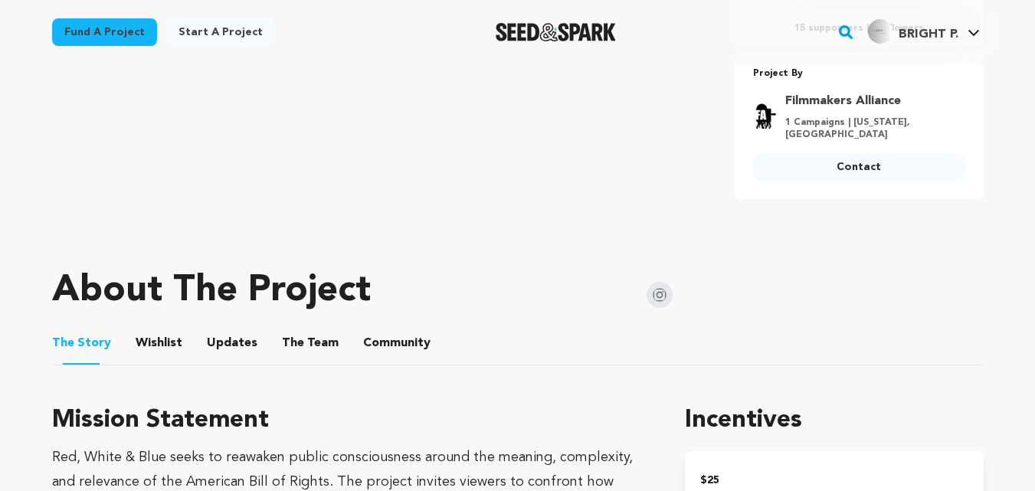
scroll to position [596, 0]
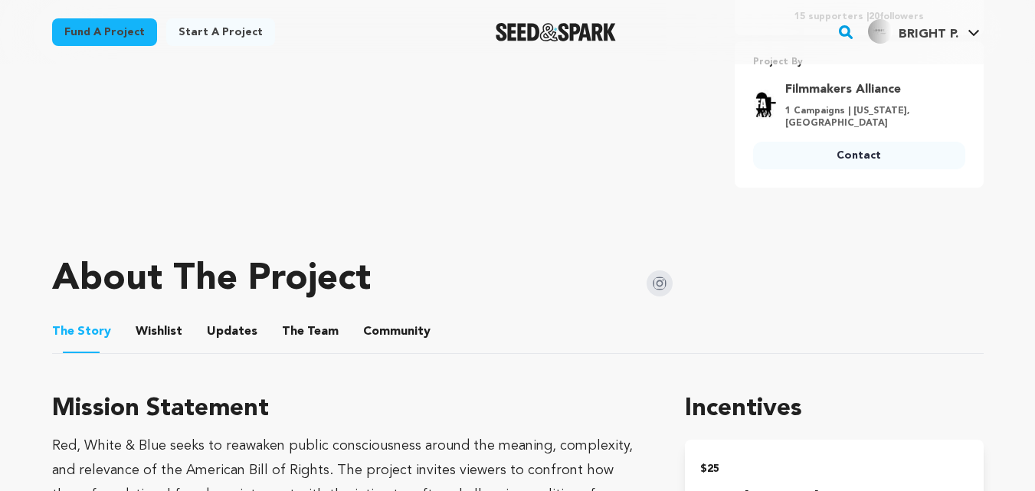
click at [819, 166] on link "Contact" at bounding box center [859, 156] width 212 height 28
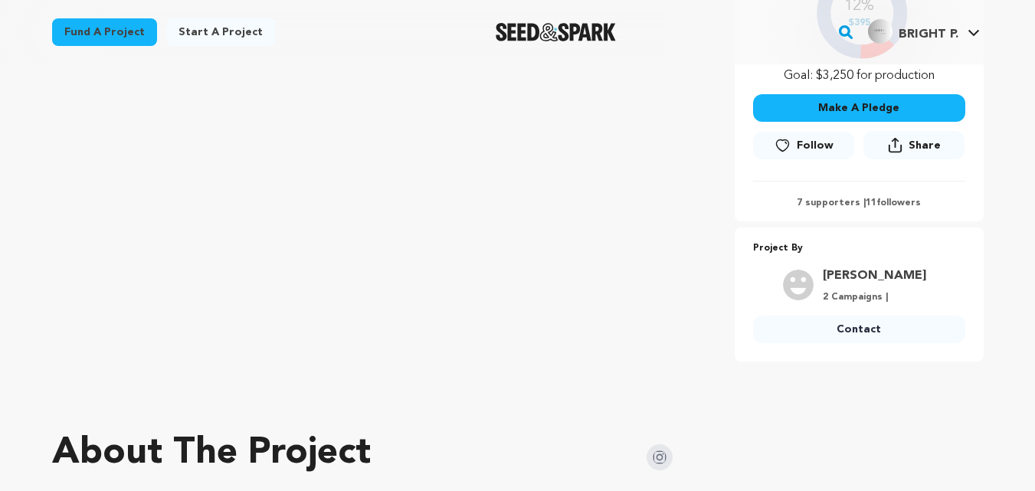
scroll to position [404, 0]
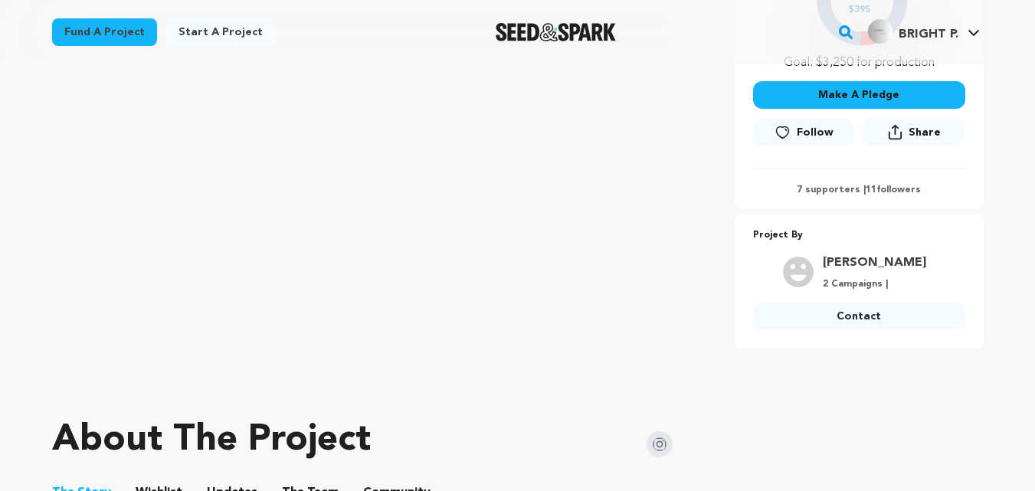
click at [805, 316] on link "Contact" at bounding box center [859, 316] width 212 height 28
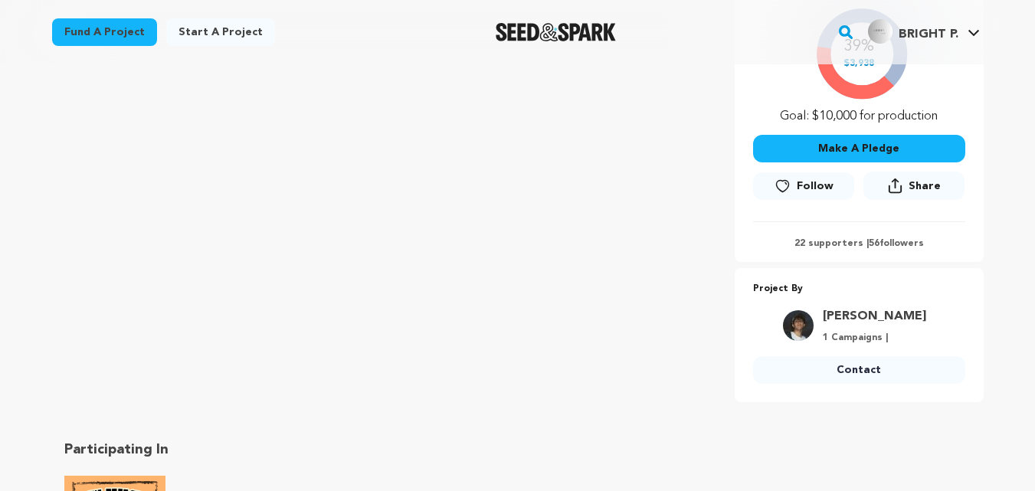
scroll to position [383, 0]
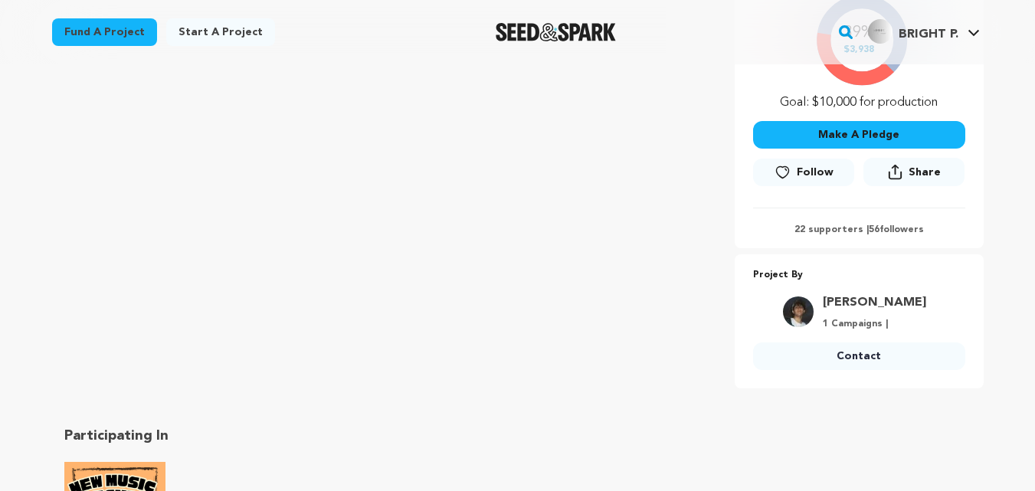
click at [838, 362] on link "Contact" at bounding box center [859, 356] width 212 height 28
click at [838, 356] on link "Contact" at bounding box center [859, 356] width 212 height 28
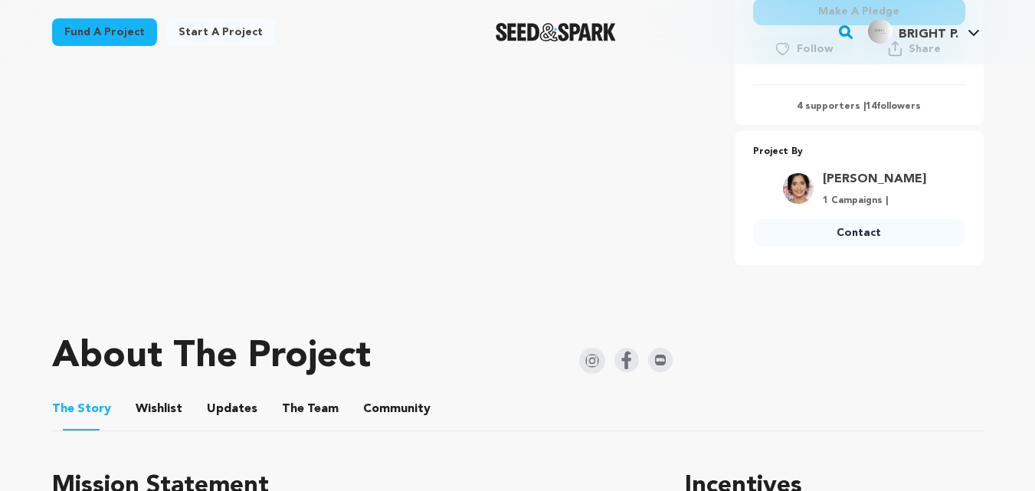
scroll to position [489, 0]
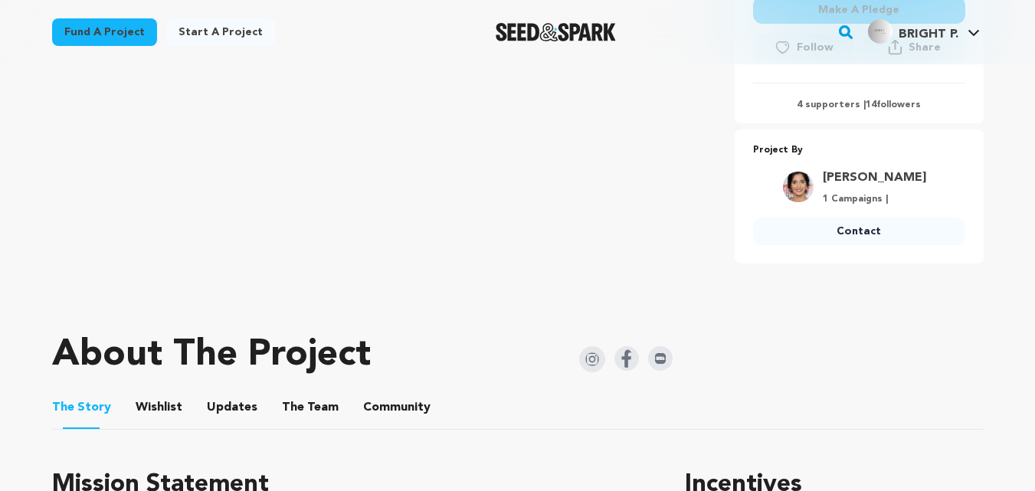
click at [822, 234] on link "Contact" at bounding box center [859, 231] width 212 height 28
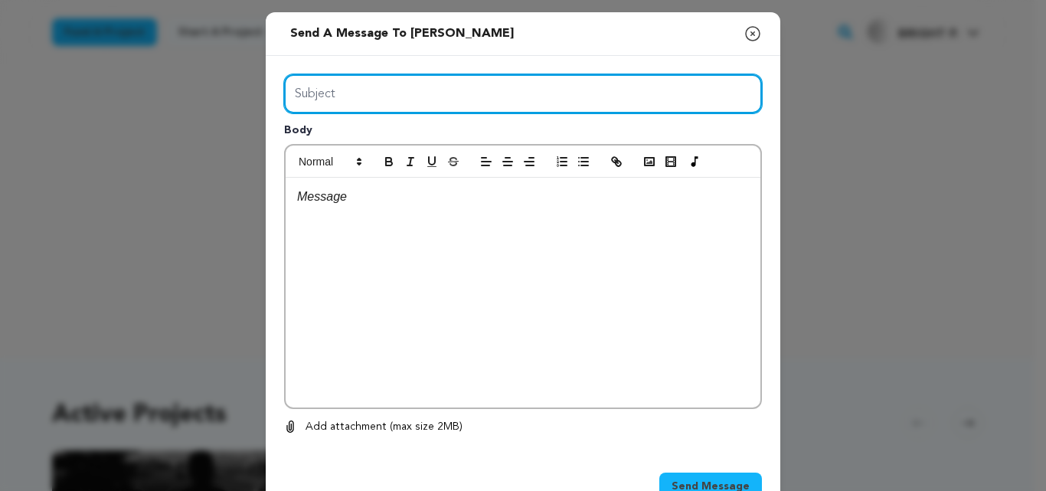
click at [397, 85] on input "Subject" at bounding box center [523, 93] width 478 height 39
type input "Maximize your Seed&Spark Project"
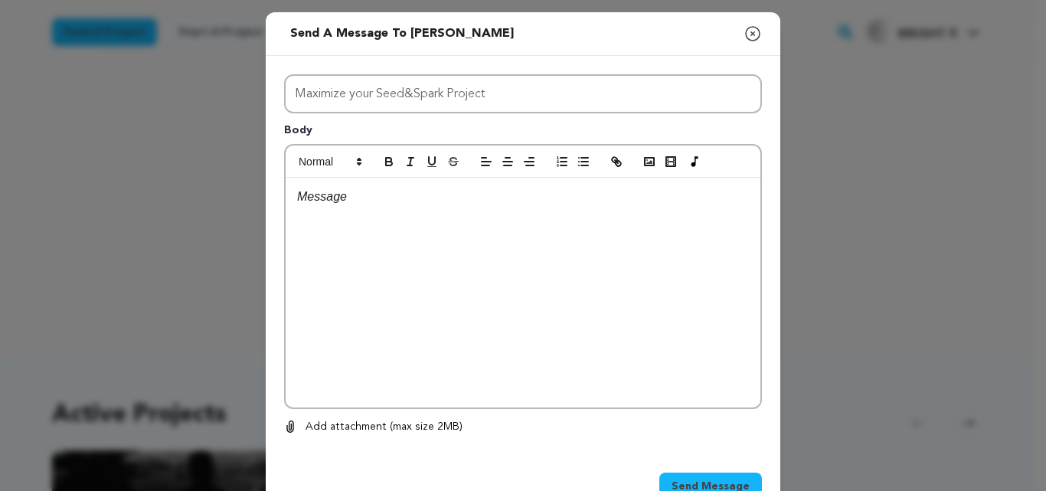
click at [396, 247] on div at bounding box center [523, 293] width 475 height 230
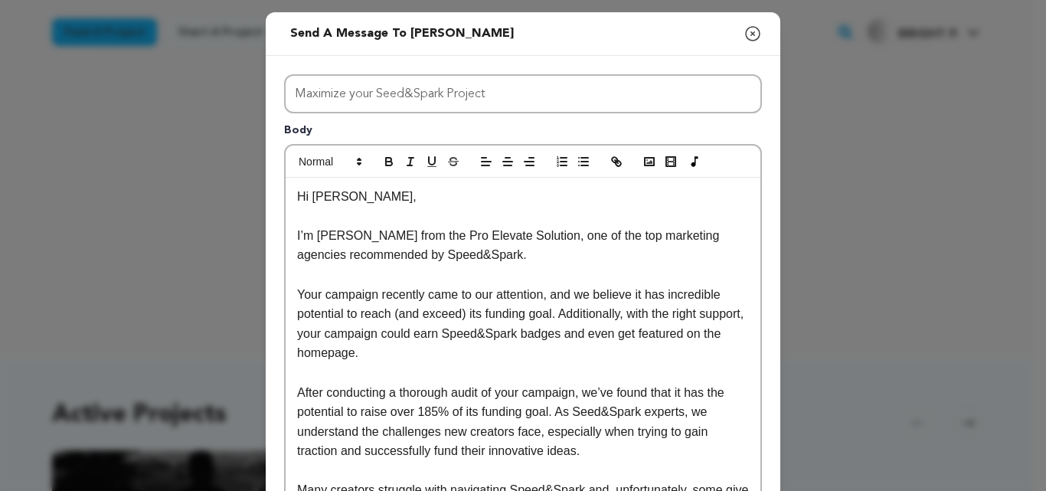
click at [342, 201] on p "Hi Sophie," at bounding box center [523, 197] width 452 height 20
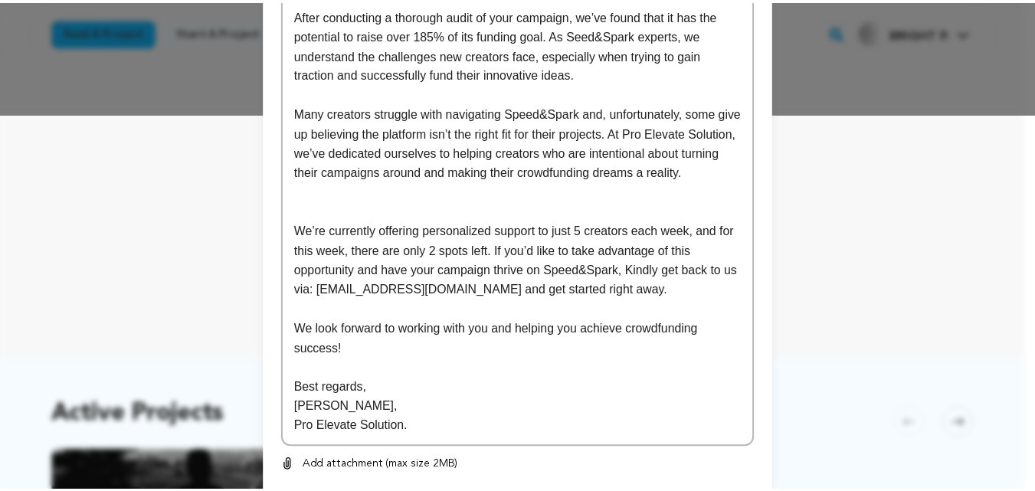
scroll to position [462, 0]
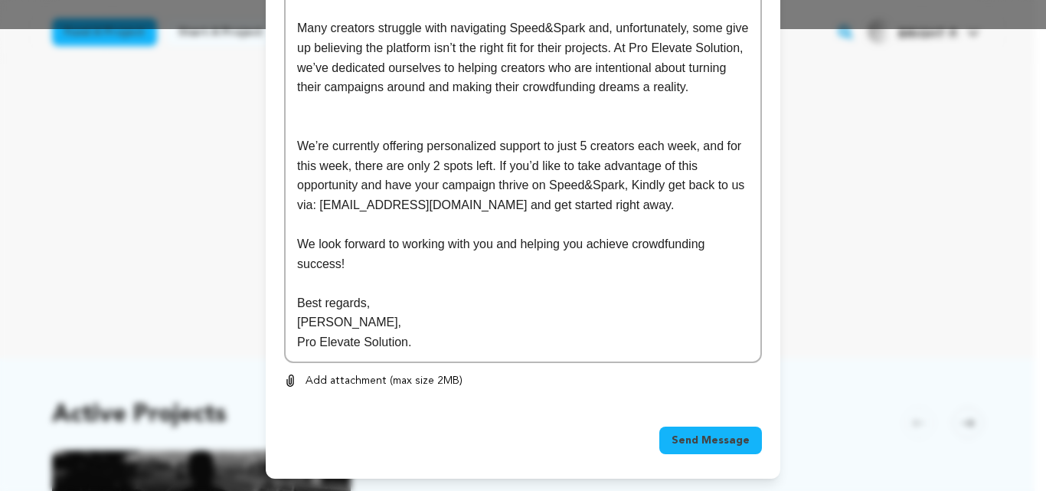
click at [694, 438] on span "Send Message" at bounding box center [711, 440] width 78 height 15
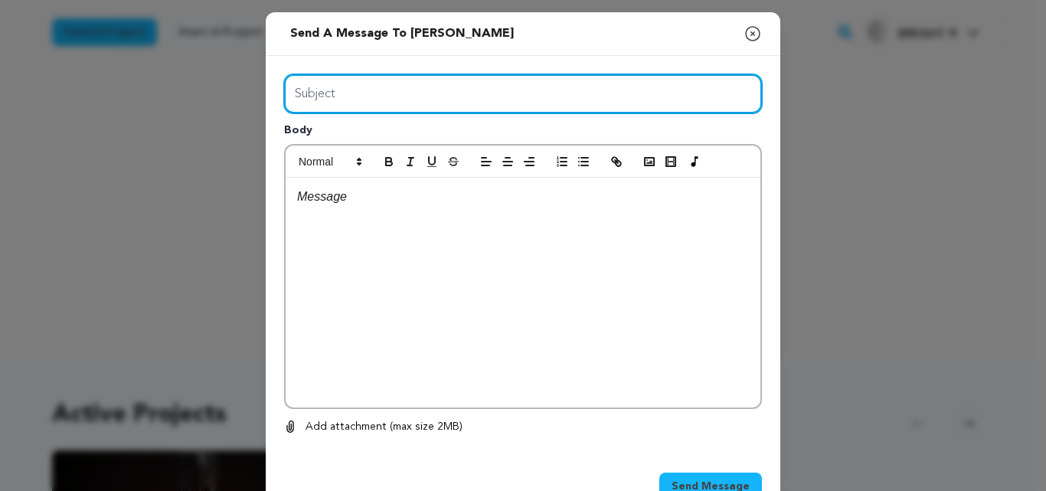
click at [478, 87] on input "Subject" at bounding box center [523, 93] width 478 height 39
type input "Maximize your Seed&Spark Project"
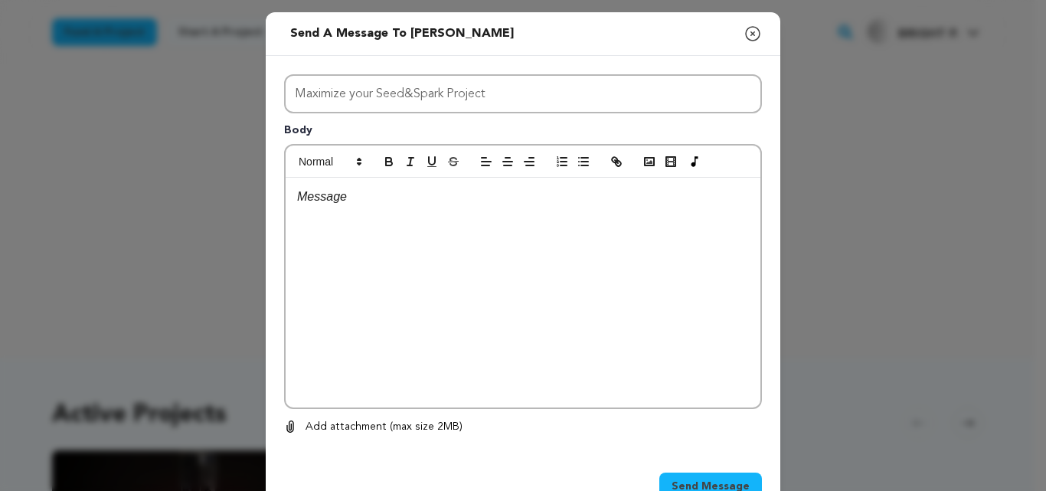
click at [435, 209] on div at bounding box center [523, 293] width 475 height 230
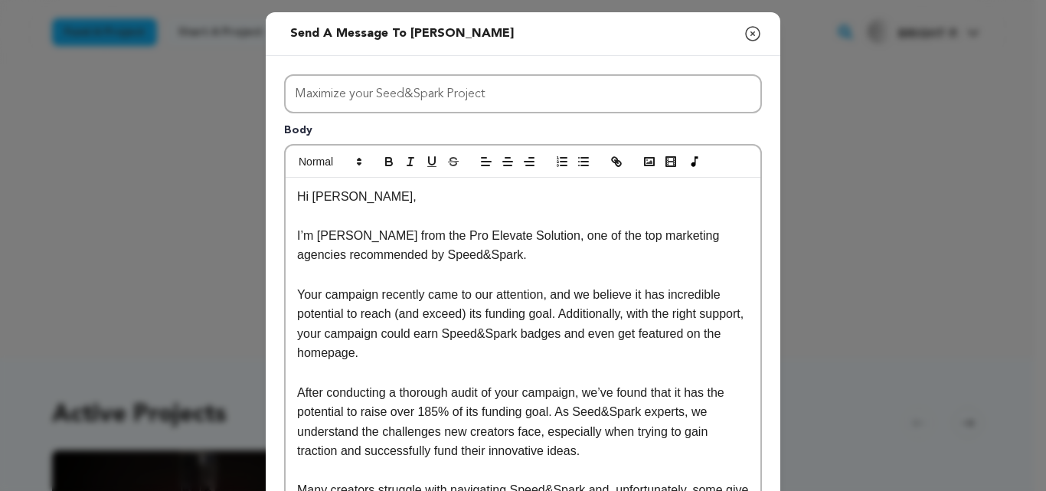
click at [342, 204] on p "Hi [PERSON_NAME]," at bounding box center [523, 197] width 452 height 20
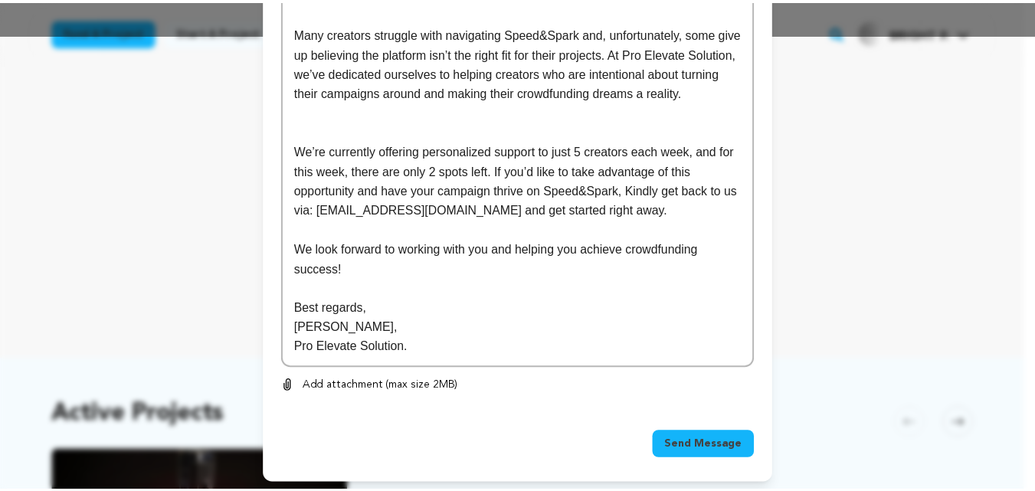
scroll to position [462, 0]
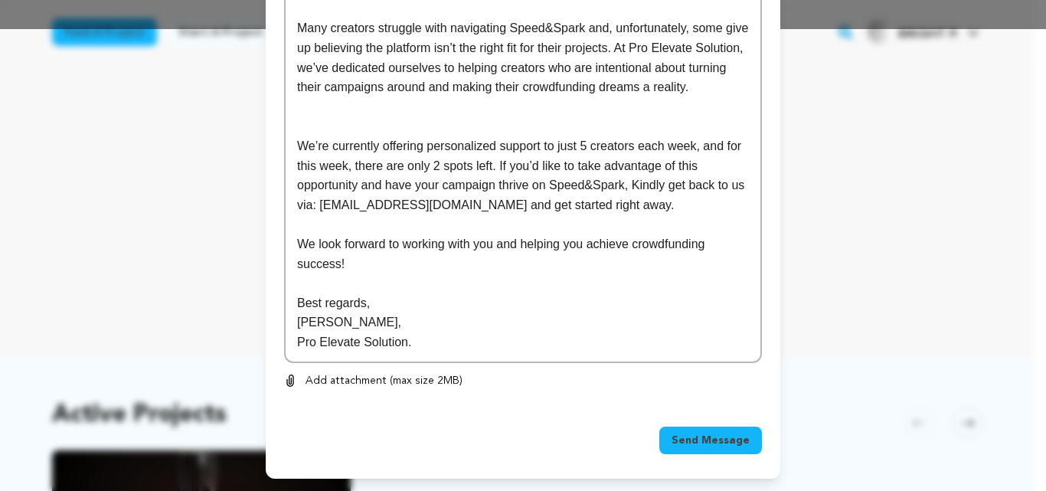
click at [691, 443] on span "Send Message" at bounding box center [711, 440] width 78 height 15
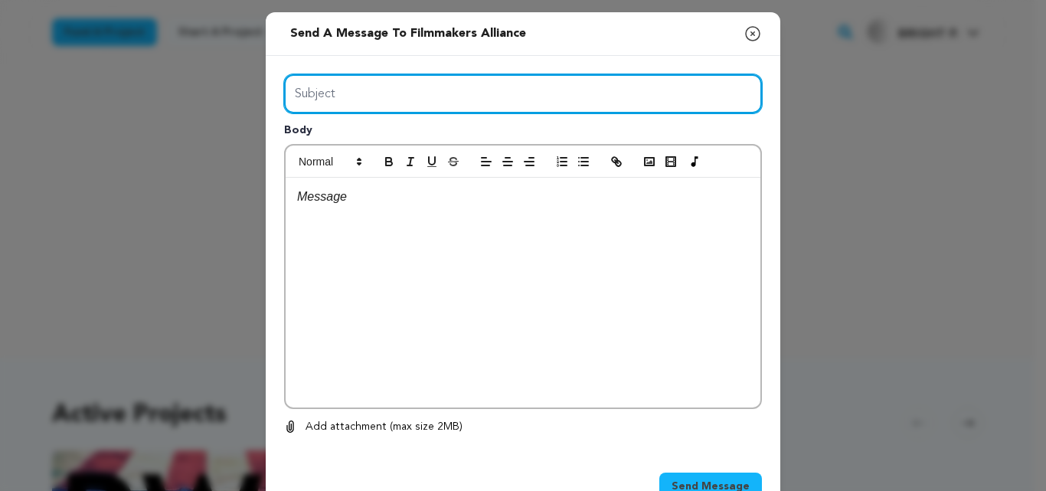
click at [492, 93] on input "Subject" at bounding box center [523, 93] width 478 height 39
type input "Maximize your Seed&Spark Project"
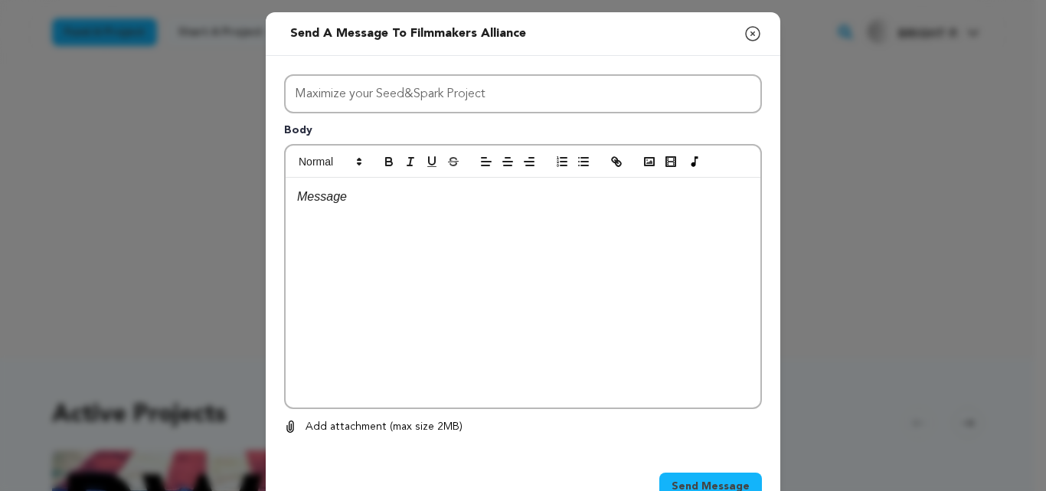
click at [417, 221] on div at bounding box center [523, 293] width 475 height 230
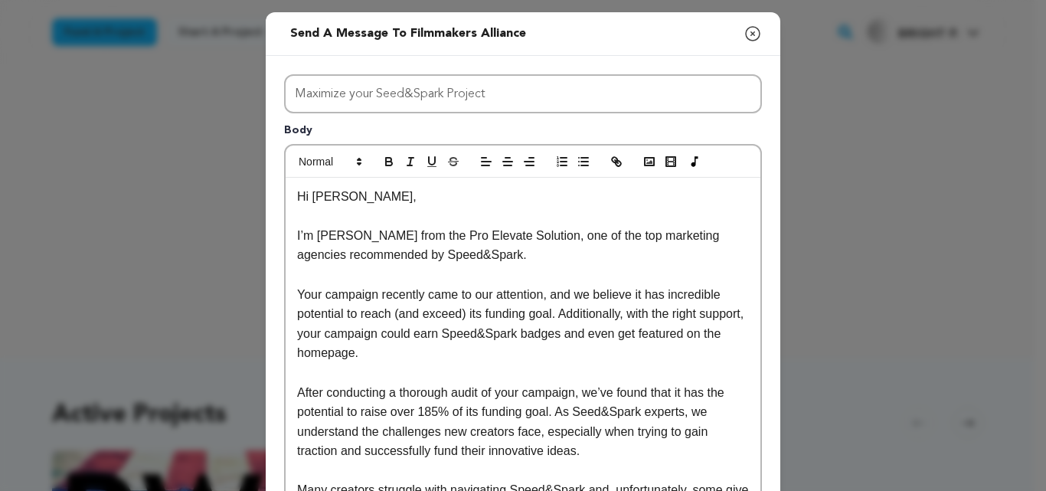
click at [343, 201] on p "Hi Sophie," at bounding box center [523, 197] width 452 height 20
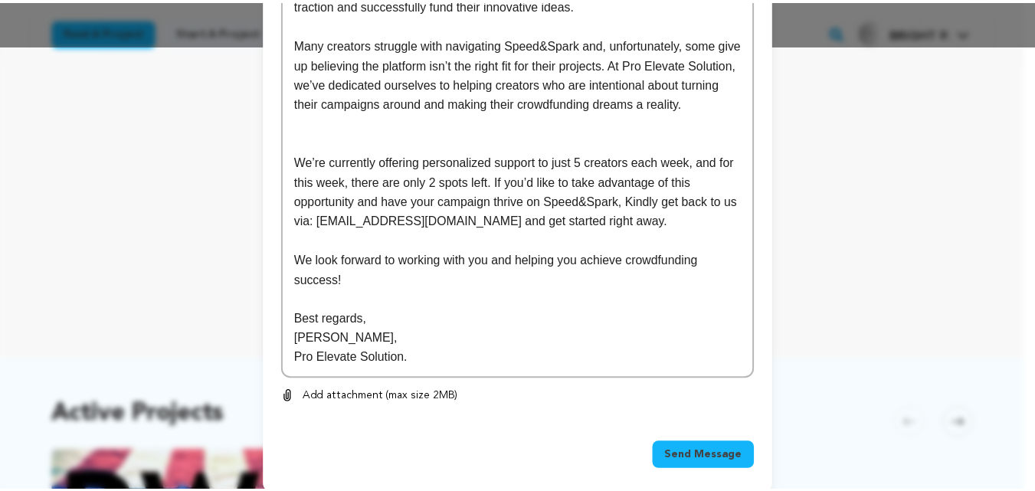
scroll to position [446, 0]
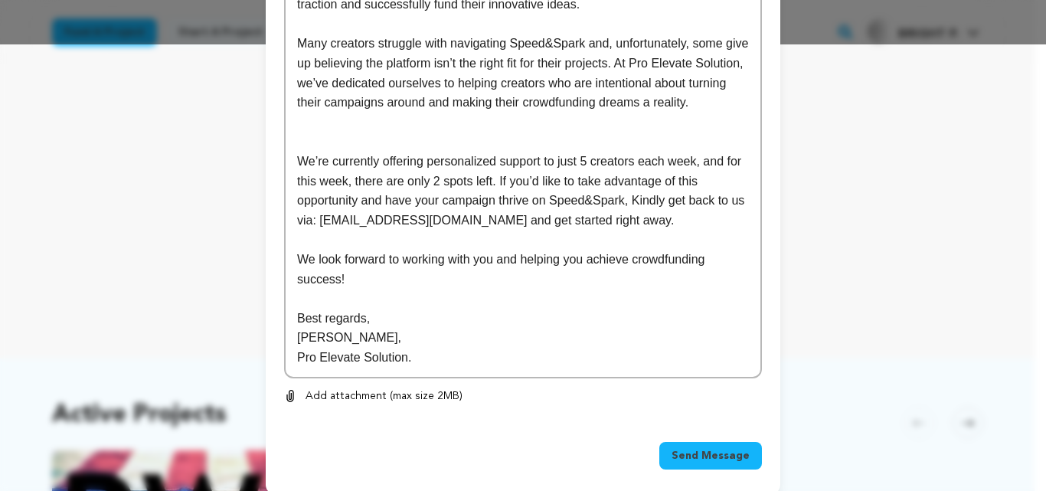
click at [689, 446] on button "Send Message" at bounding box center [710, 456] width 103 height 28
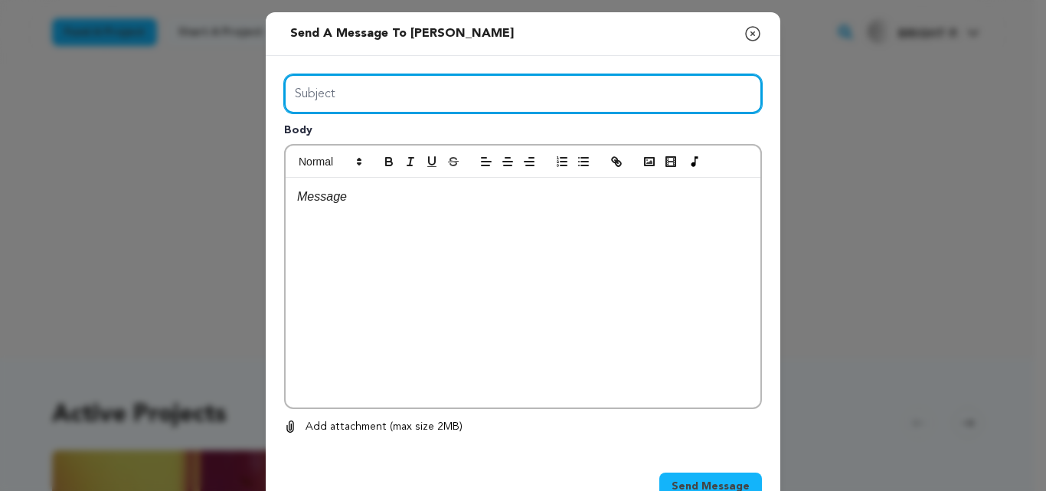
click at [364, 91] on input "Subject" at bounding box center [523, 93] width 478 height 39
type input "Maximize your Seed&Spark Project"
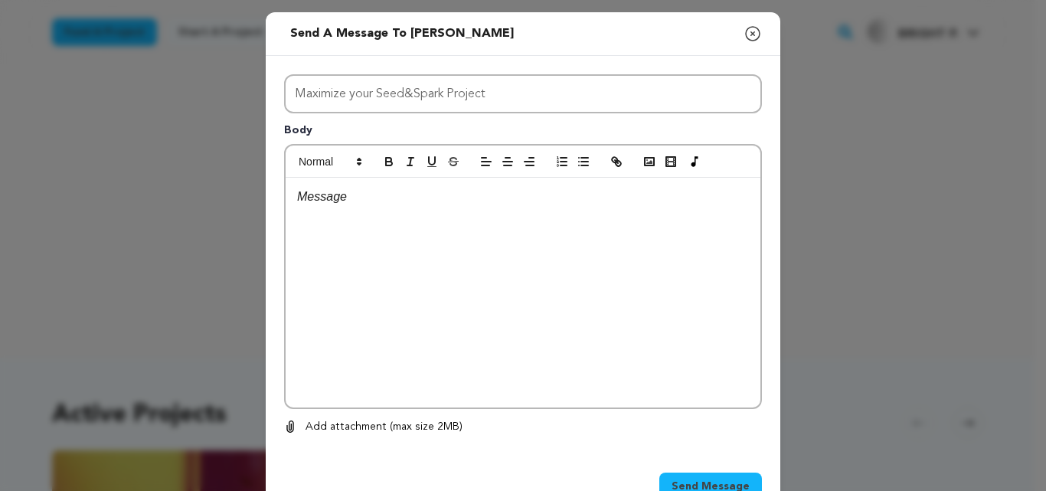
click at [369, 204] on p at bounding box center [523, 197] width 452 height 20
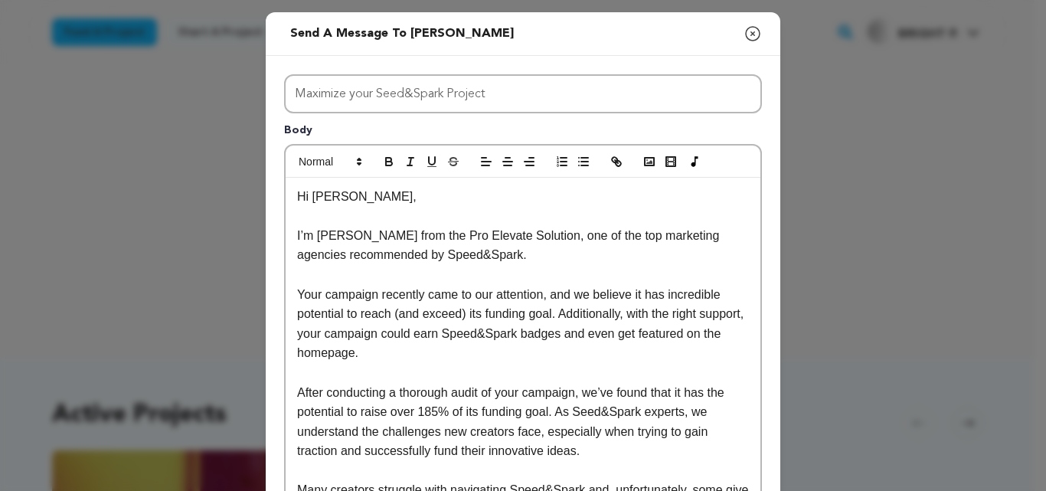
click at [342, 201] on p "Hi [PERSON_NAME]," at bounding box center [523, 197] width 452 height 20
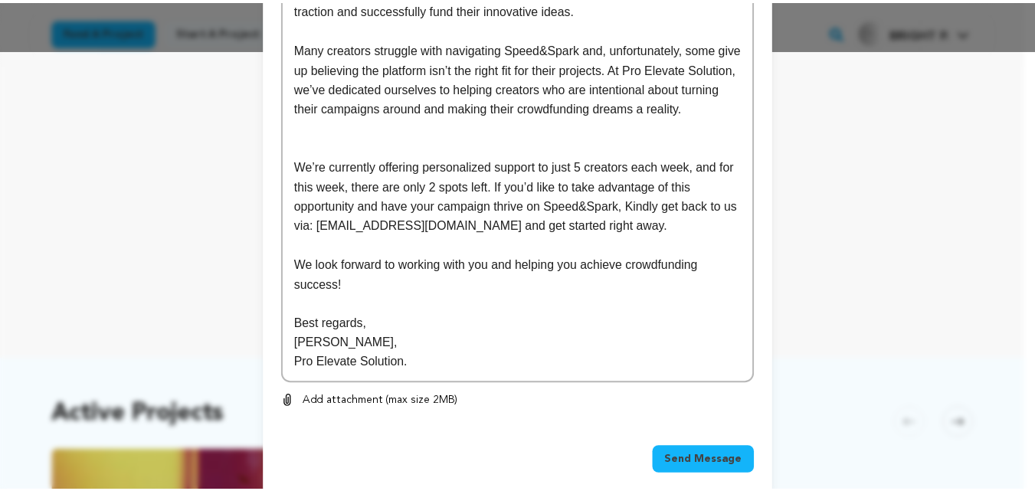
scroll to position [462, 0]
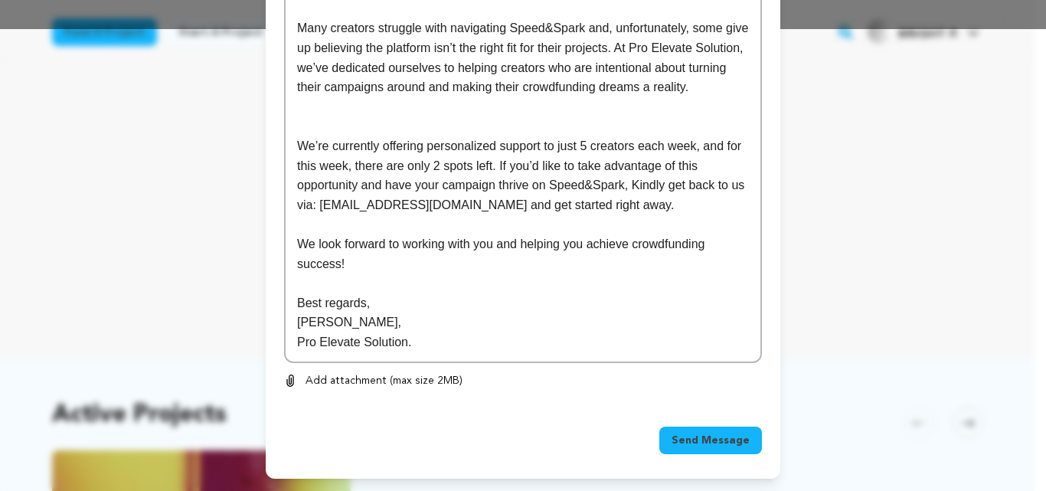
click at [682, 432] on button "Send Message" at bounding box center [710, 441] width 103 height 28
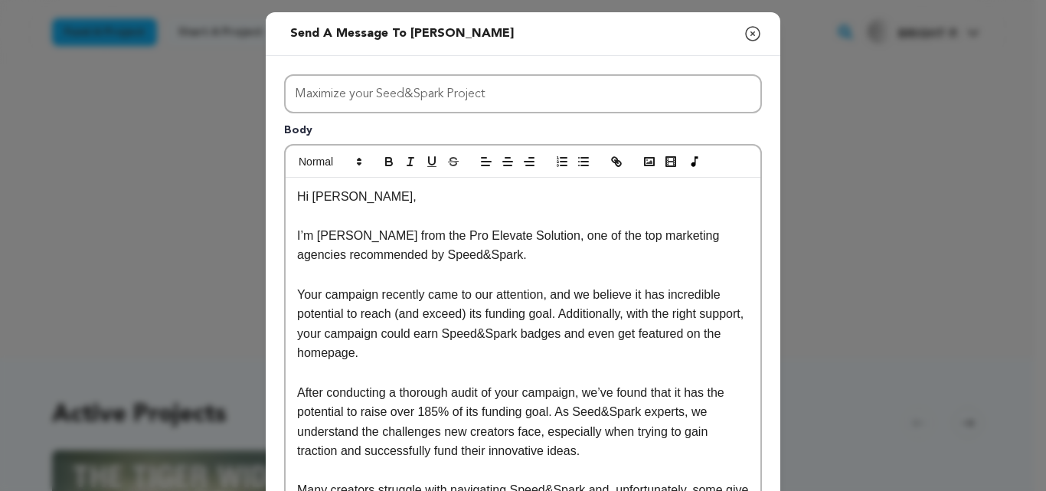
click at [343, 198] on p "Hi [PERSON_NAME]," at bounding box center [523, 197] width 452 height 20
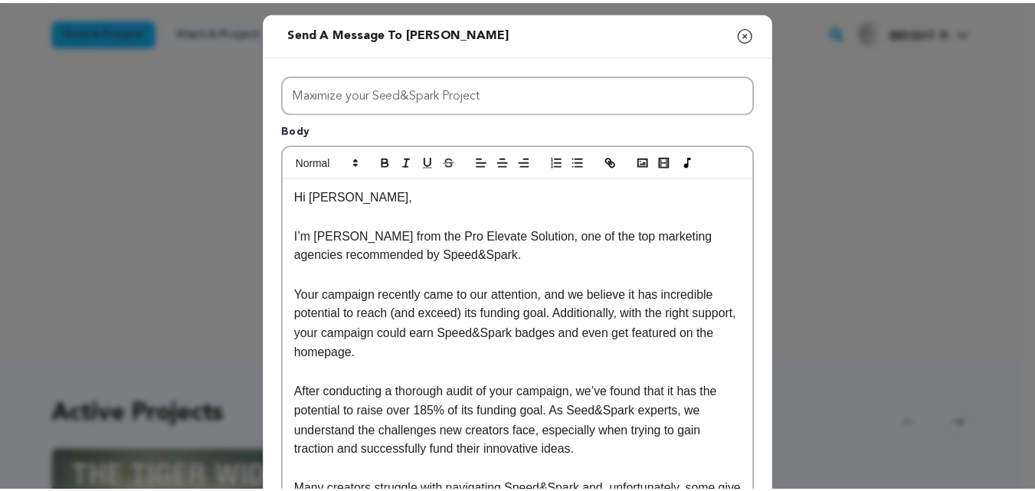
scroll to position [462, 0]
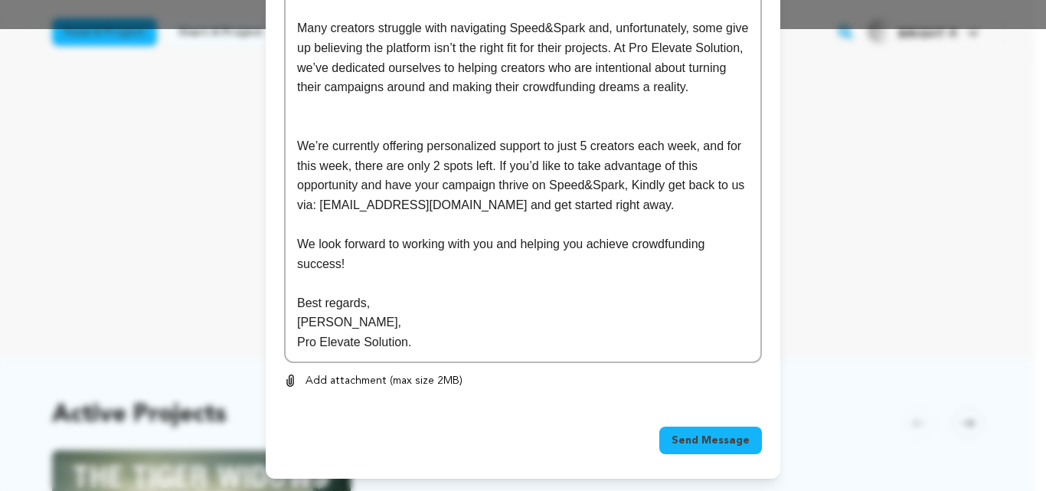
click at [688, 435] on span "Send Message" at bounding box center [711, 440] width 78 height 15
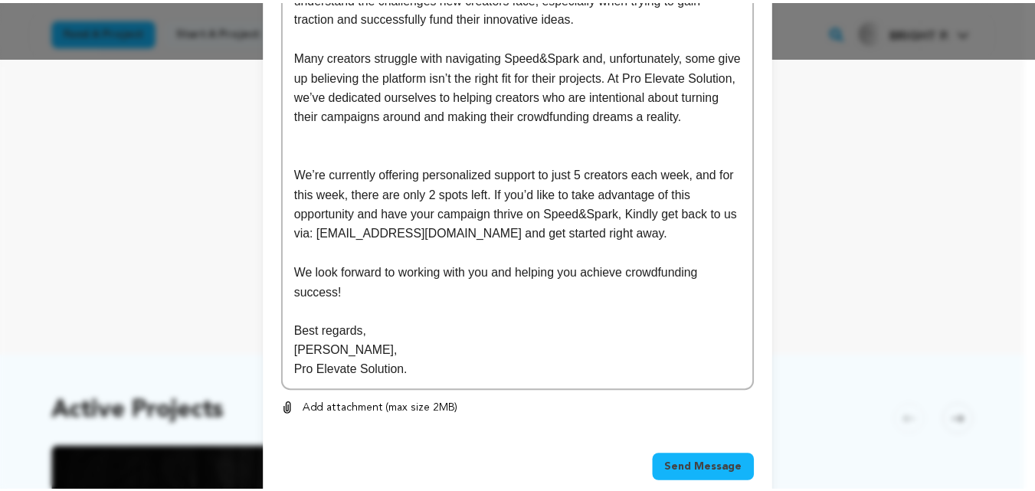
scroll to position [462, 0]
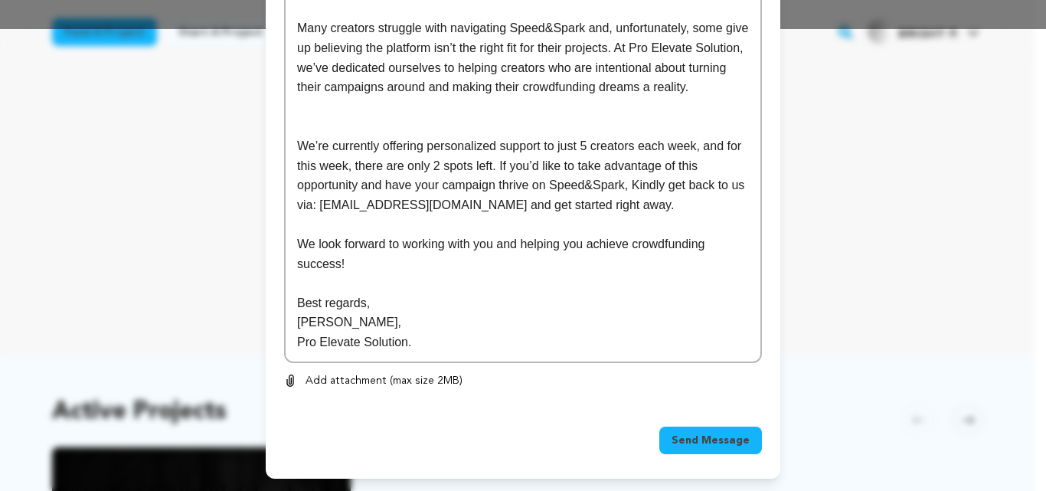
click at [682, 445] on span "Send Message" at bounding box center [711, 440] width 78 height 15
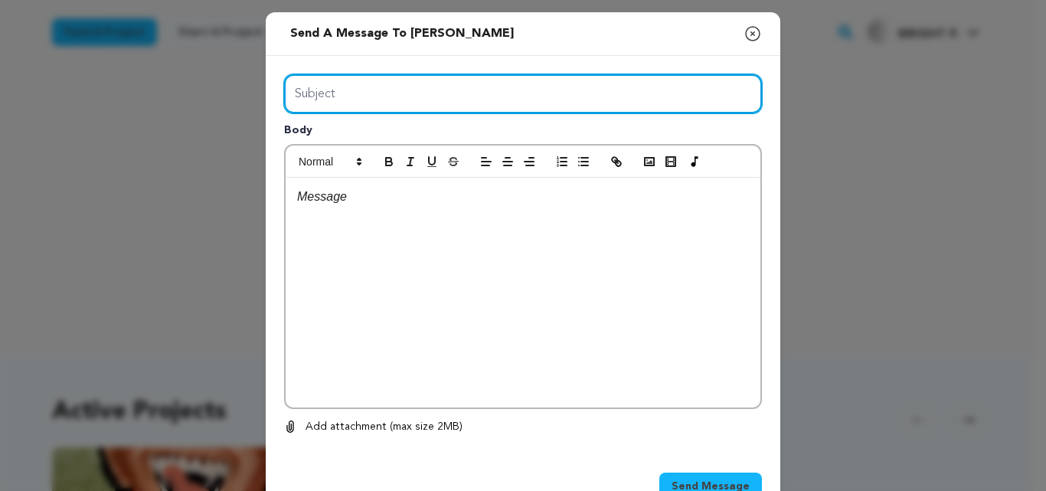
click at [402, 93] on input "Subject" at bounding box center [523, 93] width 478 height 39
type input "Maximize your Seed&Spark Project"
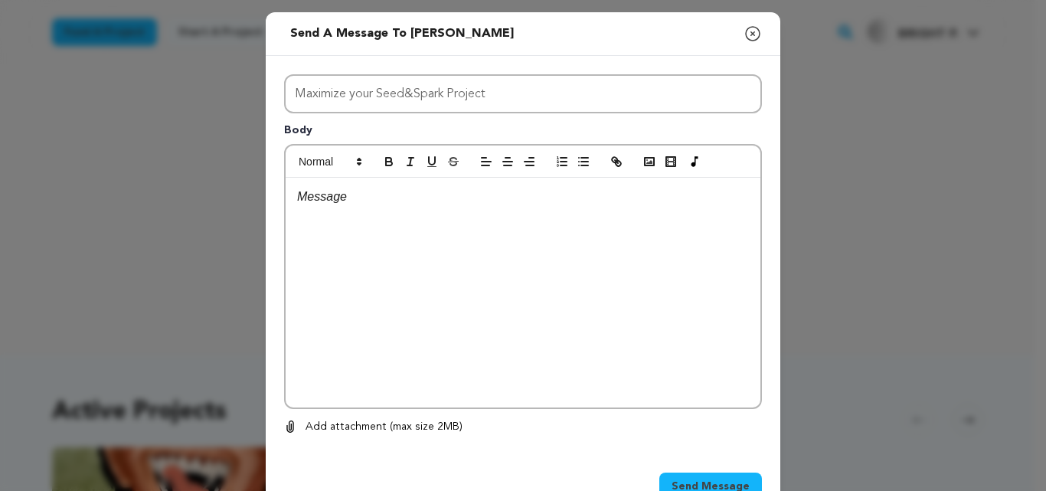
click at [391, 195] on p at bounding box center [523, 197] width 452 height 20
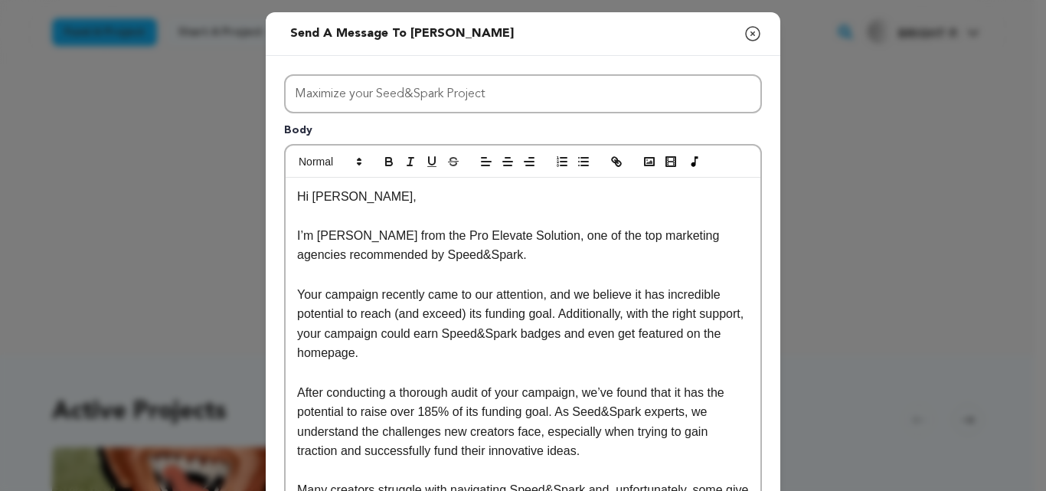
click at [343, 198] on p "Hi [PERSON_NAME]," at bounding box center [523, 197] width 452 height 20
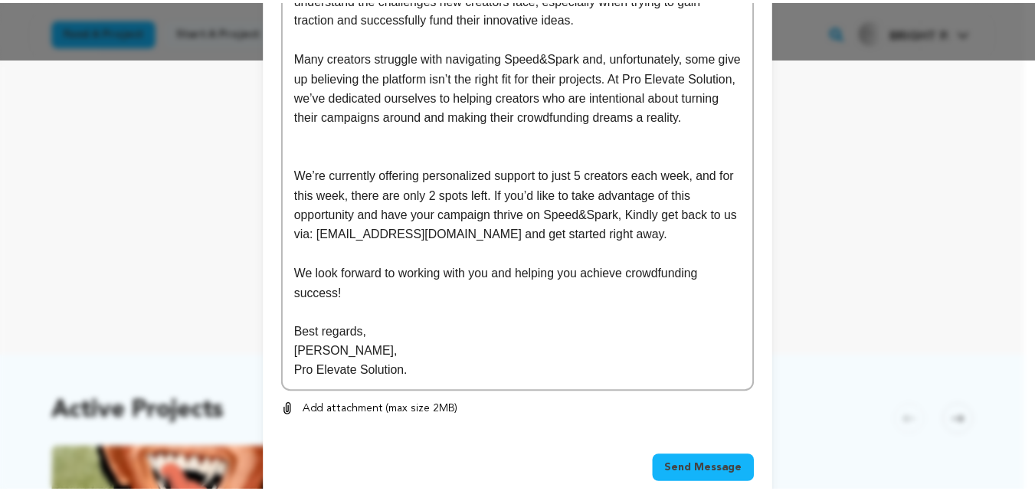
scroll to position [462, 0]
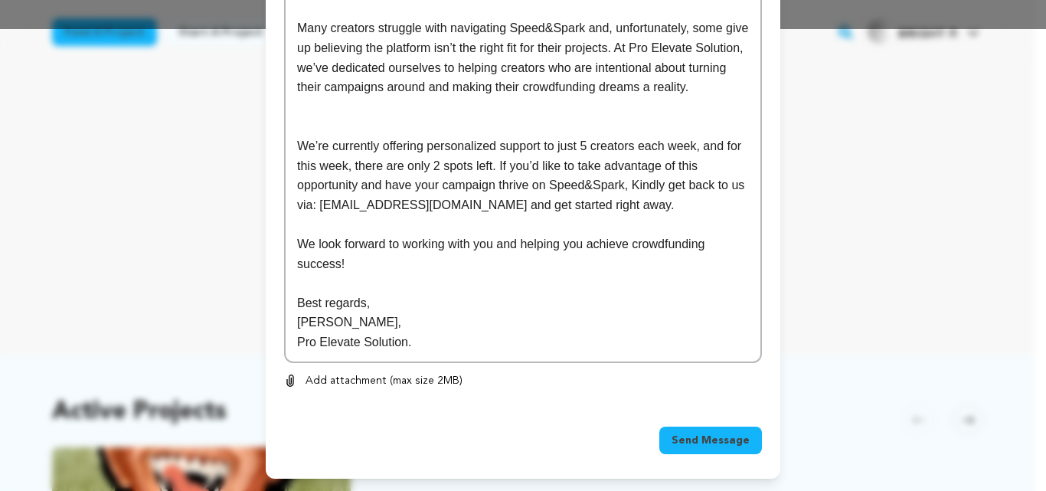
click at [688, 434] on span "Send Message" at bounding box center [711, 440] width 78 height 15
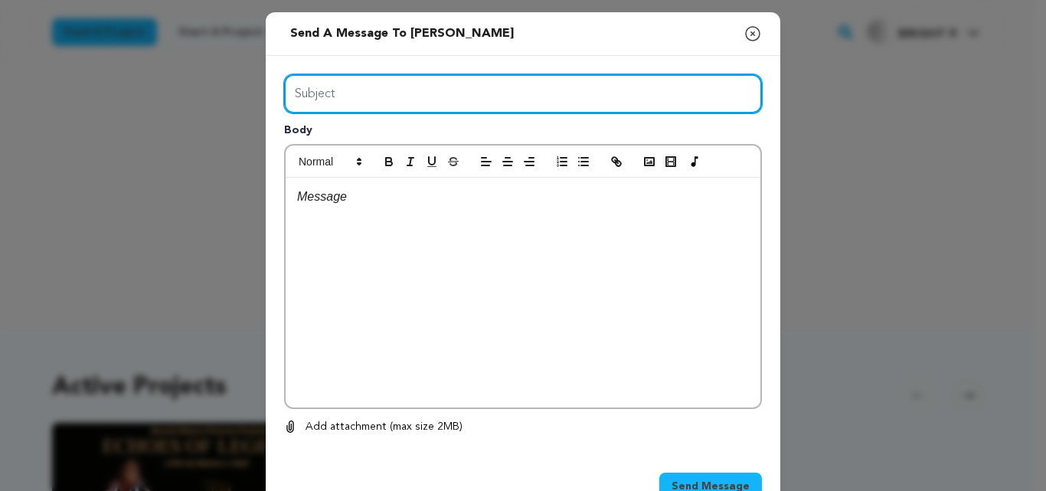
click at [460, 96] on input "Subject" at bounding box center [523, 93] width 478 height 39
type input "Maximize your Seed&Spark Project"
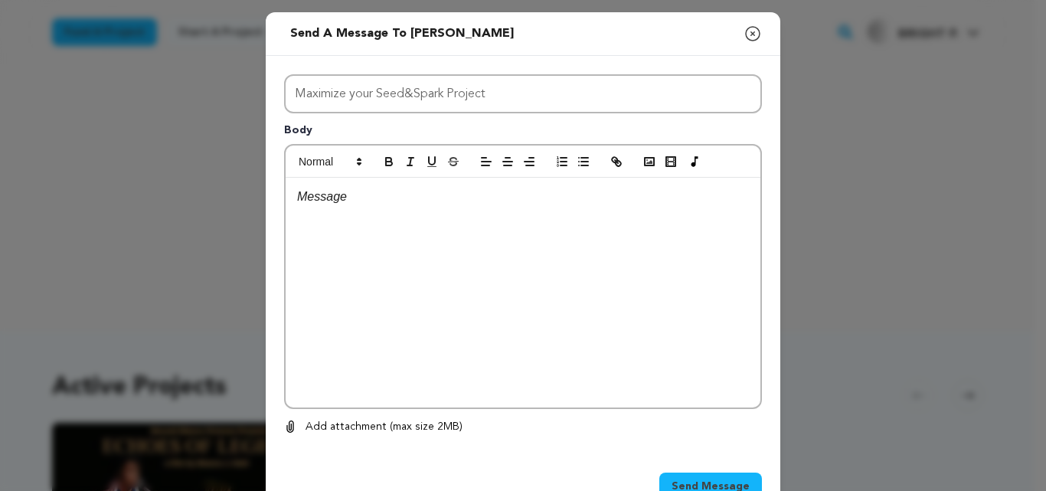
click at [397, 196] on p at bounding box center [523, 197] width 452 height 20
paste div
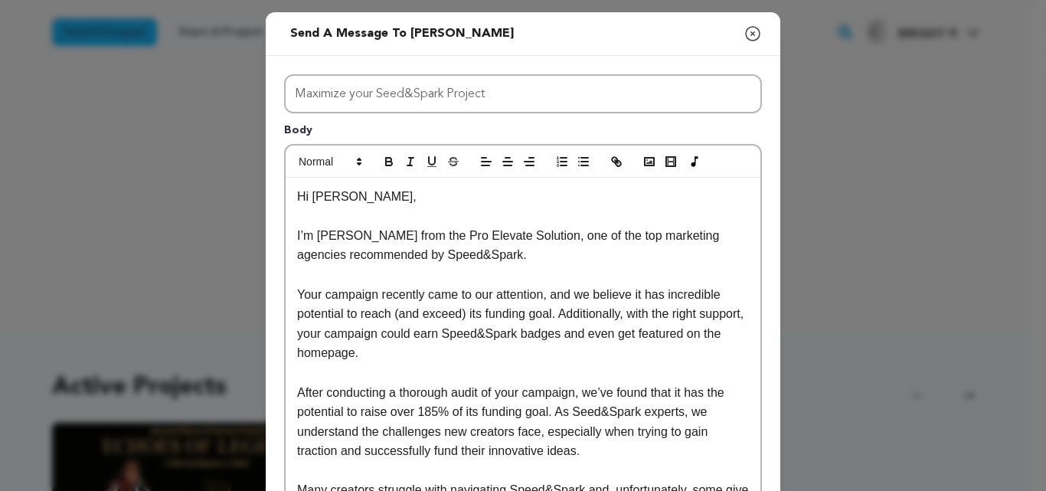
click at [345, 200] on p "Hi Sophie," at bounding box center [523, 197] width 452 height 20
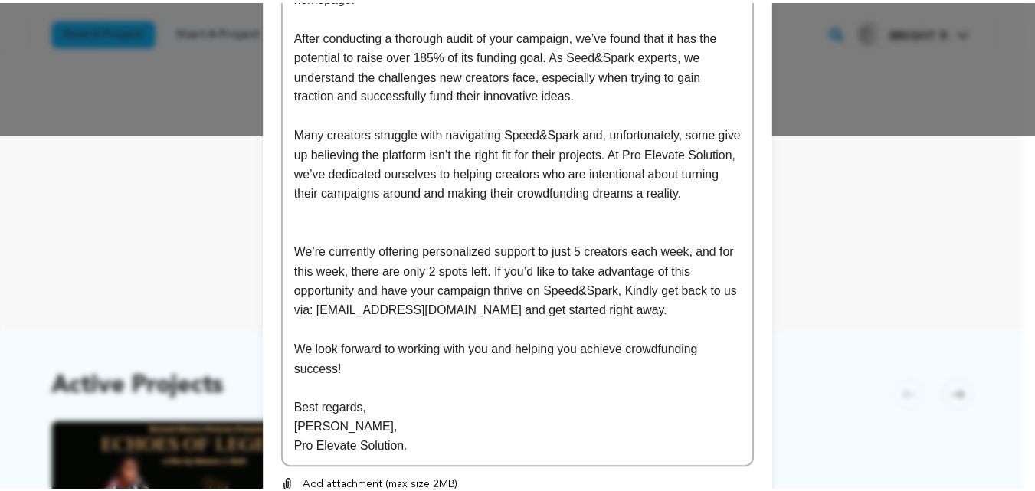
scroll to position [462, 0]
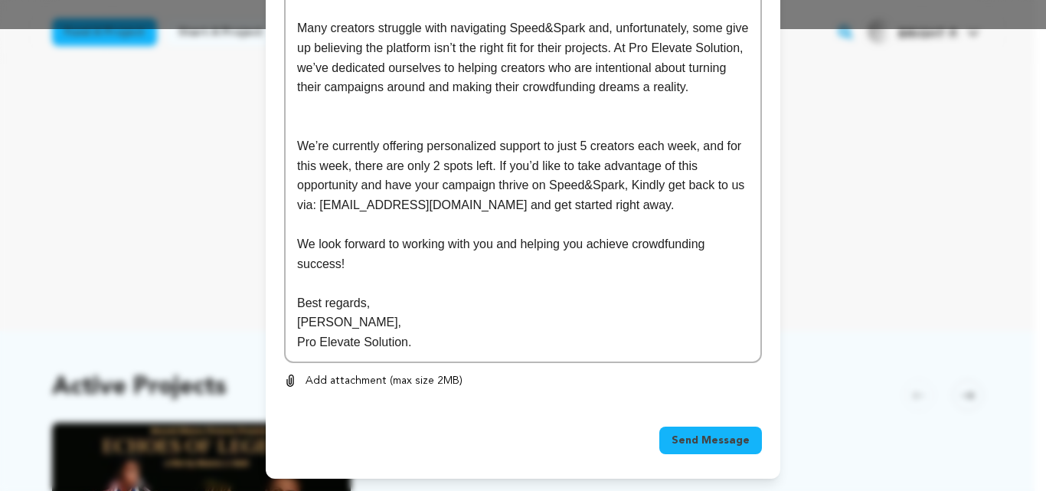
click at [690, 436] on span "Send Message" at bounding box center [711, 440] width 78 height 15
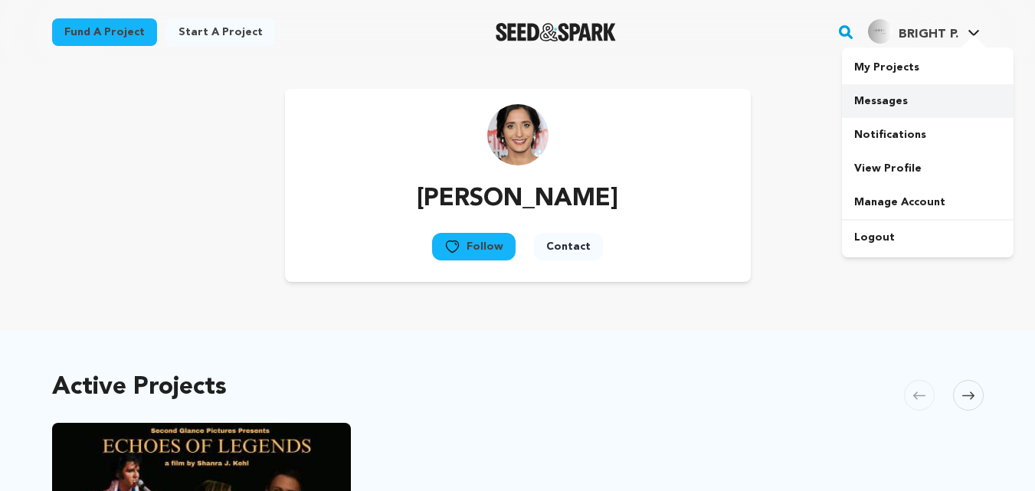
click at [909, 100] on link "Messages" at bounding box center [928, 101] width 172 height 34
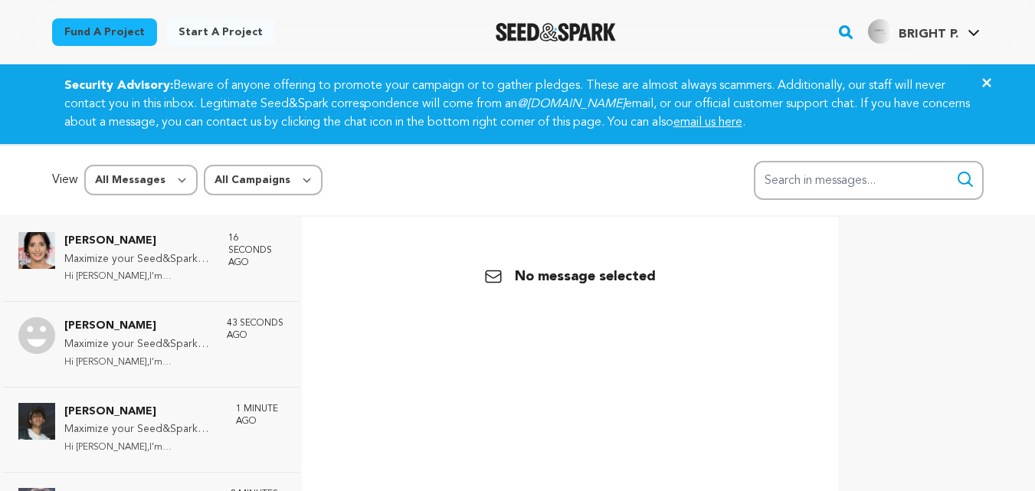
click at [986, 77] on icon "Close" at bounding box center [986, 83] width 18 height 18
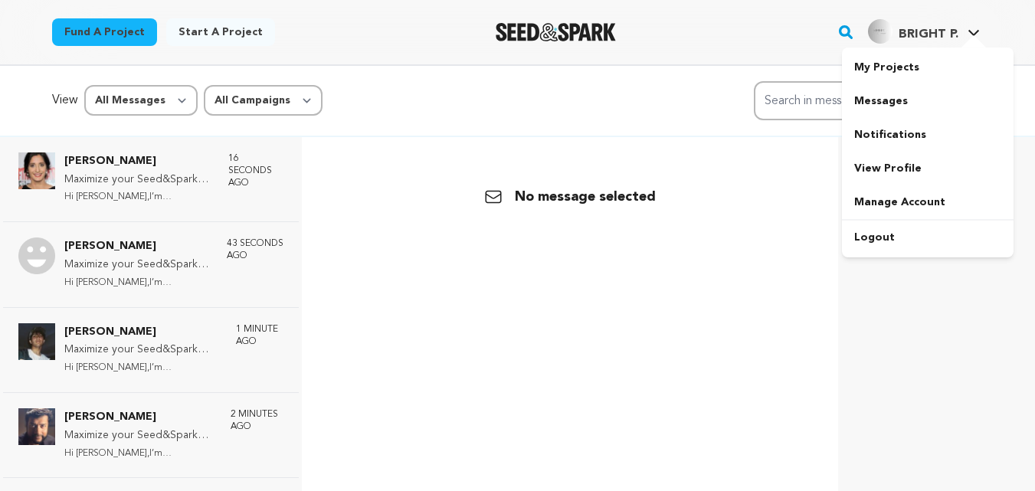
click at [975, 37] on div at bounding box center [973, 42] width 31 height 15
click at [929, 71] on link "My Projects" at bounding box center [928, 68] width 172 height 34
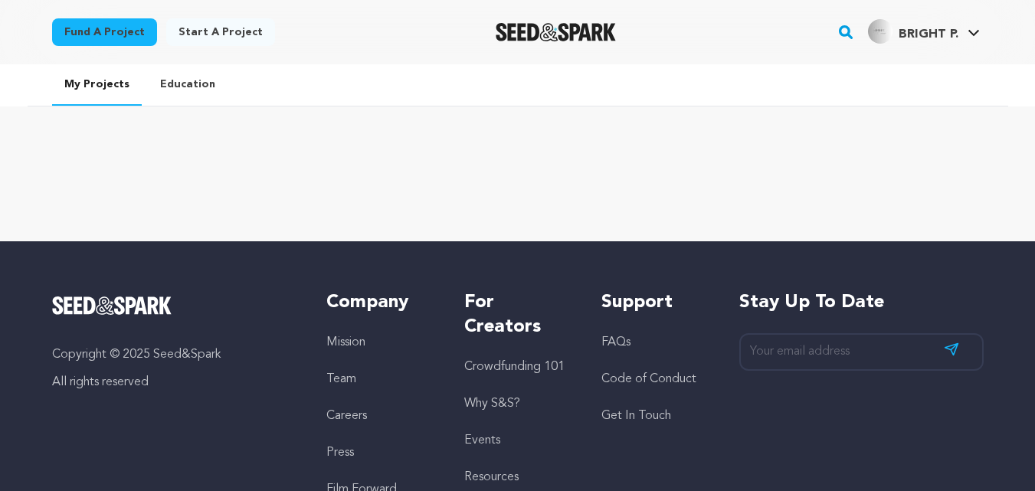
click at [201, 38] on link "Start a project" at bounding box center [220, 32] width 109 height 28
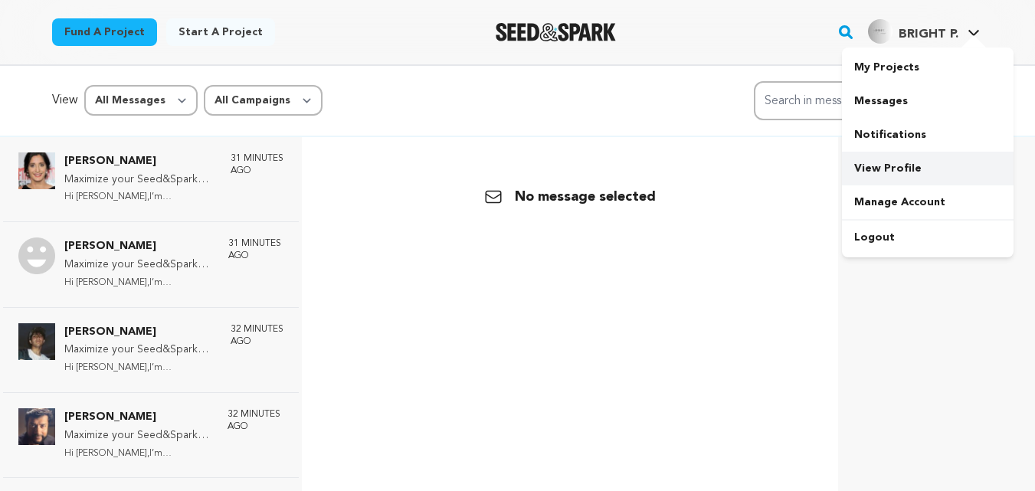
click at [896, 163] on link "View Profile" at bounding box center [928, 169] width 172 height 34
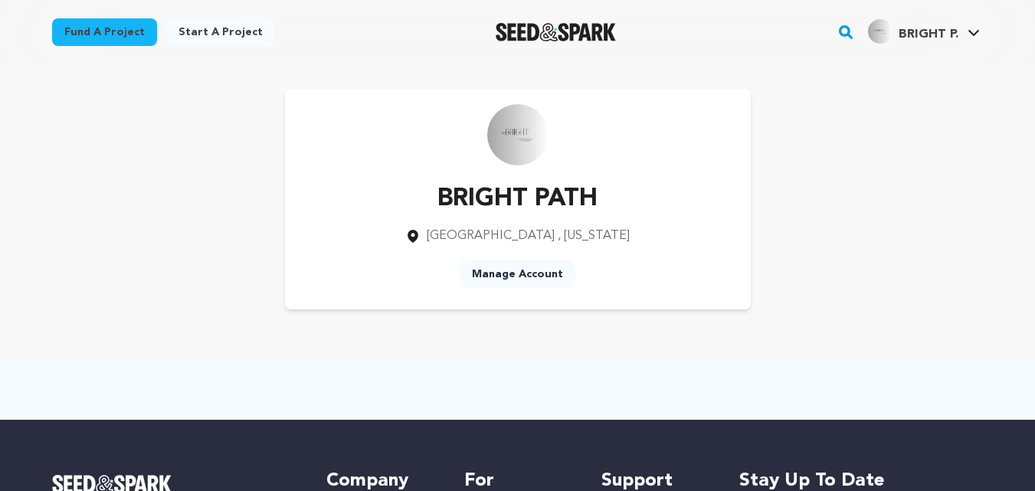
click at [548, 198] on p "BRIGHT PATH" at bounding box center [517, 199] width 224 height 37
click at [606, 194] on div "BRIGHT PATH Germantown , Ohio Manage Account" at bounding box center [518, 199] width 466 height 221
click at [549, 271] on link "Manage Account" at bounding box center [517, 274] width 116 height 28
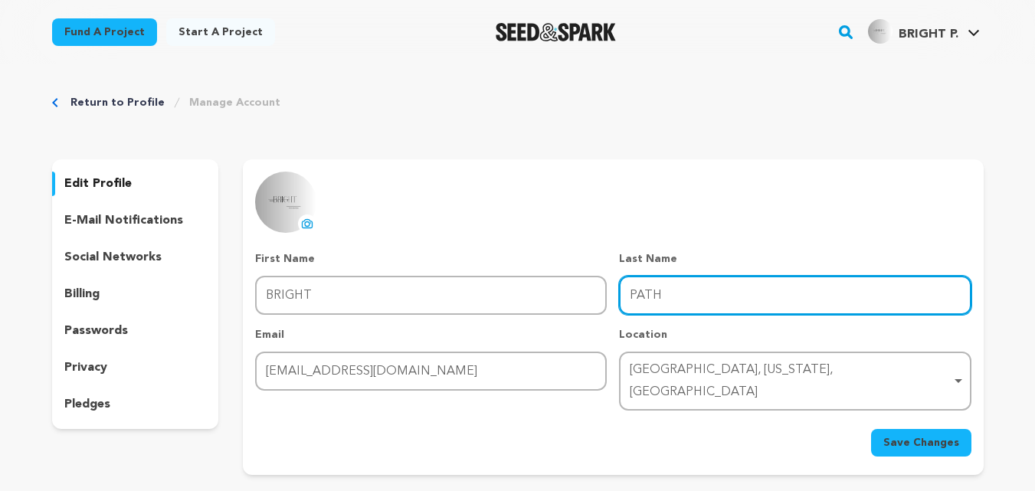
click at [668, 298] on input "PATH" at bounding box center [794, 295] width 351 height 39
type input "P"
type input "SOLUTION"
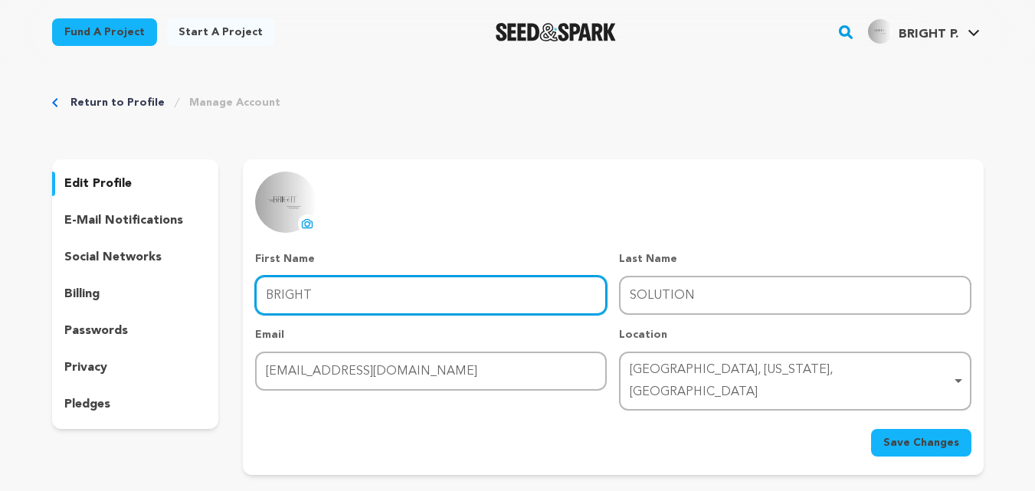
click at [474, 295] on input "BRIGHT" at bounding box center [430, 295] width 351 height 39
type input "BRIGHT PATH"
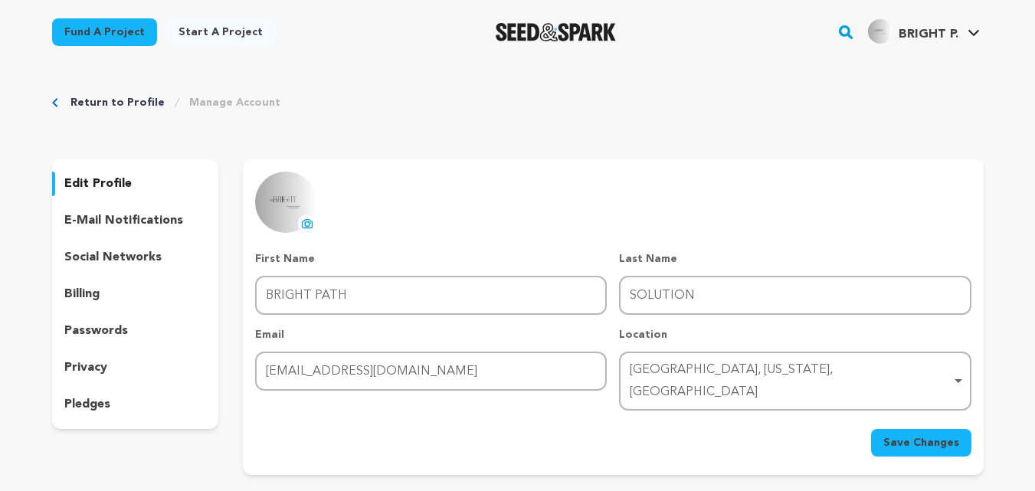
click at [892, 435] on span "Save Changes" at bounding box center [921, 442] width 76 height 15
click at [105, 103] on link "Return to Profile" at bounding box center [117, 102] width 94 height 15
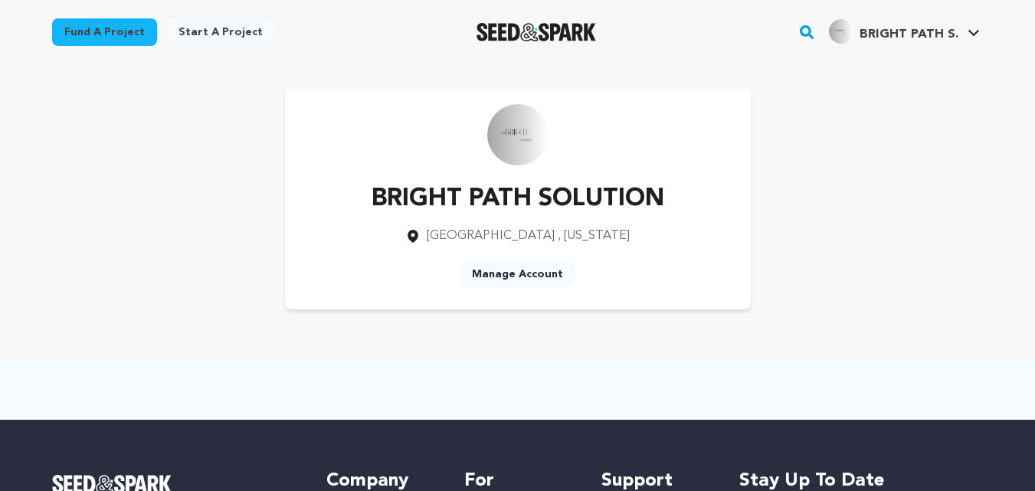
click at [508, 275] on link "Manage Account" at bounding box center [517, 274] width 116 height 28
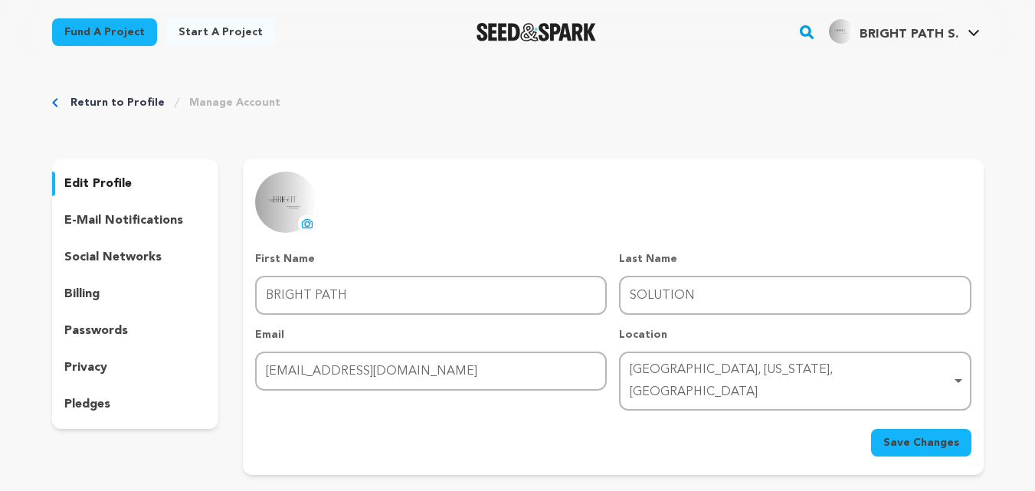
click at [651, 374] on div "[GEOGRAPHIC_DATA], [US_STATE], [GEOGRAPHIC_DATA] Remove item" at bounding box center [789, 381] width 321 height 44
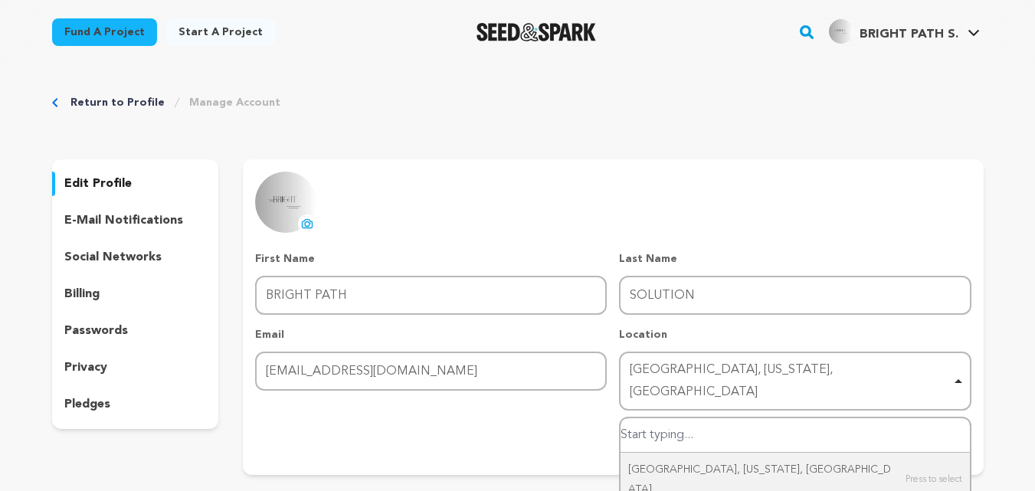
click at [672, 418] on input "Germantown, Ohio, United States" at bounding box center [794, 435] width 348 height 34
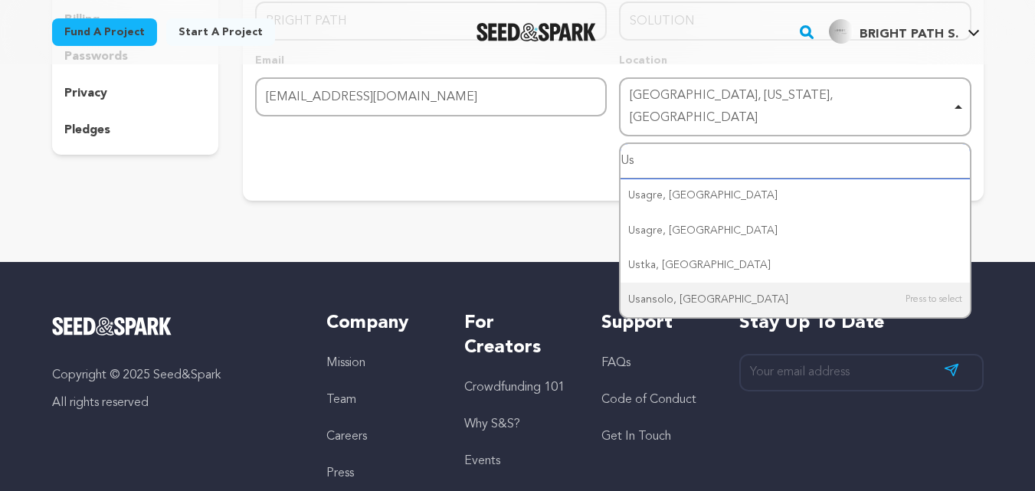
scroll to position [276, 0]
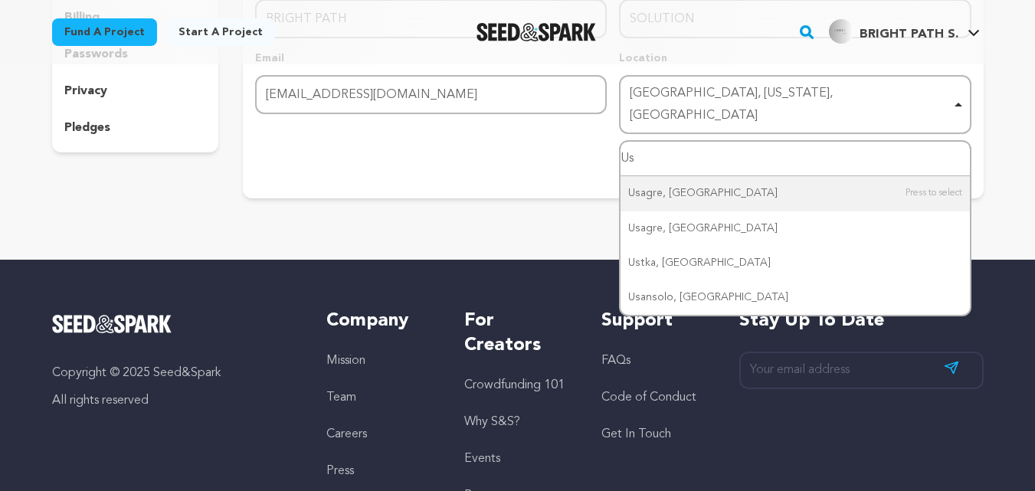
click at [955, 92] on div "Germantown, Ohio, United States Remove item" at bounding box center [794, 105] width 336 height 51
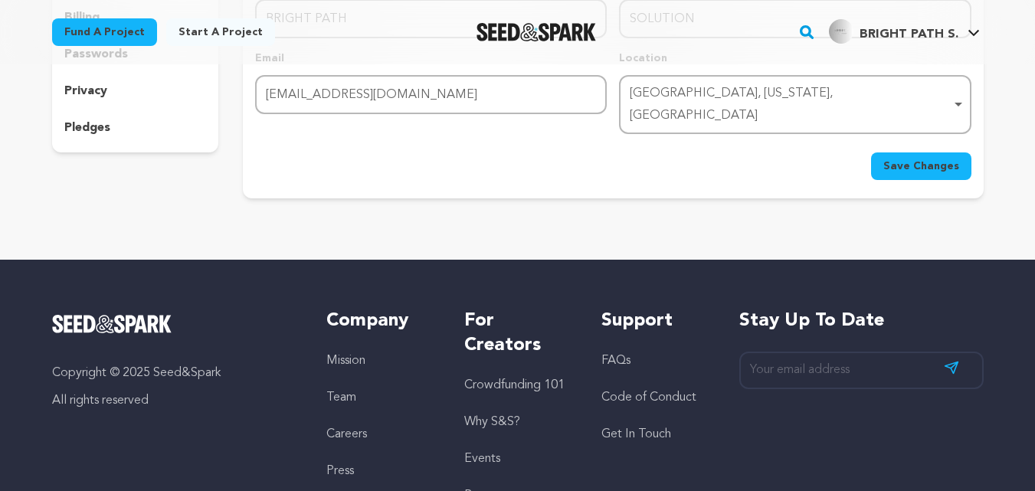
click at [955, 92] on div "Germantown, Ohio, United States Remove item" at bounding box center [794, 105] width 336 height 51
click at [667, 93] on div "Germantown, Ohio, United States Remove item" at bounding box center [789, 105] width 321 height 44
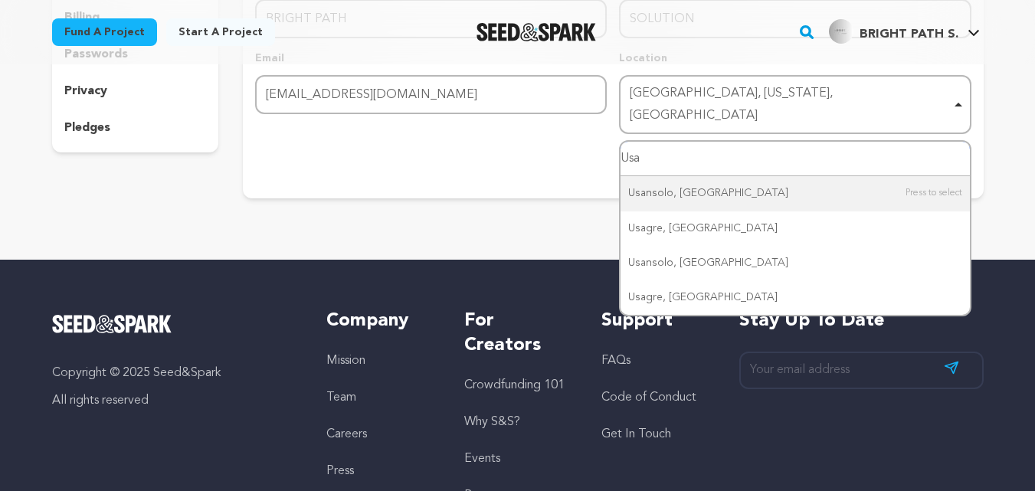
click at [956, 87] on div "Germantown, Ohio, United States Remove item" at bounding box center [794, 105] width 336 height 51
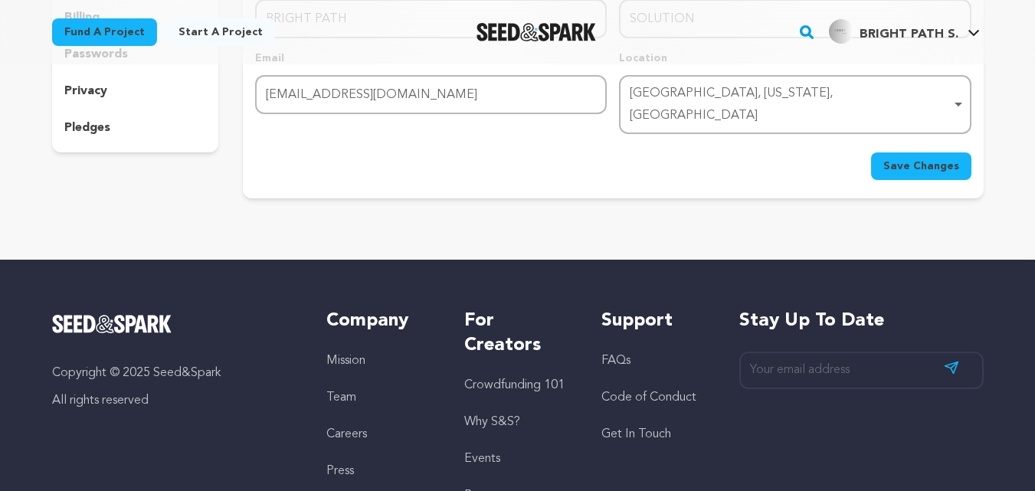
click at [819, 89] on div "Germantown, Ohio, United States Remove item" at bounding box center [789, 105] width 321 height 44
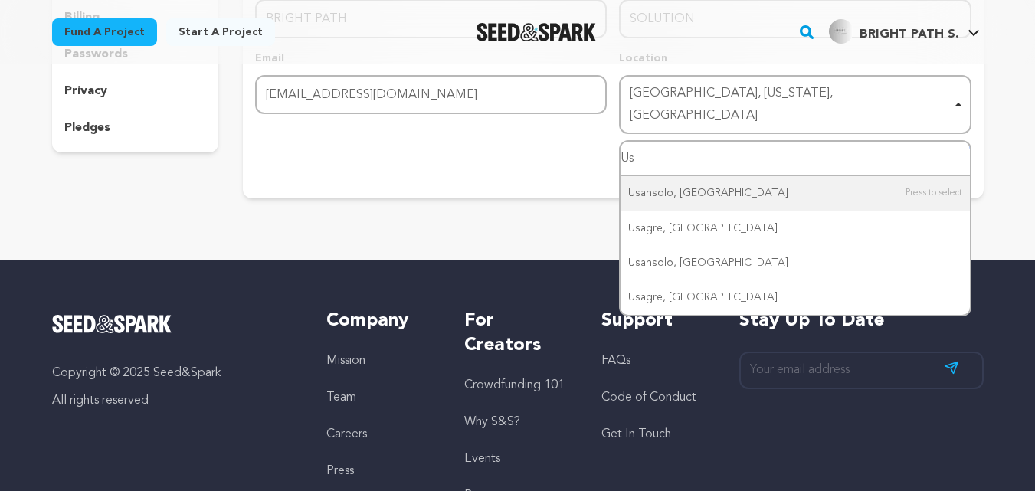
type input "U"
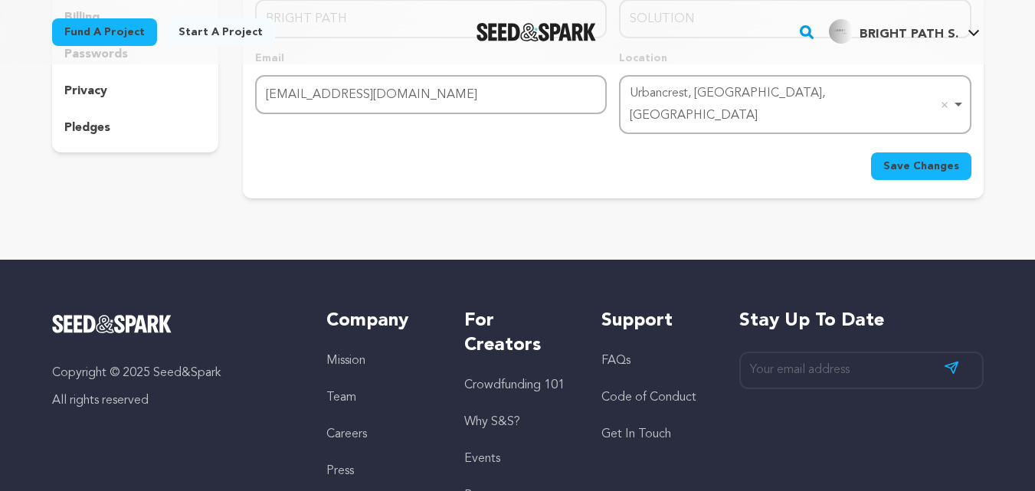
scroll to position [0, 0]
click at [927, 159] on span "Save Changes" at bounding box center [921, 166] width 76 height 15
click at [956, 96] on div "Urbancrest, OH, USA Remove item" at bounding box center [794, 105] width 336 height 51
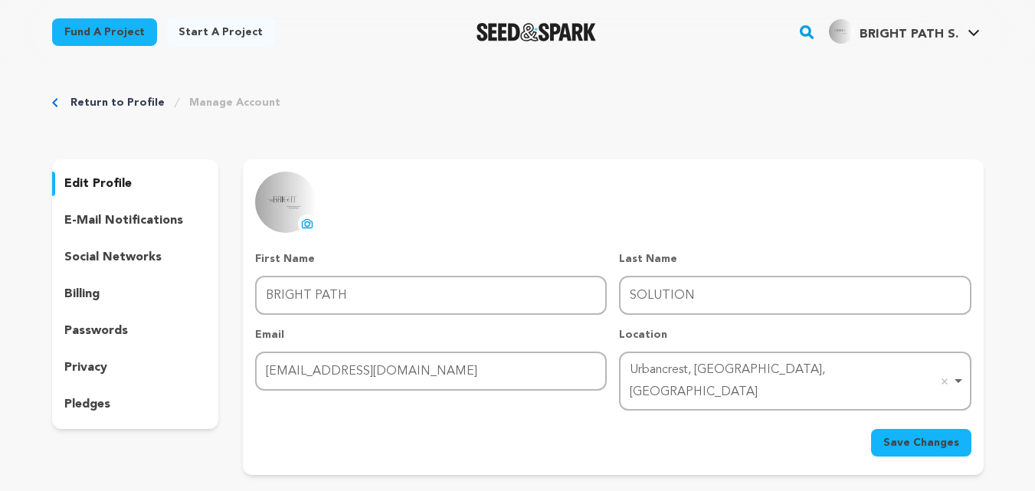
click at [691, 199] on div "uploading spinner upload profile image First Name First Name BRIGHT PATH Last N…" at bounding box center [612, 314] width 715 height 285
click at [896, 435] on span "Save Changes" at bounding box center [921, 442] width 76 height 15
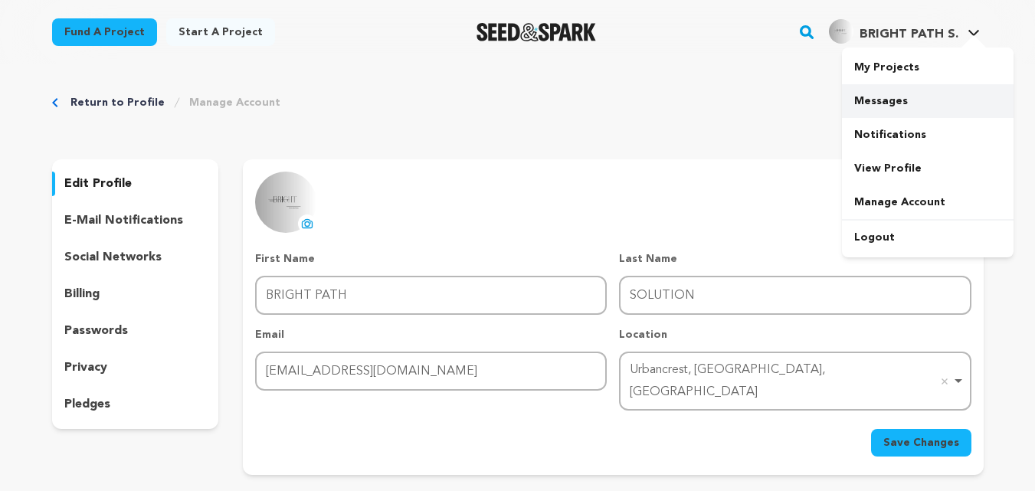
click at [898, 106] on link "Messages" at bounding box center [928, 101] width 172 height 34
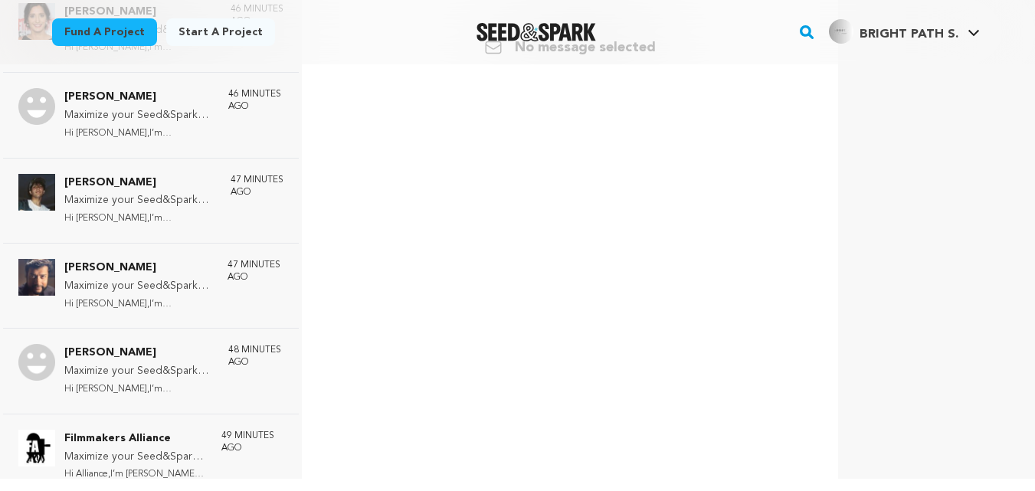
scroll to position [1403, 0]
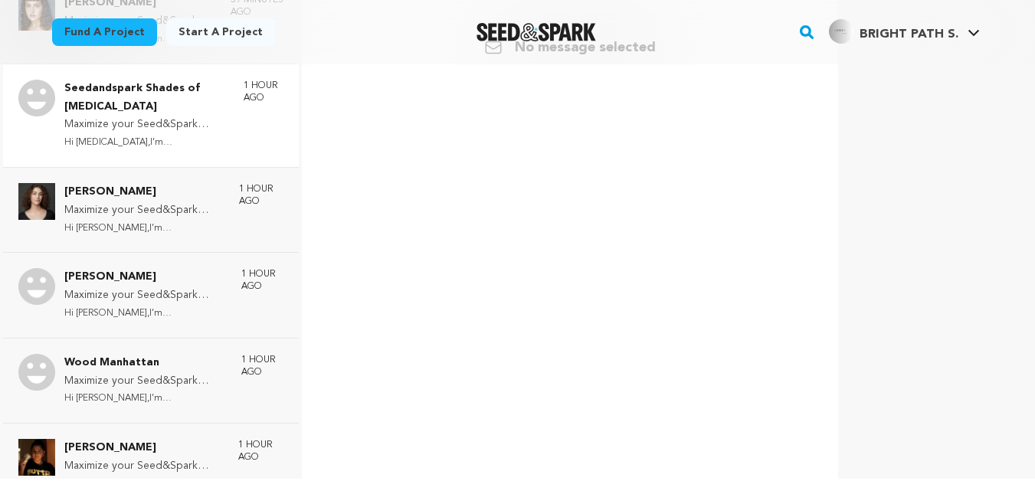
click at [129, 122] on div "[PERSON_NAME] Maximize your Seed&Spark Project Hi [PERSON_NAME],I’m [PERSON_NAM…" at bounding box center [151, 233] width 302 height 491
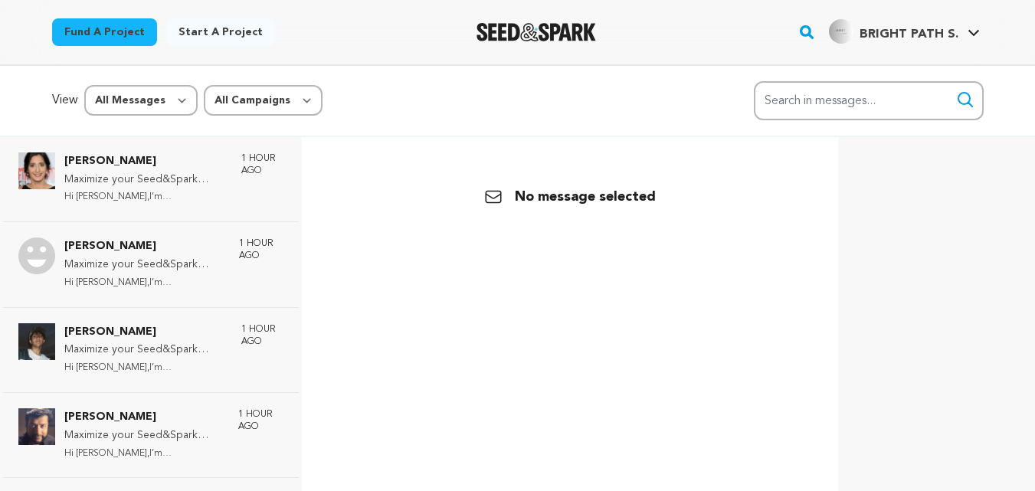
click at [629, 276] on div "Back No message selected" at bounding box center [570, 382] width 512 height 491
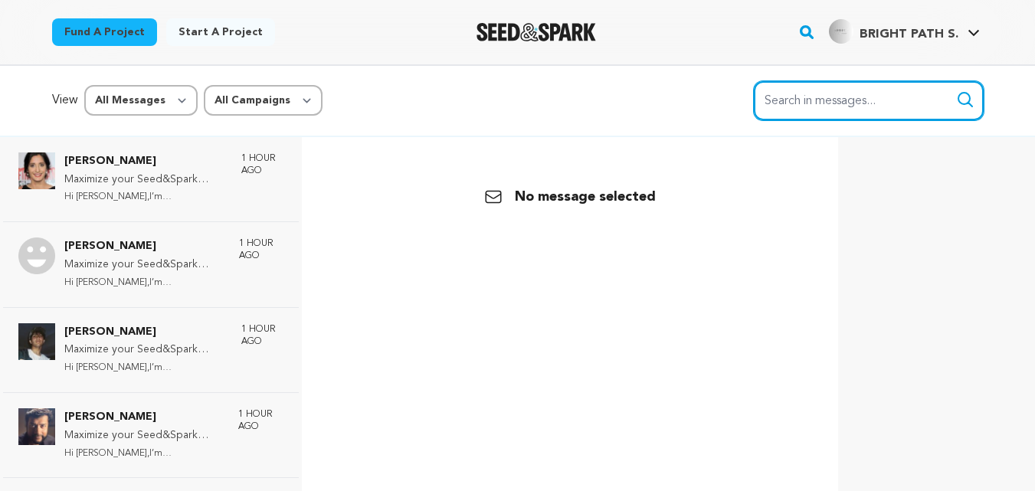
click at [847, 106] on input "Search in messages..." at bounding box center [868, 100] width 230 height 39
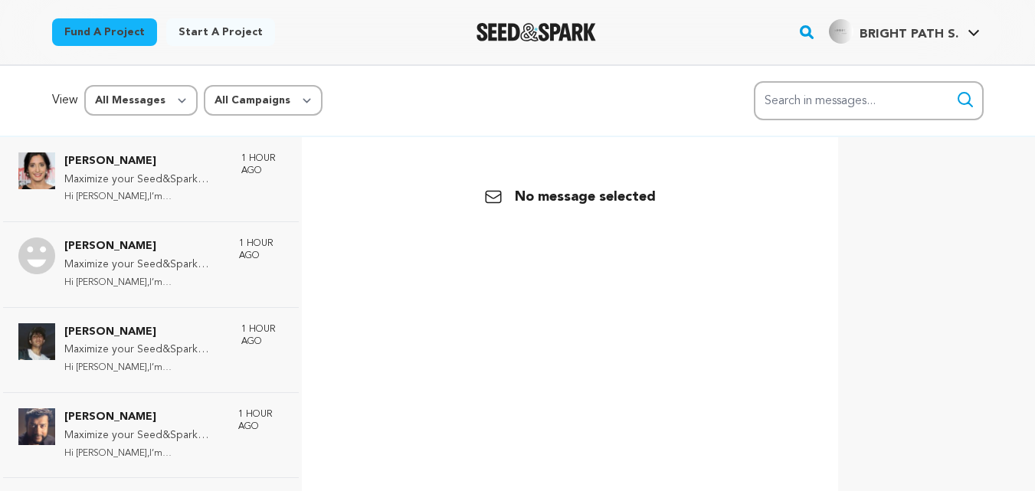
click at [113, 26] on link "Fund a project" at bounding box center [104, 32] width 105 height 28
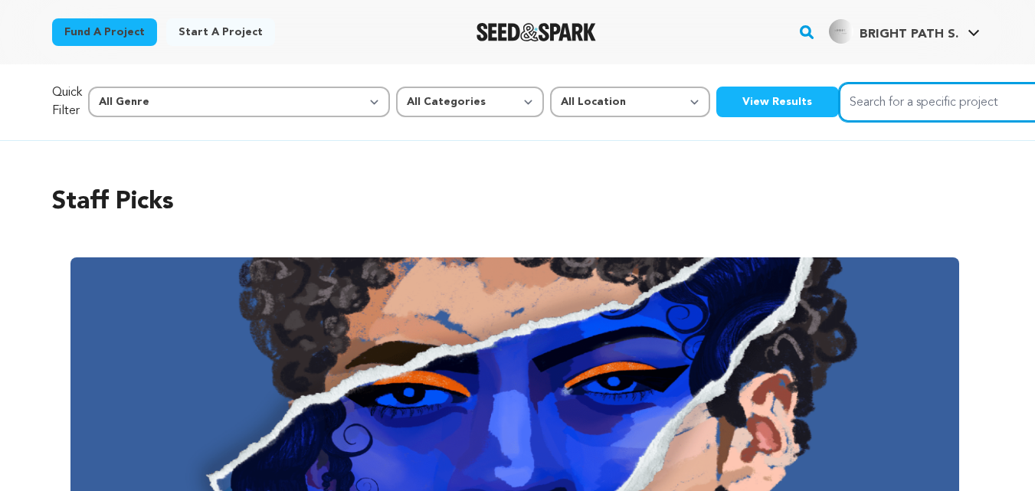
click at [838, 100] on input "Search for a specific project" at bounding box center [953, 102] width 230 height 39
type input "germany"
click at [1041, 92] on button "Search" at bounding box center [1050, 101] width 18 height 18
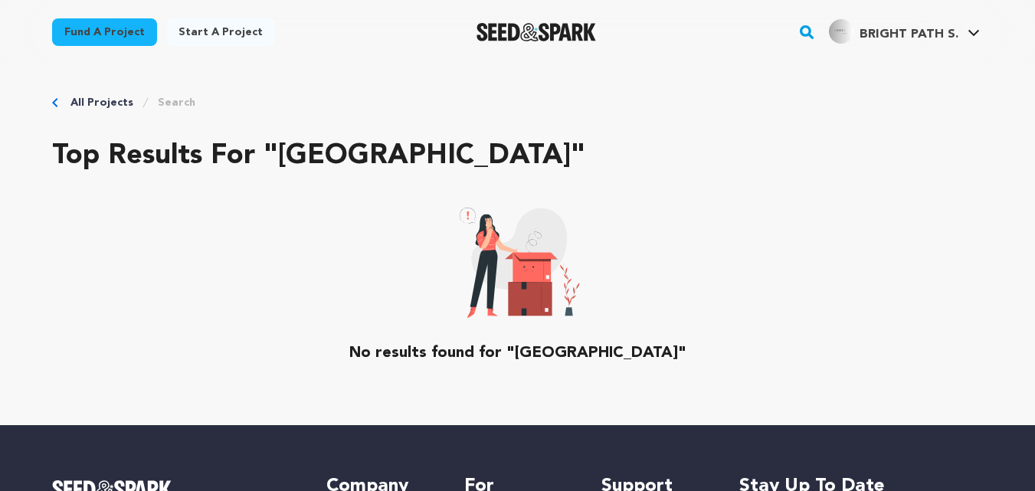
click at [88, 28] on link "Fund a project" at bounding box center [104, 32] width 105 height 28
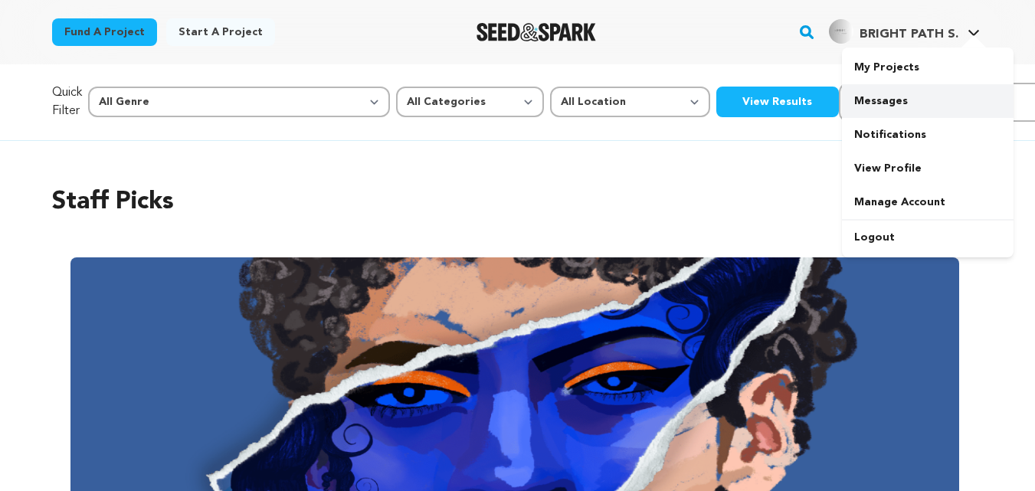
click at [897, 99] on link "Messages" at bounding box center [928, 101] width 172 height 34
